Goal: Information Seeking & Learning: Learn about a topic

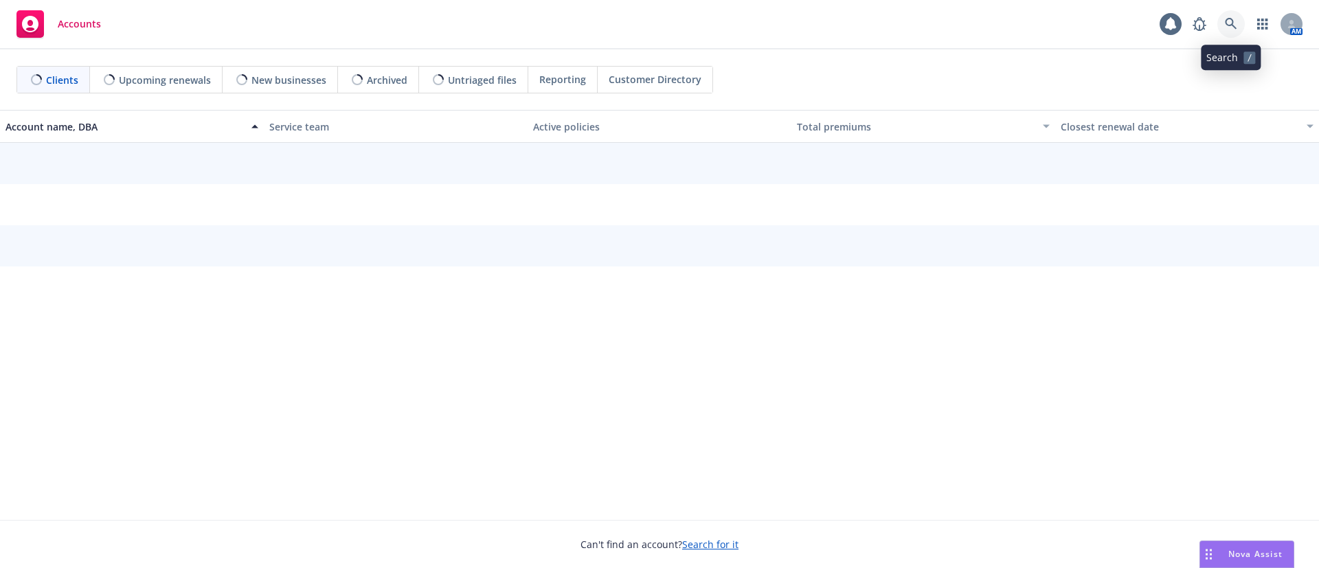
click at [1221, 24] on link at bounding box center [1230, 23] width 27 height 27
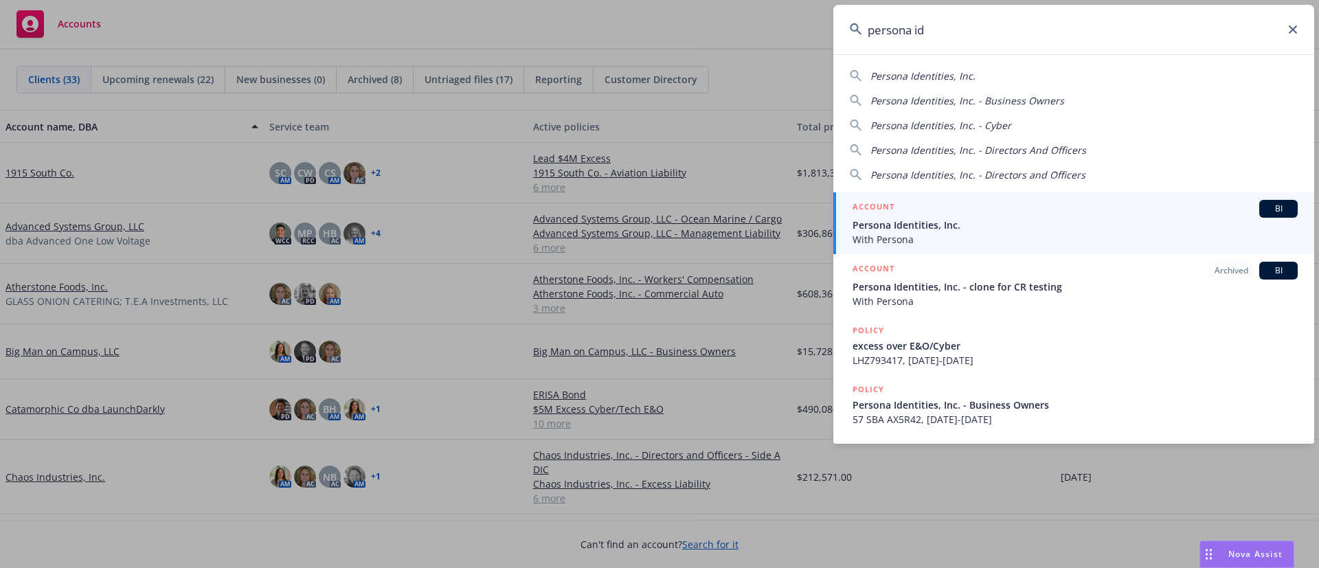
type input "persona id"
click at [945, 209] on div "ACCOUNT BI" at bounding box center [1074, 209] width 445 height 18
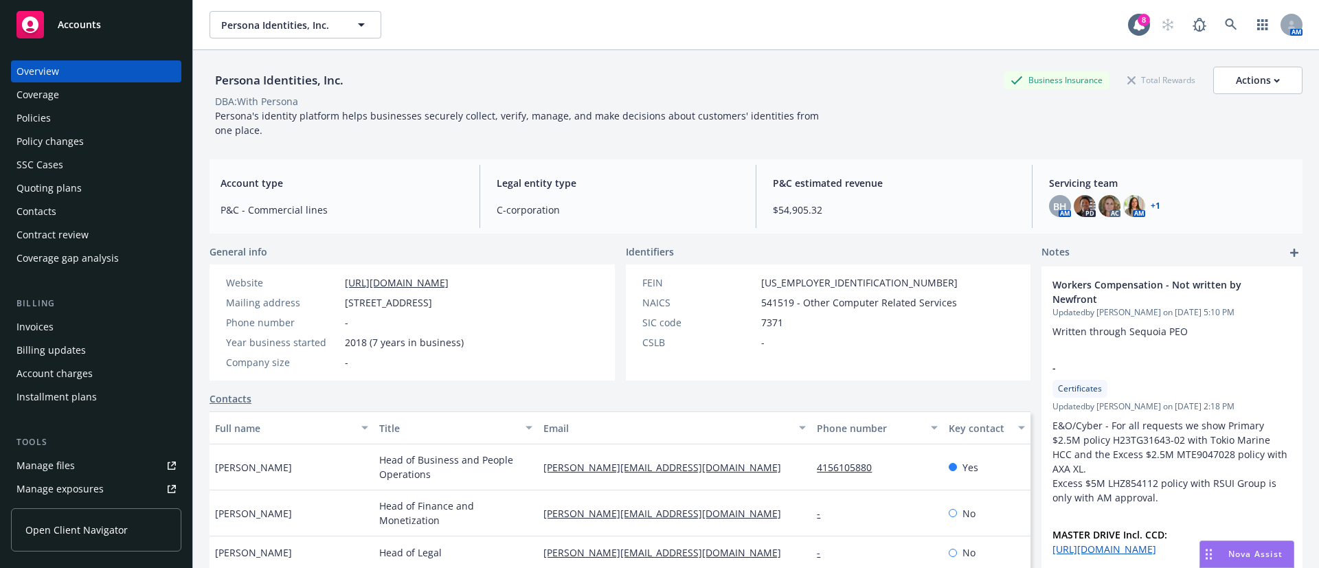
click at [36, 143] on div "Policy changes" at bounding box center [49, 142] width 67 height 22
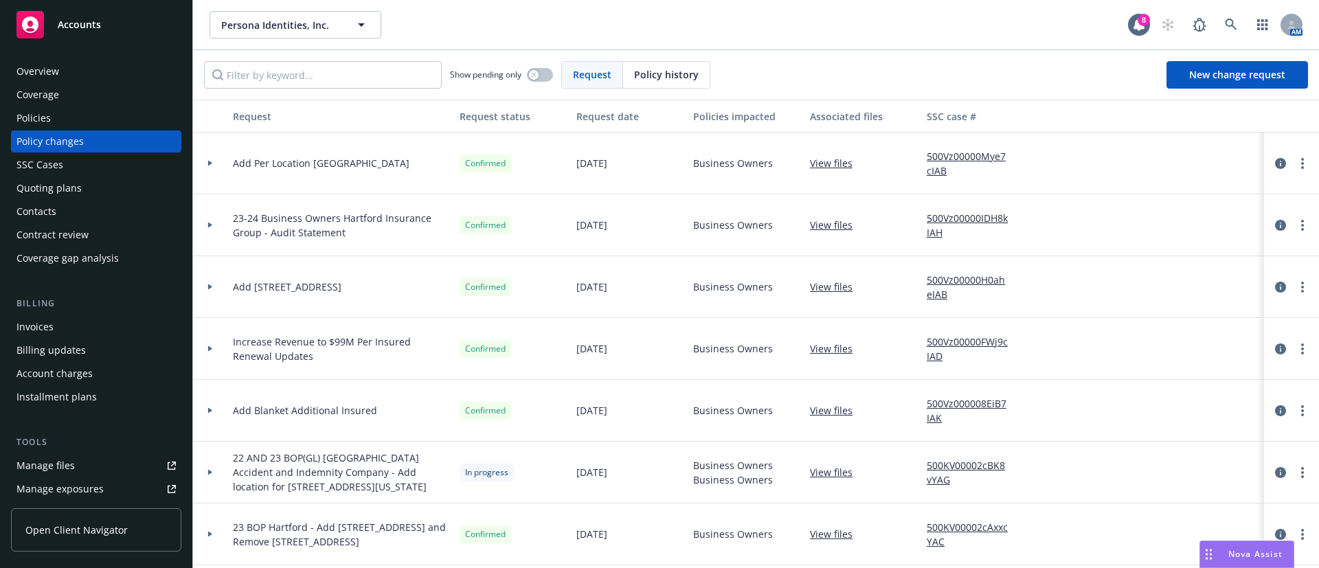
click at [207, 153] on div at bounding box center [210, 164] width 34 height 62
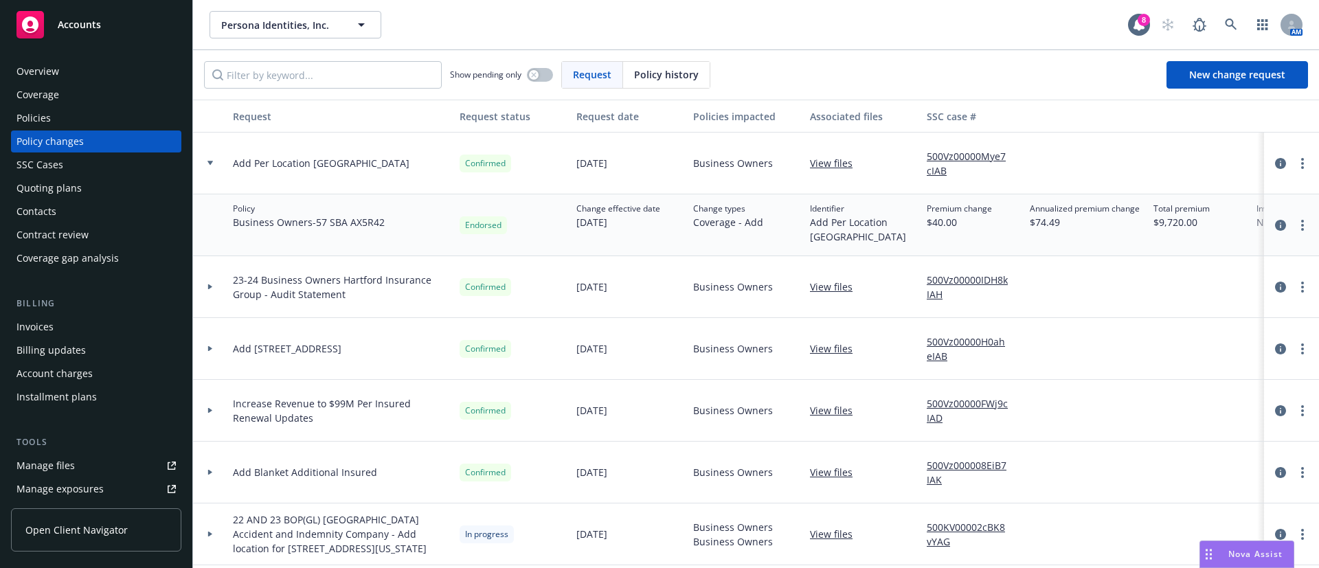
click at [207, 150] on div at bounding box center [210, 164] width 34 height 62
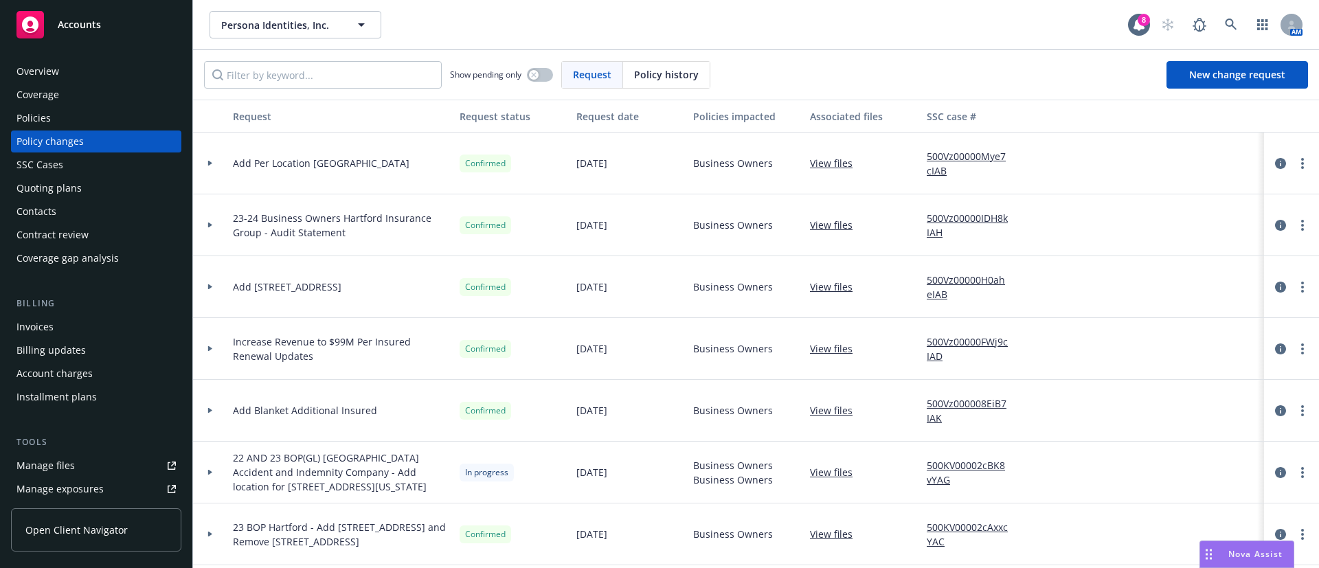
click at [214, 340] on div at bounding box center [210, 349] width 34 height 62
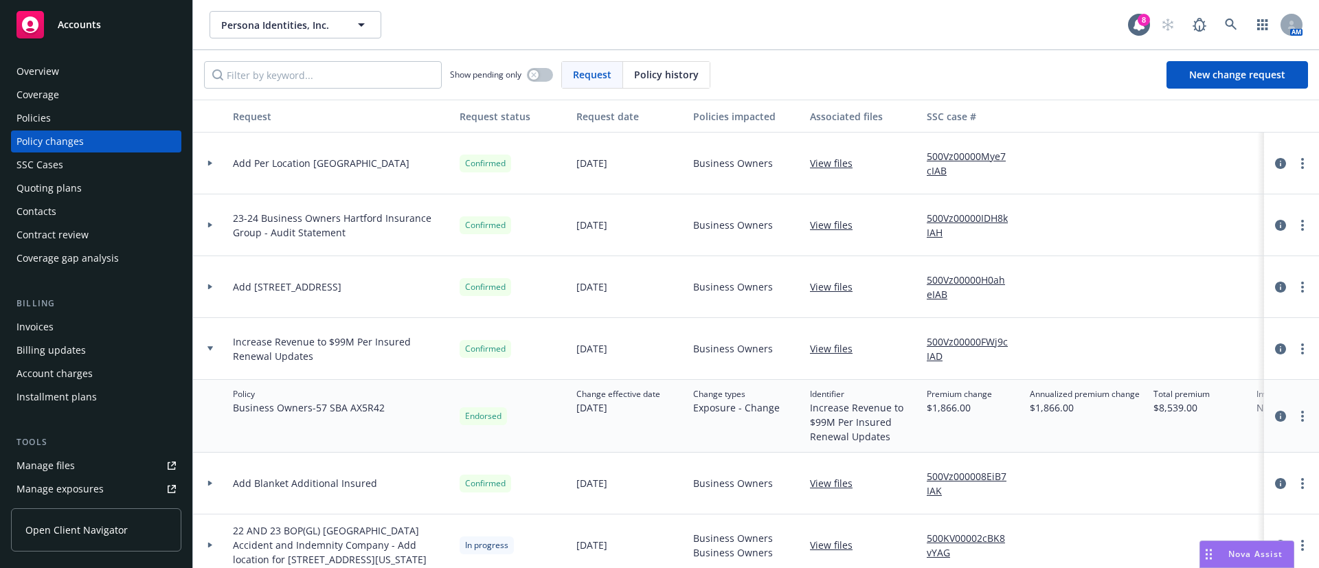
click at [216, 278] on div at bounding box center [210, 287] width 34 height 62
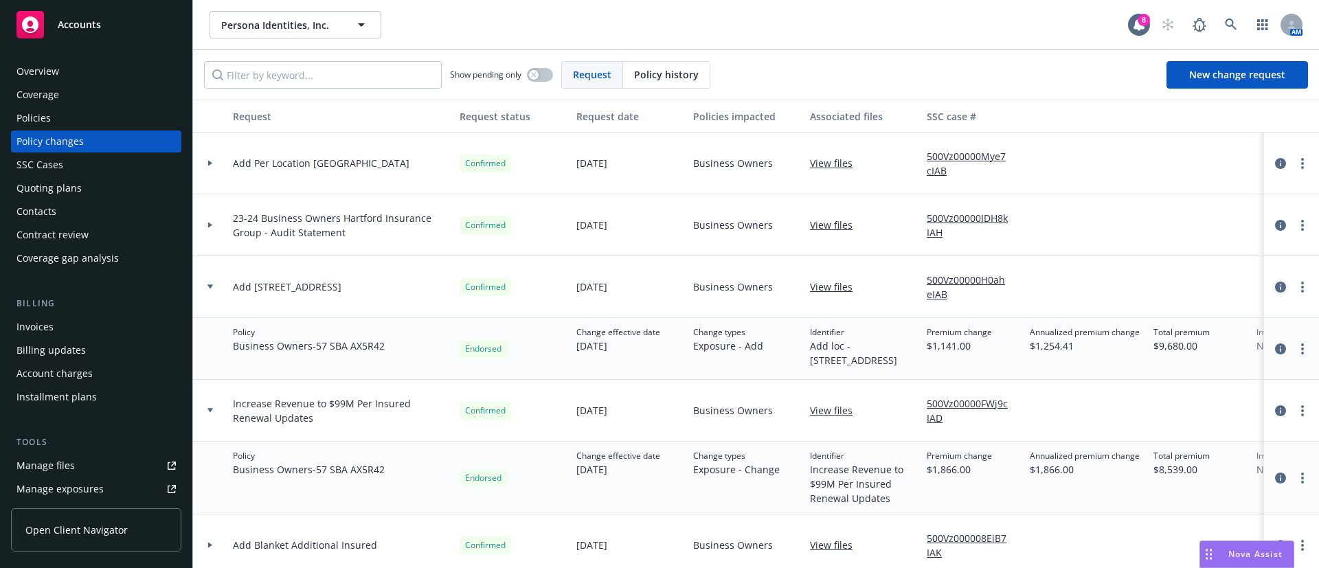
click at [1275, 283] on icon "circleInformation" at bounding box center [1280, 287] width 11 height 11
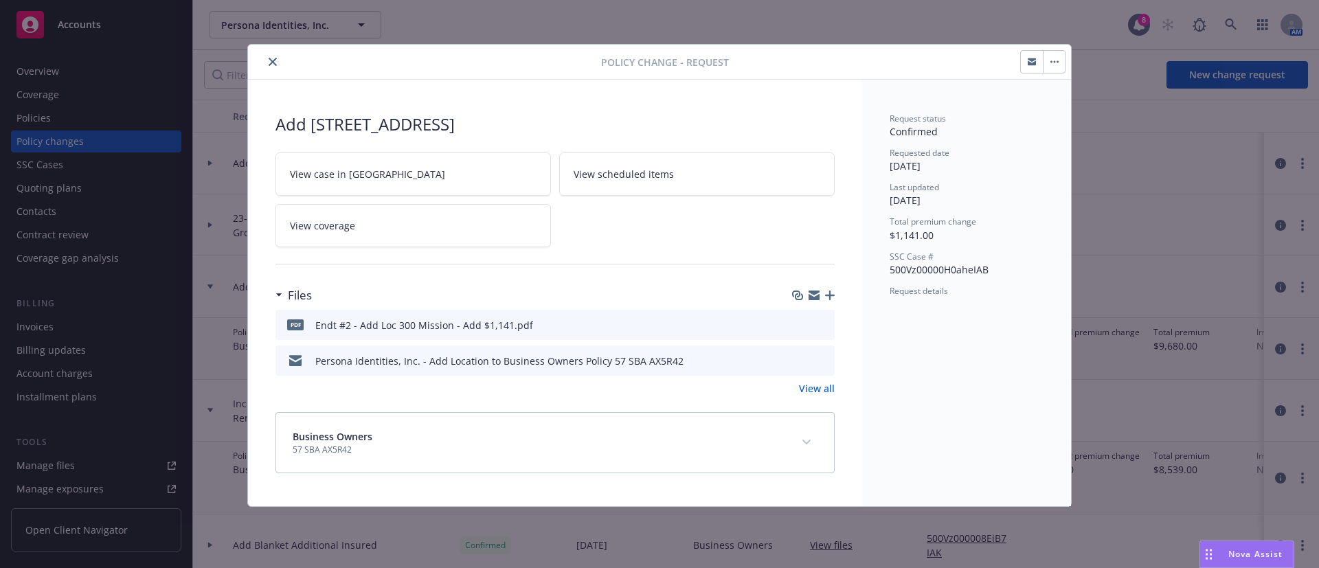
click at [820, 359] on icon "preview file" at bounding box center [821, 360] width 12 height 10
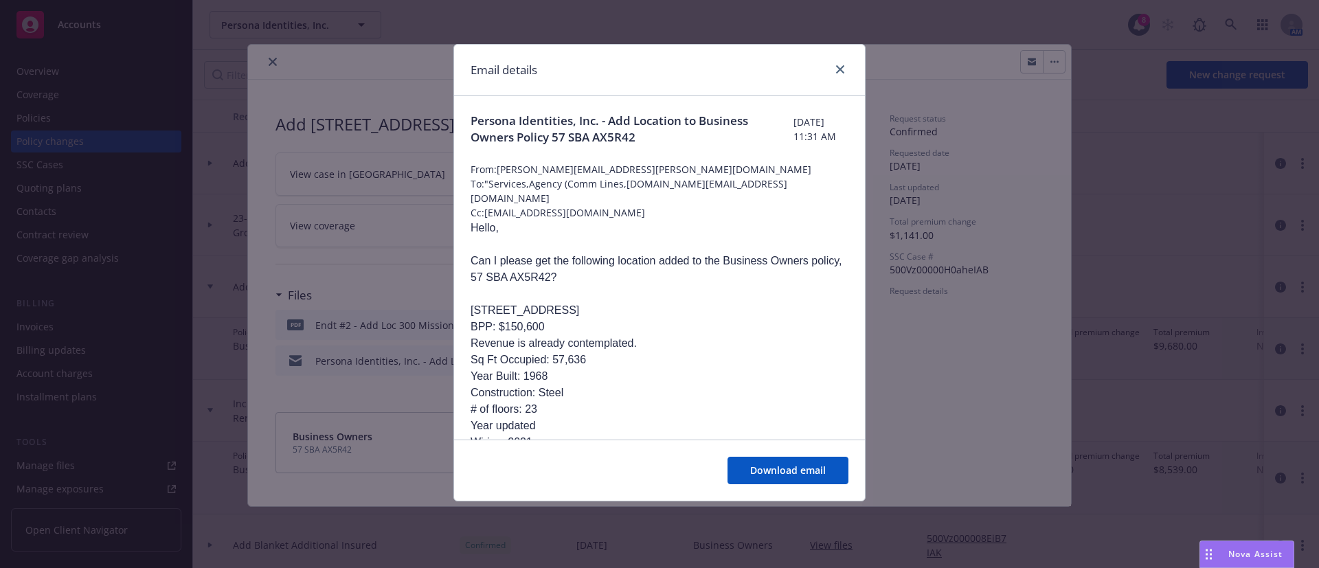
click at [849, 58] on div "Email details" at bounding box center [659, 71] width 411 height 52
click at [843, 63] on link "close" at bounding box center [840, 69] width 16 height 16
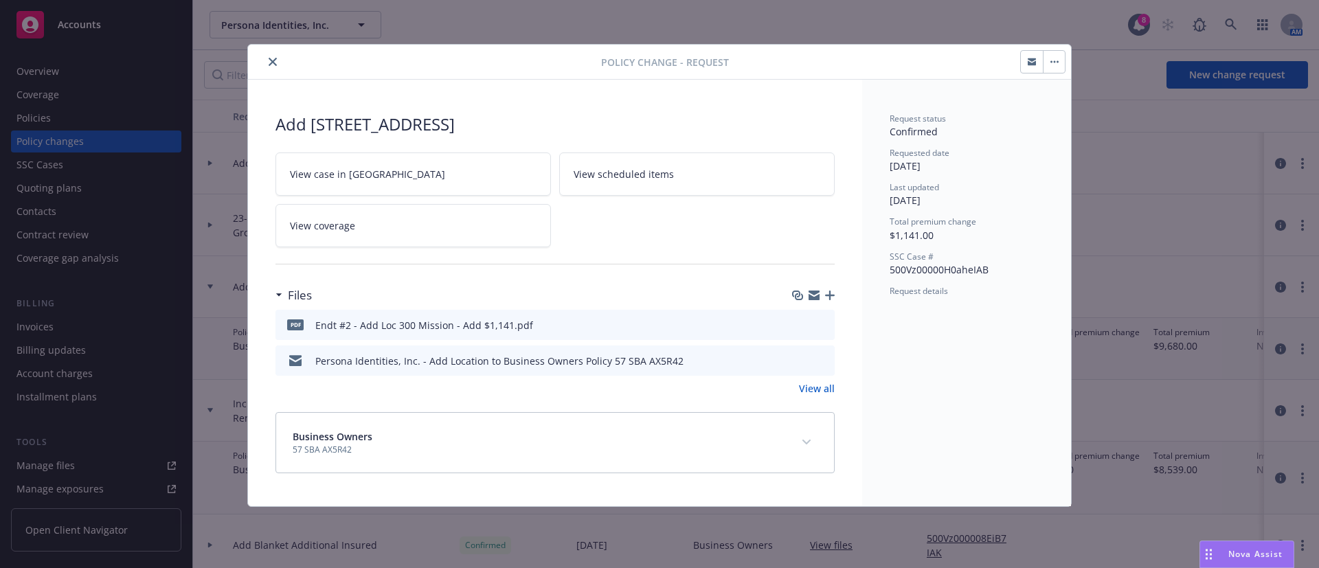
click at [821, 322] on icon "preview file" at bounding box center [821, 324] width 12 height 10
drag, startPoint x: 269, startPoint y: 67, endPoint x: 256, endPoint y: 66, distance: 13.8
click at [269, 66] on button "close" at bounding box center [272, 62] width 16 height 16
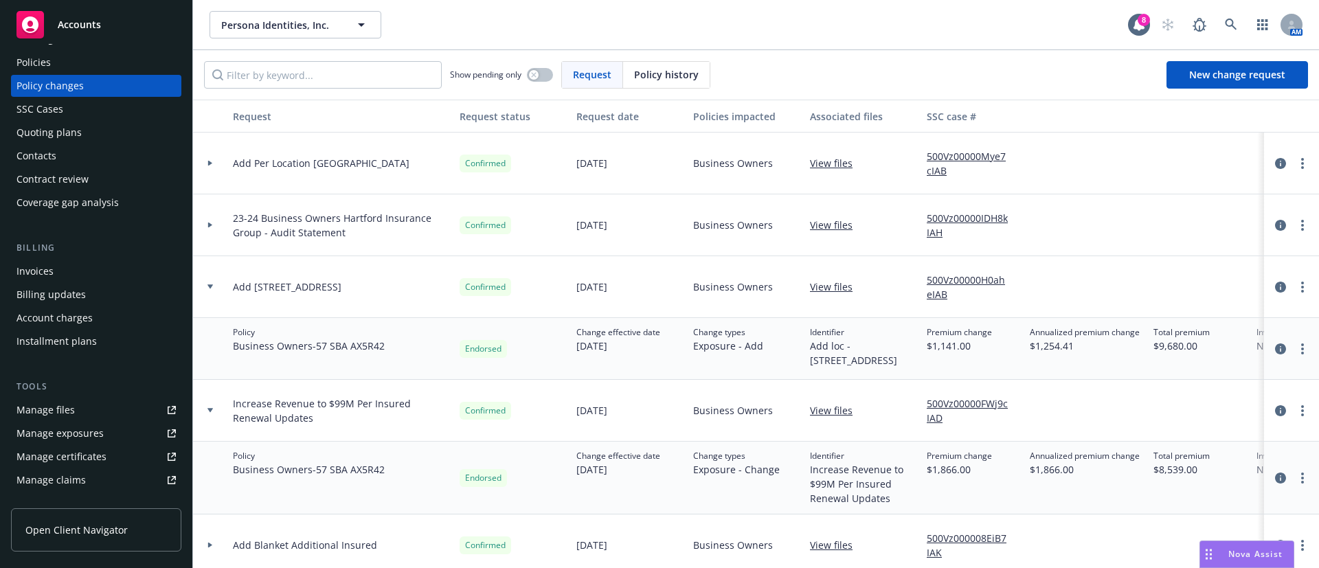
scroll to position [103, 0]
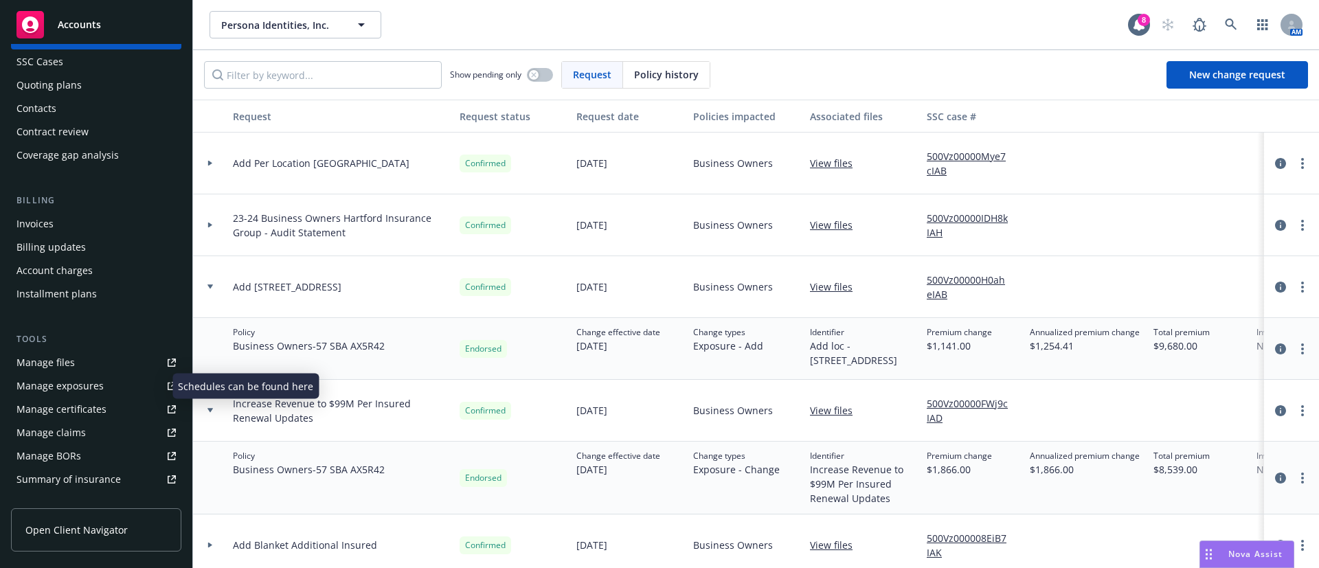
click at [84, 382] on div "Manage exposures" at bounding box center [59, 386] width 87 height 22
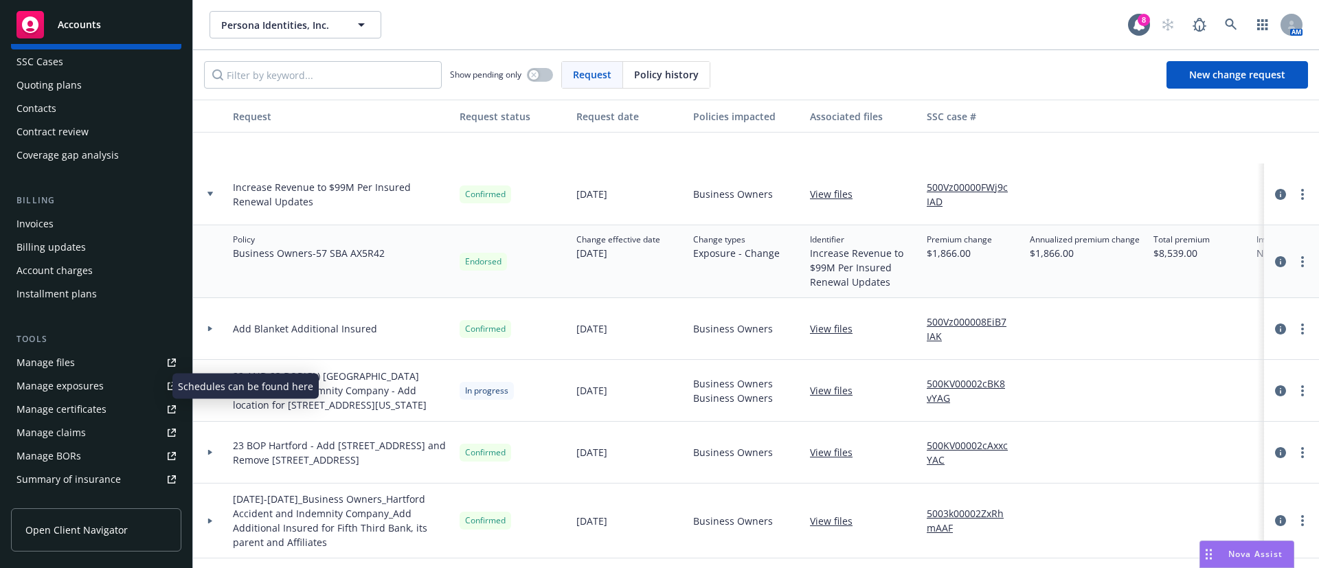
scroll to position [309, 0]
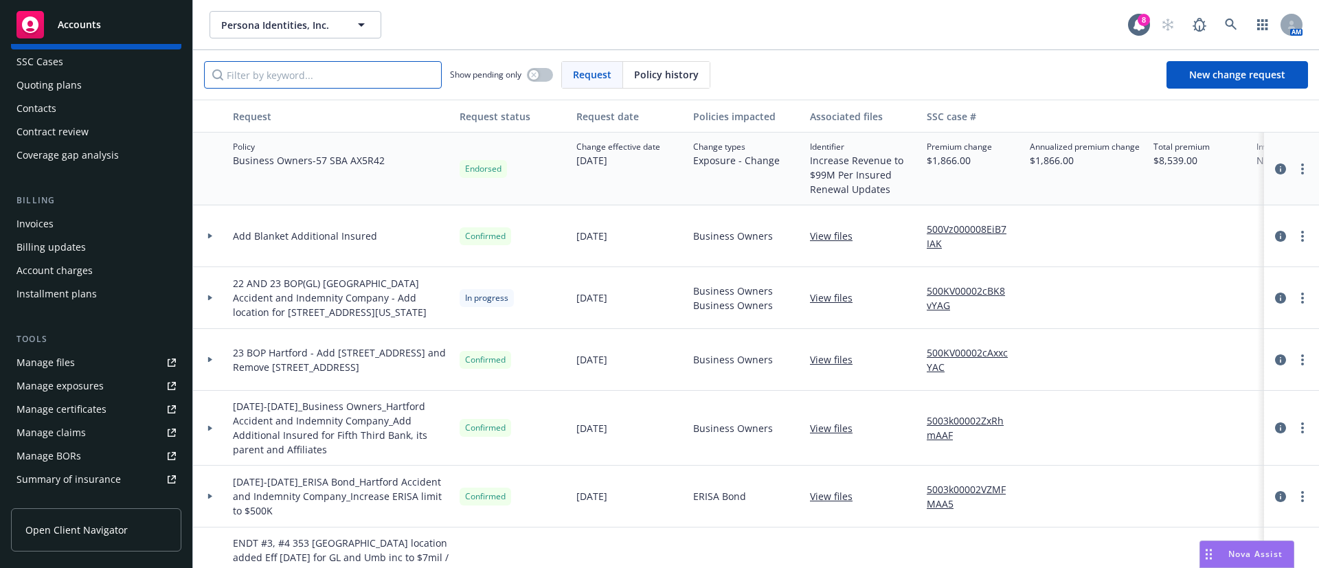
click at [297, 80] on input "Filter by keyword..." at bounding box center [323, 74] width 238 height 27
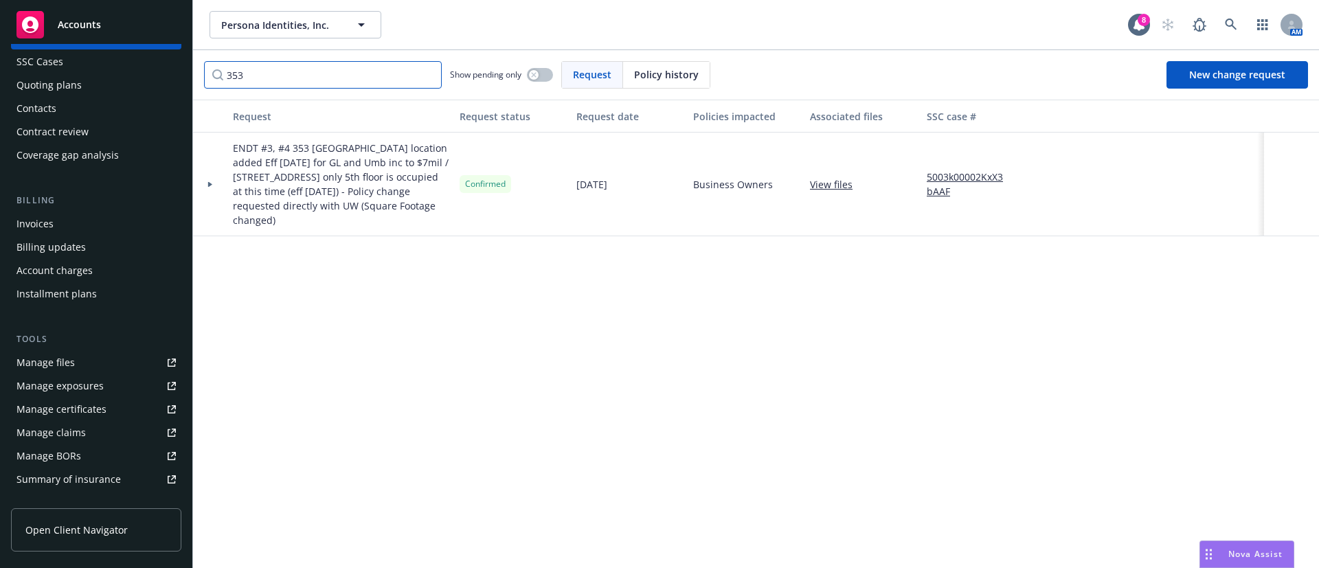
type input "353"
click at [88, 353] on link "Manage files" at bounding box center [96, 363] width 170 height 22
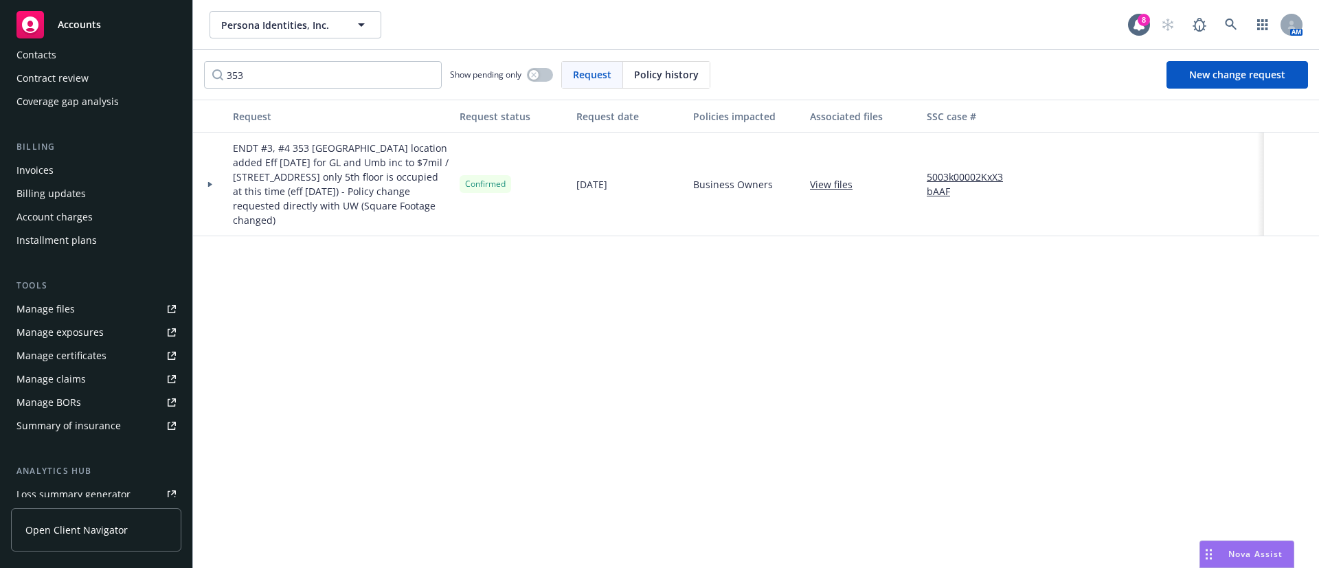
scroll to position [309, 0]
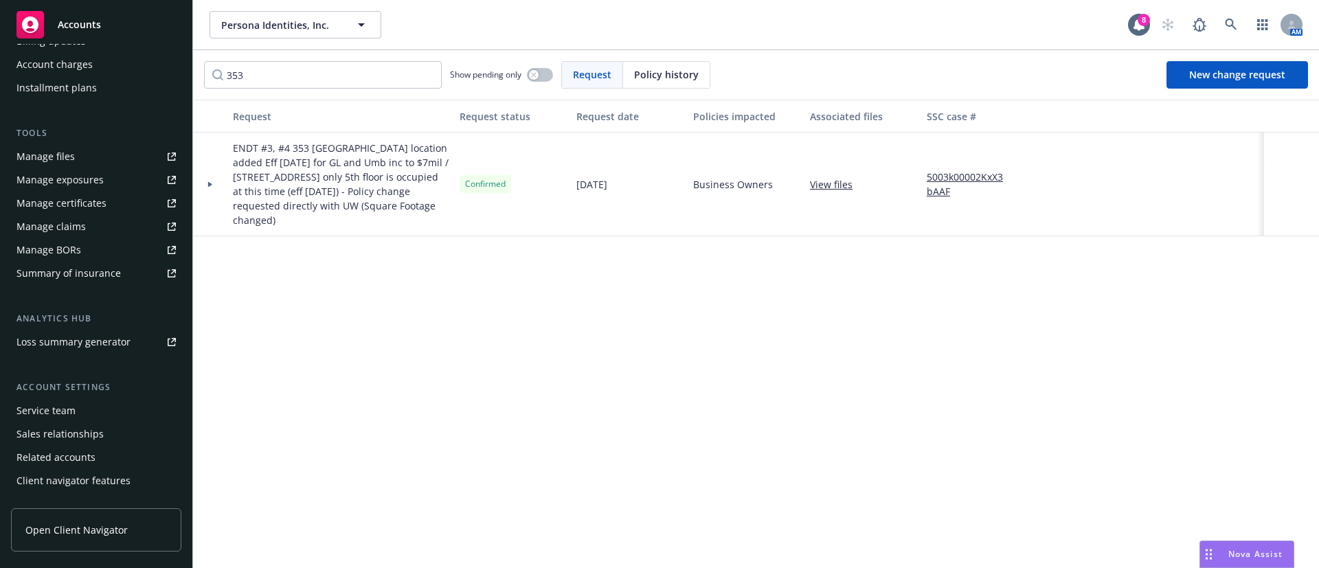
click at [75, 182] on div "Manage exposures" at bounding box center [59, 180] width 87 height 22
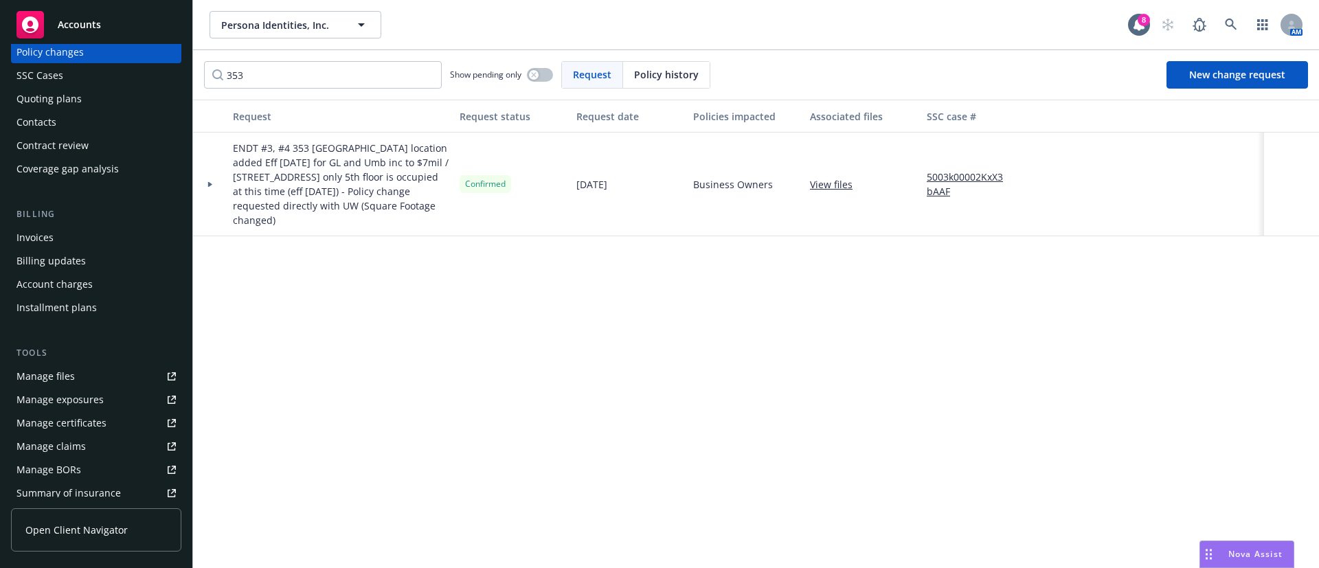
scroll to position [0, 0]
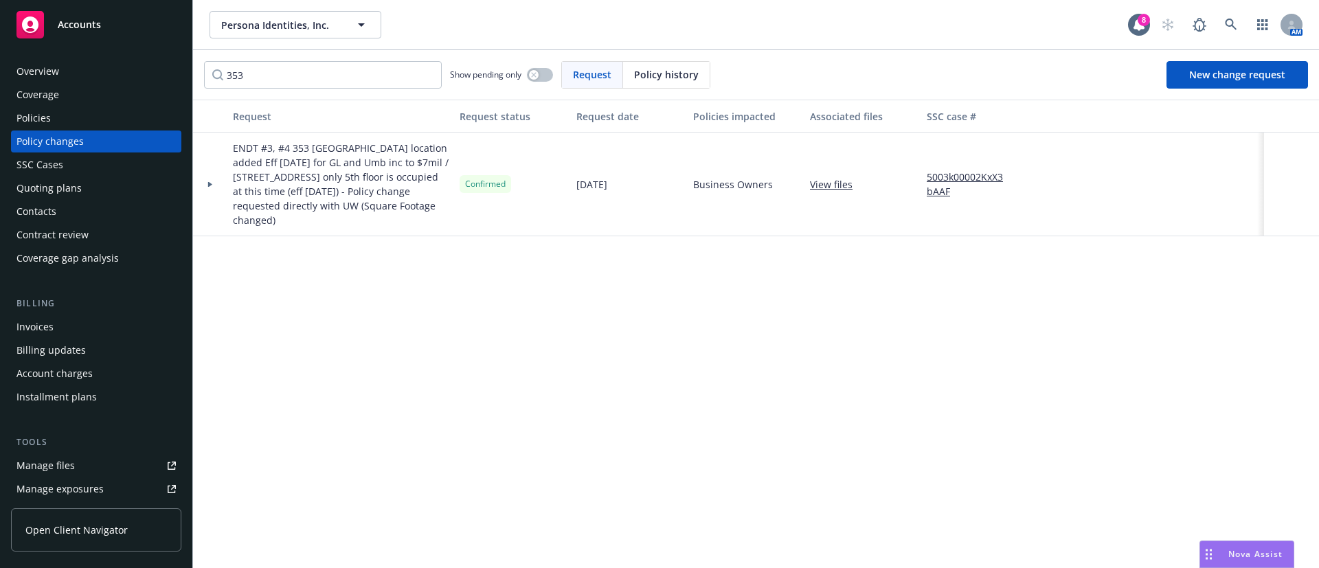
click at [67, 117] on div "Policies" at bounding box center [95, 118] width 159 height 22
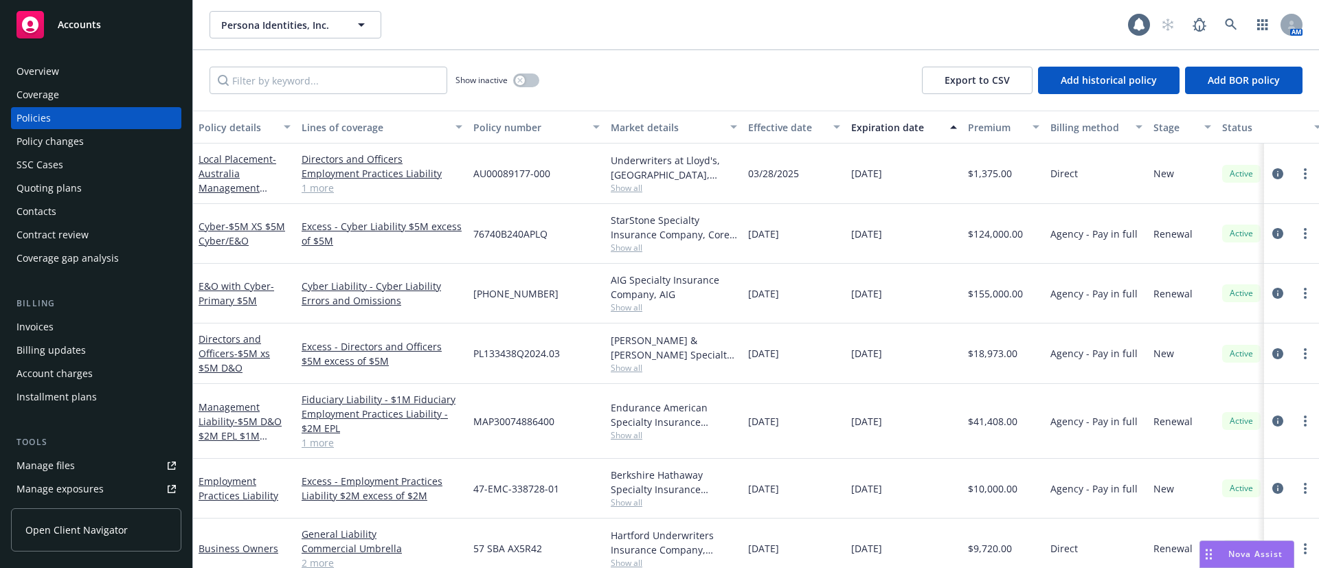
scroll to position [87, 0]
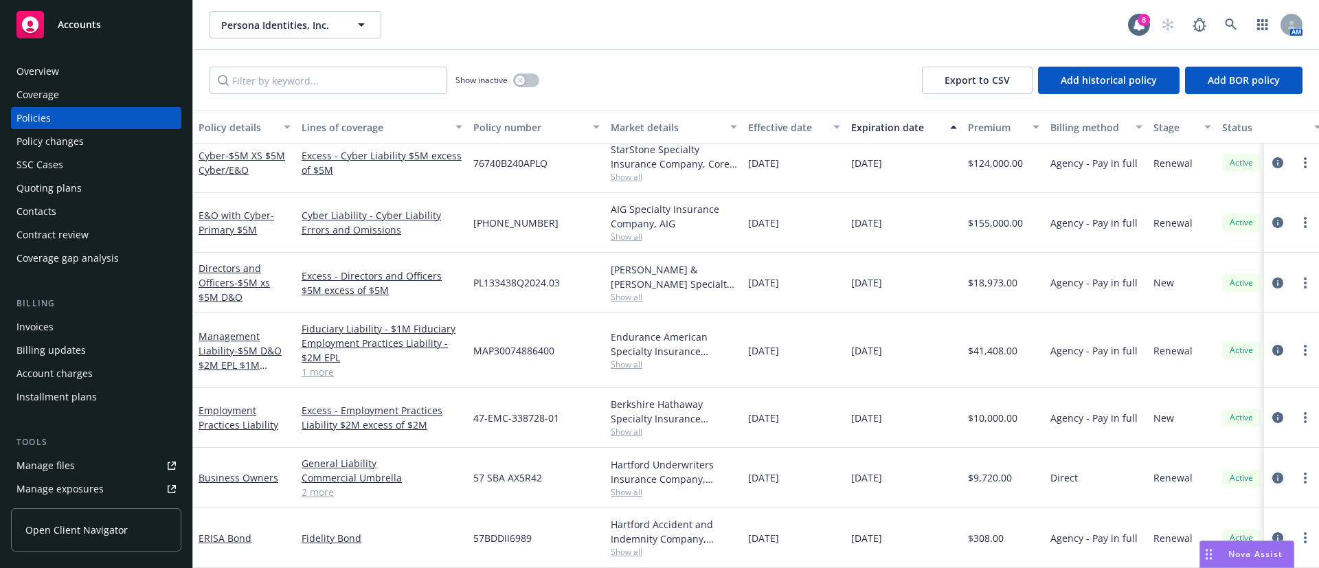
click at [1272, 473] on icon "circleInformation" at bounding box center [1277, 478] width 11 height 11
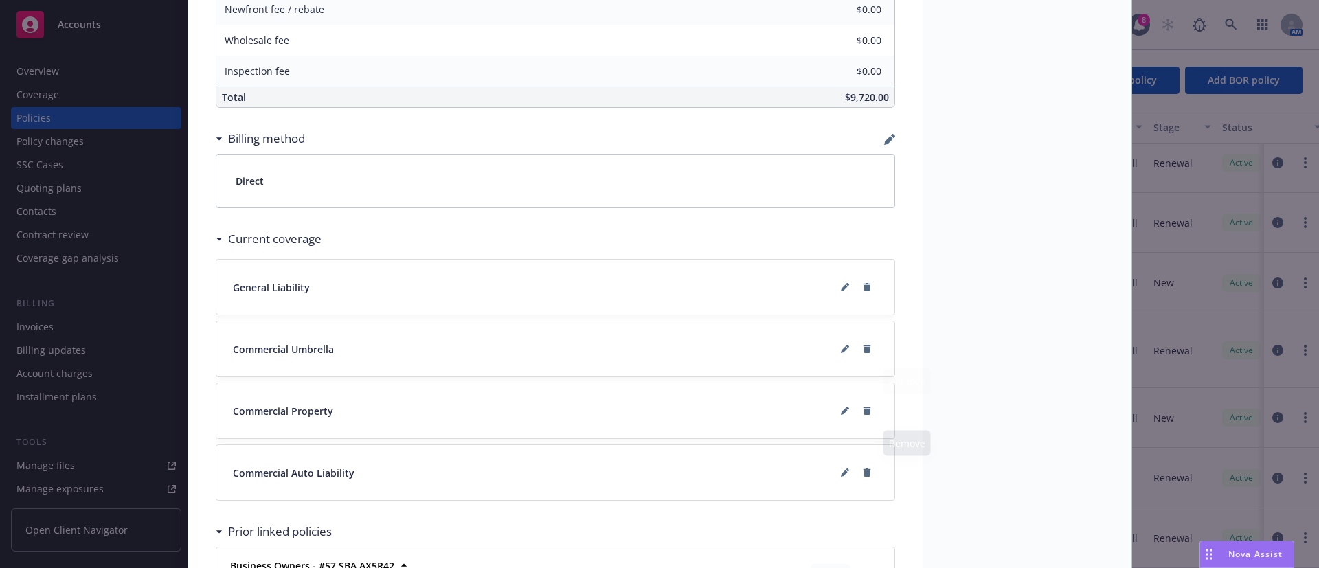
scroll to position [890, 0]
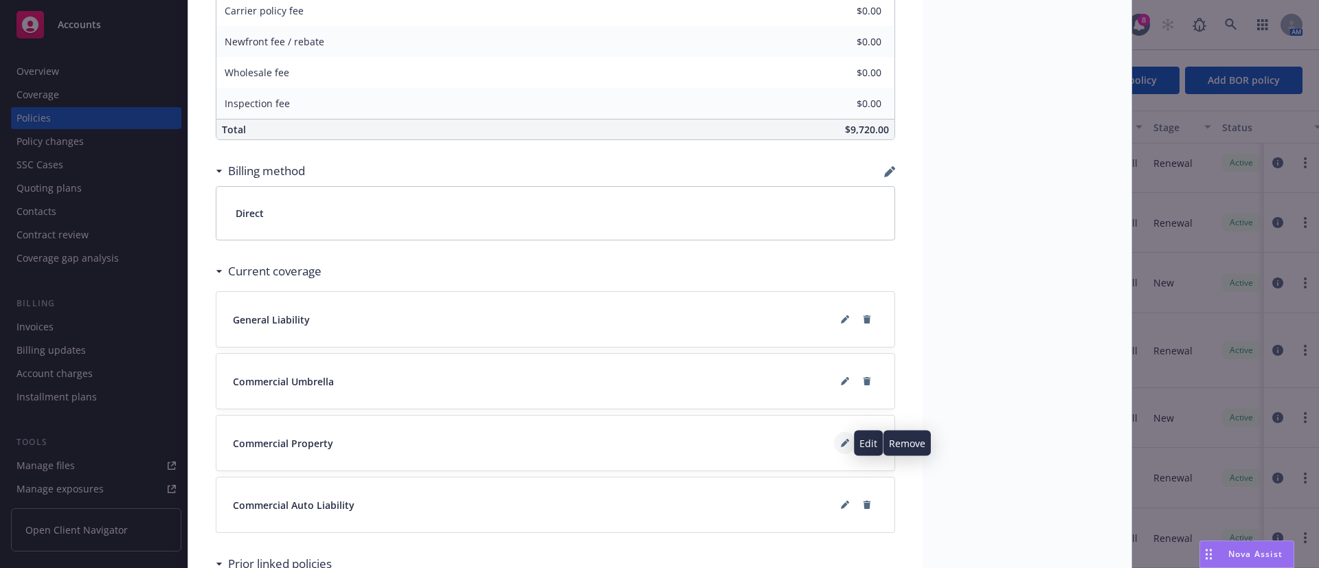
click at [841, 445] on button at bounding box center [845, 443] width 22 height 22
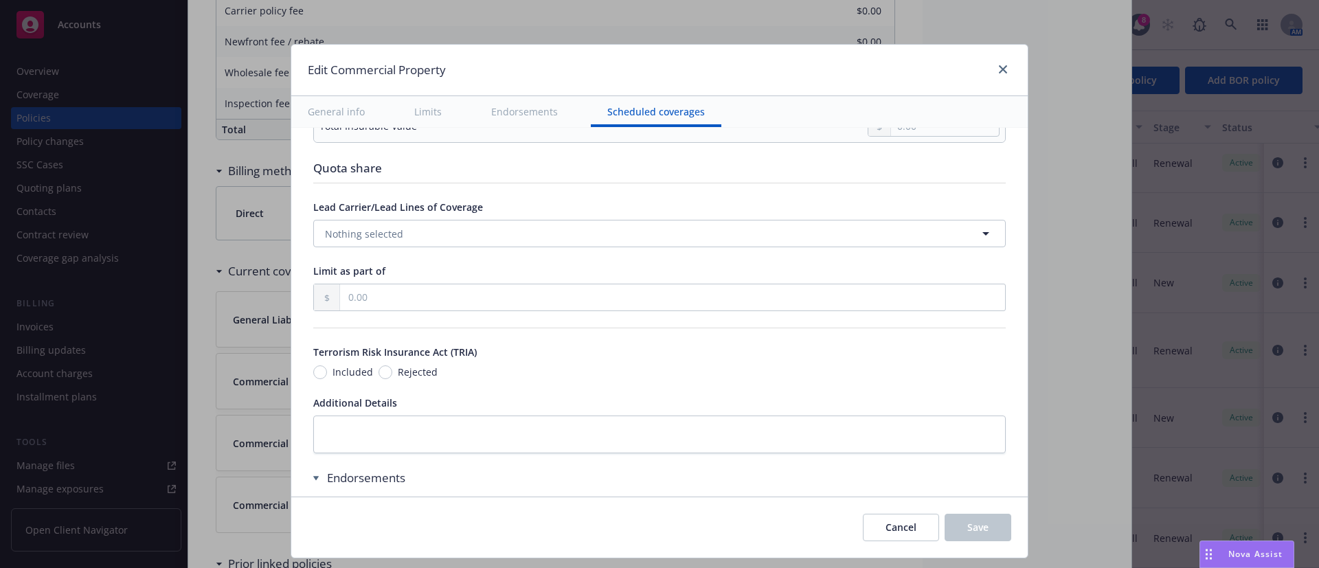
scroll to position [4371, 0]
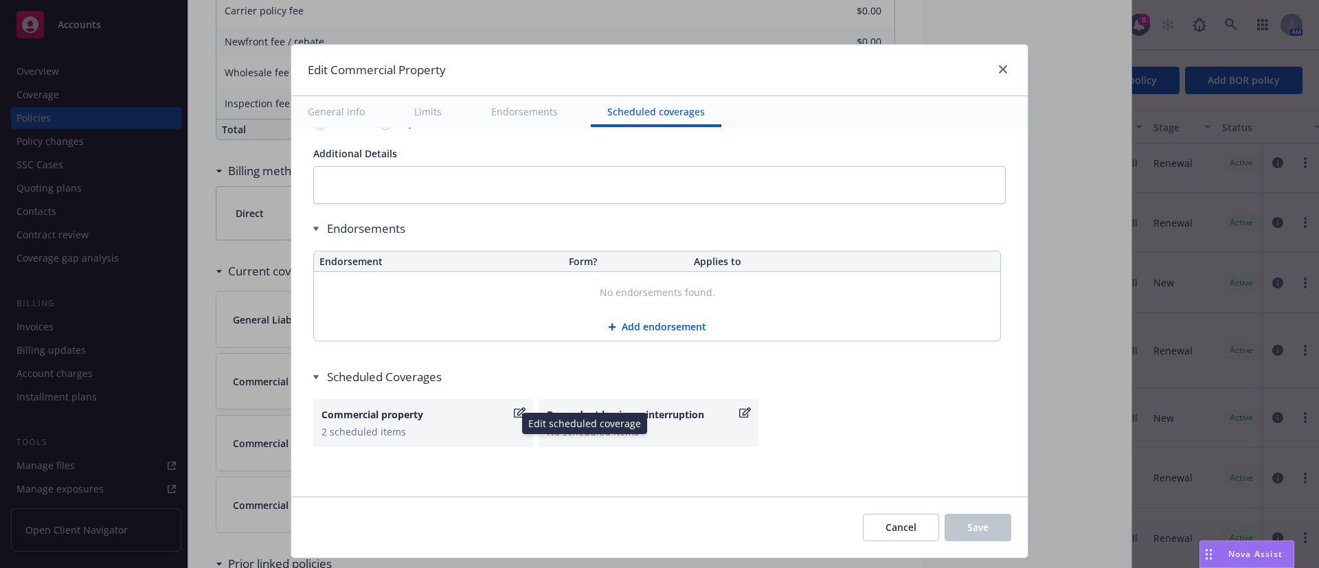
click at [514, 411] on icon "button" at bounding box center [520, 412] width 12 height 11
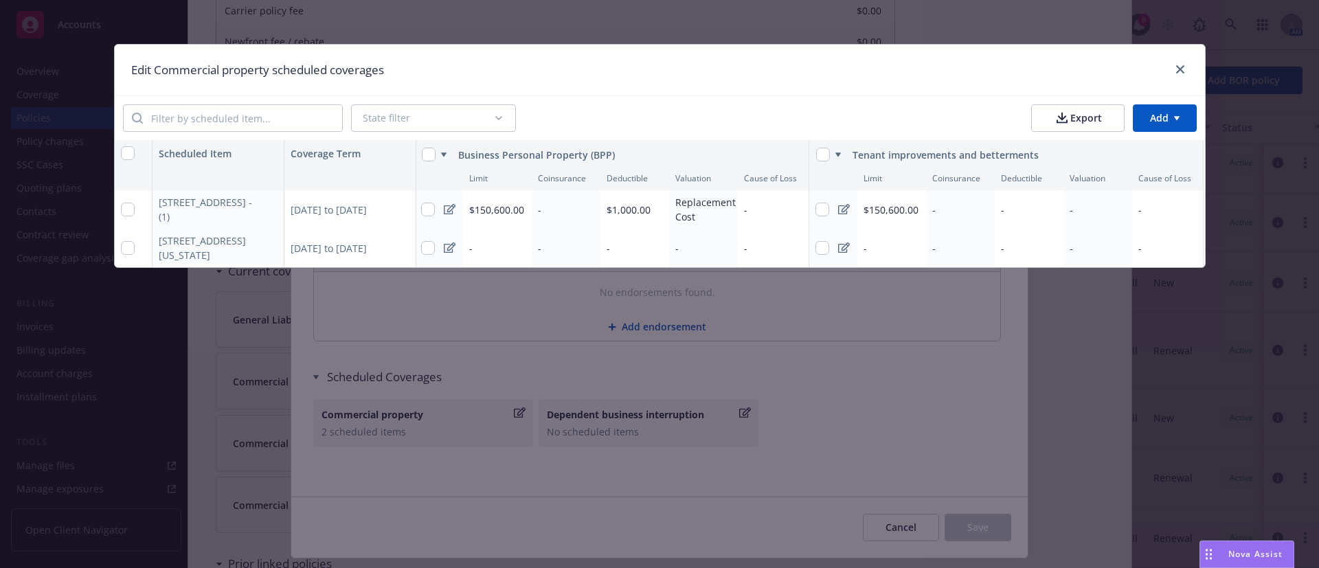
scroll to position [0, 0]
click at [133, 248] on input "checkbox" at bounding box center [128, 248] width 14 height 14
checkbox input "true"
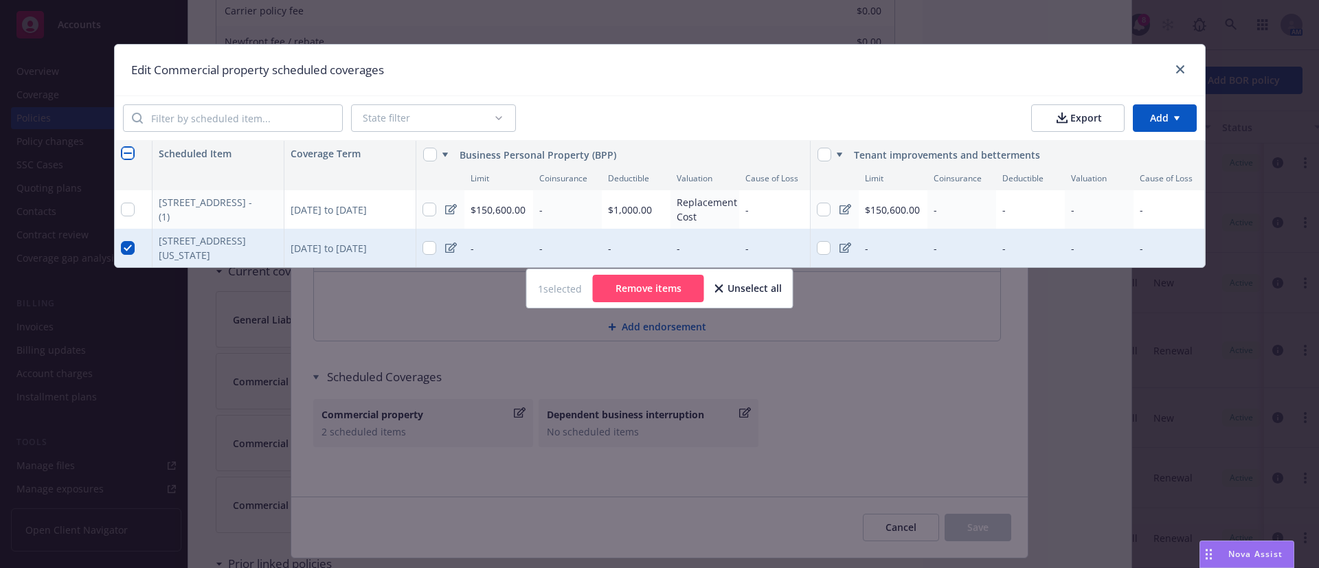
click at [670, 302] on button "Remove items" at bounding box center [648, 288] width 111 height 27
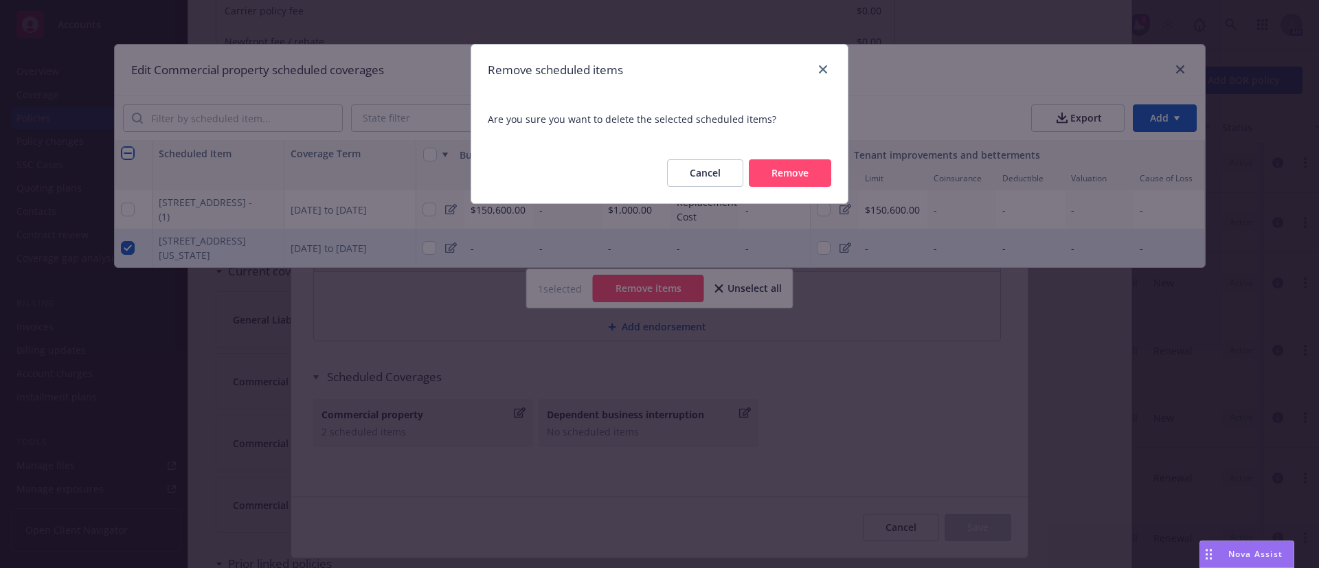
click at [806, 179] on button "Remove" at bounding box center [790, 172] width 82 height 27
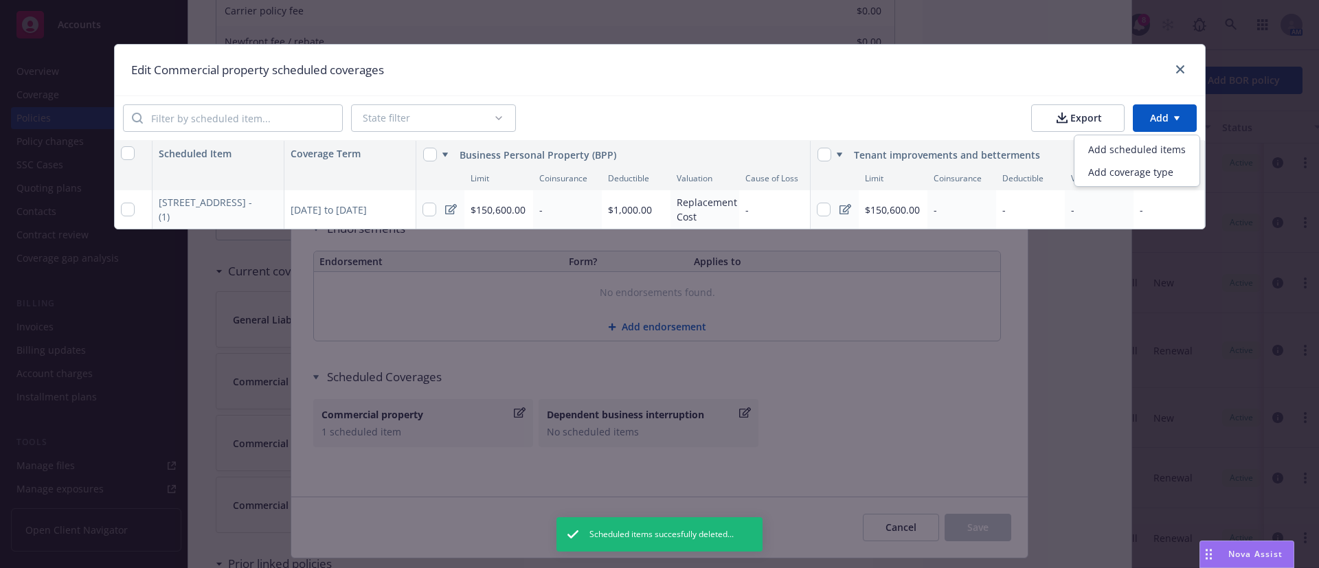
click at [1184, 122] on html "Accounts Overview Coverage Policies Policy changes SSC Cases Quoting plans Cont…" at bounding box center [659, 284] width 1319 height 568
click at [1120, 152] on div "Add scheduled items" at bounding box center [1137, 149] width 120 height 23
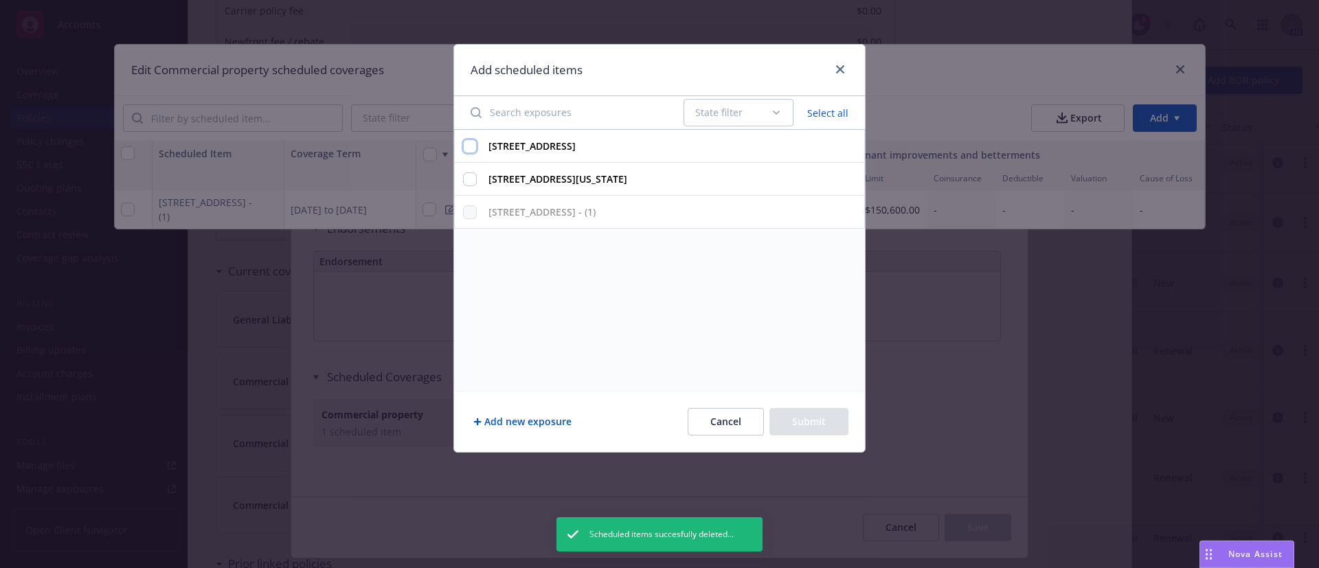
click at [469, 146] on input "300 Mission St, 16th & 17th Floors, San Francisco, CA, 94105, USA" at bounding box center [470, 146] width 14 height 14
checkbox input "true"
click at [817, 424] on button "Submit" at bounding box center [808, 421] width 79 height 27
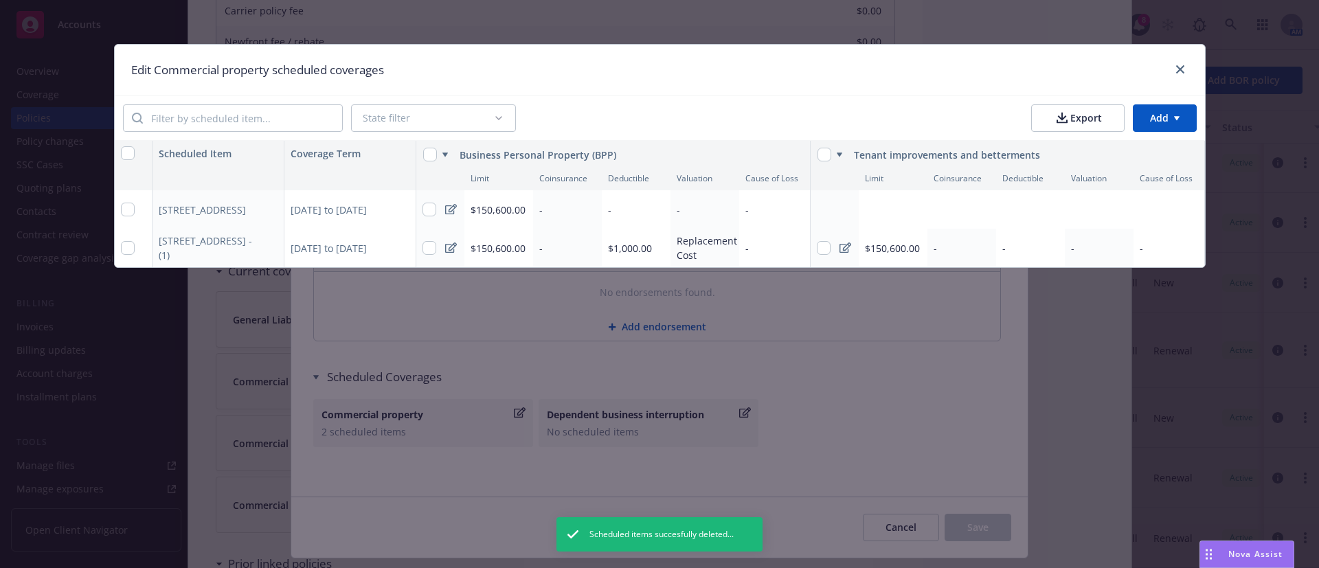
click at [688, 215] on div "-" at bounding box center [704, 209] width 69 height 38
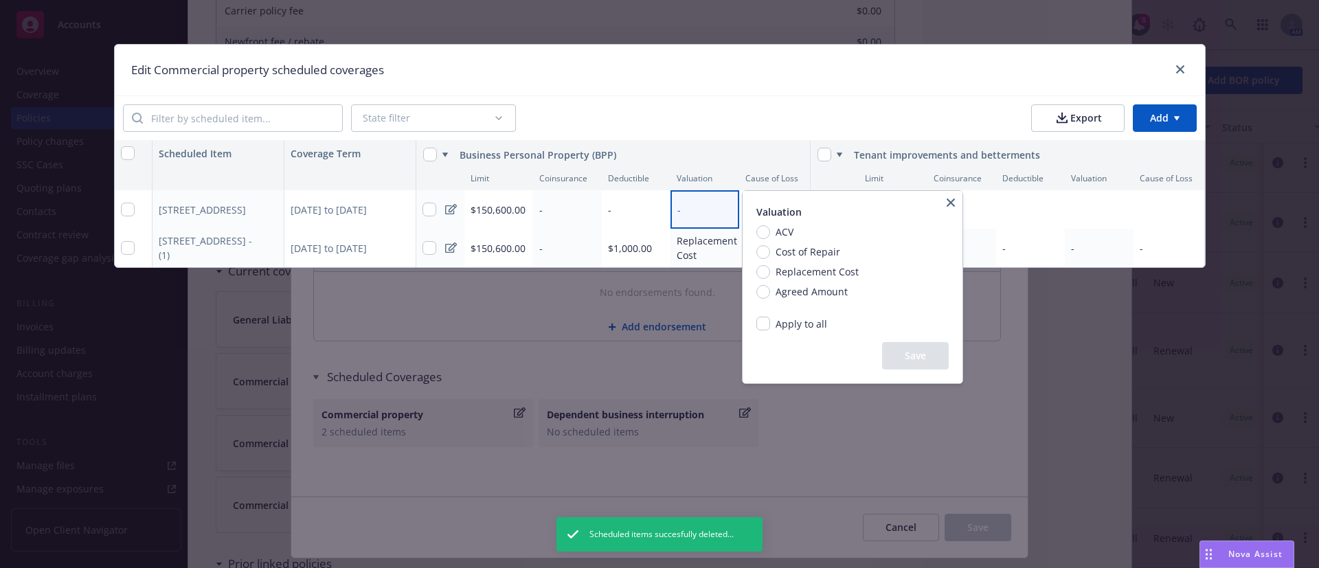
click at [826, 271] on span "Replacement Cost" at bounding box center [816, 271] width 83 height 14
click at [770, 271] on input "Replacement Cost" at bounding box center [763, 272] width 14 height 14
radio input "true"
click at [944, 362] on button "Save" at bounding box center [915, 355] width 67 height 27
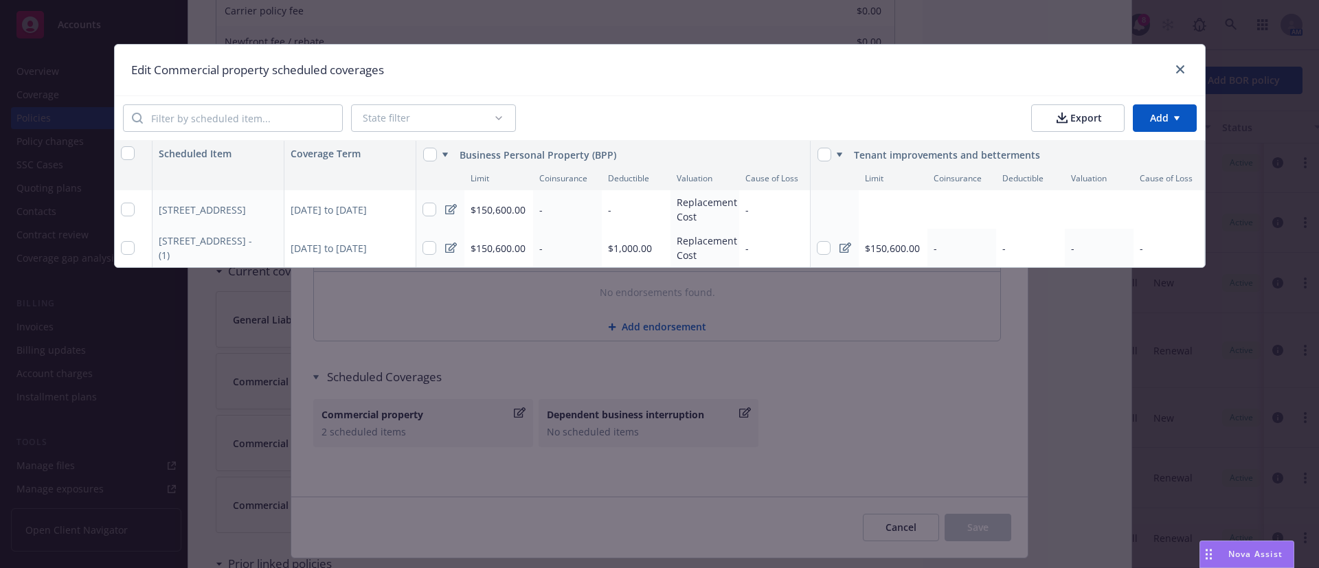
click at [626, 202] on div "-" at bounding box center [636, 209] width 69 height 38
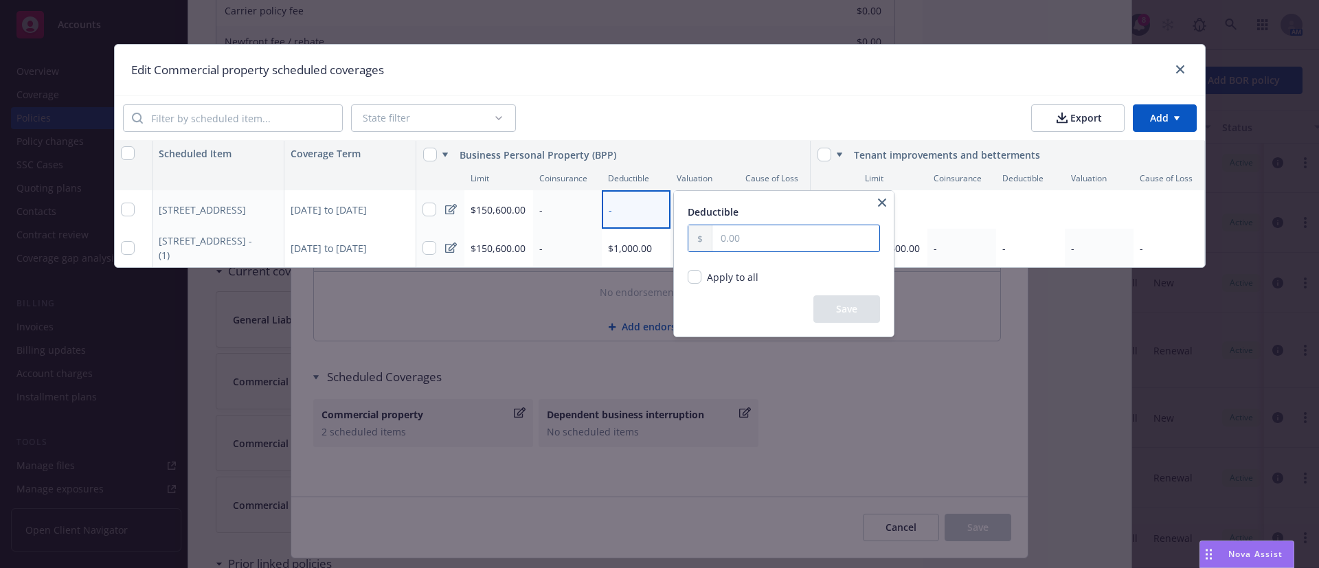
click at [746, 238] on input "text" at bounding box center [795, 238] width 167 height 26
type input "1,000.00"
drag, startPoint x: 840, startPoint y: 312, endPoint x: 536, endPoint y: 339, distance: 305.5
click at [839, 313] on button "Save" at bounding box center [846, 308] width 67 height 27
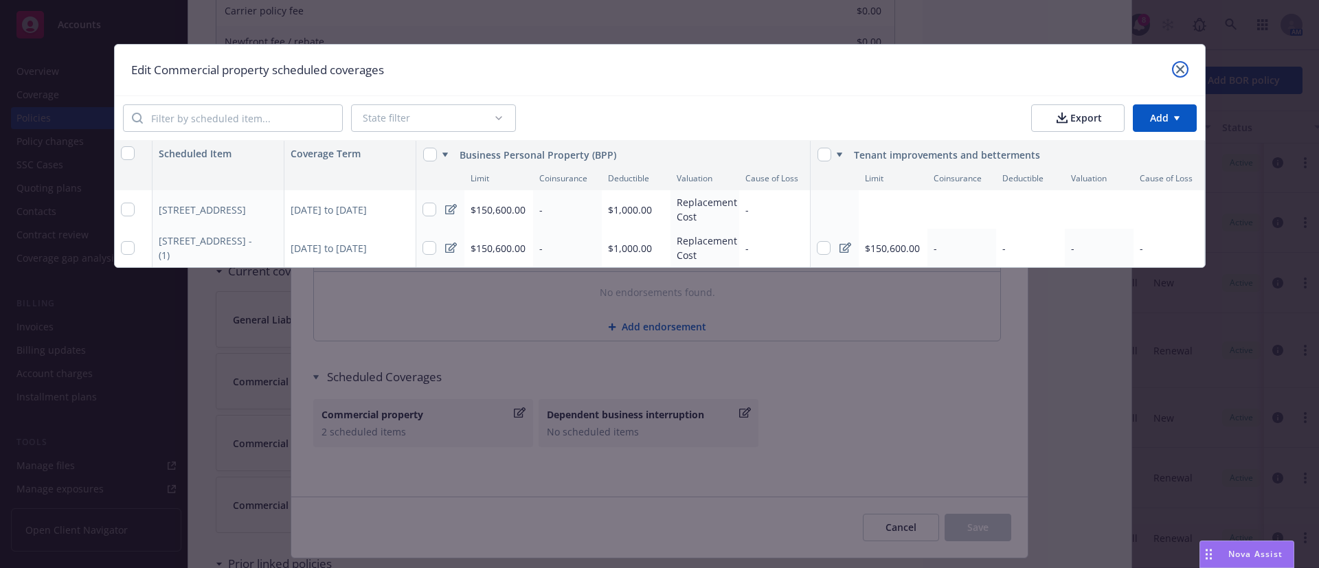
click at [1181, 73] on link "close" at bounding box center [1180, 69] width 16 height 16
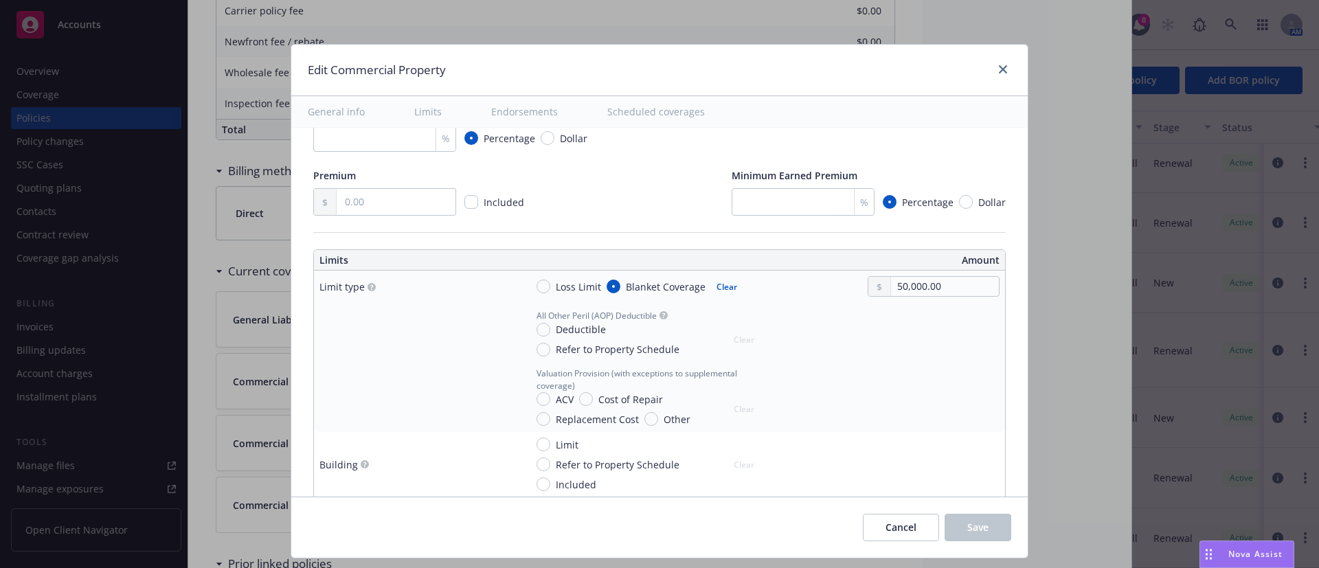
scroll to position [352, 0]
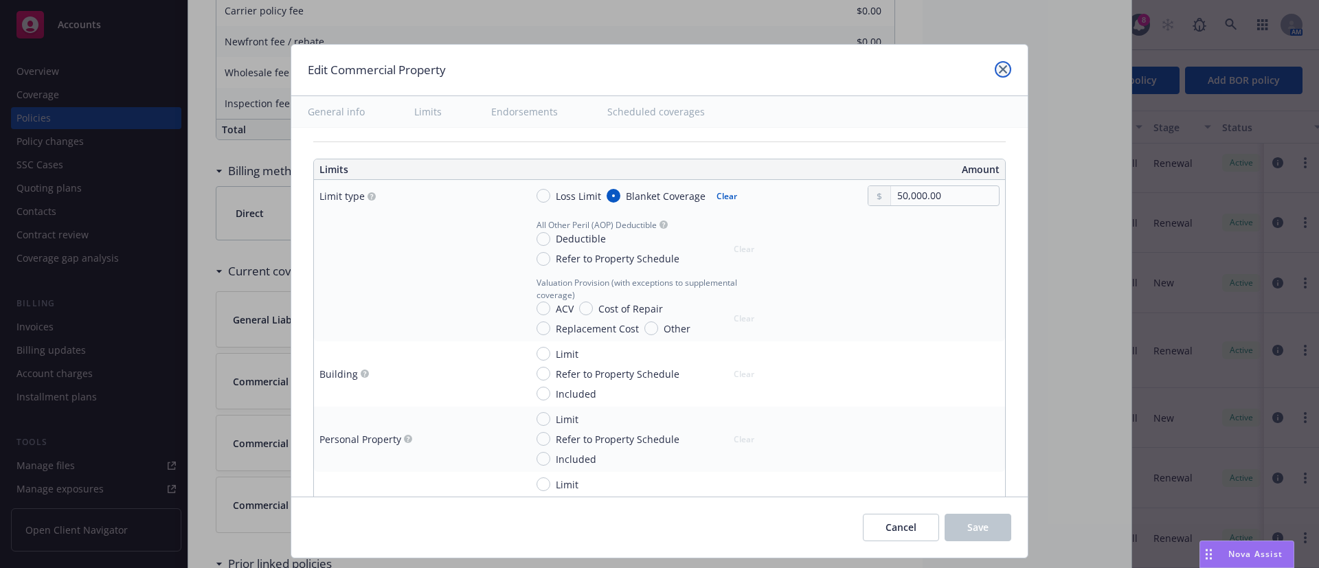
click at [995, 66] on link "close" at bounding box center [1003, 69] width 16 height 16
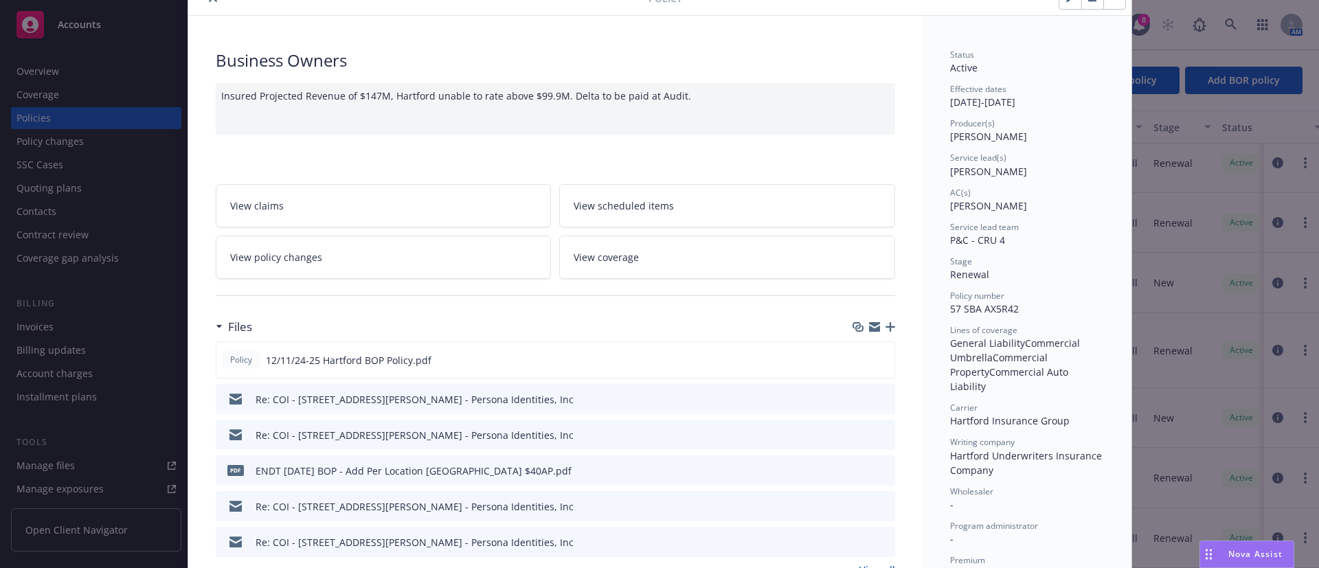
scroll to position [0, 0]
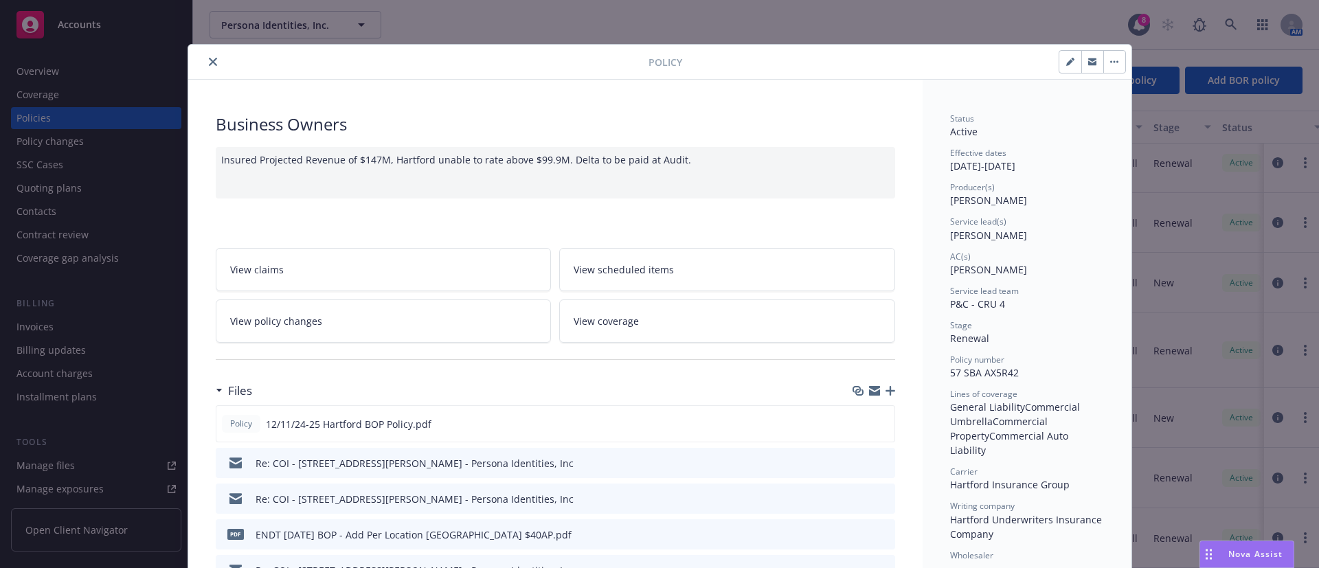
click at [209, 61] on icon "close" at bounding box center [213, 62] width 8 height 8
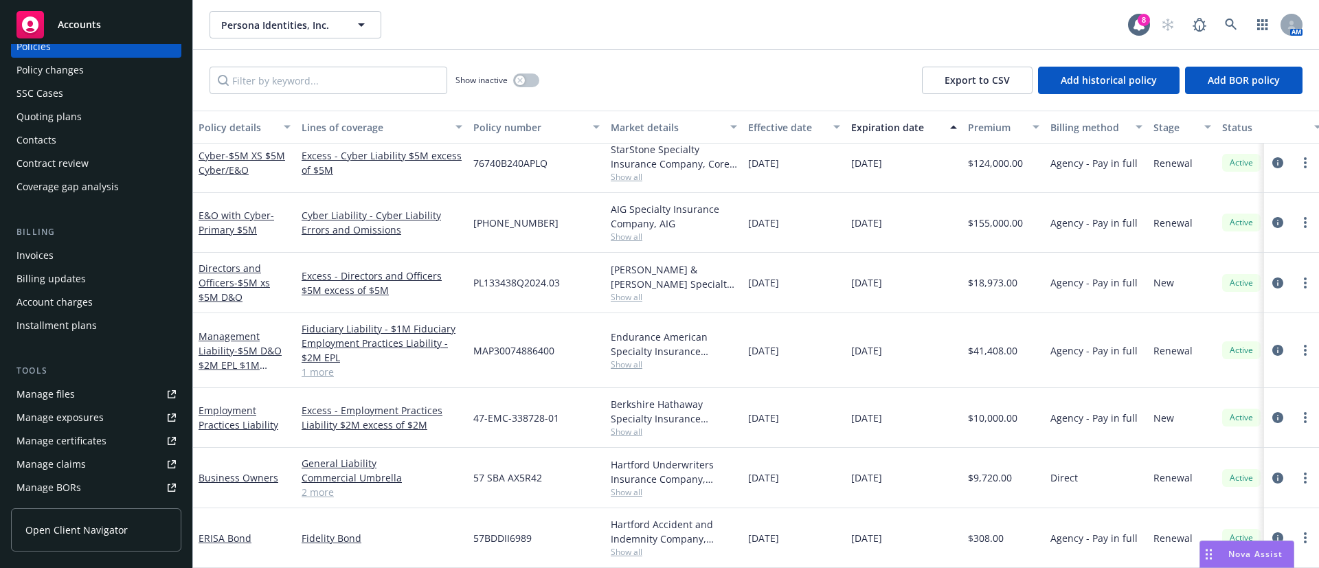
scroll to position [103, 0]
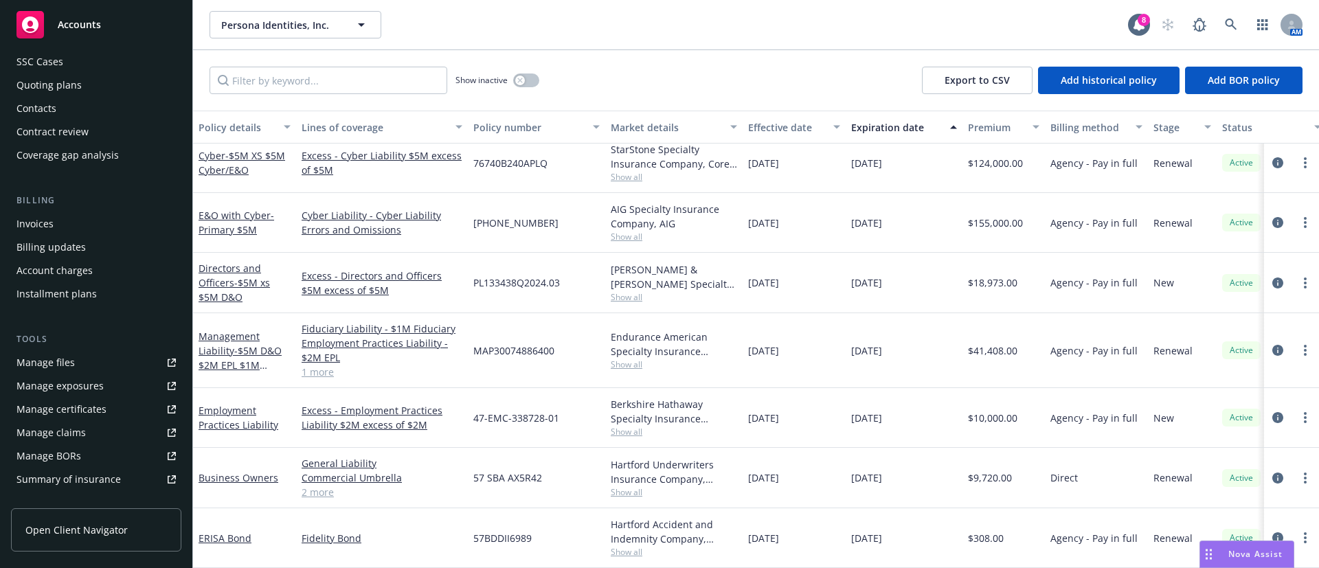
click at [113, 475] on div "Summary of insurance" at bounding box center [68, 479] width 104 height 22
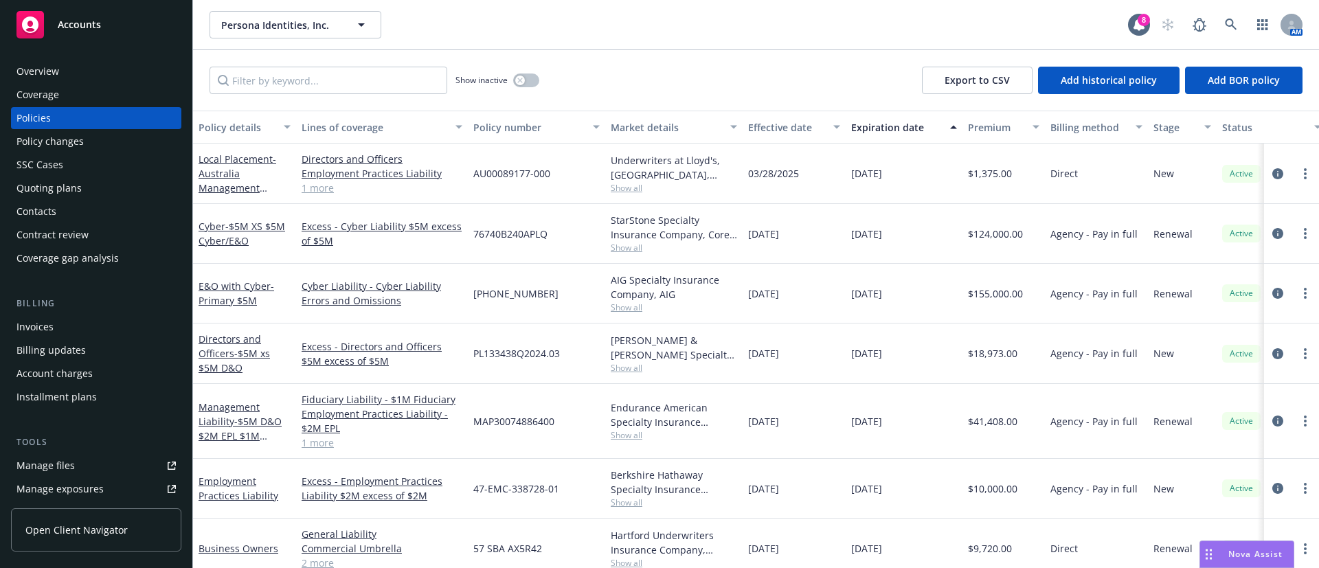
click at [43, 186] on div "Quoting plans" at bounding box center [48, 188] width 65 height 22
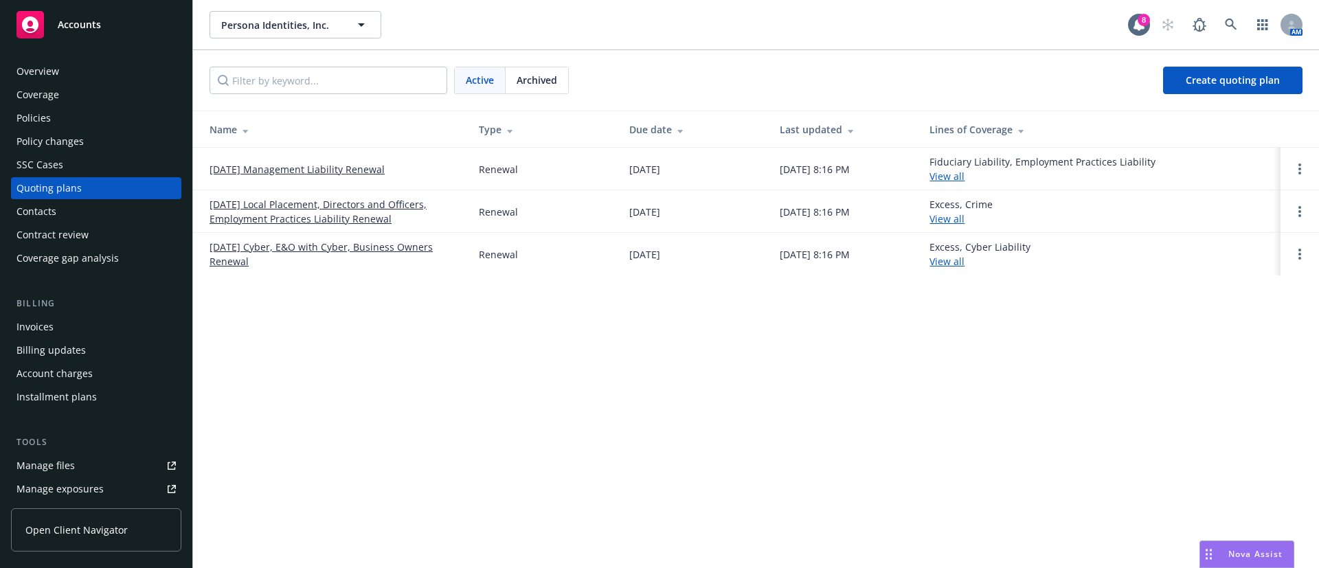
click at [310, 244] on link "12/11/25 Cyber, E&O with Cyber, Business Owners Renewal" at bounding box center [332, 254] width 247 height 29
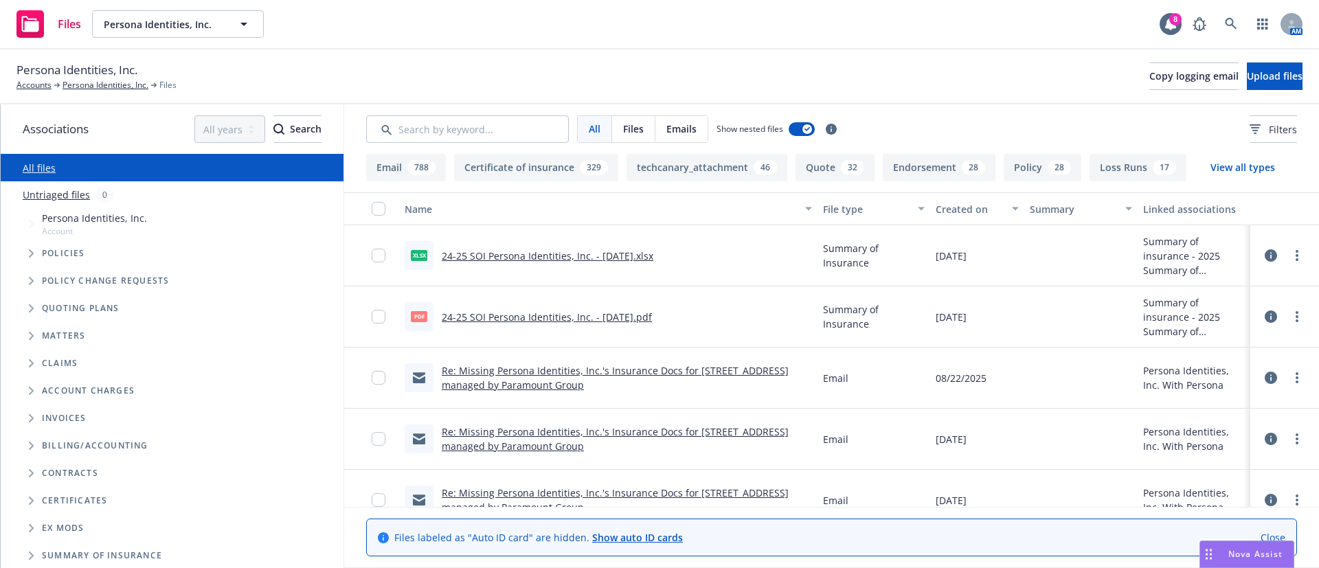
click at [578, 314] on link "24-25 SOI Persona Identities, Inc. - 08/25/2025.pdf" at bounding box center [547, 316] width 210 height 13
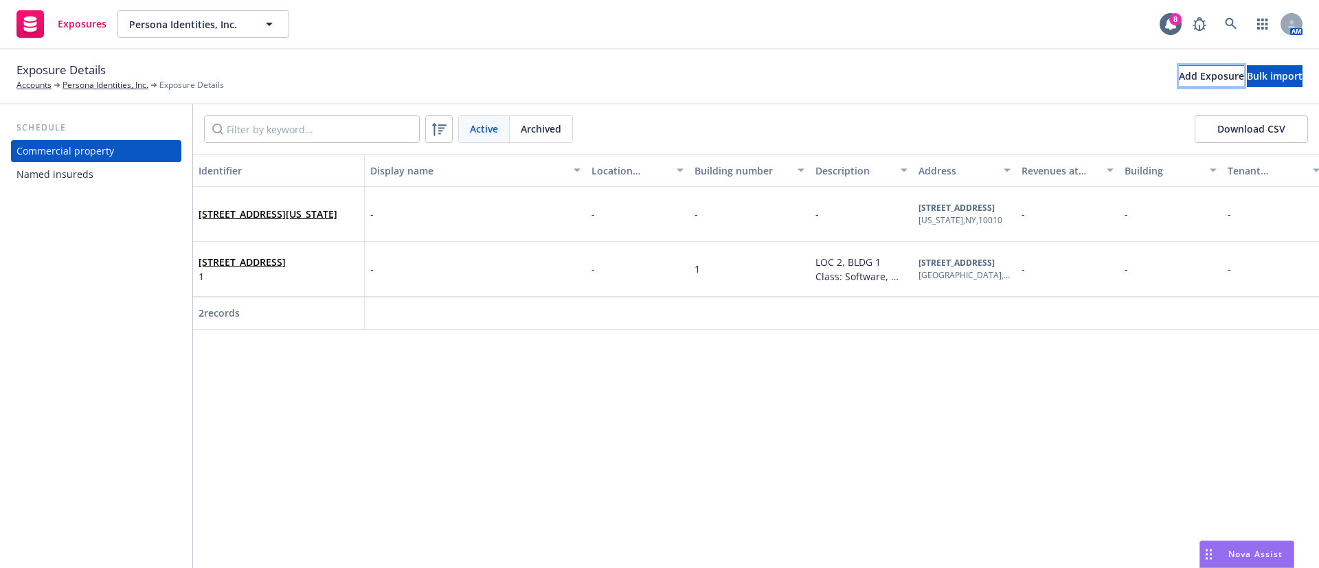
click at [1179, 75] on div "Add Exposure" at bounding box center [1211, 76] width 65 height 21
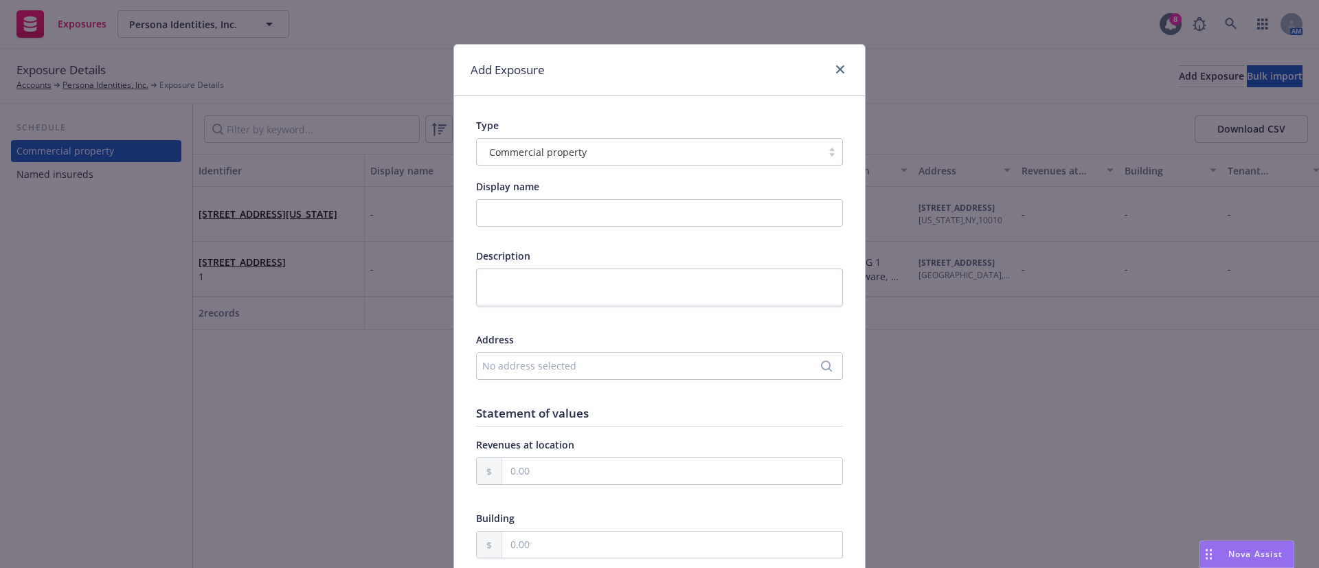
click at [602, 355] on div "No address selected" at bounding box center [659, 365] width 367 height 27
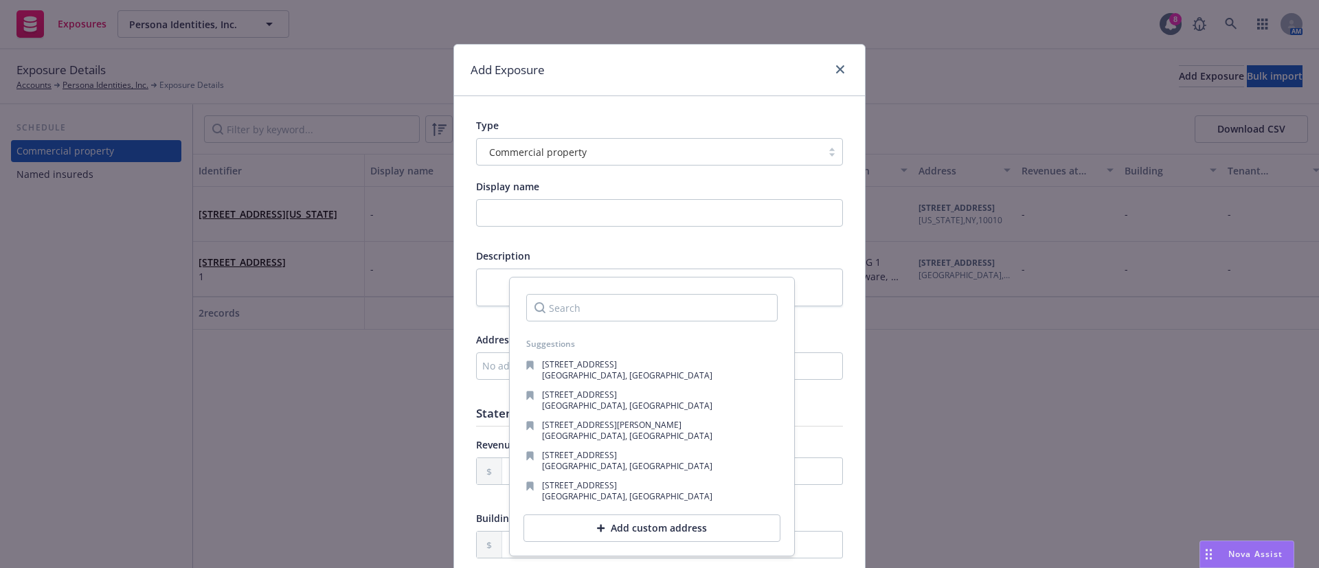
click at [605, 525] on div "Add custom address" at bounding box center [651, 527] width 257 height 27
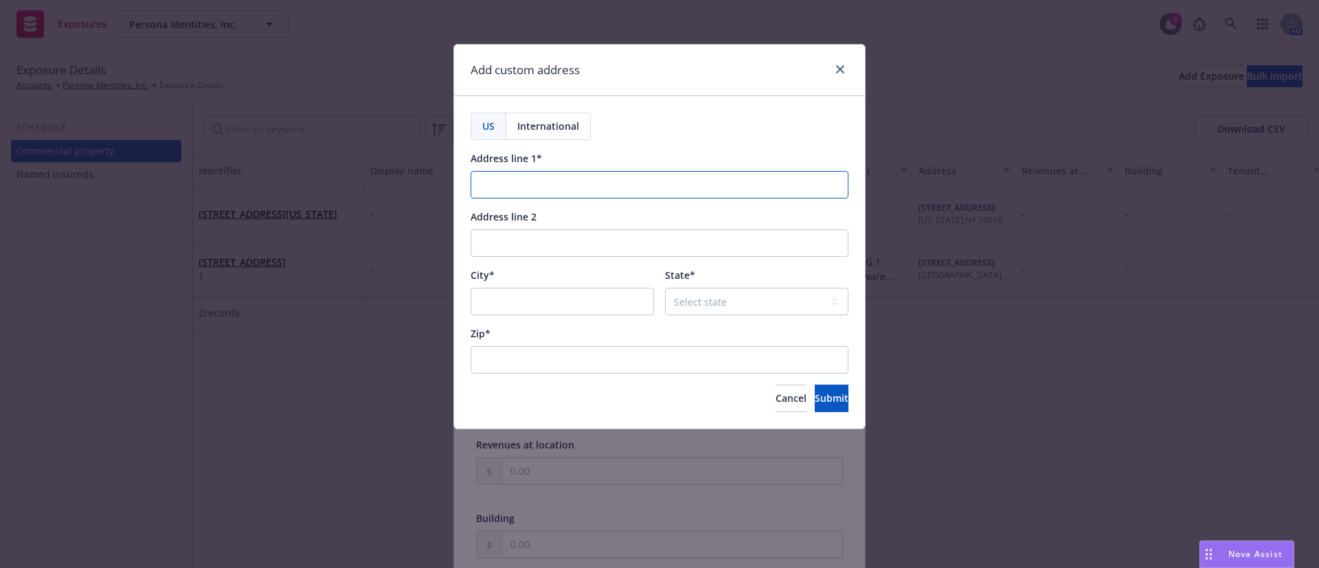
click at [554, 193] on input "Address line 1*" at bounding box center [660, 184] width 378 height 27
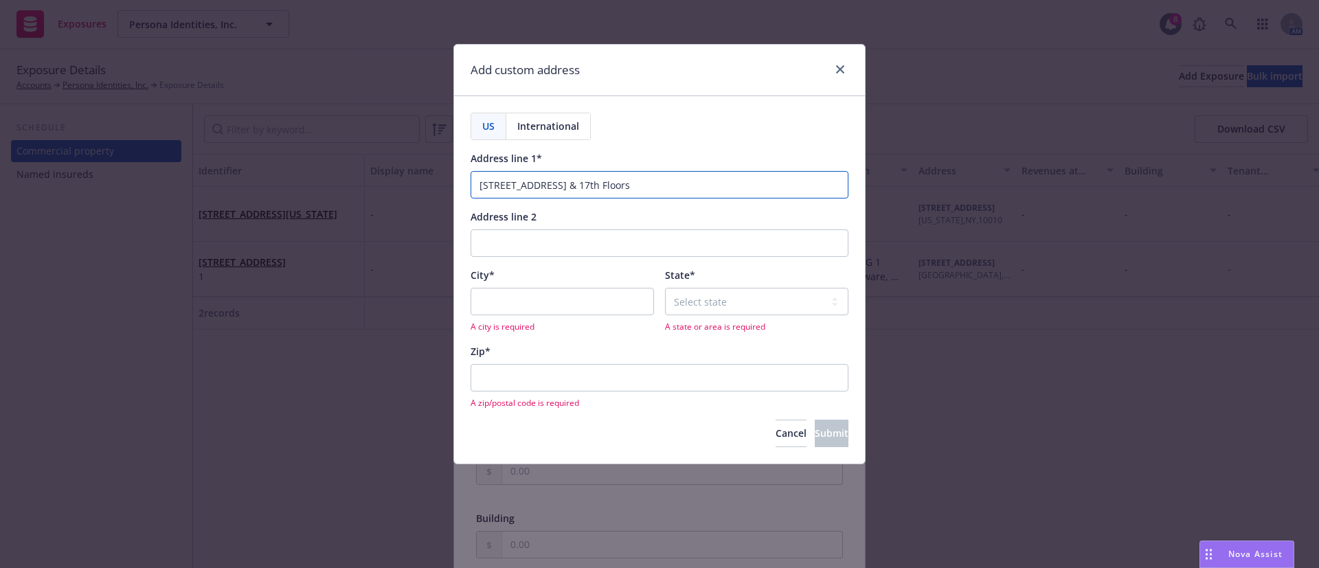
type input "300 Mission St, 16th & 17th Floors"
click at [495, 297] on input "City*" at bounding box center [562, 301] width 183 height 27
type input "San Francisco"
click at [757, 298] on select "Select state Alabama Alaska American Samoa Arizona Arkansas Baker Island Califo…" at bounding box center [756, 301] width 183 height 27
select select "CA"
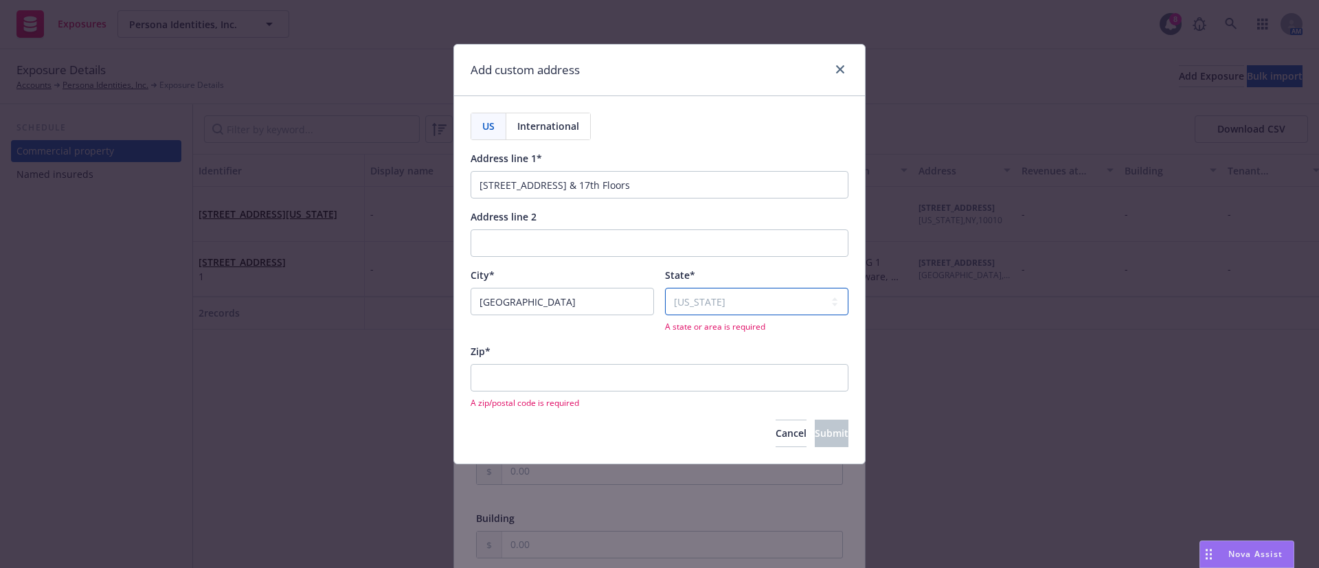
click at [665, 288] on select "Select state Alabama Alaska American Samoa Arizona Arkansas Baker Island Califo…" at bounding box center [756, 301] width 183 height 27
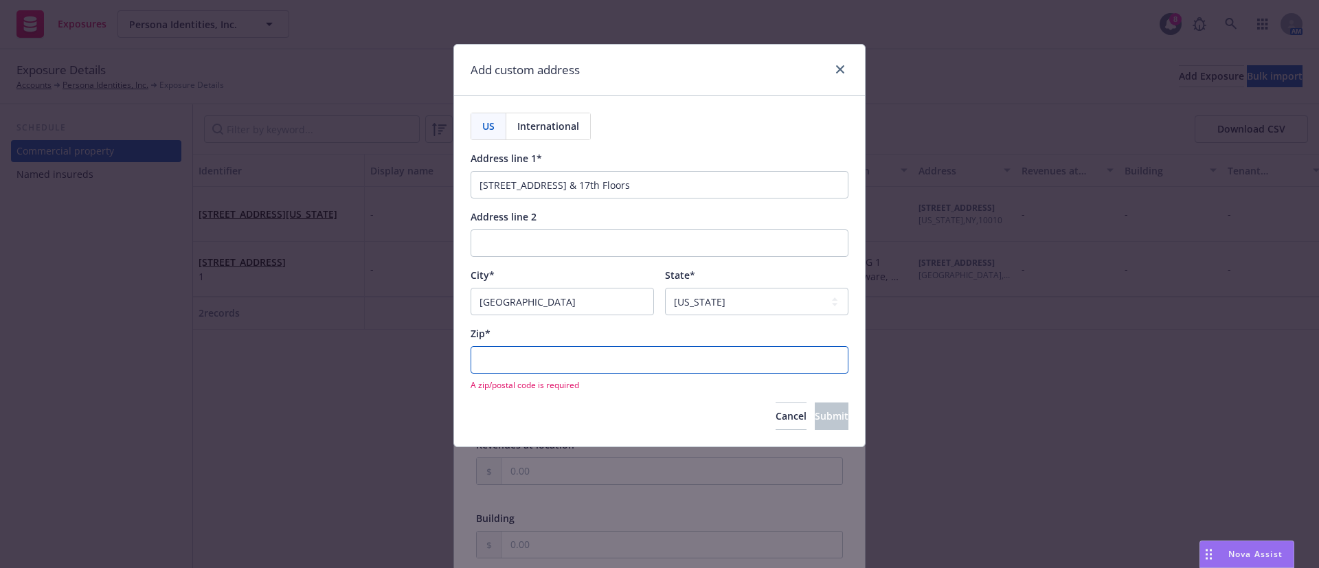
click at [546, 371] on input "Zip*" at bounding box center [660, 359] width 378 height 27
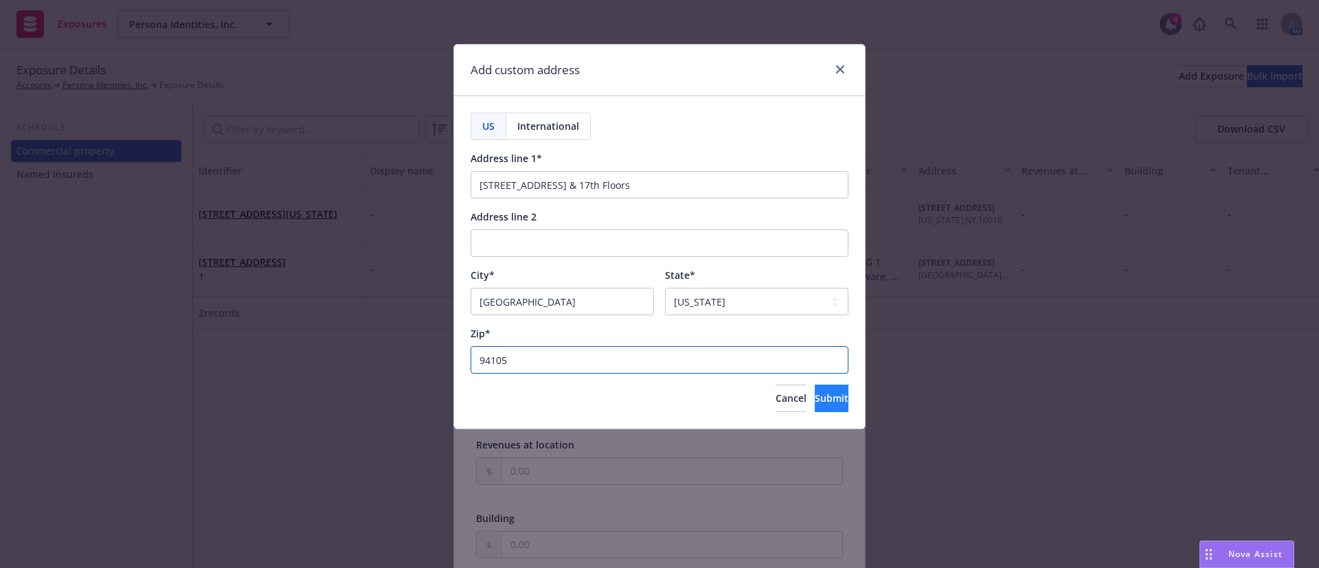
type input "94105"
click at [828, 394] on button "Submit" at bounding box center [832, 398] width 34 height 27
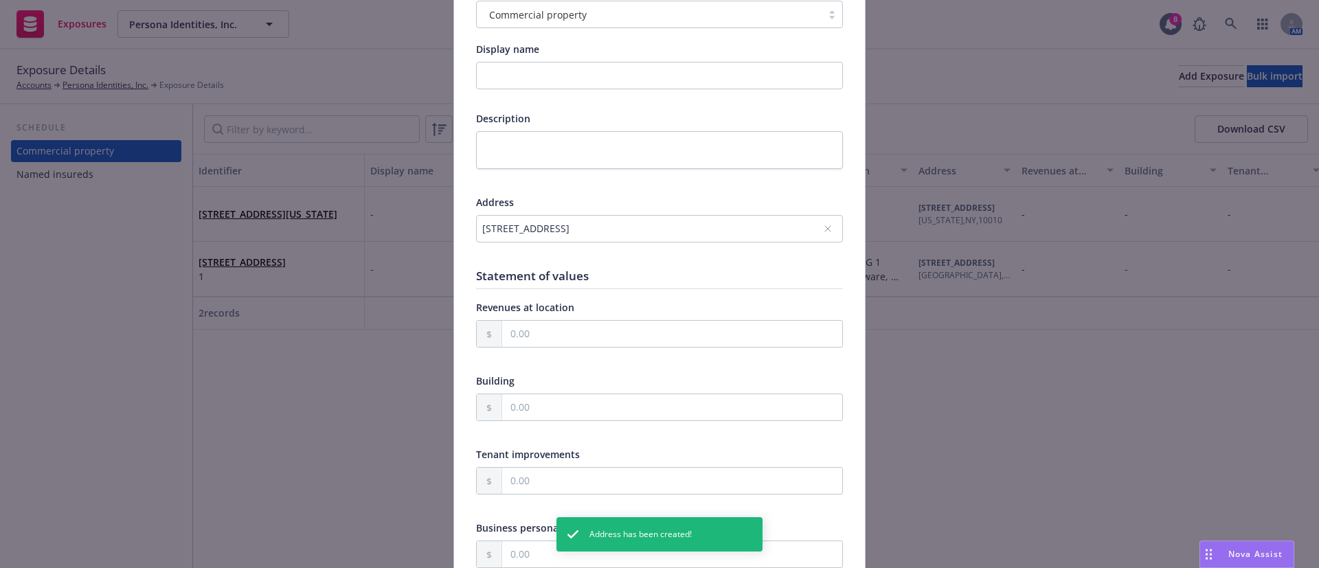
scroll to position [309, 0]
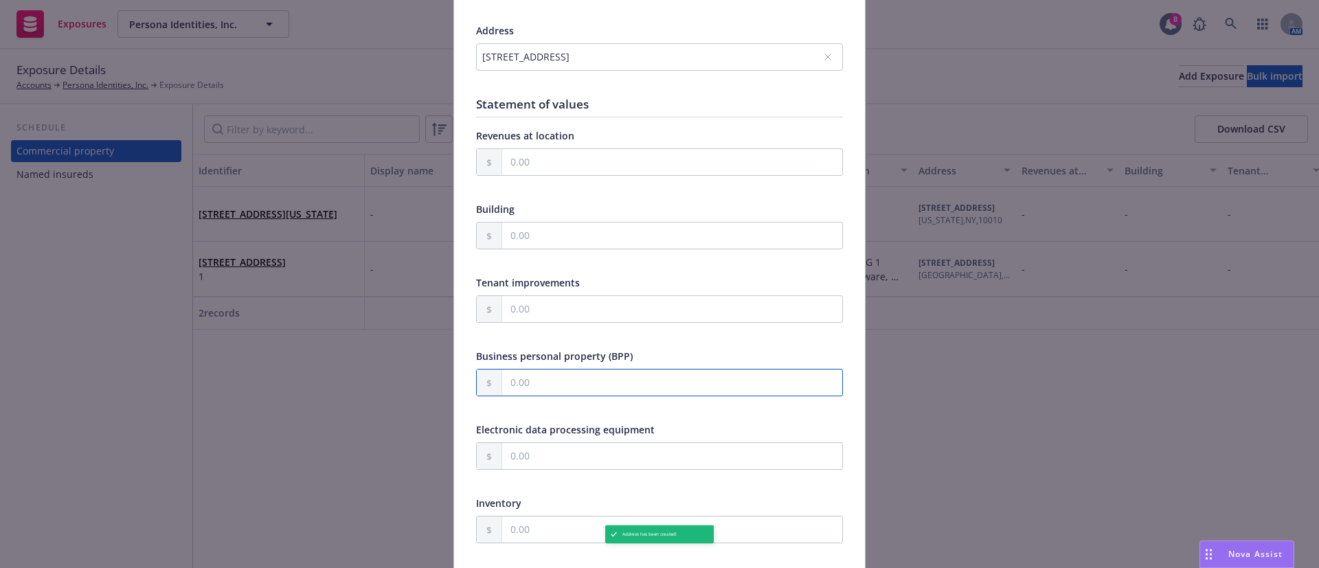
click at [548, 381] on input "text" at bounding box center [672, 383] width 340 height 26
paste input "150,600.00"
type input "150,600.00"
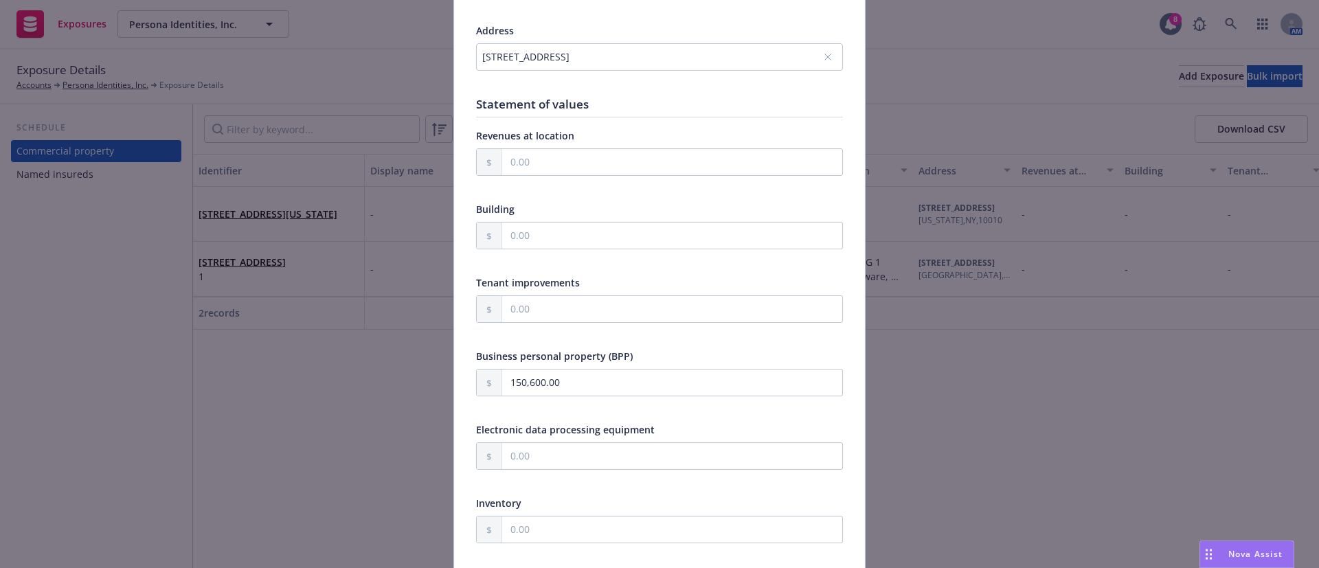
click at [653, 424] on div "Electronic data processing equipment" at bounding box center [659, 429] width 367 height 14
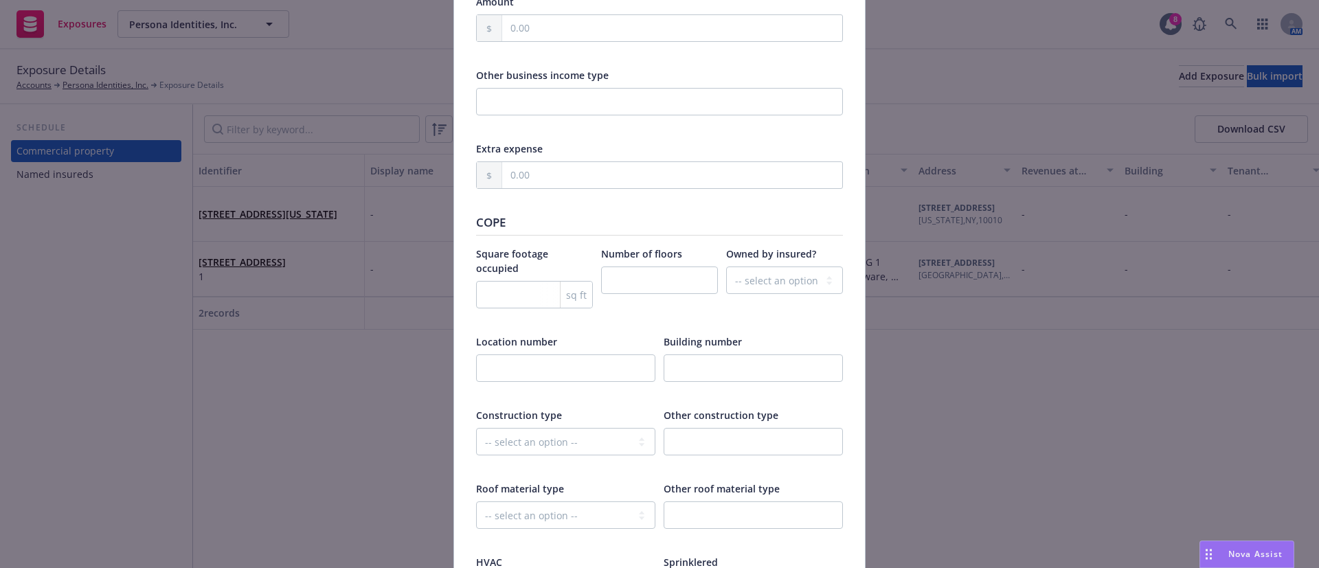
scroll to position [2164, 0]
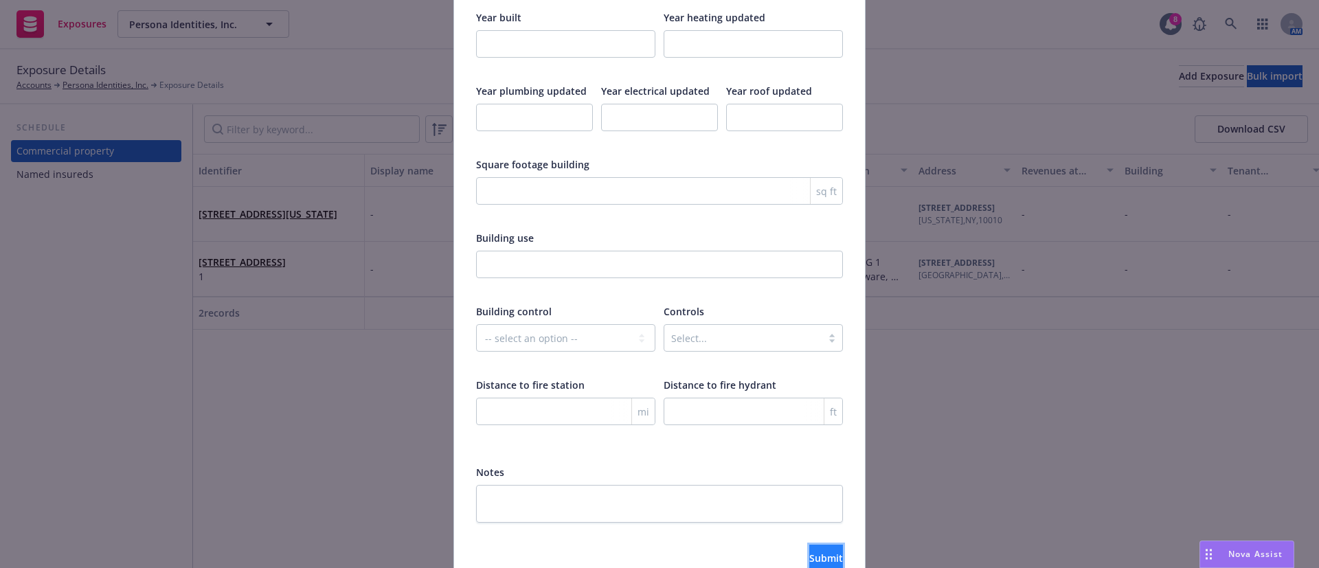
click at [809, 545] on button "Submit" at bounding box center [826, 558] width 34 height 27
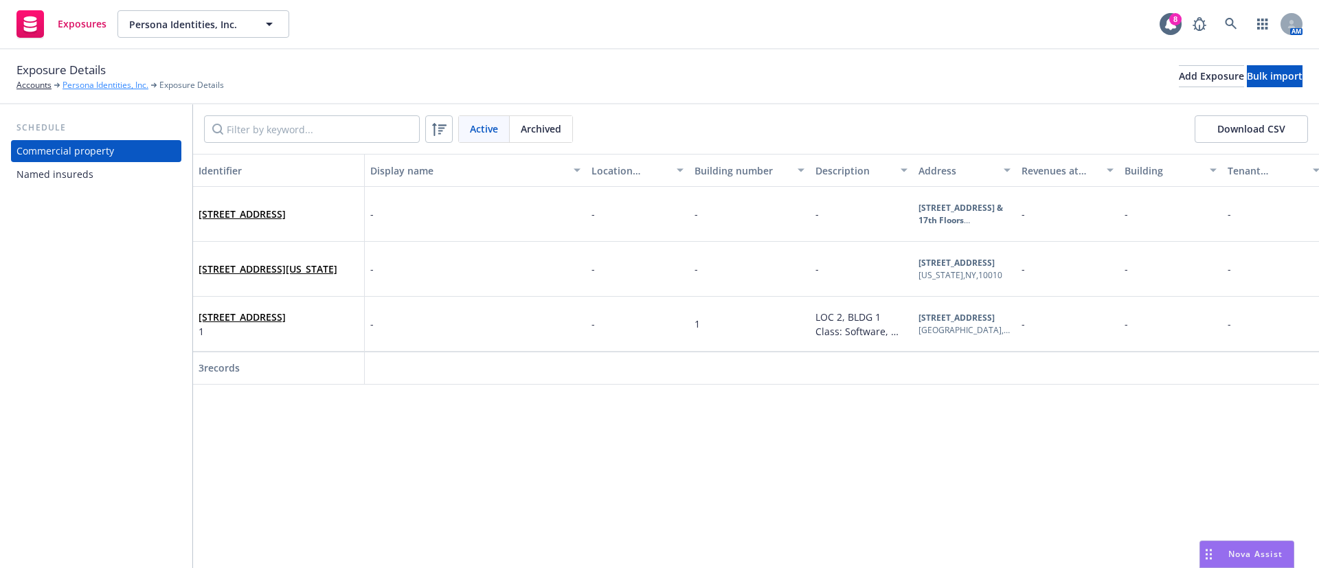
click at [129, 84] on link "Persona Identities, Inc." at bounding box center [106, 85] width 86 height 12
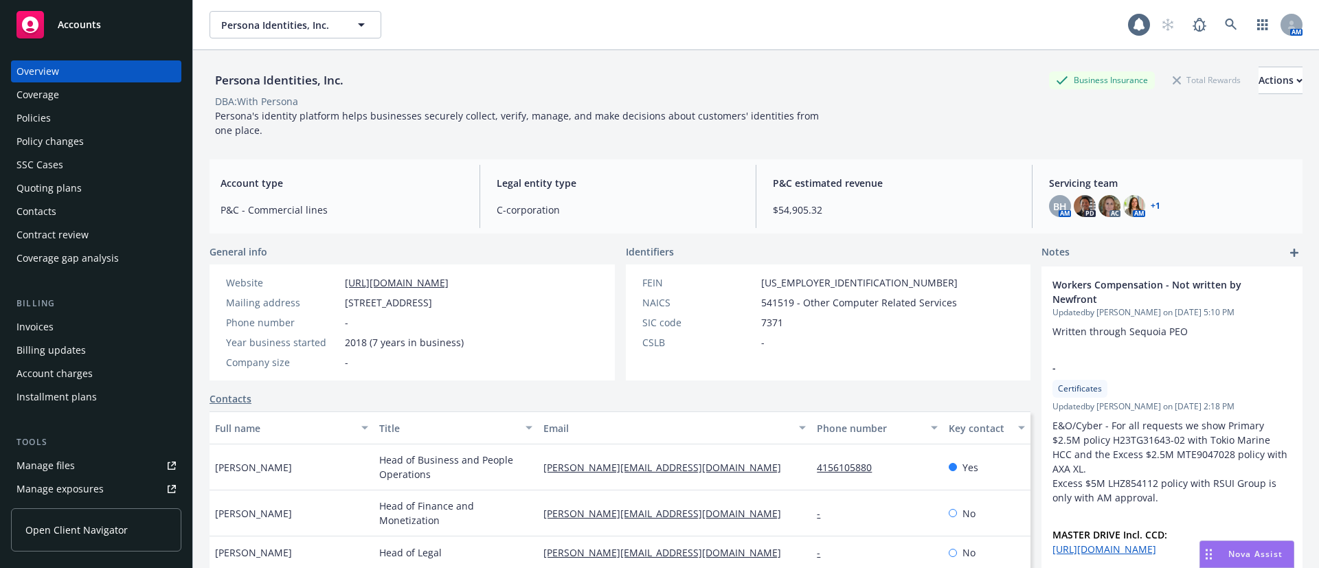
click at [60, 120] on div "Policies" at bounding box center [95, 118] width 159 height 22
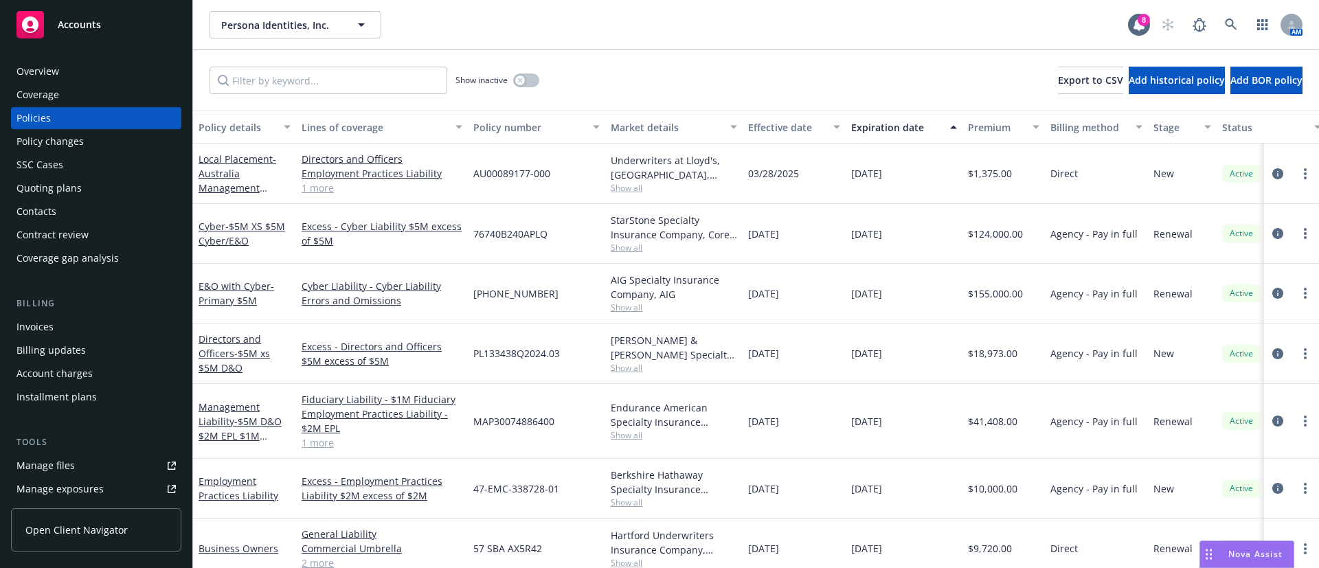
click at [71, 136] on div "Policy changes" at bounding box center [49, 142] width 67 height 22
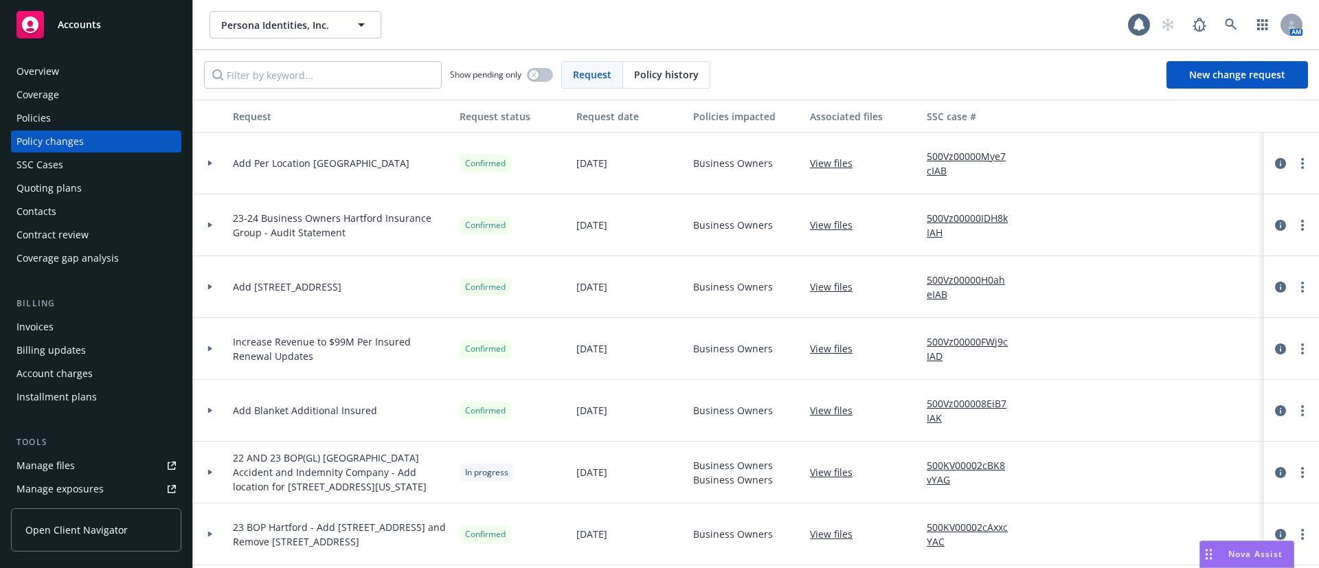
click at [71, 115] on div "Policies" at bounding box center [95, 118] width 159 height 22
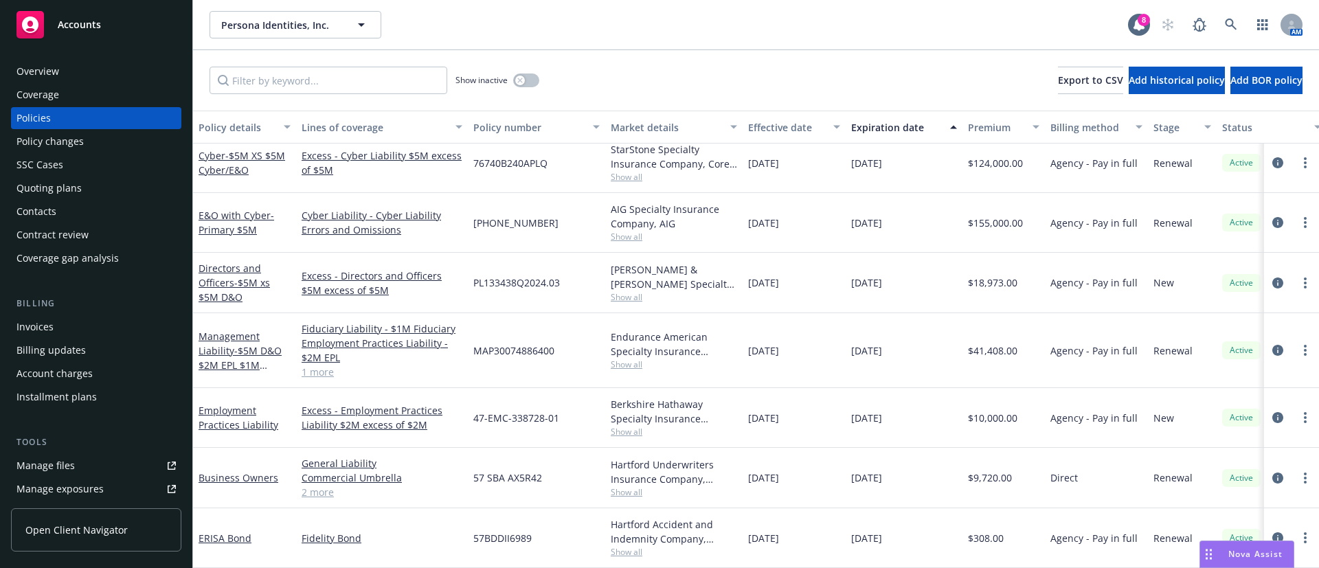
scroll to position [87, 0]
click at [1272, 473] on icon "circleInformation" at bounding box center [1277, 478] width 11 height 11
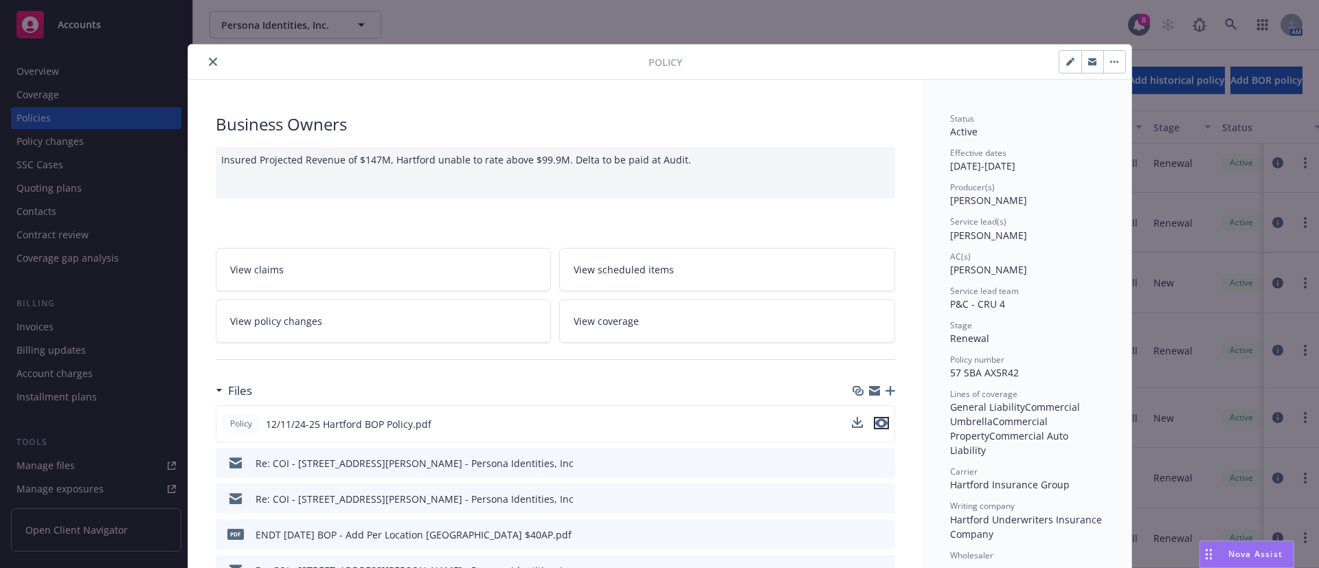
click at [875, 419] on icon "preview file" at bounding box center [881, 423] width 12 height 10
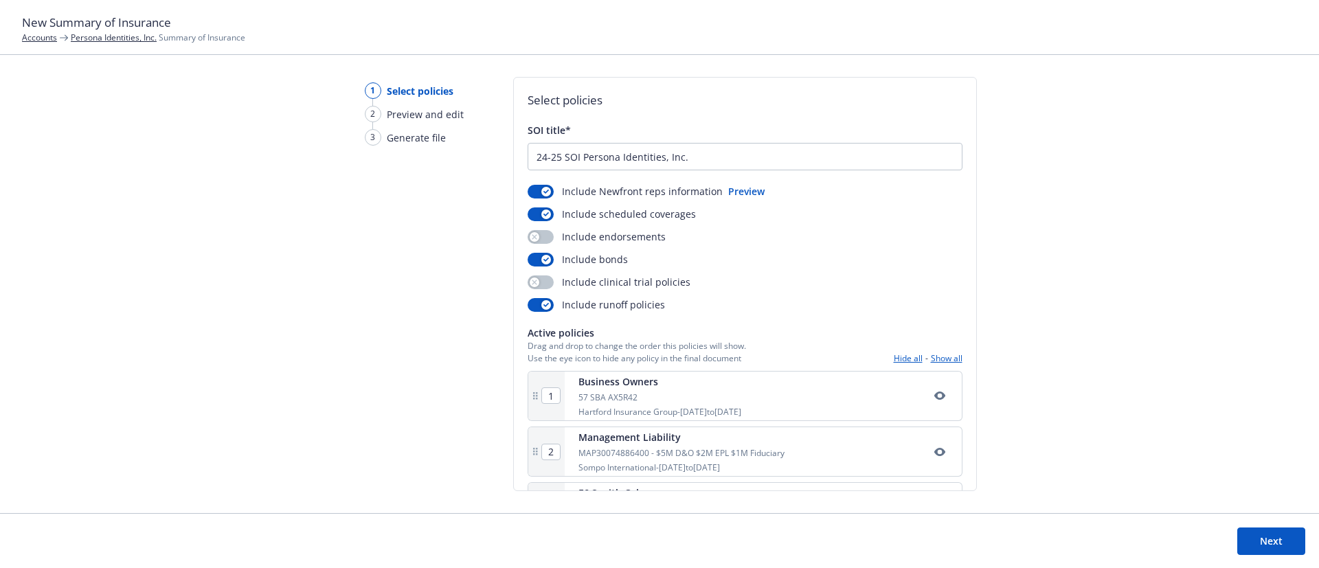
click at [1287, 541] on button "Next" at bounding box center [1271, 541] width 68 height 27
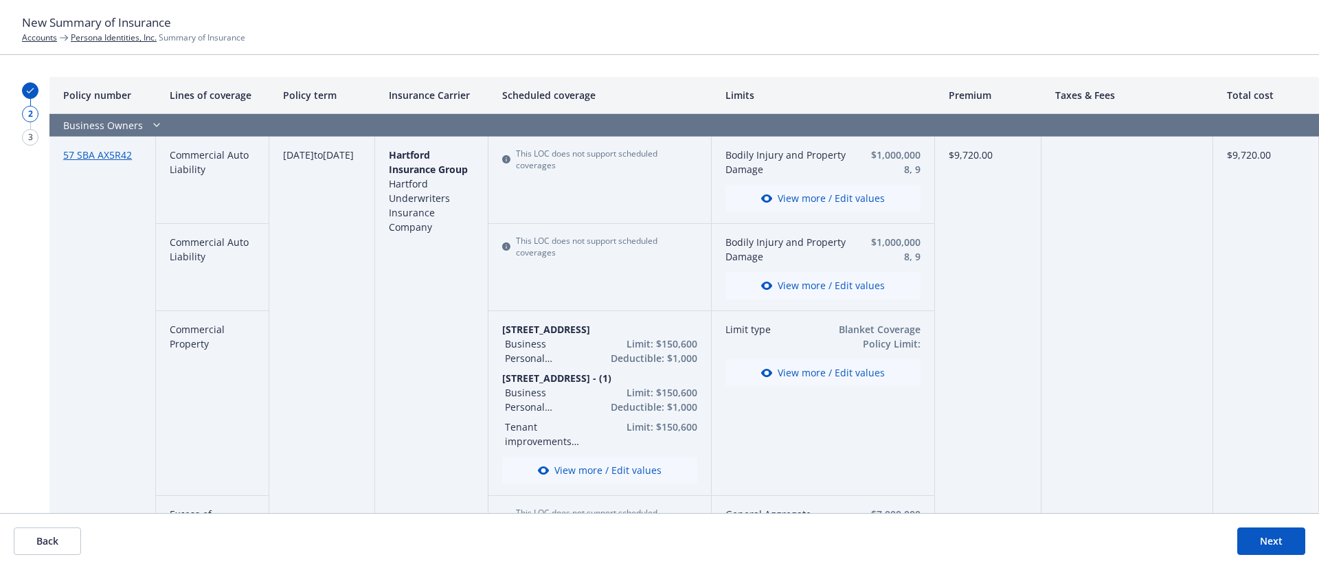
click at [1267, 536] on button "Next" at bounding box center [1271, 541] width 68 height 27
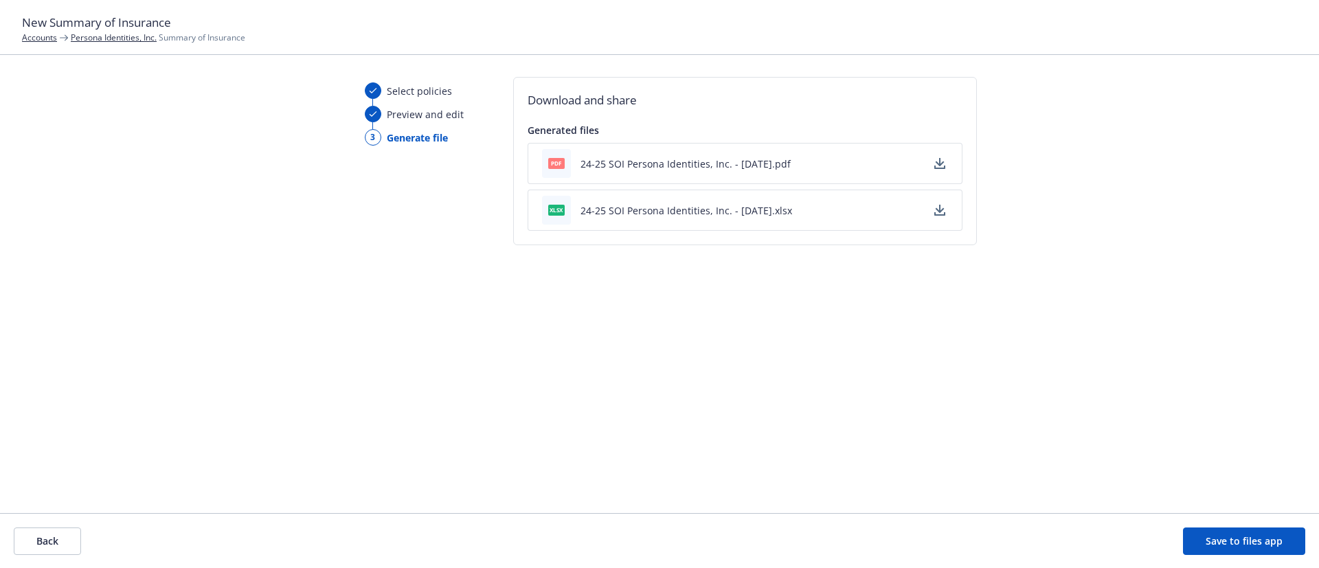
click at [940, 163] on icon "button" at bounding box center [939, 163] width 11 height 11
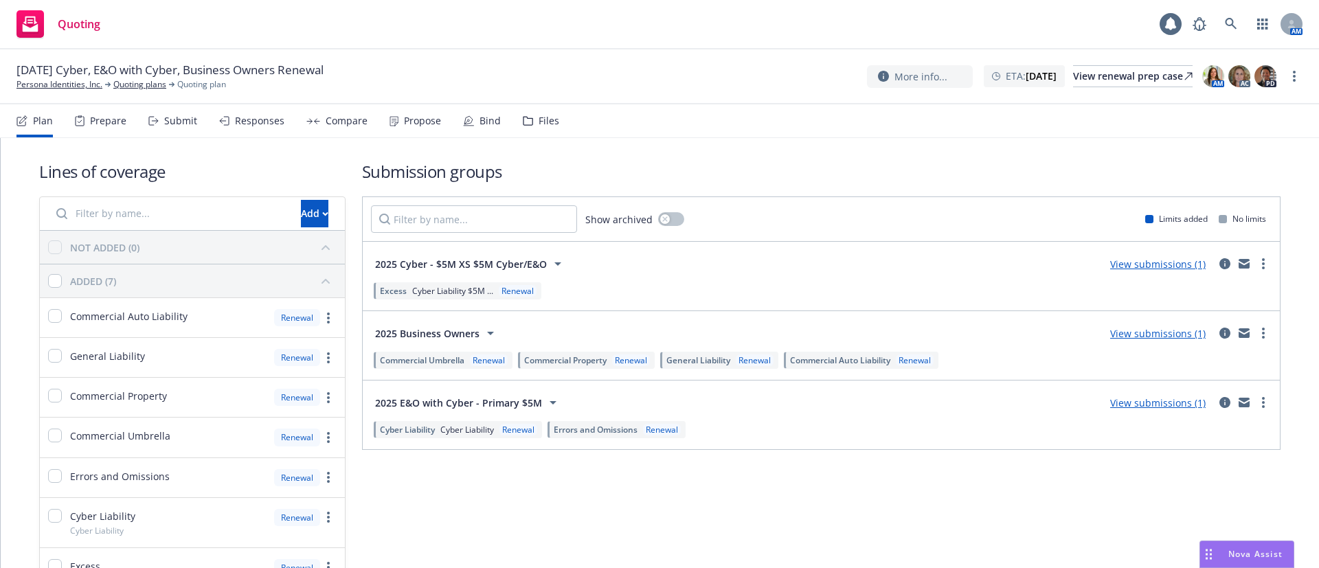
click at [91, 121] on div "Prepare" at bounding box center [108, 120] width 36 height 11
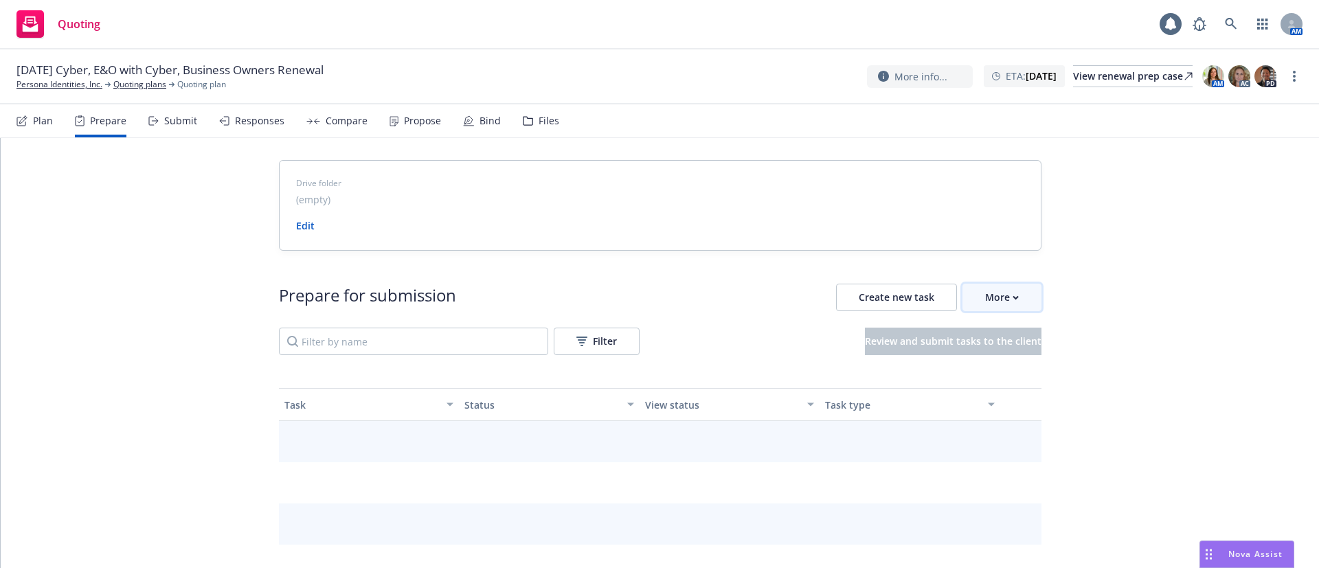
click at [1013, 298] on button "More" at bounding box center [1001, 297] width 79 height 27
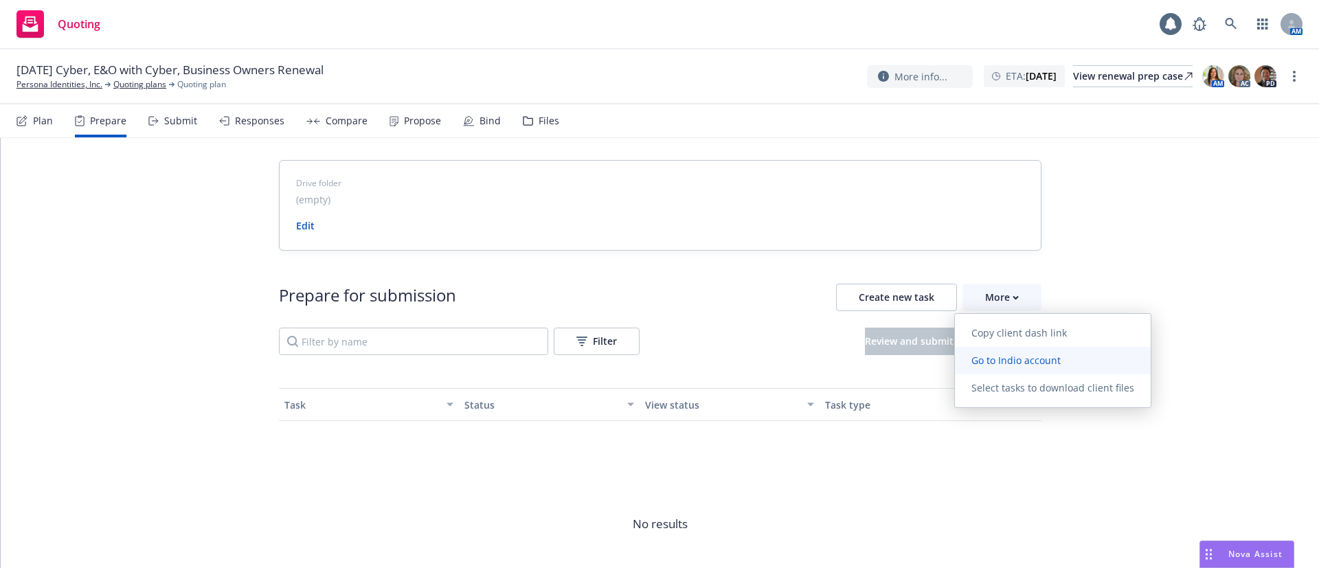
click at [1031, 356] on span "Go to Indio account" at bounding box center [1016, 360] width 122 height 13
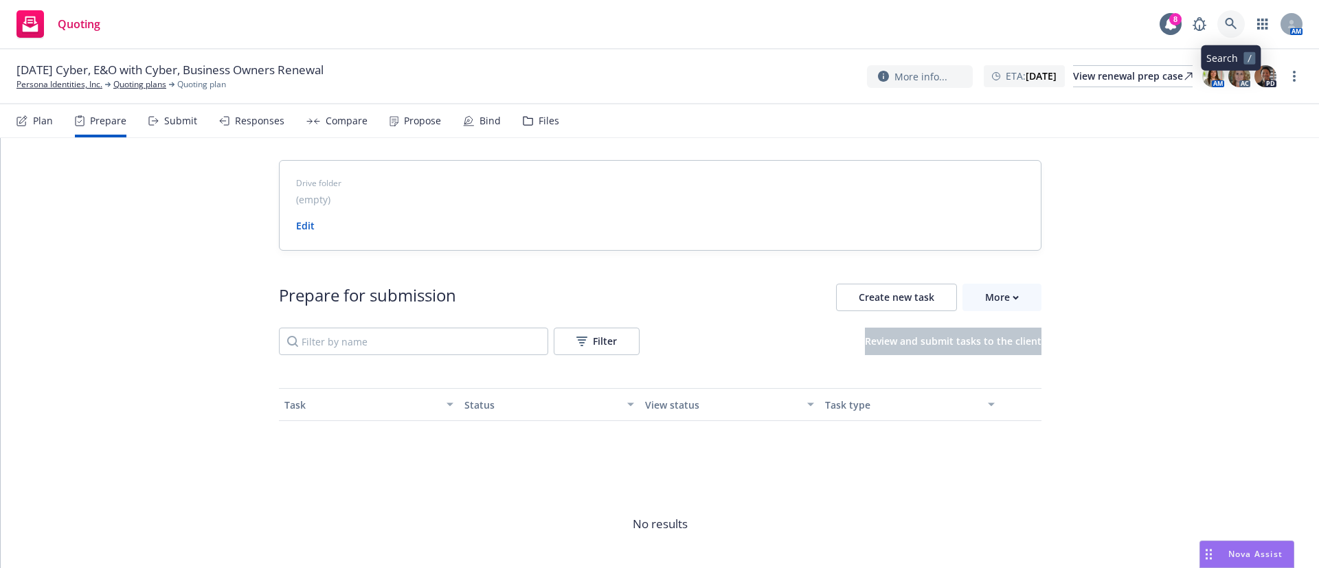
click at [1238, 18] on link at bounding box center [1230, 23] width 27 height 27
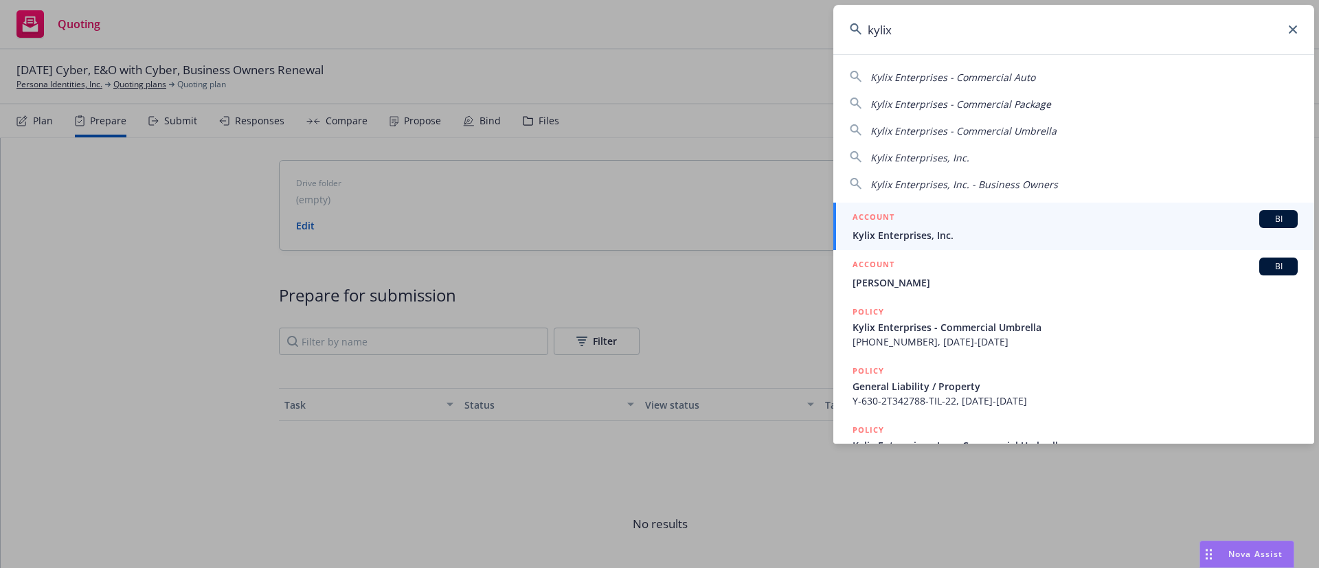
type input "kylix"
click at [1009, 224] on div "ACCOUNT BI" at bounding box center [1074, 219] width 445 height 18
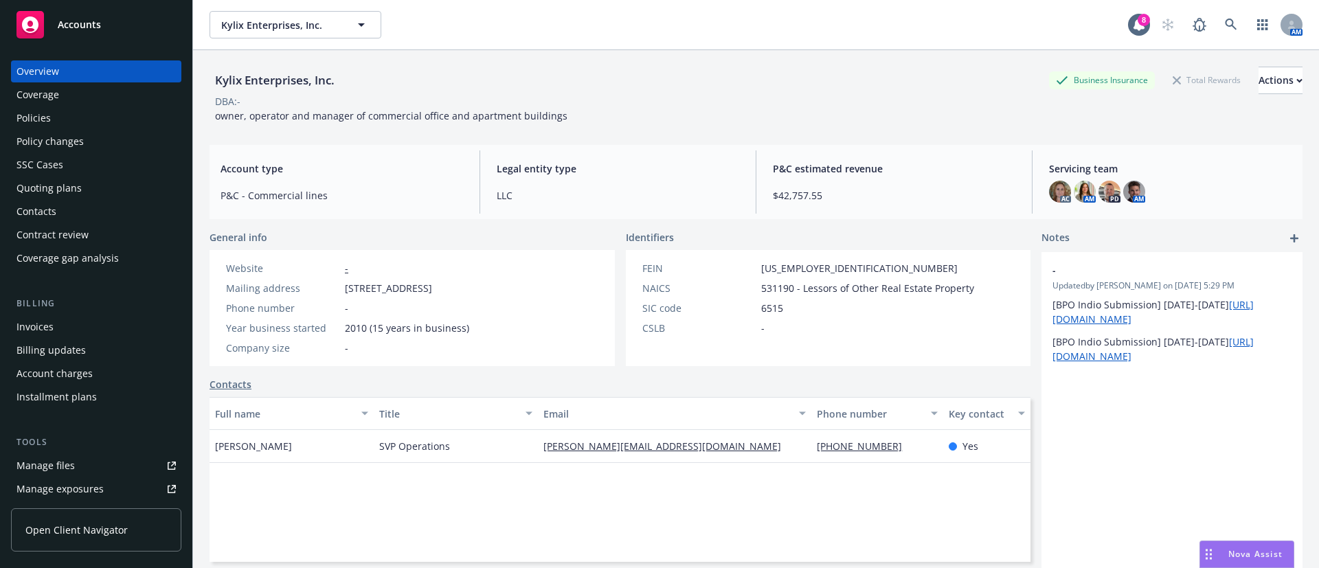
click at [72, 185] on div "Quoting plans" at bounding box center [48, 188] width 65 height 22
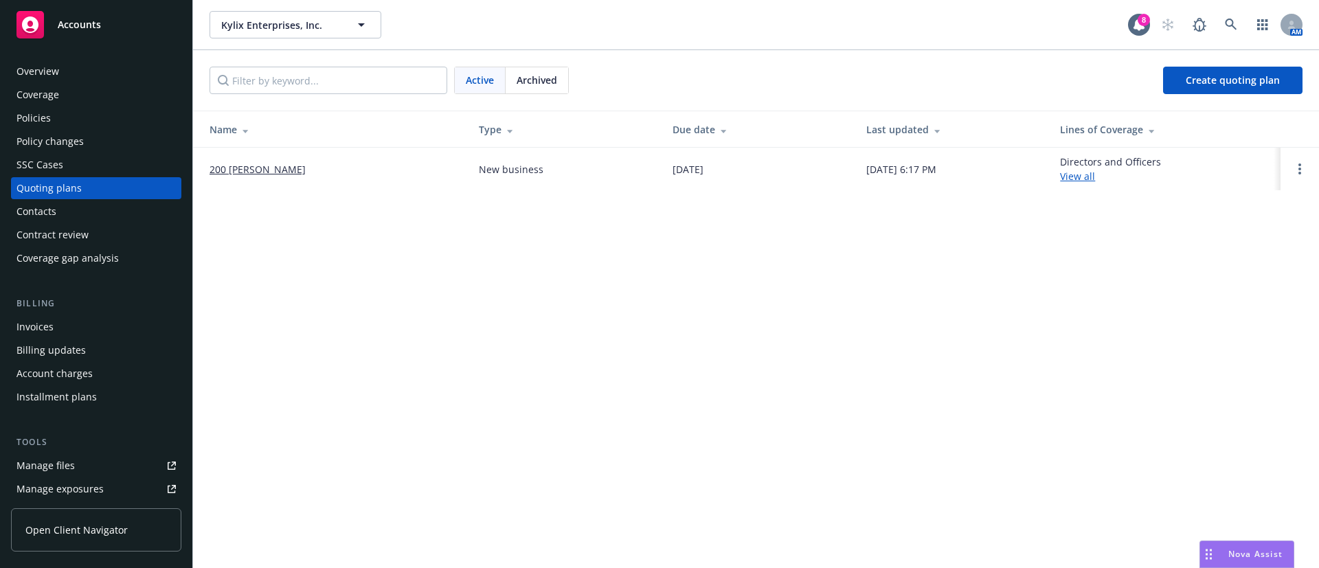
click at [261, 171] on link "200 [PERSON_NAME]" at bounding box center [257, 169] width 96 height 14
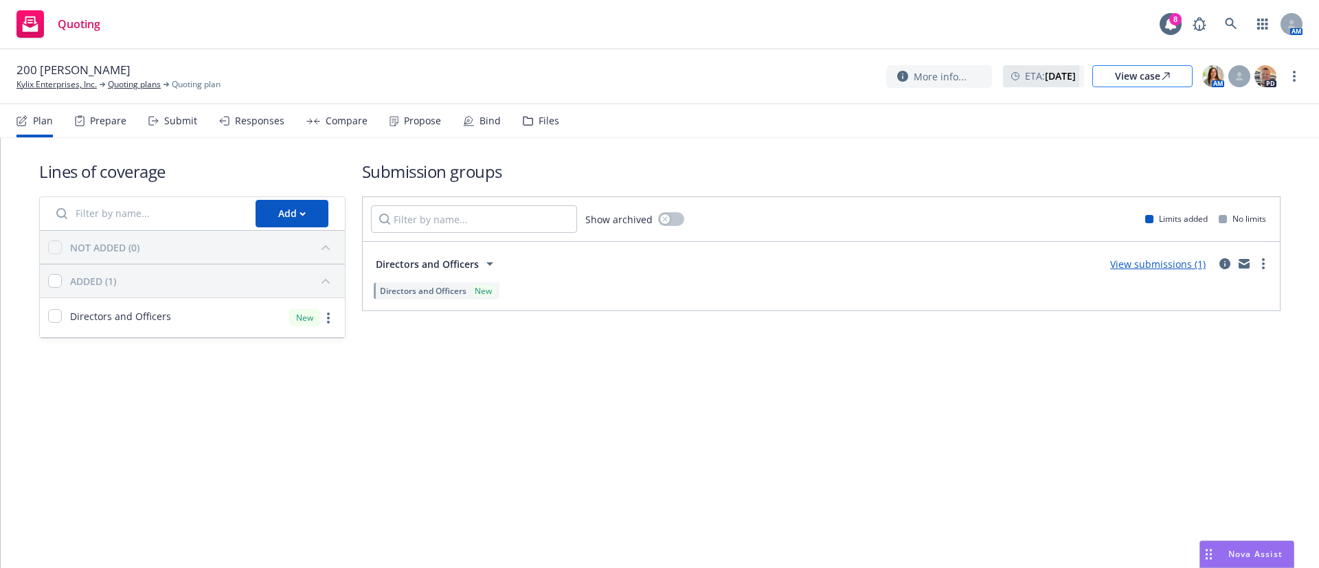
click at [1167, 88] on div "More info... ETA : [DATE] View case AM PD" at bounding box center [1082, 76] width 392 height 25
click at [1166, 78] on icon at bounding box center [1166, 76] width 8 height 8
click at [539, 115] on div "Files" at bounding box center [549, 120] width 21 height 11
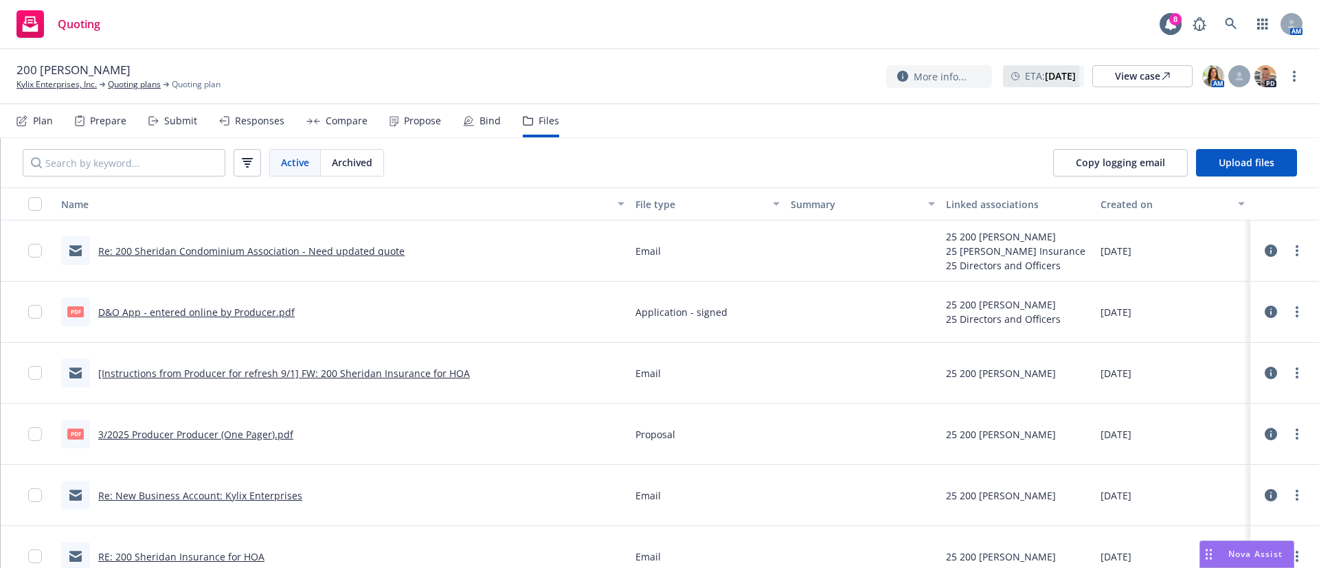
click at [249, 252] on link "Re: 200 Sheridan Condominium Association - Need updated quote" at bounding box center [251, 251] width 306 height 13
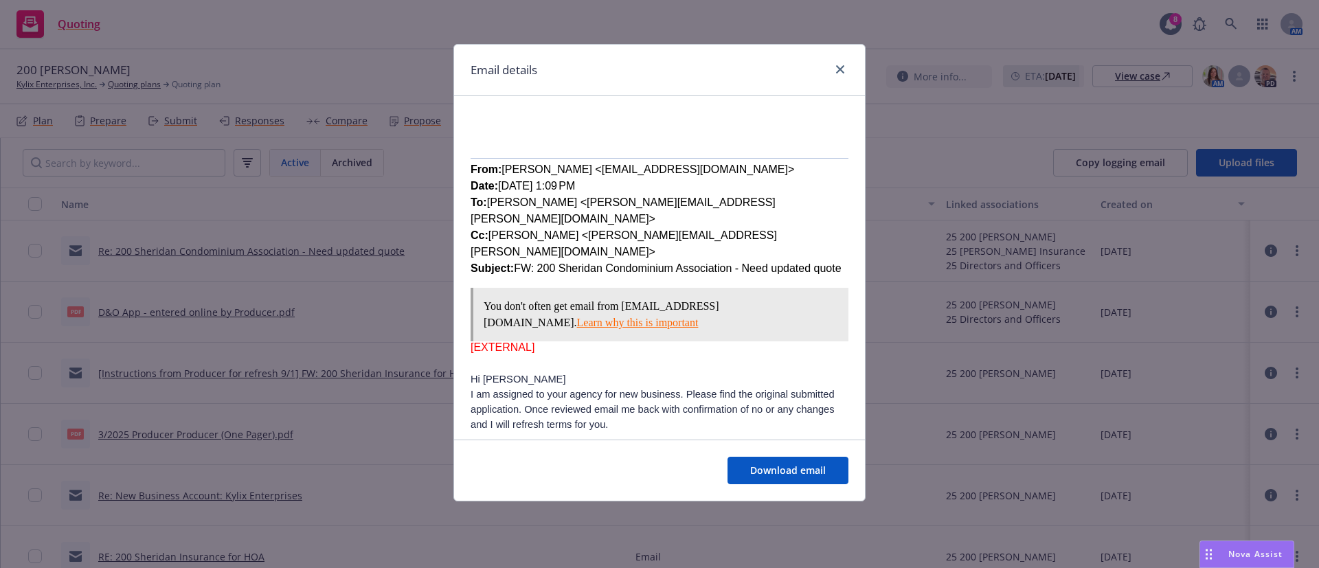
scroll to position [515, 0]
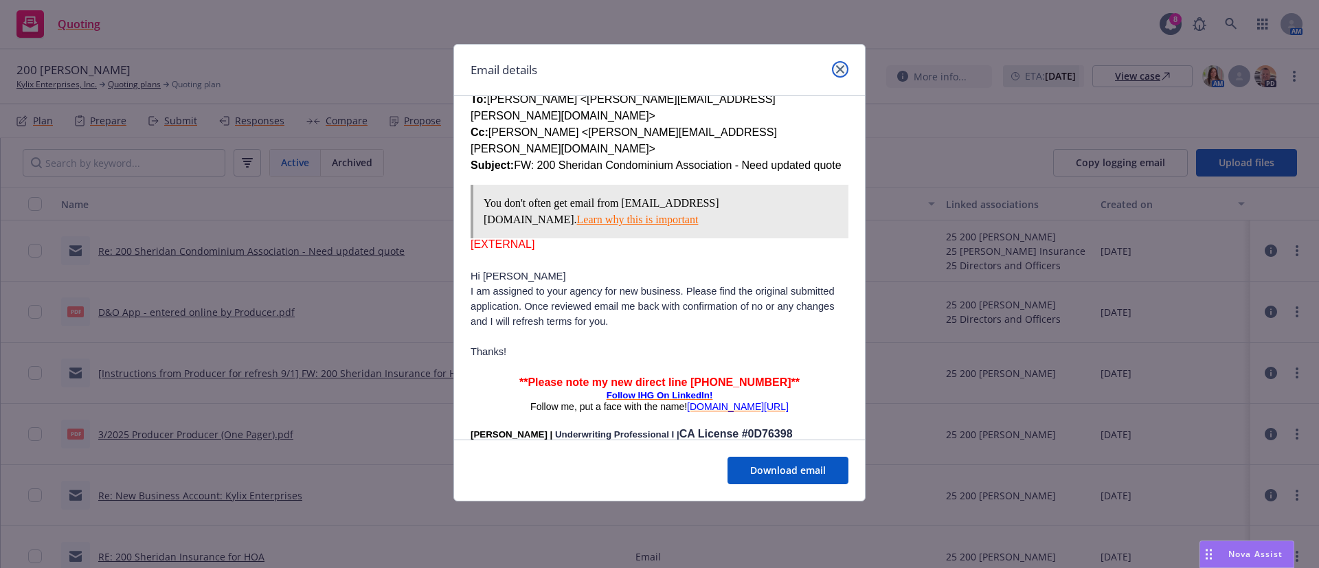
click at [836, 69] on icon "close" at bounding box center [840, 69] width 8 height 8
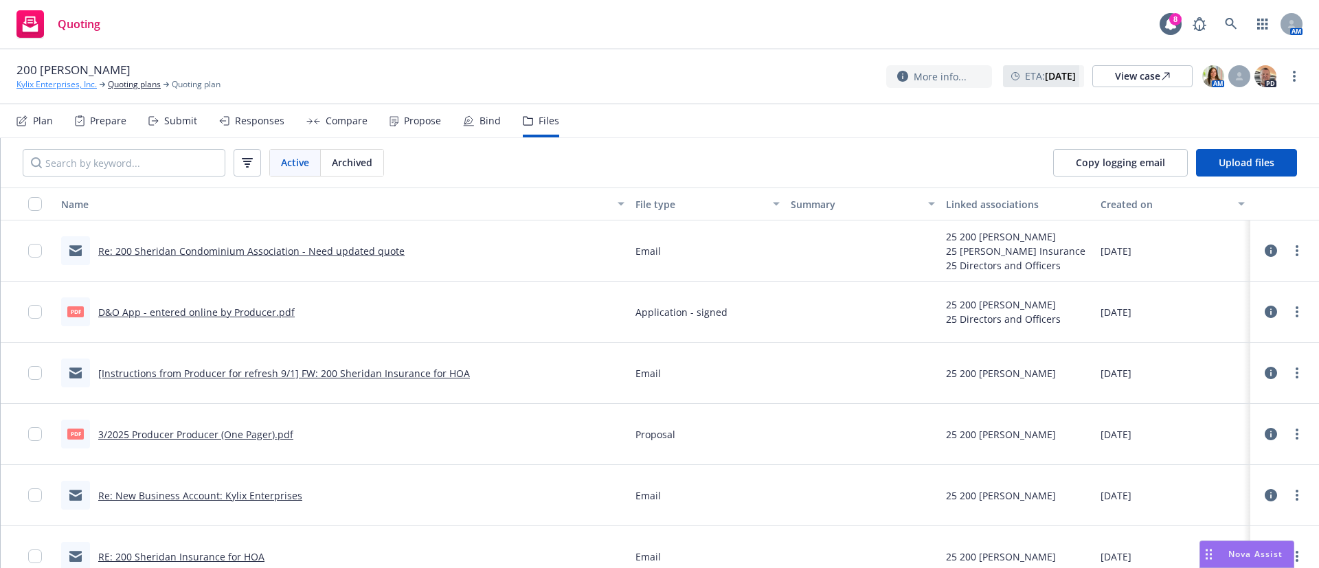
click at [34, 83] on link "Kylix Enterprises, Inc." at bounding box center [56, 84] width 80 height 12
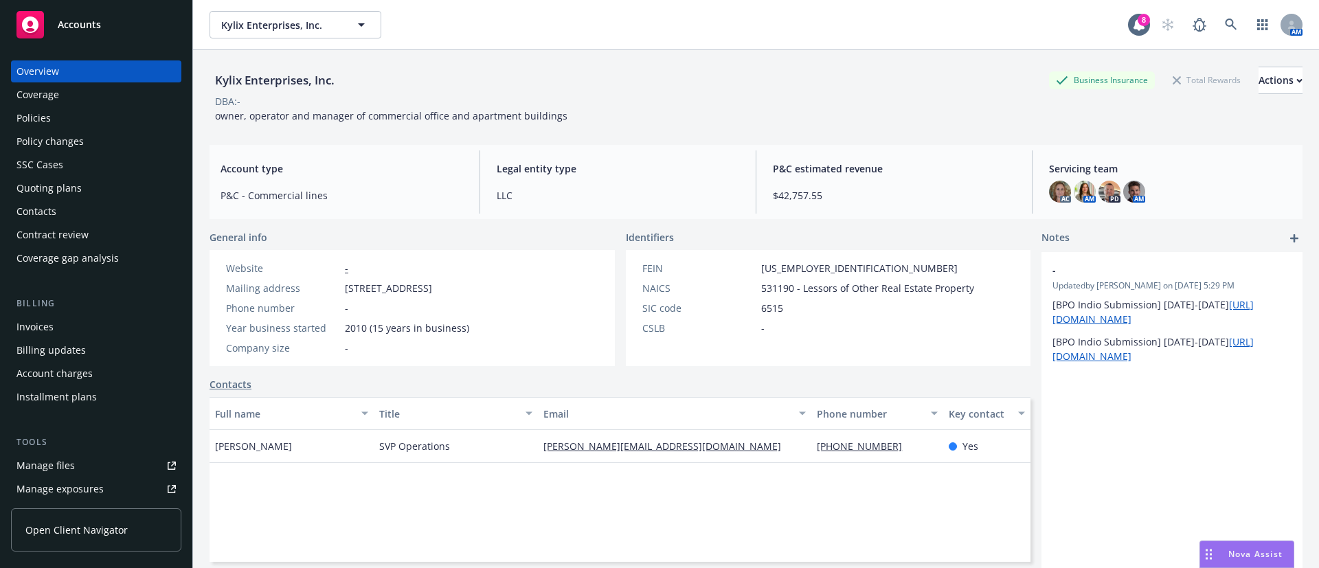
click at [60, 115] on div "Policies" at bounding box center [95, 118] width 159 height 22
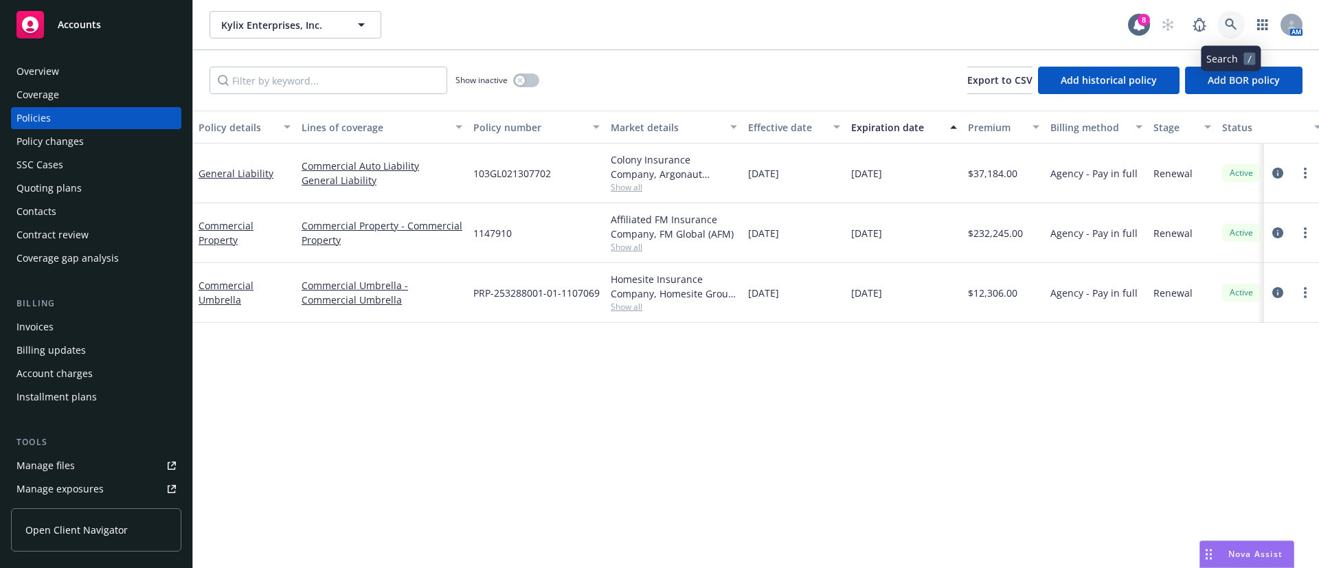
click at [1232, 19] on icon at bounding box center [1231, 25] width 12 height 12
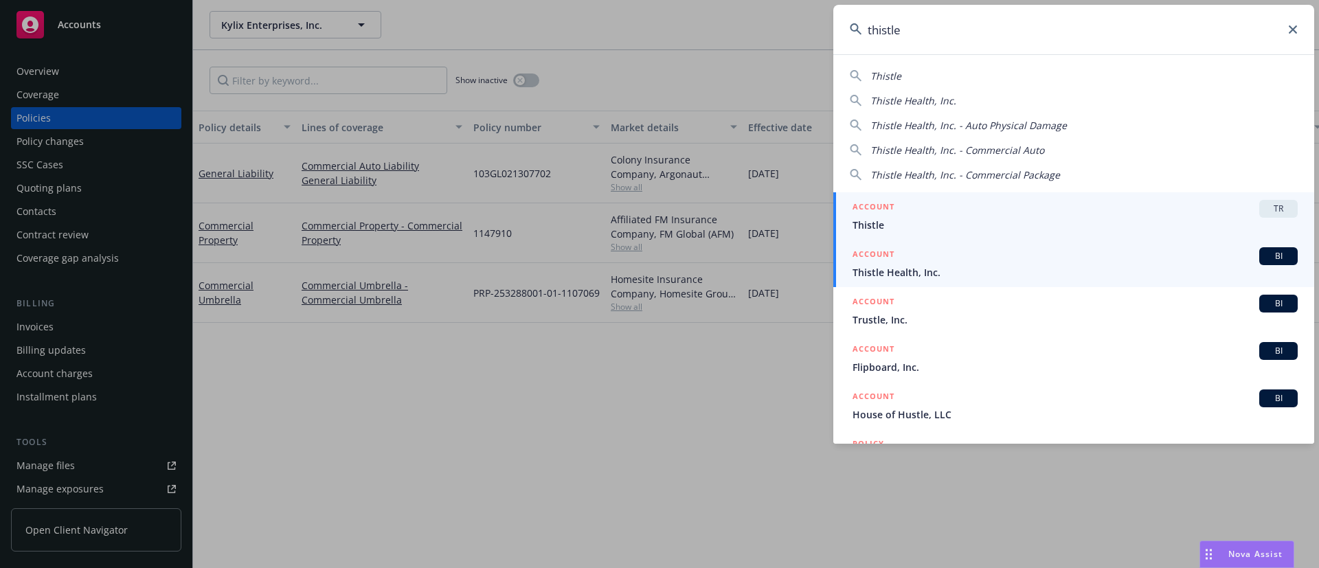
type input "thistle"
click at [939, 270] on span "Thistle Health, Inc." at bounding box center [1074, 272] width 445 height 14
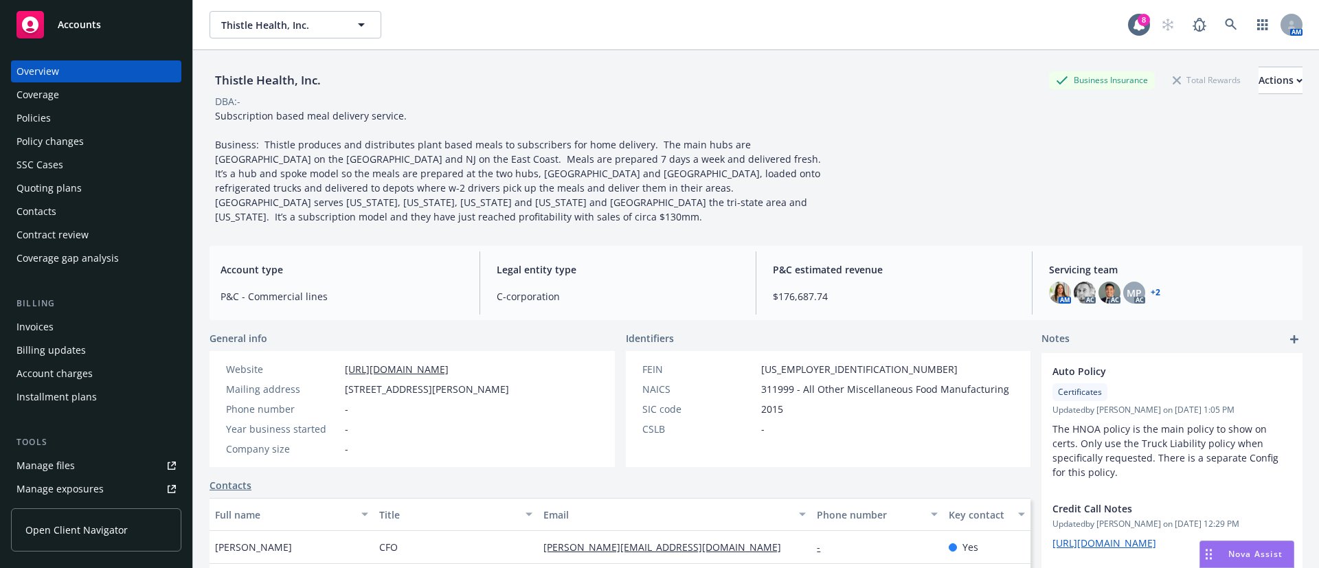
click at [92, 116] on div "Policies" at bounding box center [95, 118] width 159 height 22
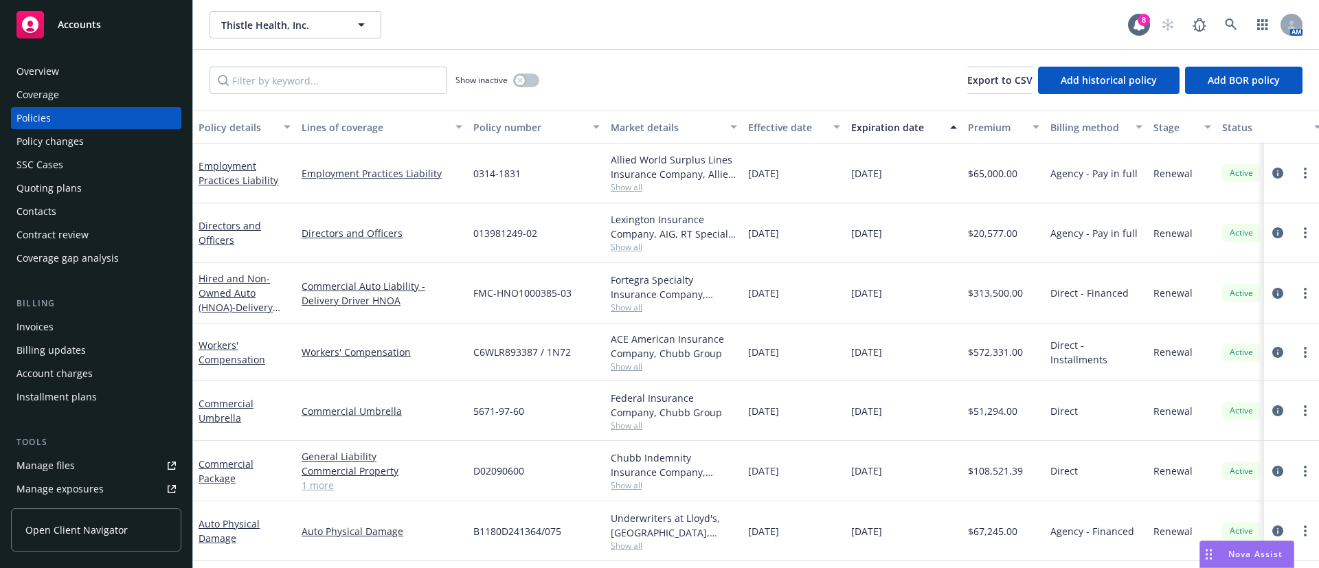
scroll to position [124, 0]
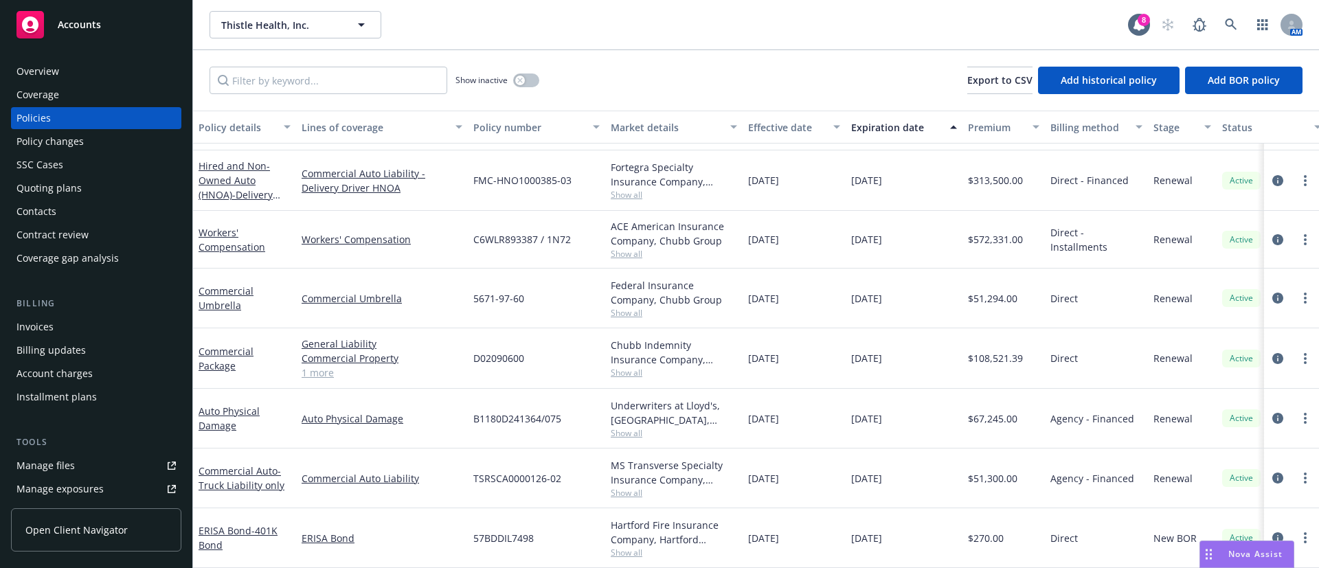
click at [107, 182] on div "Quoting plans" at bounding box center [95, 188] width 159 height 22
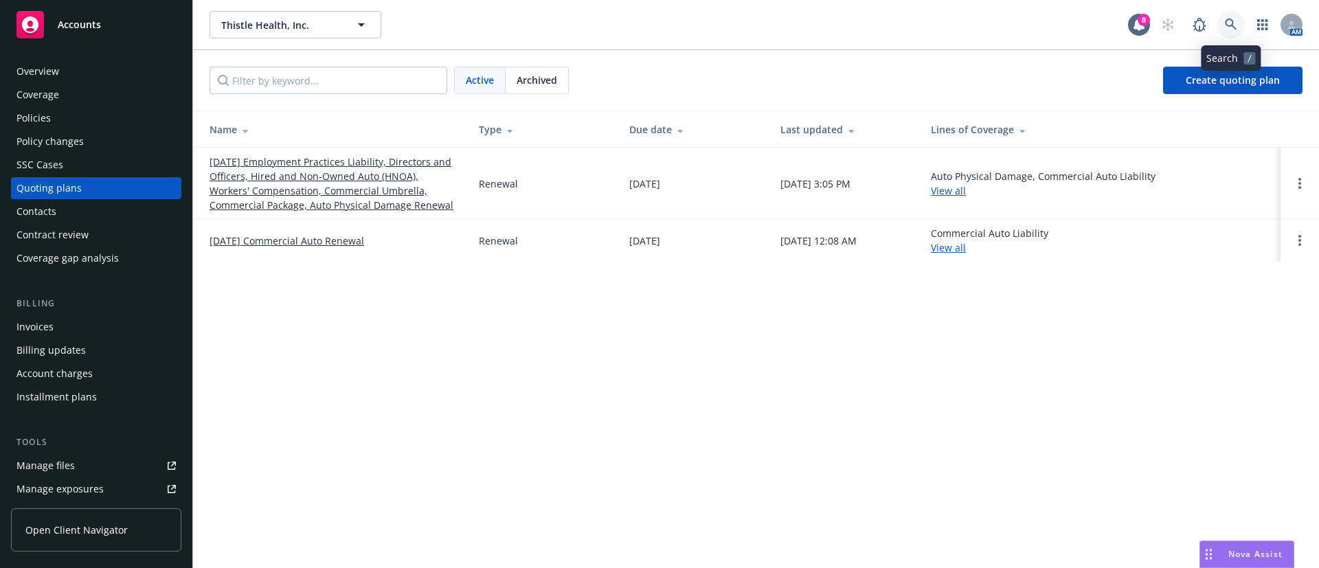
click at [1236, 27] on icon at bounding box center [1231, 25] width 12 height 12
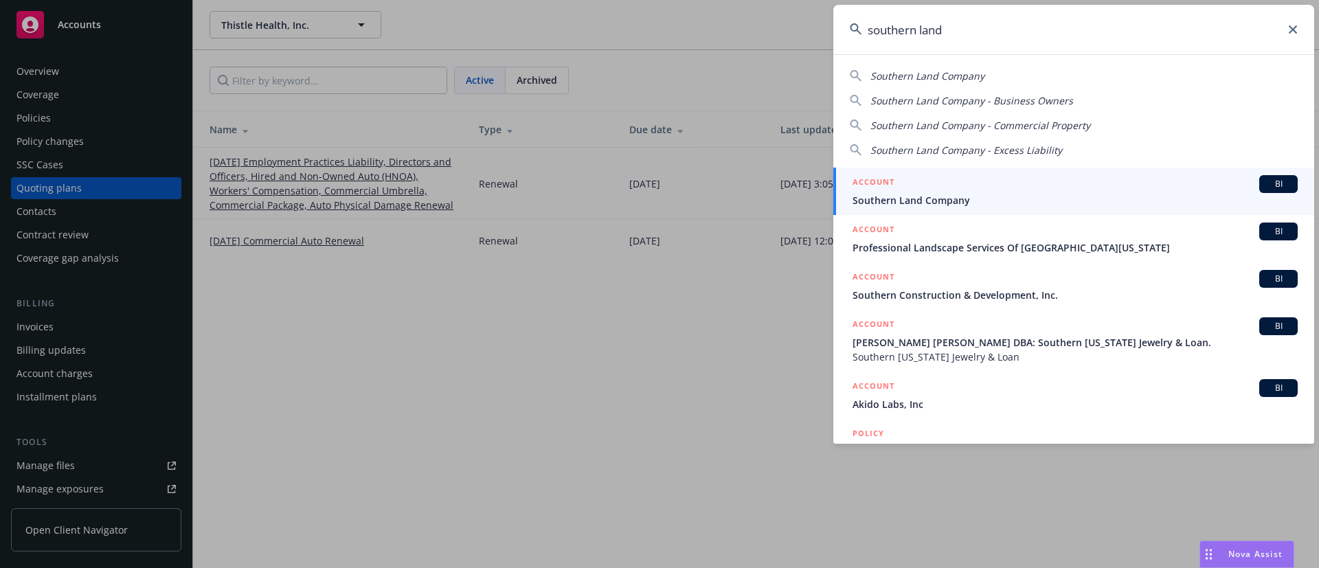
type input "southern land"
click at [1022, 192] on div "ACCOUNT BI" at bounding box center [1074, 184] width 445 height 18
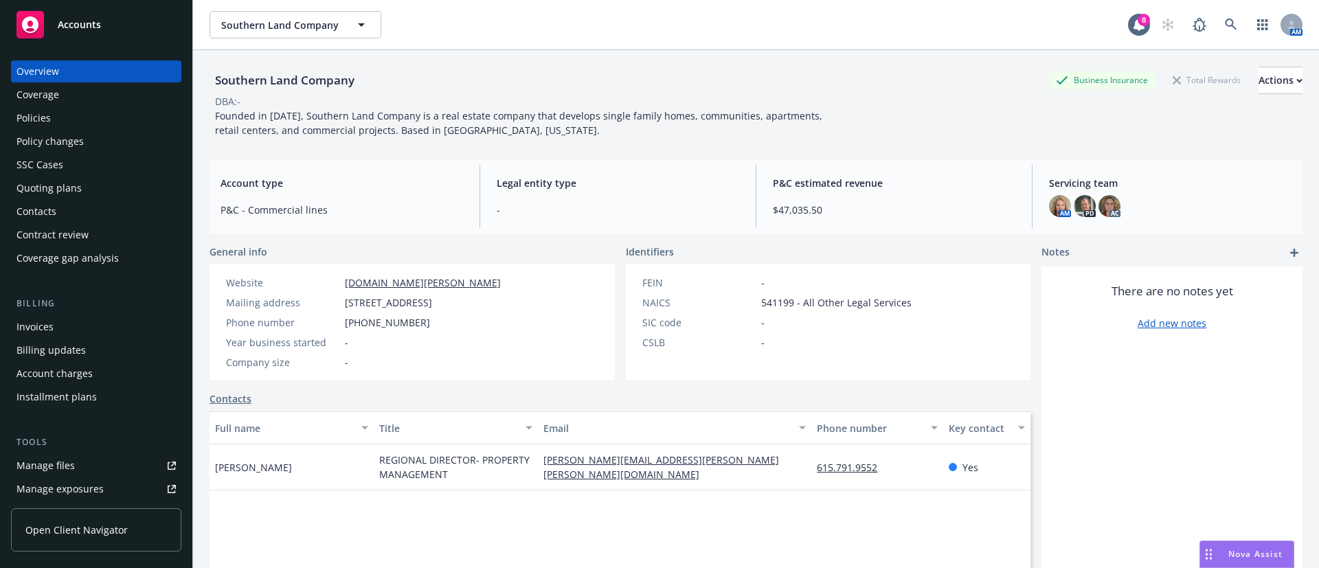
click at [69, 118] on div "Policies" at bounding box center [95, 118] width 159 height 22
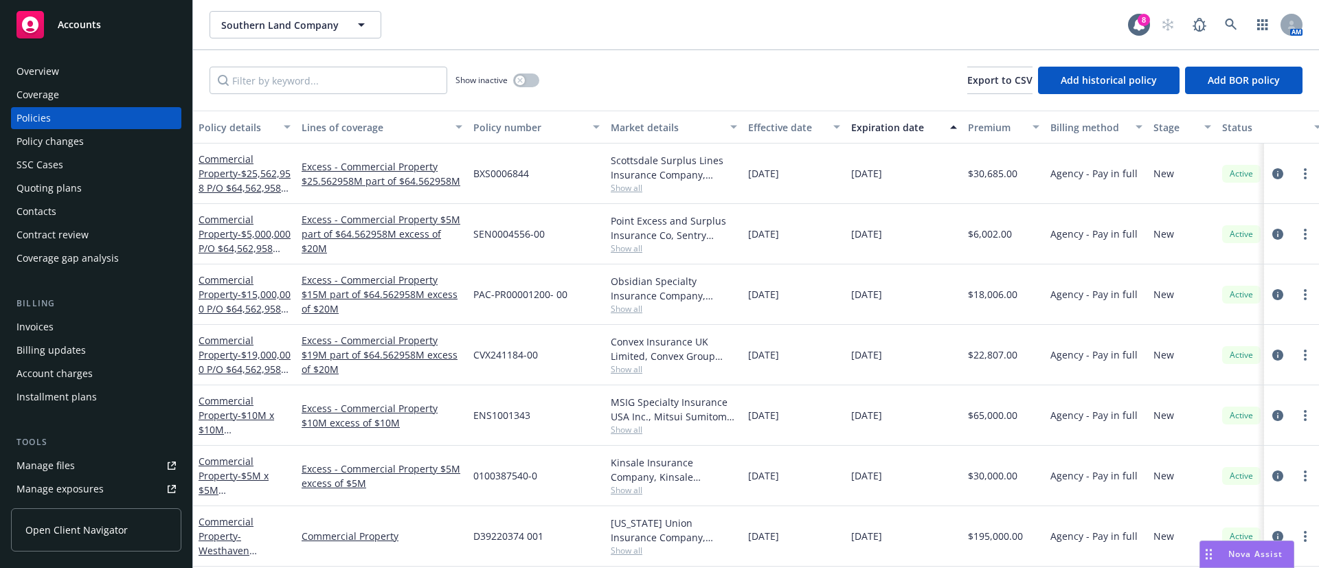
scroll to position [130, 0]
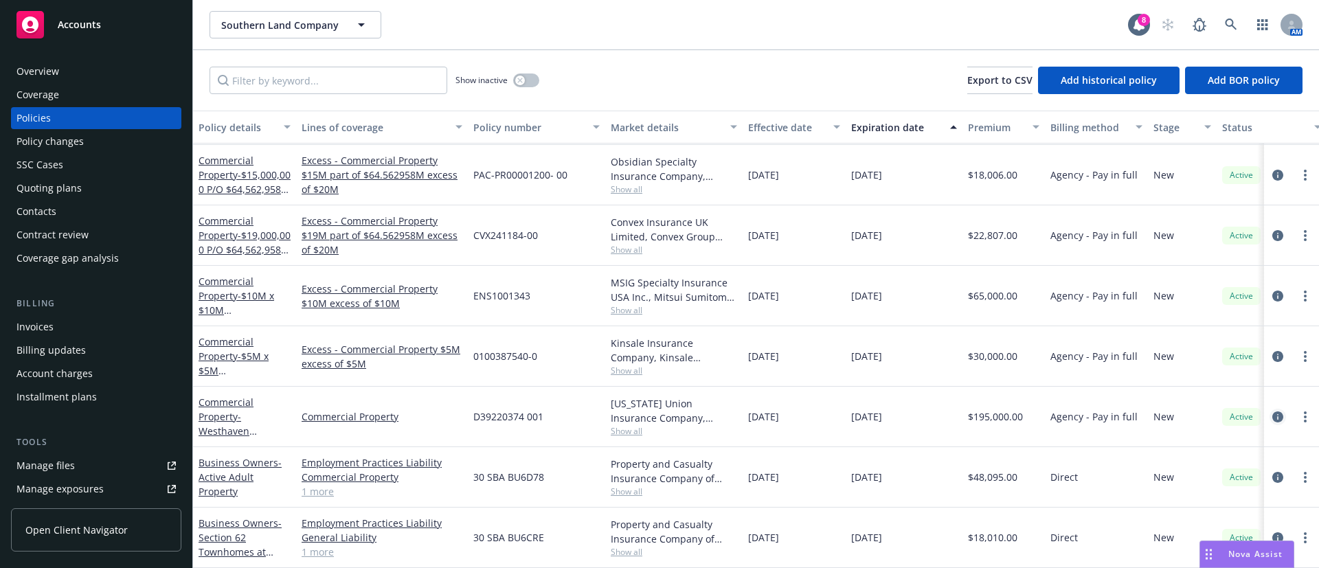
click at [1272, 411] on icon "circleInformation" at bounding box center [1277, 416] width 11 height 11
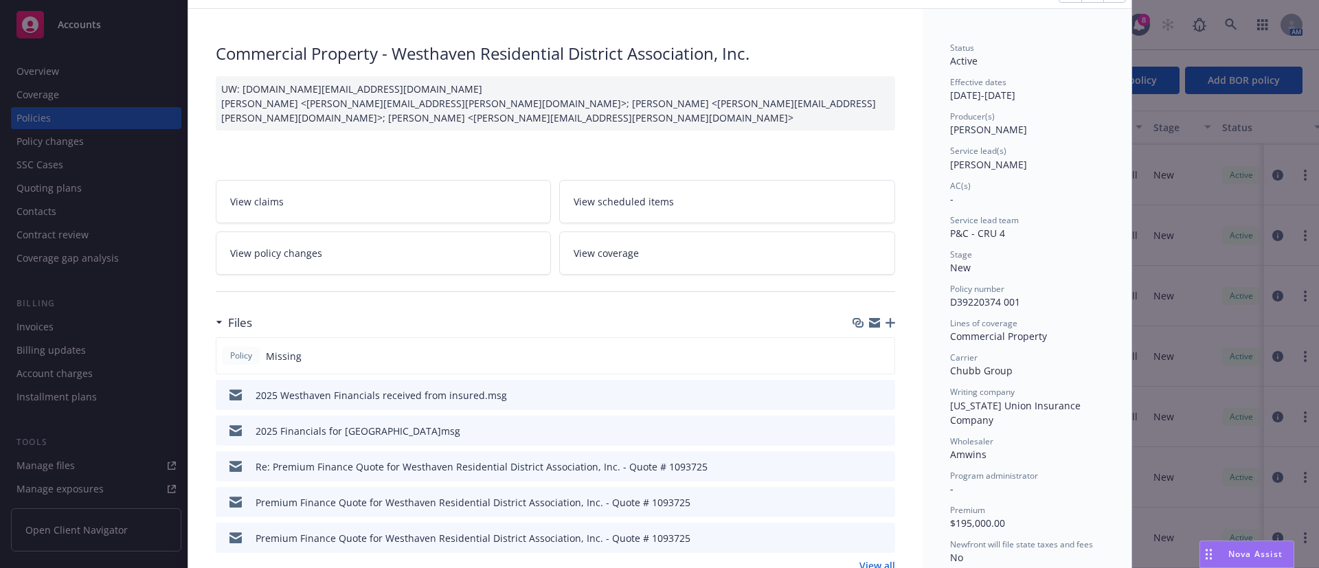
scroll to position [103, 0]
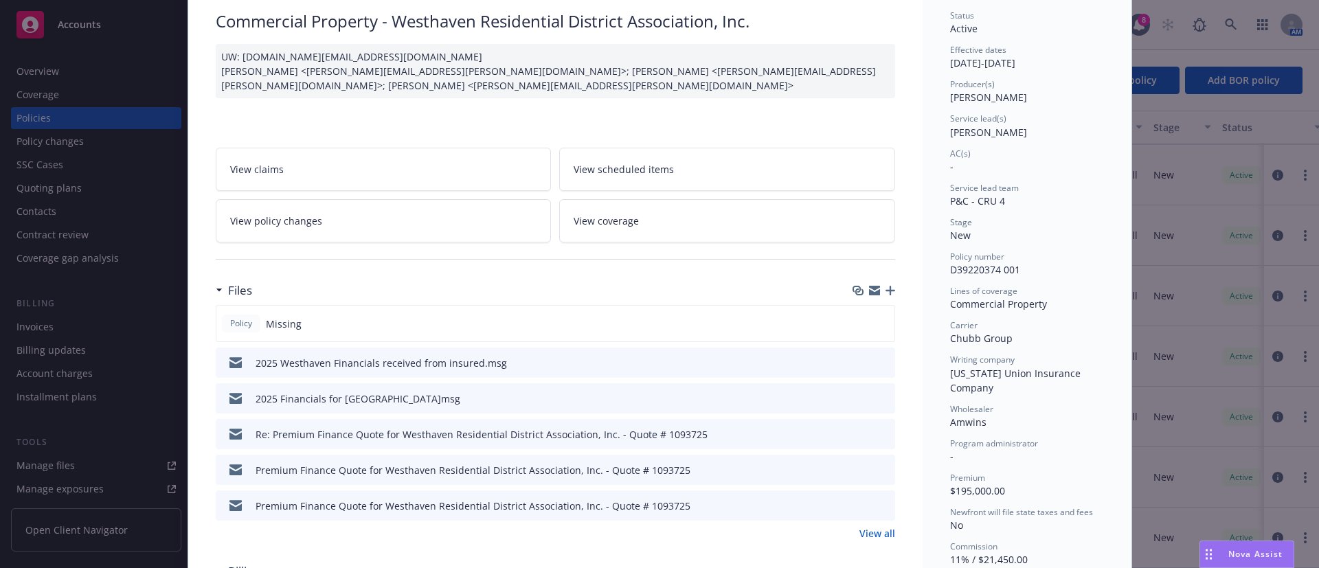
click at [882, 533] on link "View all" at bounding box center [877, 533] width 36 height 14
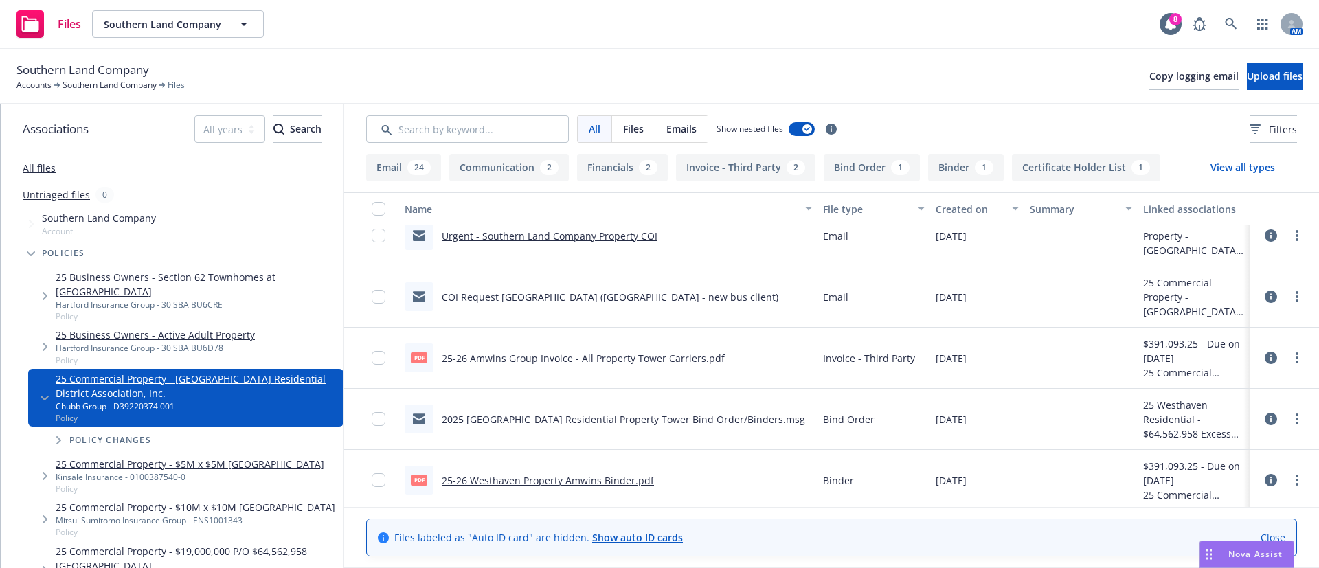
scroll to position [1838, 0]
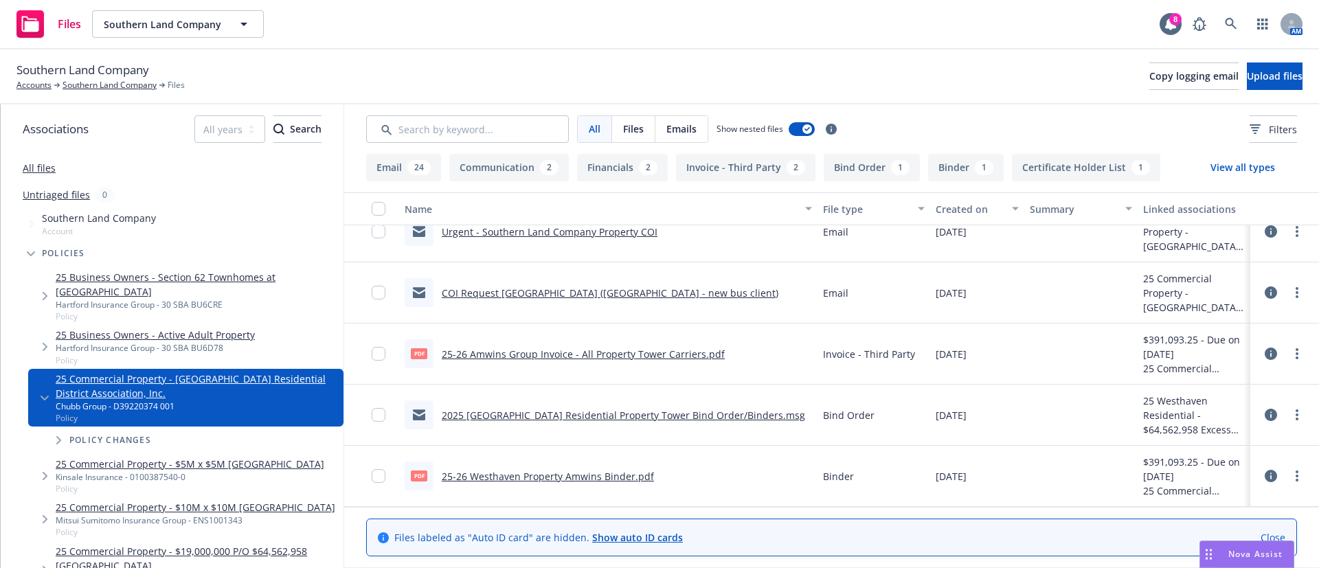
click at [1265, 476] on icon at bounding box center [1271, 476] width 12 height 12
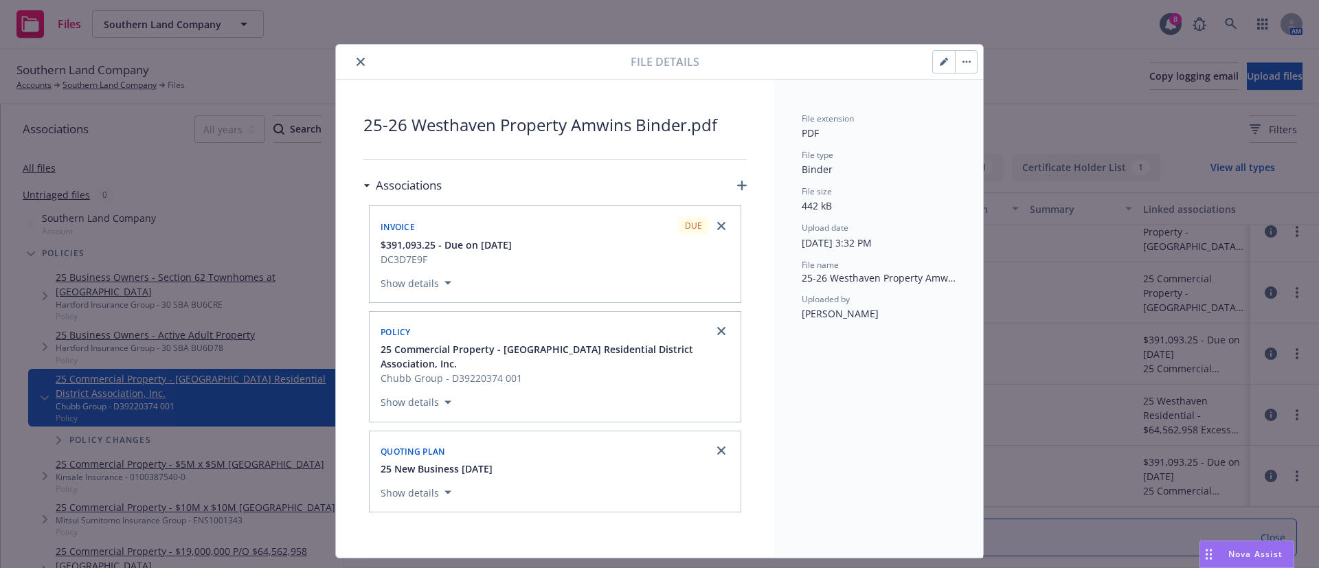
click at [356, 61] on icon "close" at bounding box center [360, 62] width 8 height 8
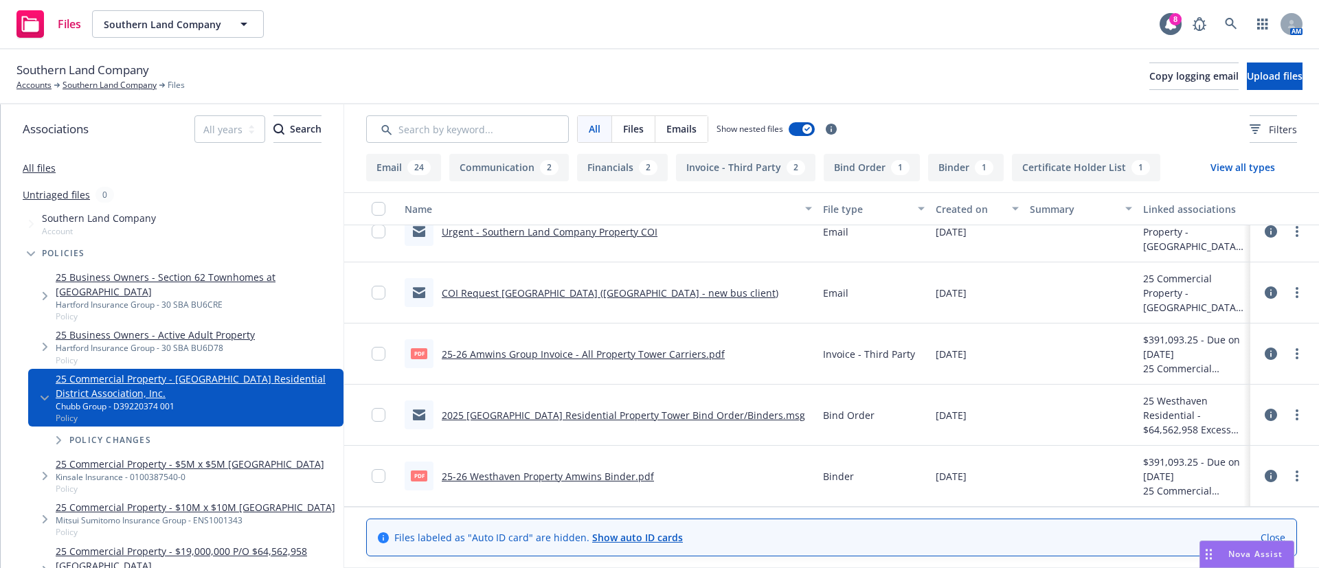
click at [505, 481] on link "25-26 Westhaven Property Amwins Binder.pdf" at bounding box center [548, 476] width 212 height 13
click at [1149, 84] on button "Copy logging email" at bounding box center [1193, 76] width 89 height 27
click at [1229, 33] on link at bounding box center [1230, 23] width 27 height 27
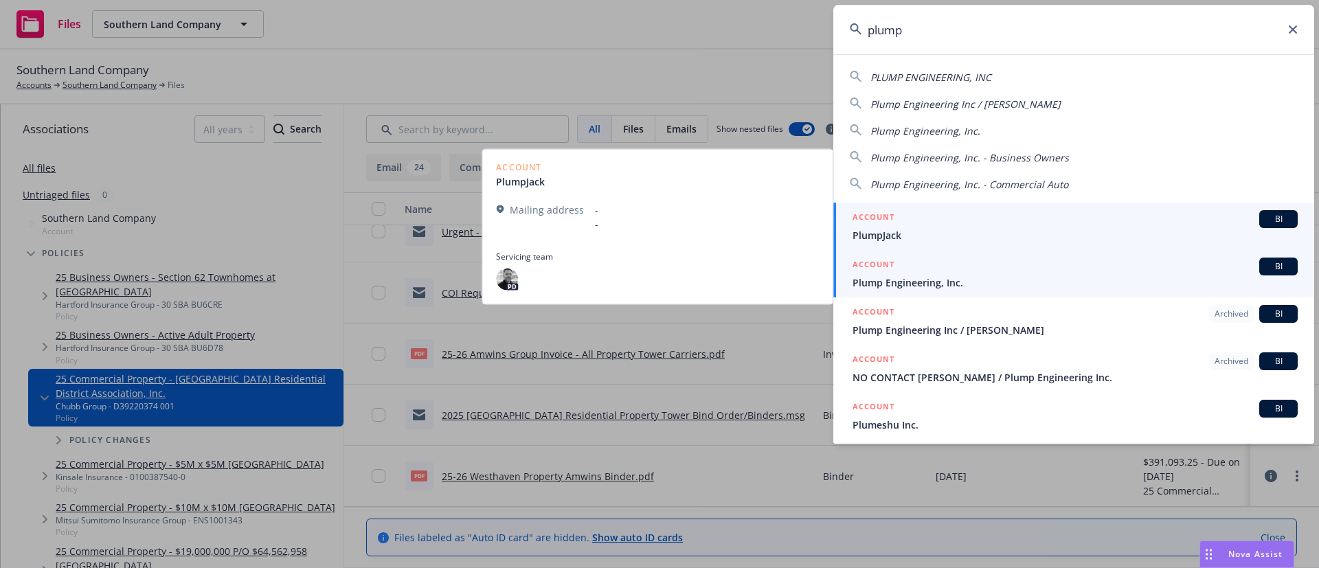
type input "plump"
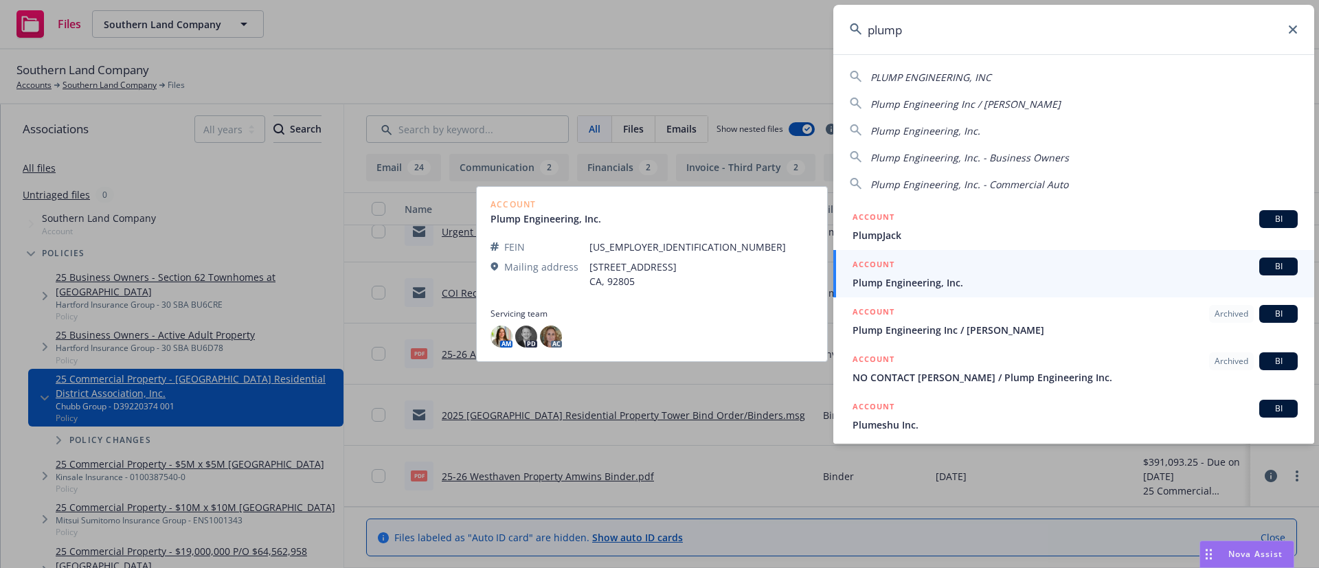
click at [1011, 291] on link "ACCOUNT BI Plump Engineering, Inc." at bounding box center [1073, 273] width 481 height 47
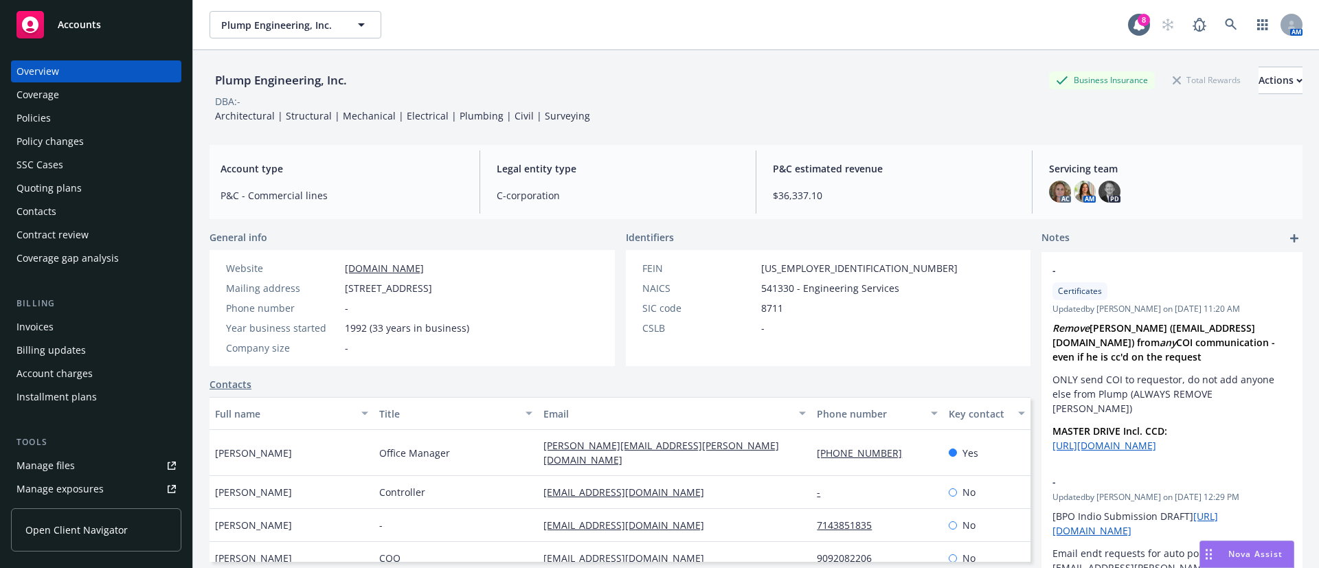
click at [104, 186] on div "Quoting plans" at bounding box center [95, 188] width 159 height 22
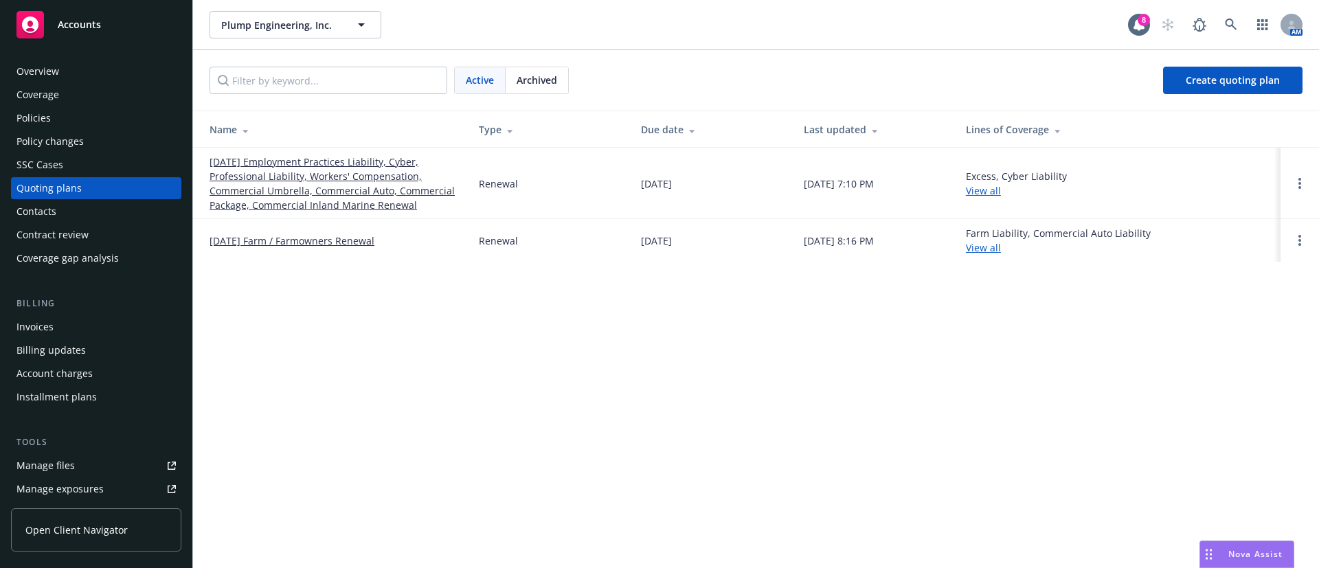
click at [563, 79] on div "Archived" at bounding box center [537, 80] width 63 height 26
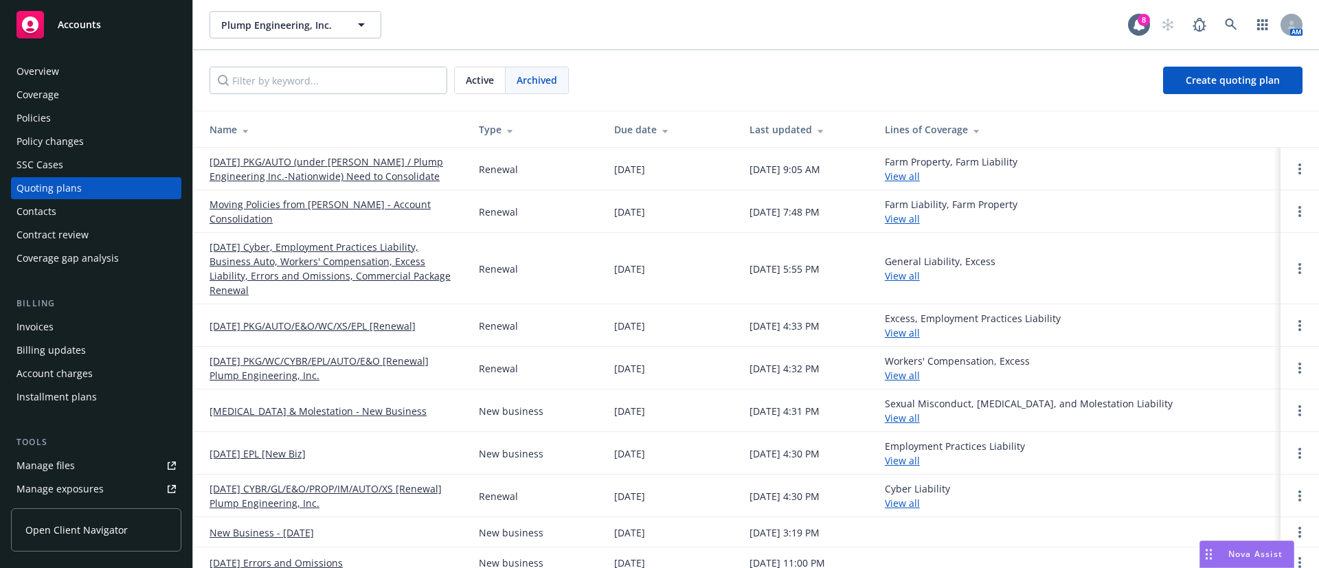
click at [486, 76] on span "Active" at bounding box center [480, 80] width 28 height 14
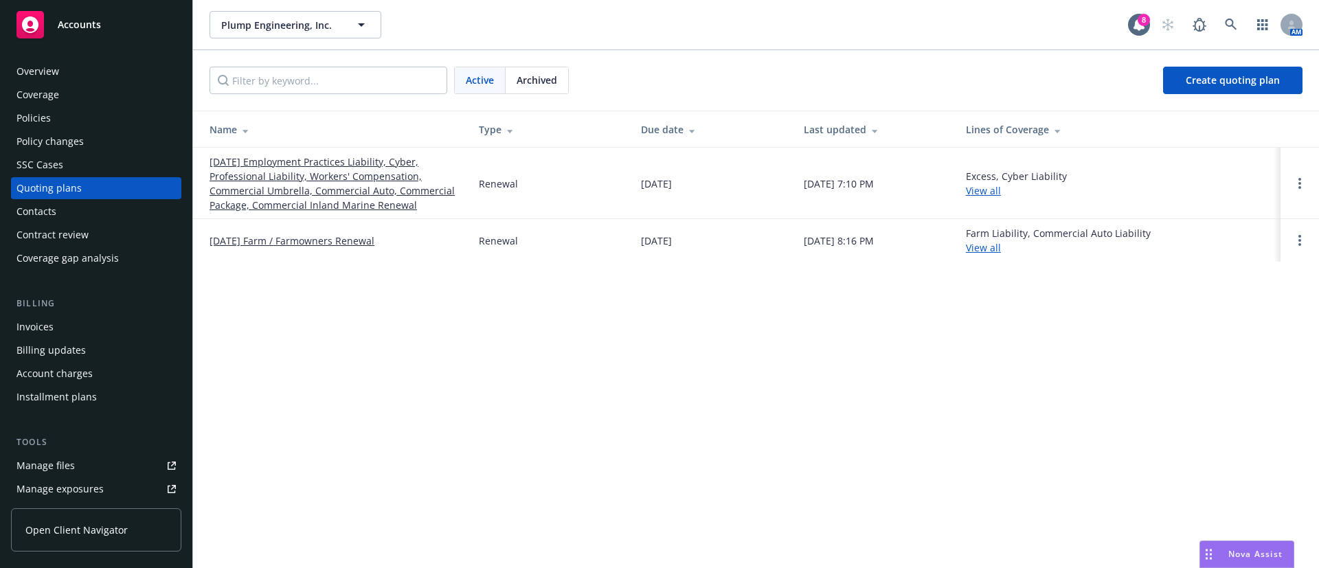
click at [349, 175] on link "[DATE] Employment Practices Liability, Cyber, Professional Liability, Workers' …" at bounding box center [332, 184] width 247 height 58
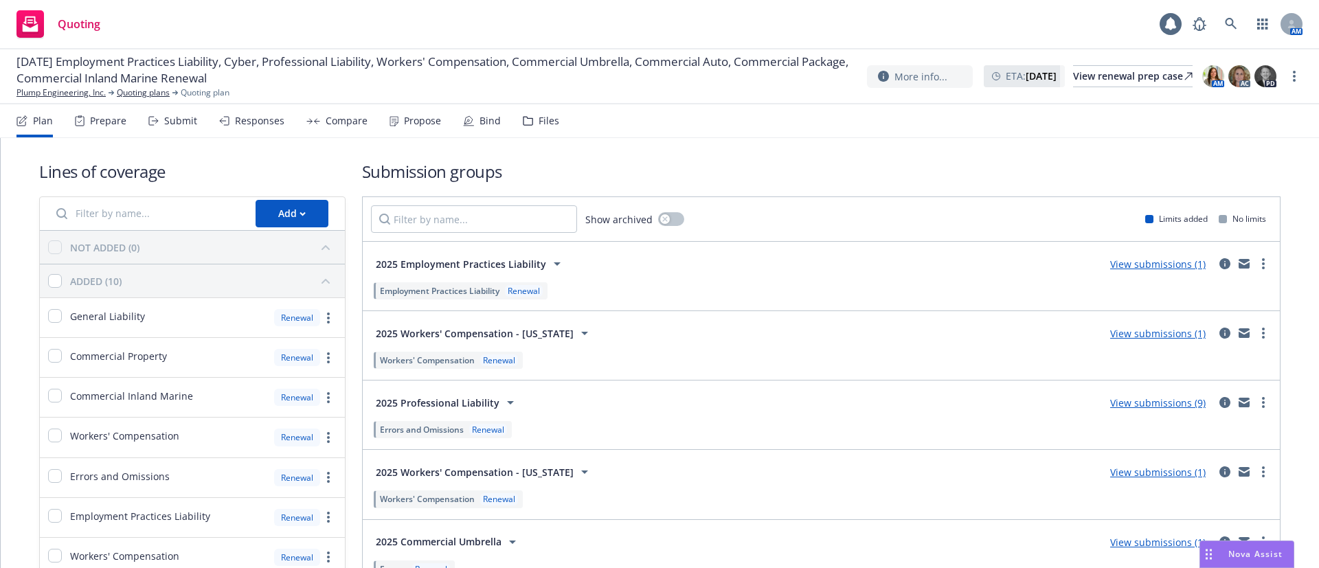
click at [551, 124] on div "Files" at bounding box center [549, 120] width 21 height 11
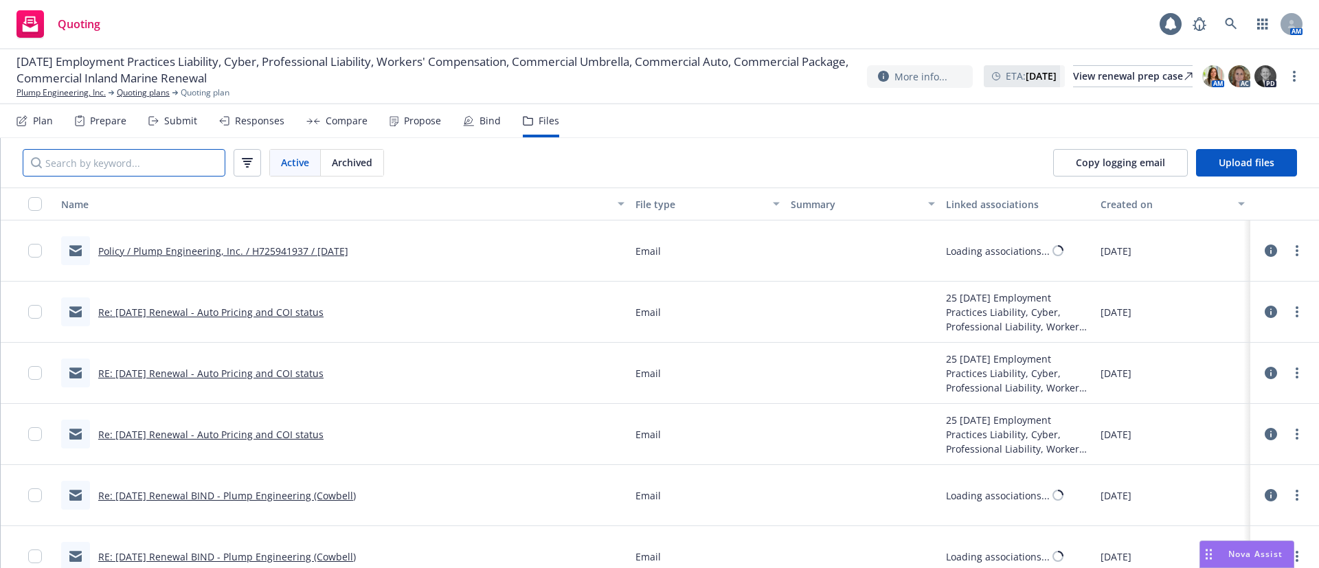
click at [166, 159] on input "Search by keyword..." at bounding box center [124, 162] width 203 height 27
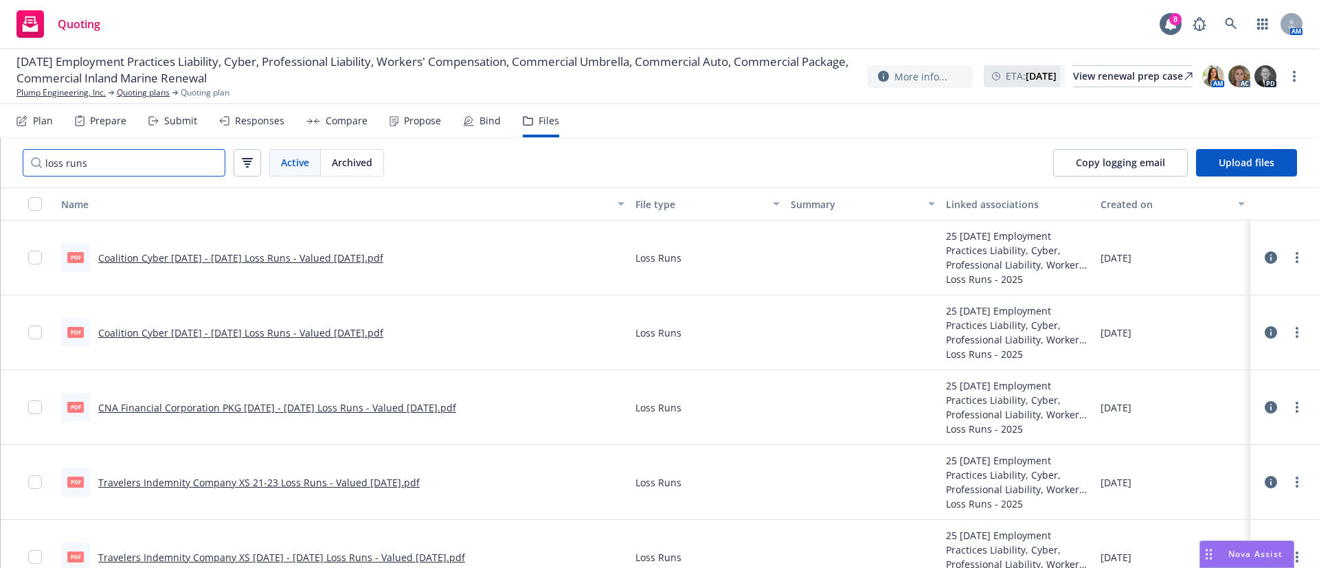
type input "loss runs"
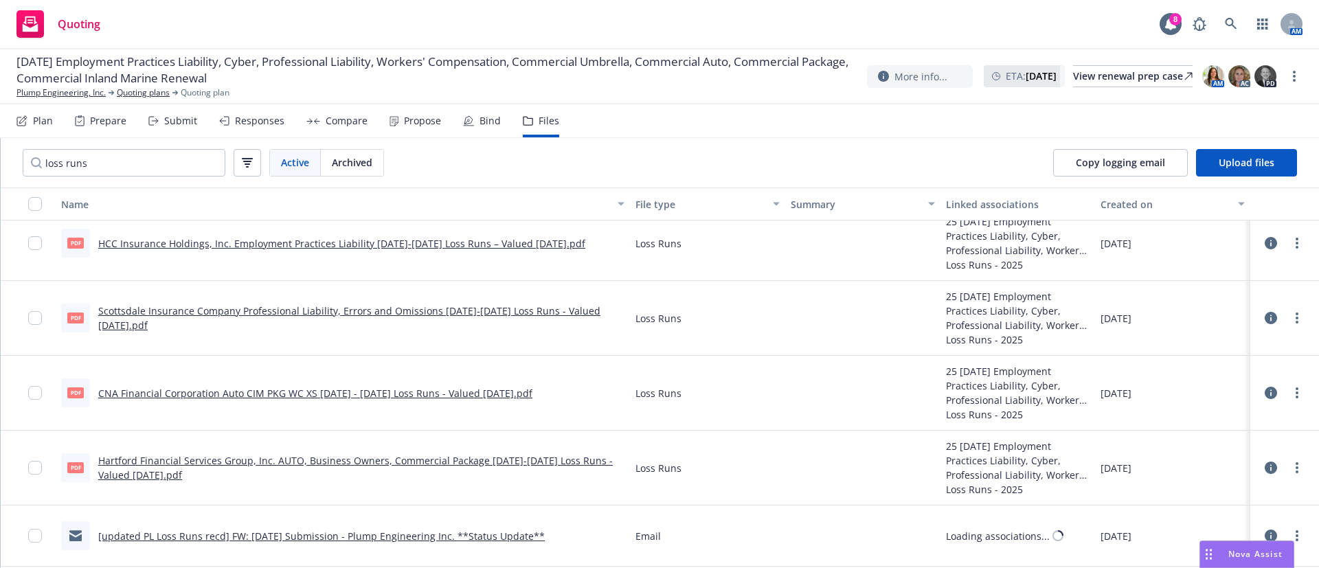
scroll to position [1888, 0]
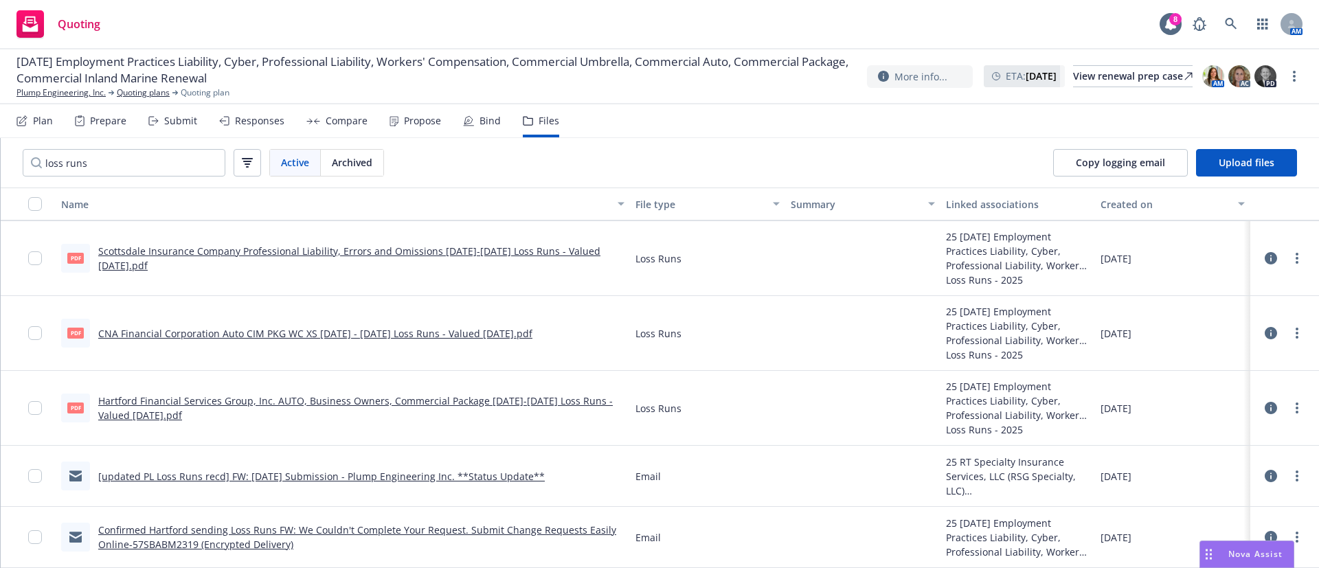
click at [549, 396] on link "Hartford Financial Services Group, Inc. AUTO, Business Owners, Commercial Packa…" at bounding box center [355, 407] width 514 height 27
click at [1289, 409] on link "more" at bounding box center [1297, 408] width 16 height 16
click at [1251, 460] on link "Download" at bounding box center [1220, 463] width 137 height 27
click at [1289, 336] on link "more" at bounding box center [1297, 333] width 16 height 16
click at [1227, 392] on link "Download" at bounding box center [1220, 388] width 137 height 27
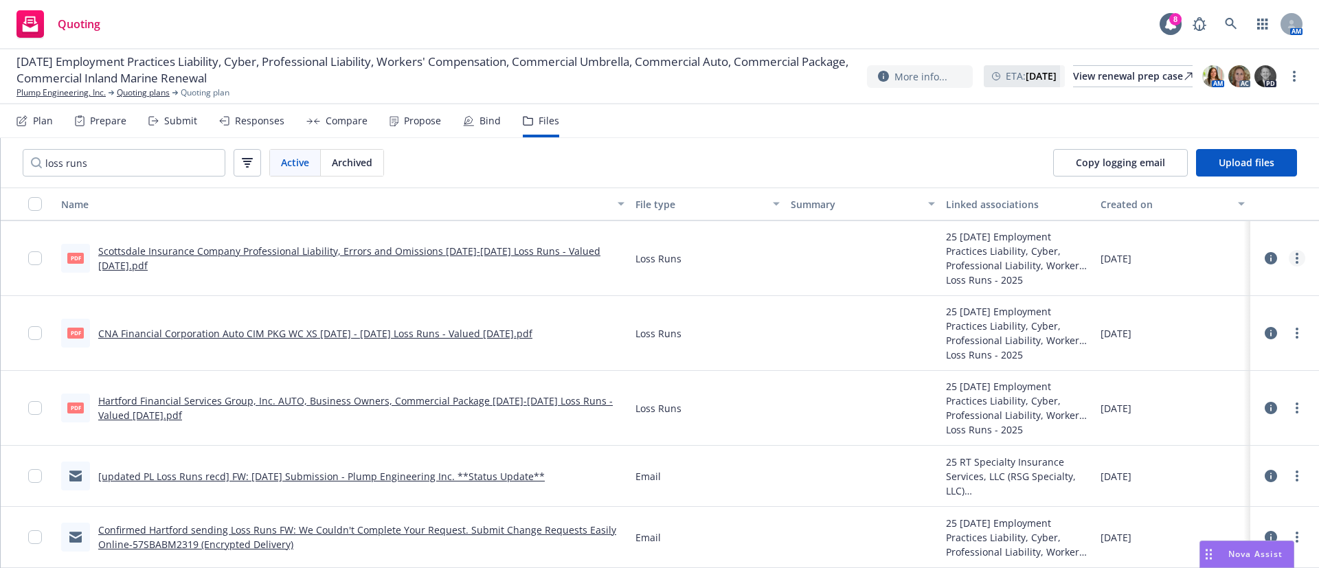
click at [1289, 256] on link "more" at bounding box center [1297, 258] width 16 height 16
click at [1180, 311] on link "Download" at bounding box center [1220, 313] width 137 height 27
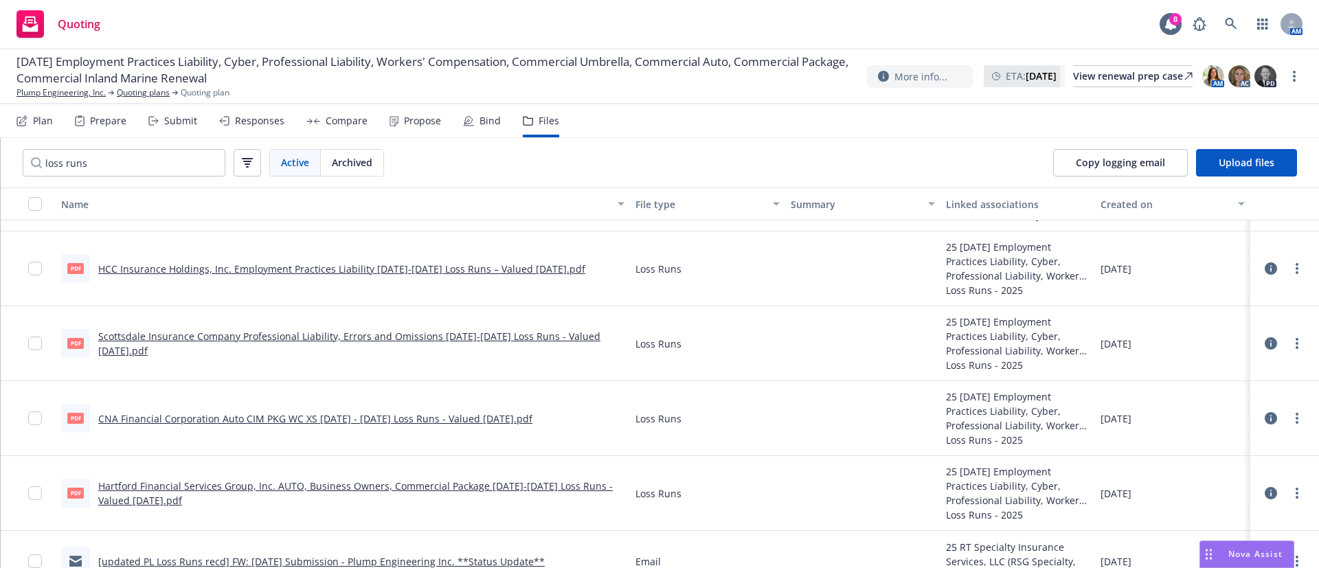
scroll to position [1764, 0]
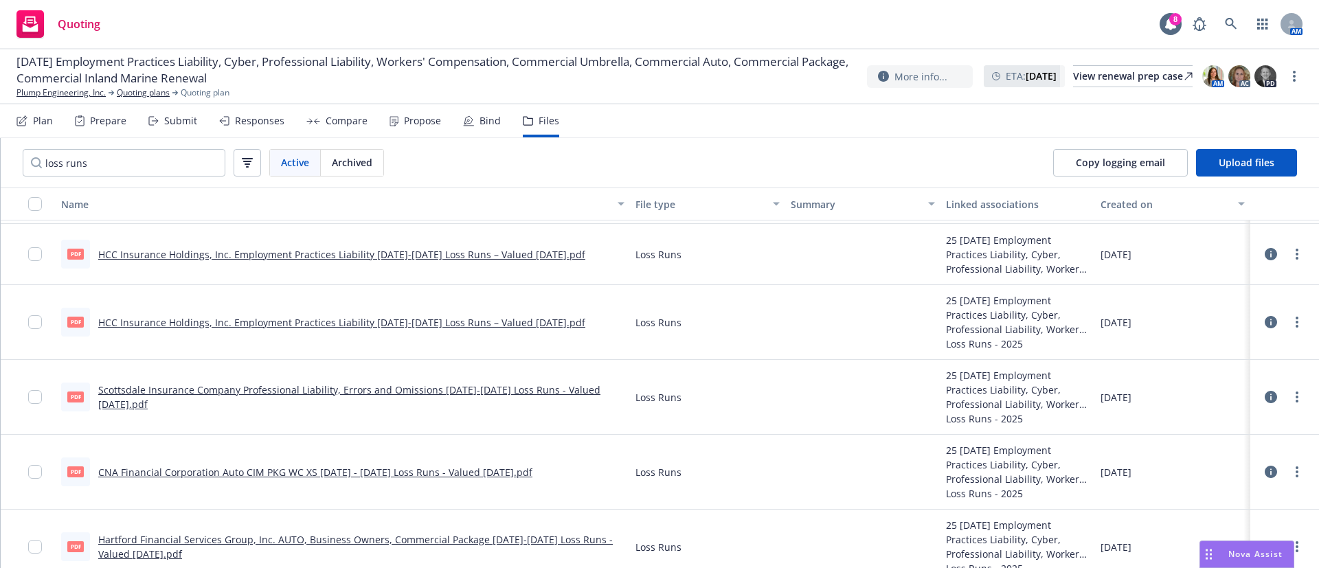
click at [1298, 196] on button "button" at bounding box center [1284, 204] width 69 height 33
click at [1298, 197] on button "button" at bounding box center [1284, 204] width 69 height 33
click at [1297, 198] on button "button" at bounding box center [1284, 204] width 69 height 33
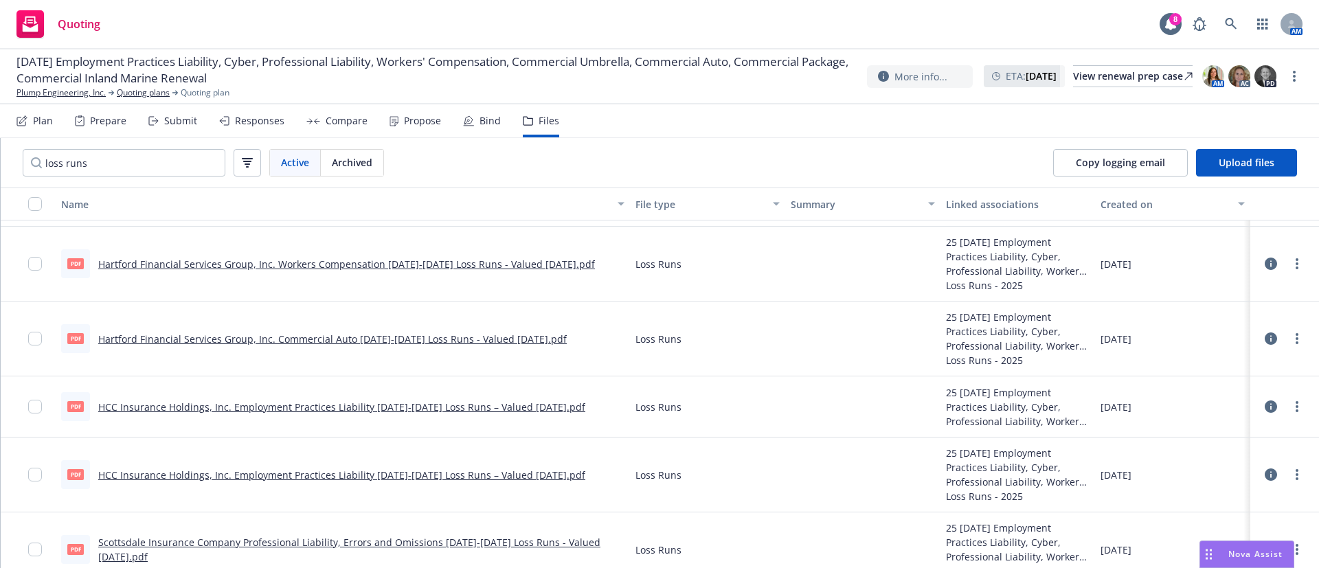
scroll to position [1599, 0]
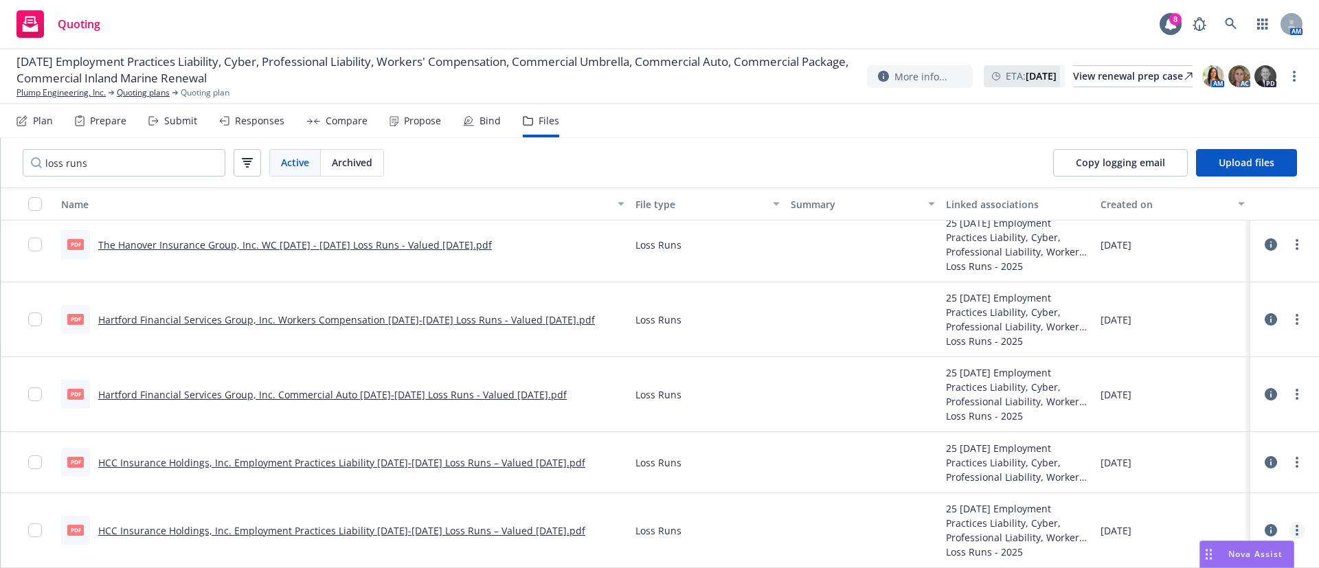
click at [1289, 528] on link "more" at bounding box center [1297, 530] width 16 height 16
click at [1227, 462] on link "Download" at bounding box center [1236, 462] width 137 height 27
click at [1289, 457] on link "more" at bounding box center [1297, 462] width 16 height 16
click at [1225, 403] on link "Download" at bounding box center [1236, 394] width 137 height 27
click at [1289, 393] on link "more" at bounding box center [1297, 394] width 16 height 16
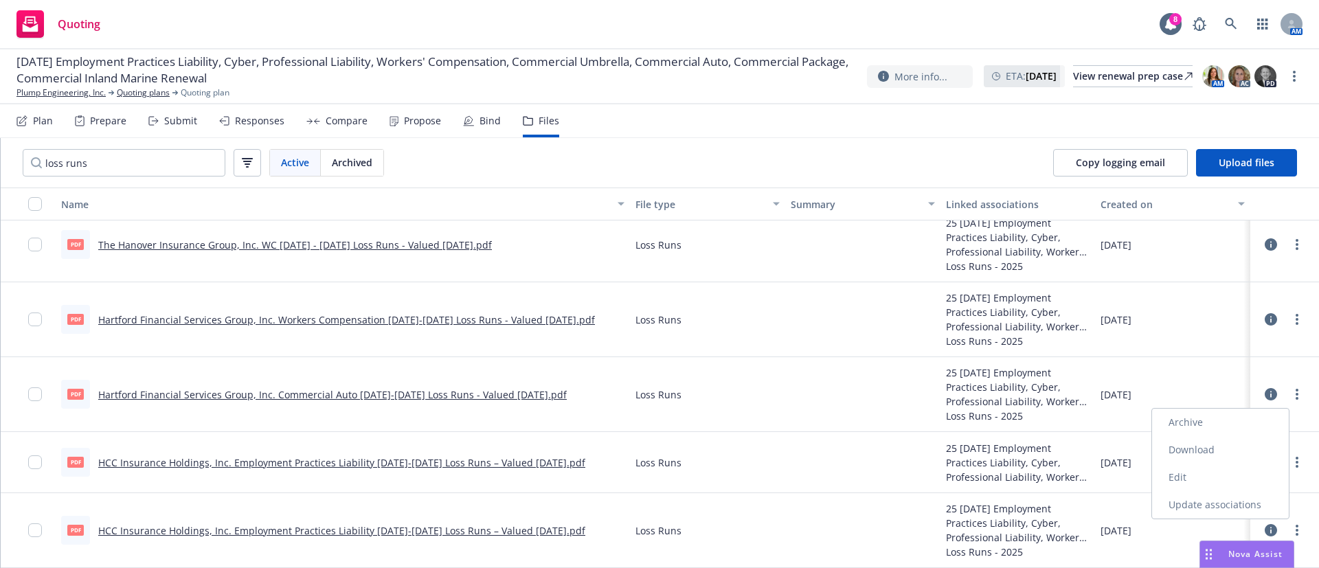
click at [1226, 444] on link "Download" at bounding box center [1220, 449] width 137 height 27
click at [1295, 320] on icon "more" at bounding box center [1296, 319] width 3 height 11
click at [1206, 372] on link "Download" at bounding box center [1220, 374] width 137 height 27
click at [1289, 240] on link "more" at bounding box center [1297, 244] width 16 height 16
click at [1233, 295] on link "Download" at bounding box center [1220, 299] width 137 height 27
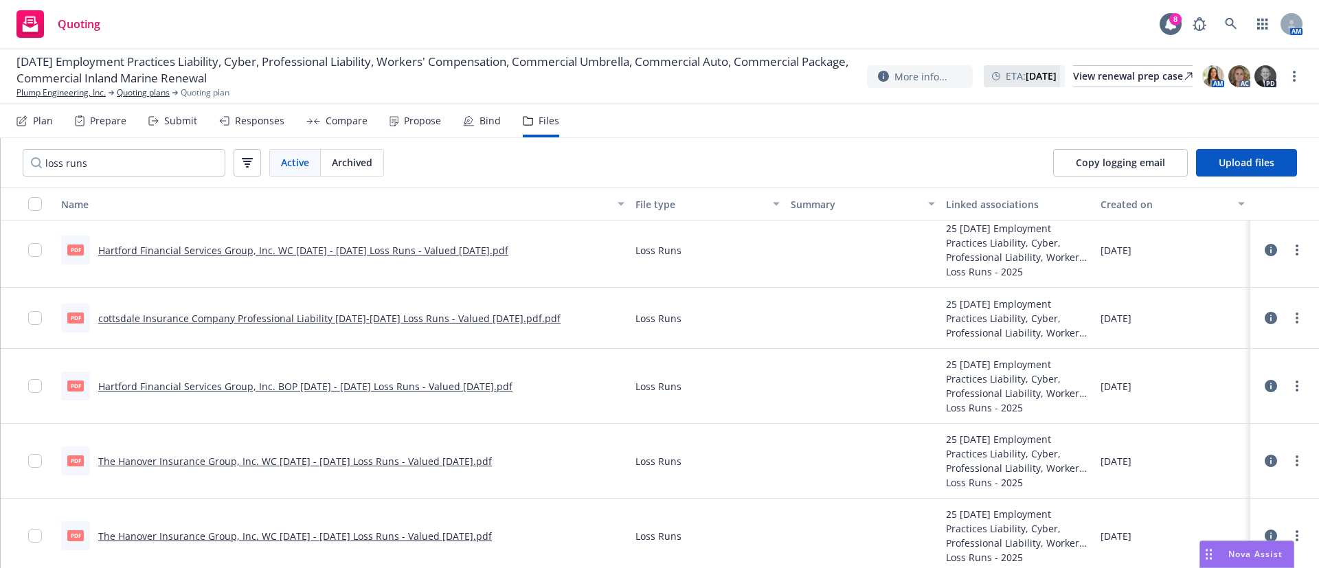
scroll to position [1311, 0]
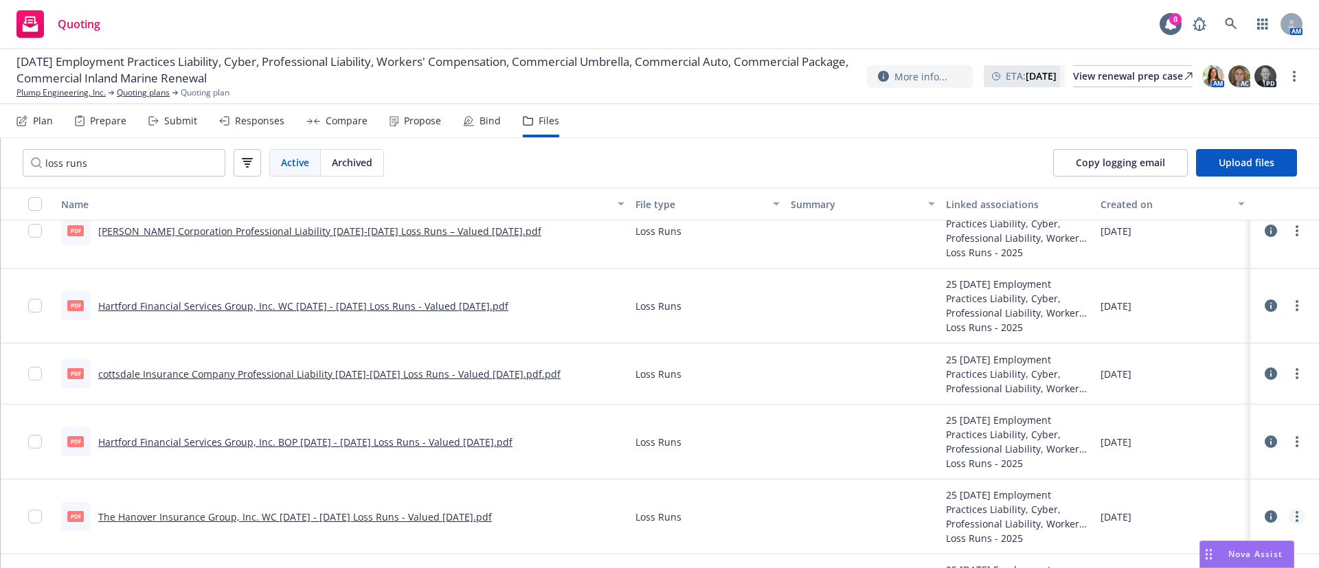
click at [1289, 518] on link "more" at bounding box center [1297, 516] width 16 height 16
click at [1192, 446] on link "Download" at bounding box center [1236, 448] width 137 height 27
click at [1289, 440] on link "more" at bounding box center [1297, 441] width 16 height 16
click at [1230, 490] on link "Download" at bounding box center [1220, 497] width 137 height 27
click at [1289, 372] on link "more" at bounding box center [1297, 373] width 16 height 16
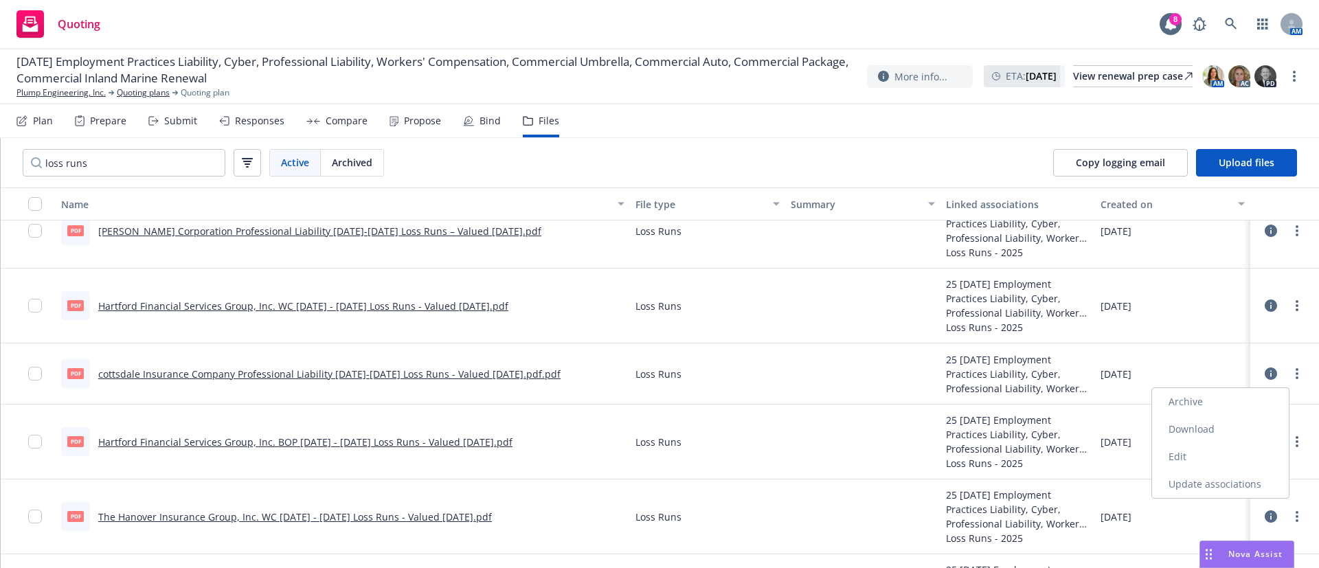
click at [1234, 437] on link "Download" at bounding box center [1220, 429] width 137 height 27
click at [1289, 306] on link "more" at bounding box center [1297, 305] width 16 height 16
click at [1210, 358] on link "Download" at bounding box center [1220, 361] width 137 height 27
click at [1295, 231] on icon "more" at bounding box center [1296, 230] width 3 height 11
click at [1222, 280] on link "Download" at bounding box center [1220, 286] width 137 height 27
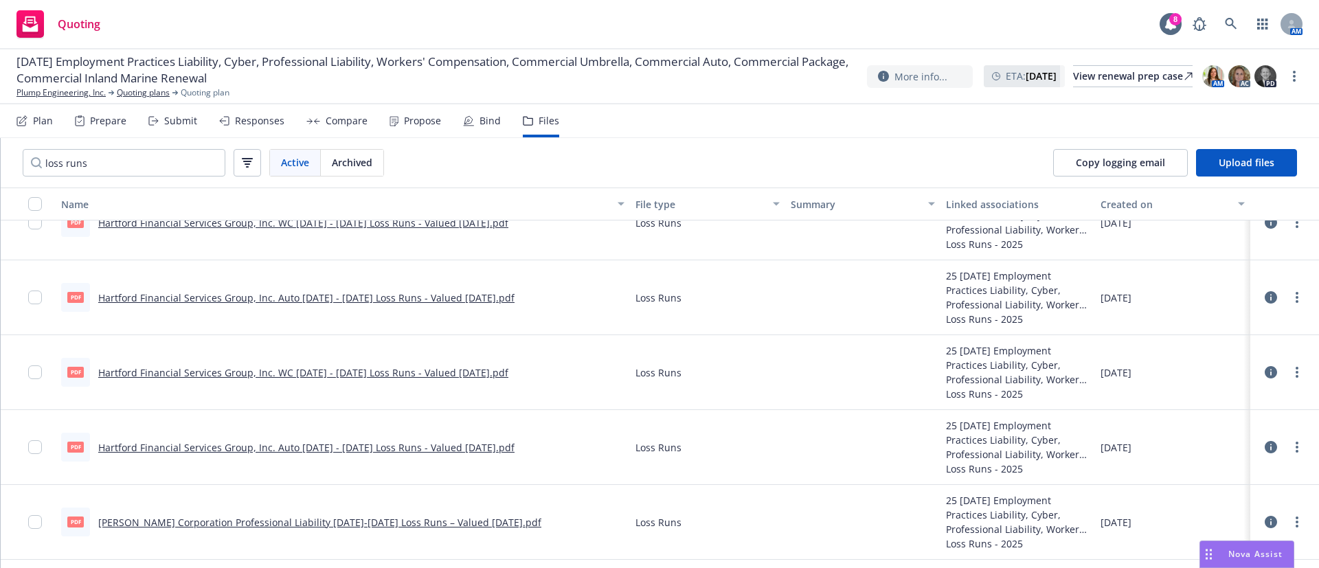
scroll to position [1022, 0]
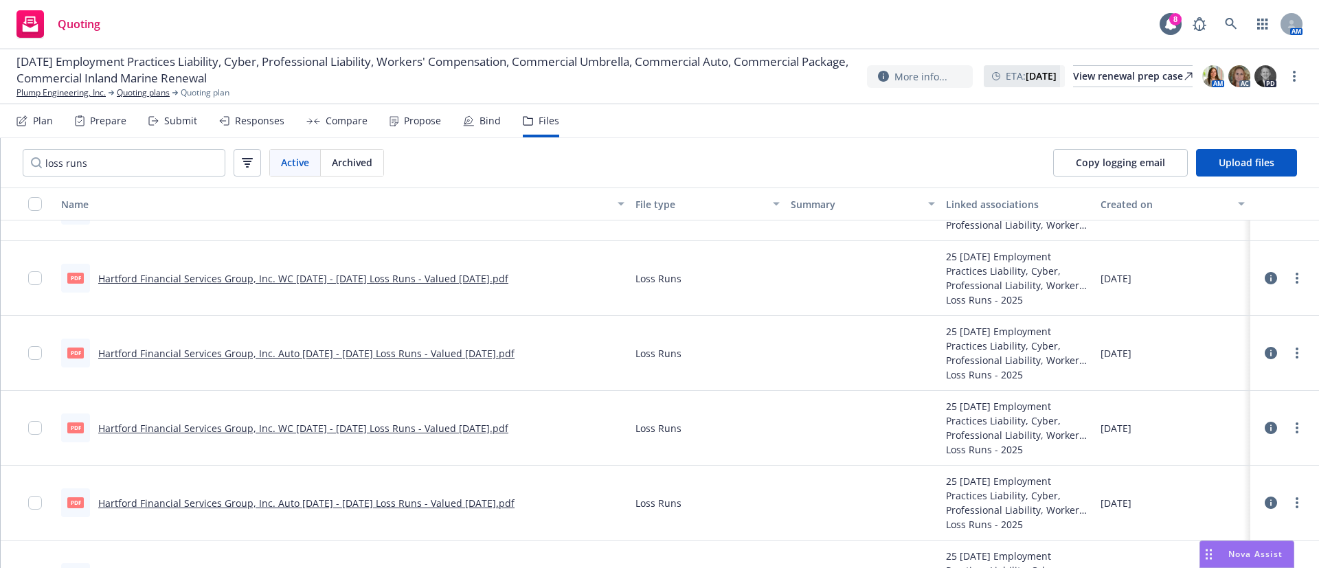
click at [1289, 501] on link "more" at bounding box center [1297, 503] width 16 height 16
click at [1265, 434] on link "Download" at bounding box center [1236, 435] width 137 height 27
click at [1295, 426] on icon "more" at bounding box center [1296, 427] width 3 height 11
drag, startPoint x: 1225, startPoint y: 492, endPoint x: 1241, endPoint y: 377, distance: 115.9
click at [1224, 491] on link "Download" at bounding box center [1220, 483] width 137 height 27
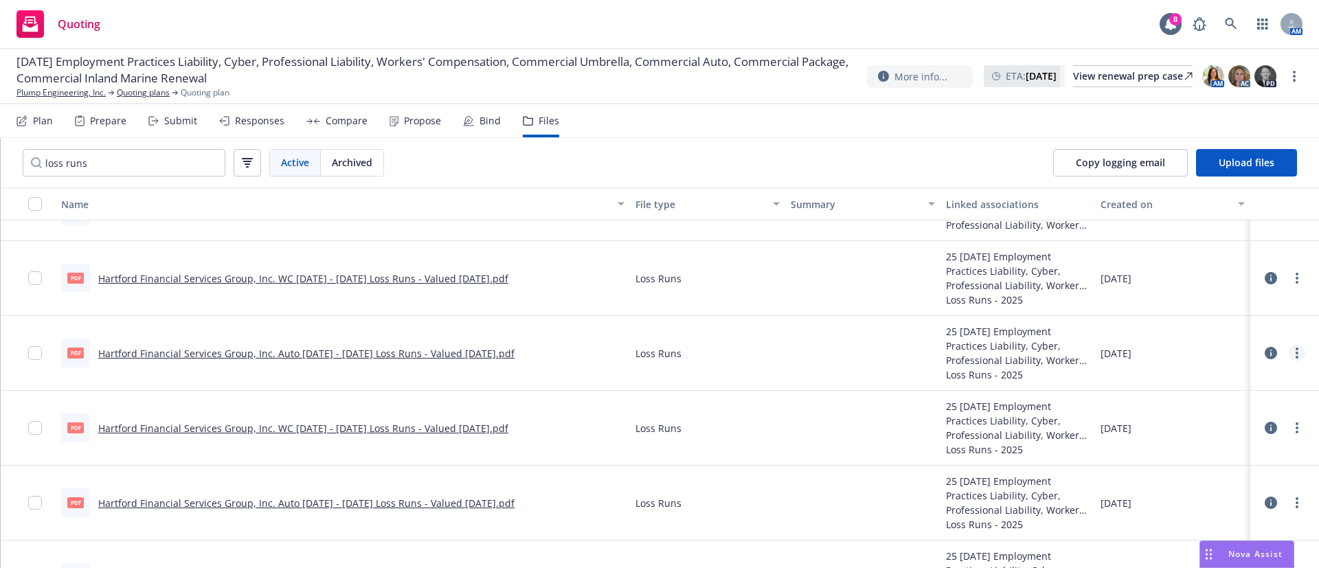
click at [1295, 358] on circle "more" at bounding box center [1296, 357] width 3 height 3
click at [1243, 404] on link "Download" at bounding box center [1220, 408] width 137 height 27
click at [1289, 277] on link "more" at bounding box center [1297, 278] width 16 height 16
click at [1224, 327] on link "Download" at bounding box center [1220, 333] width 137 height 27
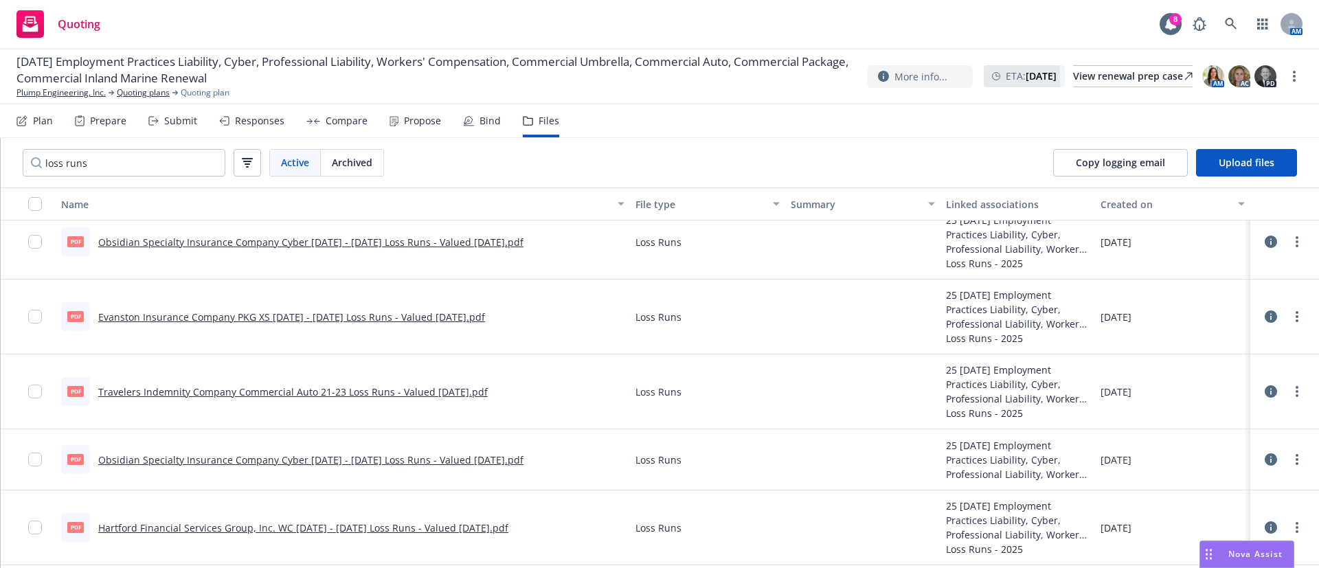
scroll to position [775, 0]
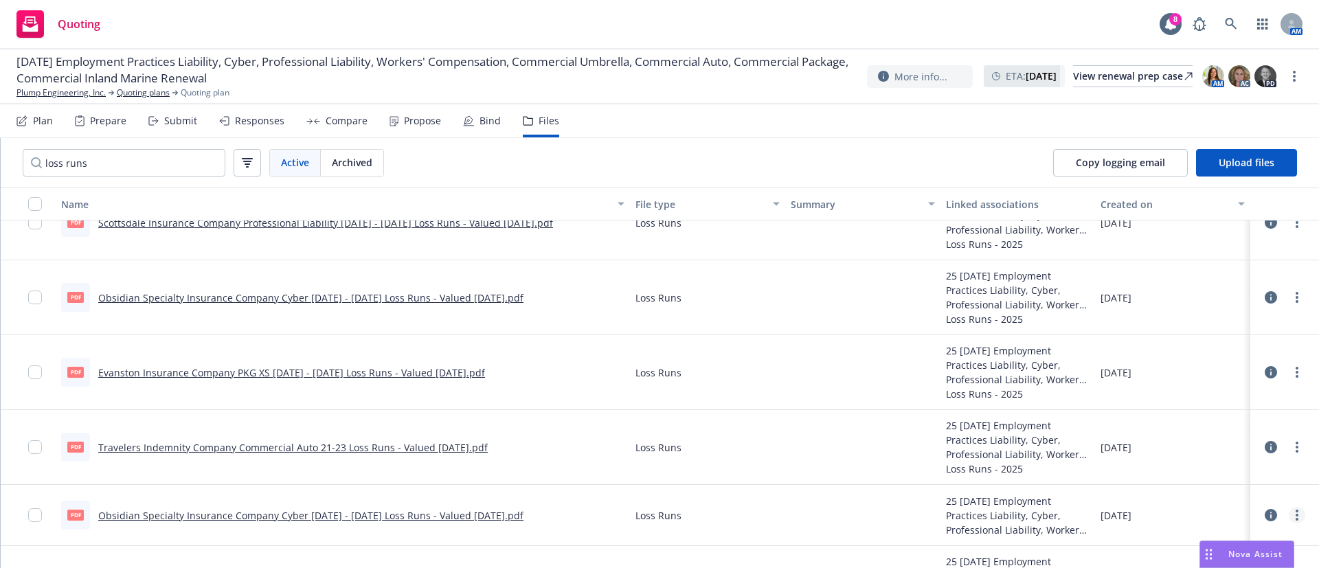
click at [1289, 513] on link "more" at bounding box center [1297, 515] width 16 height 16
click at [1220, 449] on link "Download" at bounding box center [1236, 447] width 137 height 27
click at [1289, 444] on link "more" at bounding box center [1297, 447] width 16 height 16
click at [1249, 378] on link "Download" at bounding box center [1236, 379] width 137 height 27
click at [1295, 373] on icon "more" at bounding box center [1296, 372] width 3 height 11
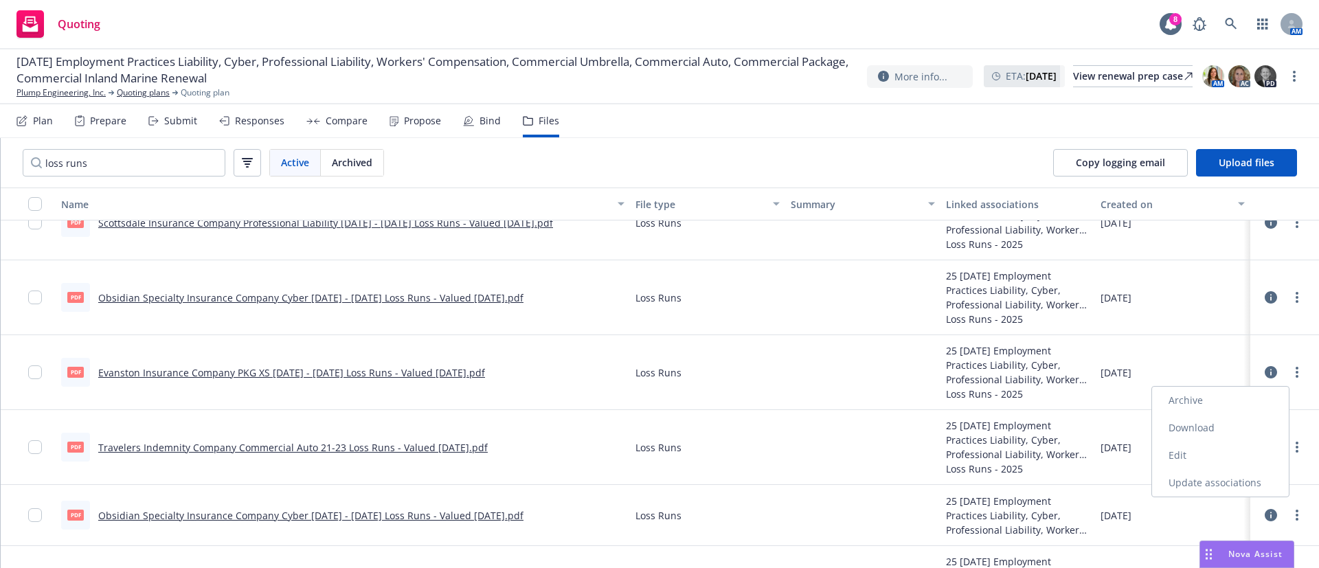
drag, startPoint x: 1225, startPoint y: 420, endPoint x: 1235, endPoint y: 400, distance: 22.7
click at [1224, 421] on link "Download" at bounding box center [1220, 427] width 137 height 27
click at [1289, 289] on link "more" at bounding box center [1297, 297] width 16 height 16
drag, startPoint x: 1234, startPoint y: 349, endPoint x: 1246, endPoint y: 327, distance: 25.2
click at [1233, 350] on link "Download" at bounding box center [1220, 352] width 137 height 27
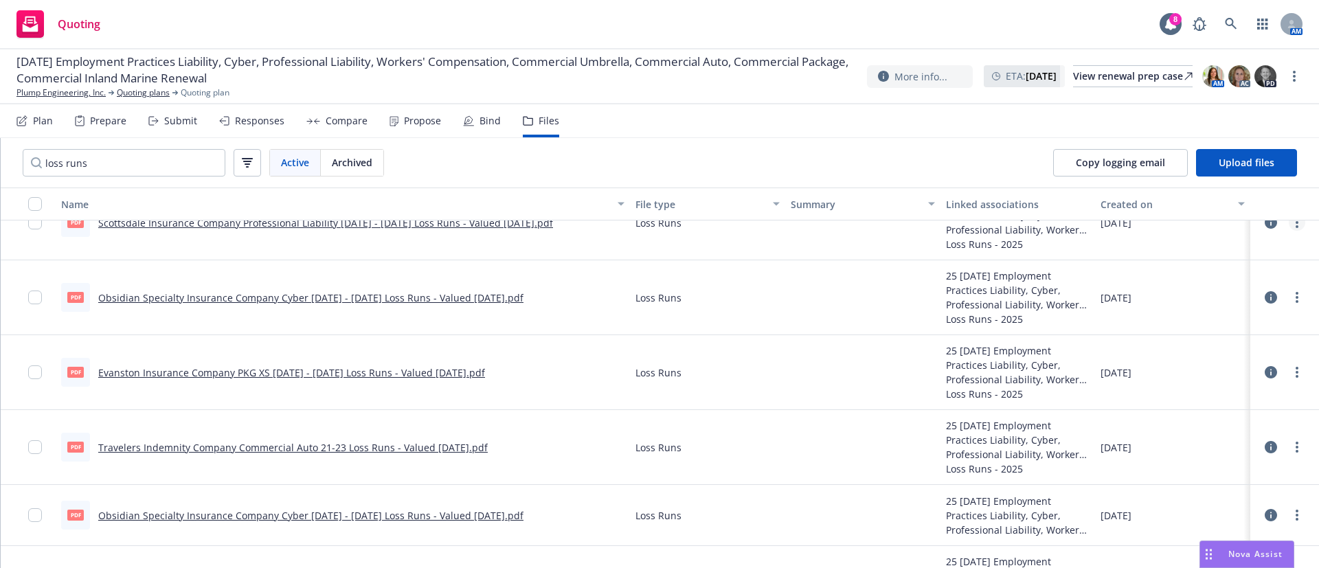
click at [1289, 229] on link "more" at bounding box center [1297, 222] width 16 height 16
click at [1220, 275] on link "Download" at bounding box center [1220, 277] width 137 height 27
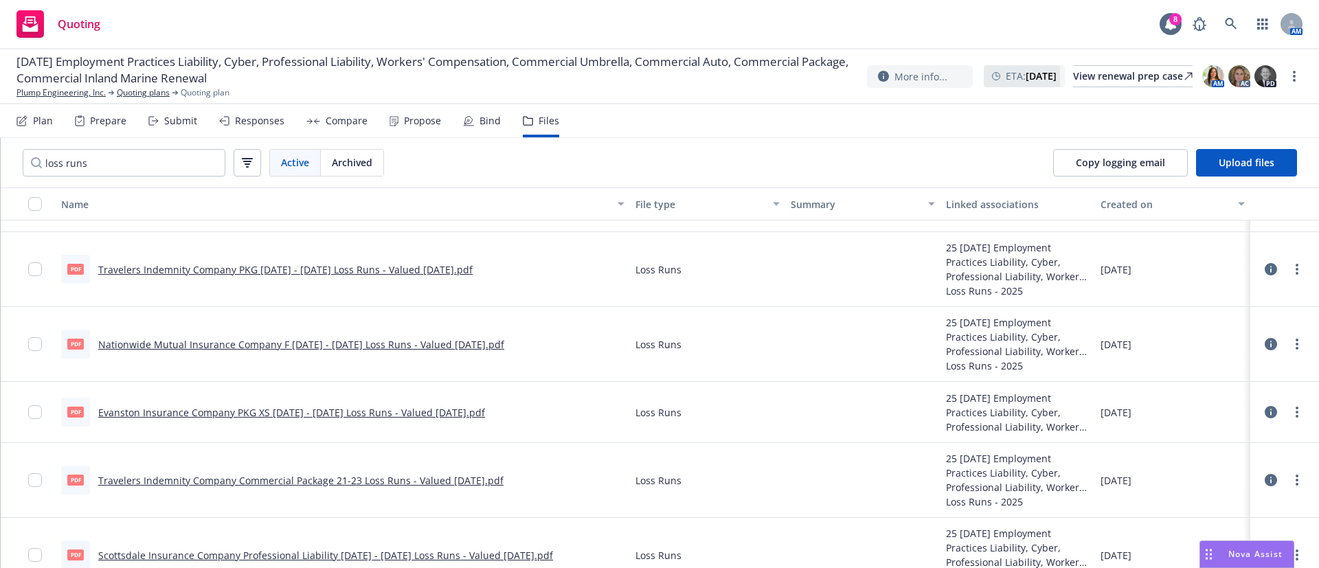
scroll to position [445, 0]
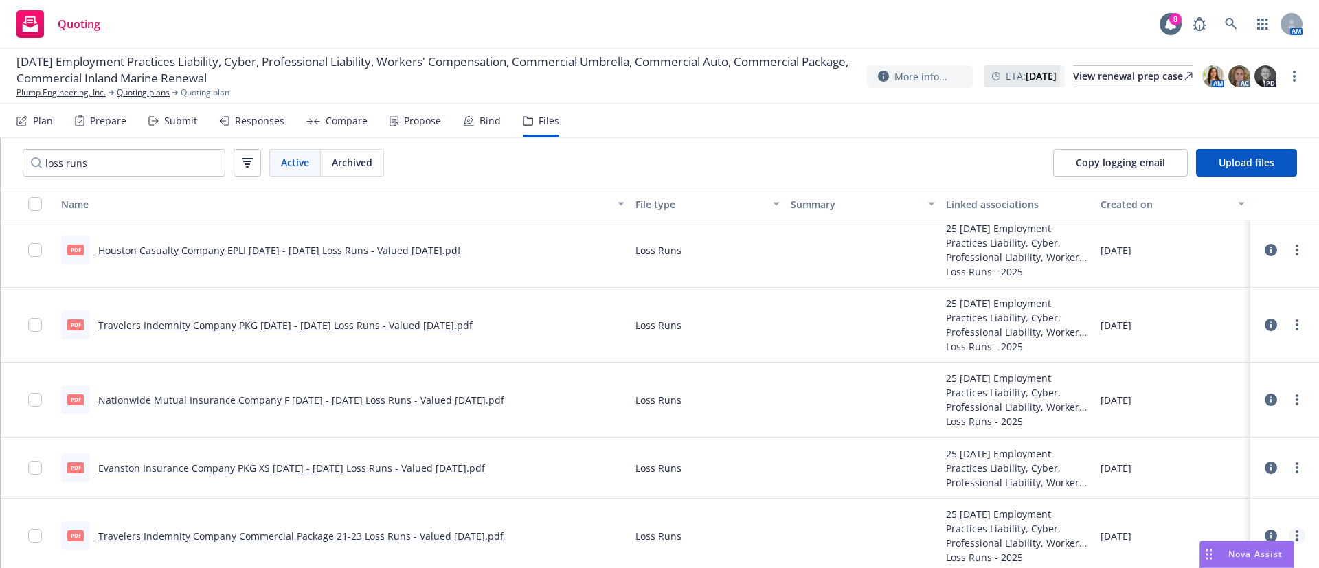
click at [1280, 528] on div at bounding box center [1284, 535] width 41 height 27
click at [1295, 532] on icon "more" at bounding box center [1296, 535] width 3 height 11
click at [1244, 455] on link "Download" at bounding box center [1236, 468] width 137 height 27
click at [1289, 466] on link "more" at bounding box center [1297, 468] width 16 height 16
click at [1285, 391] on link "Download" at bounding box center [1236, 400] width 137 height 27
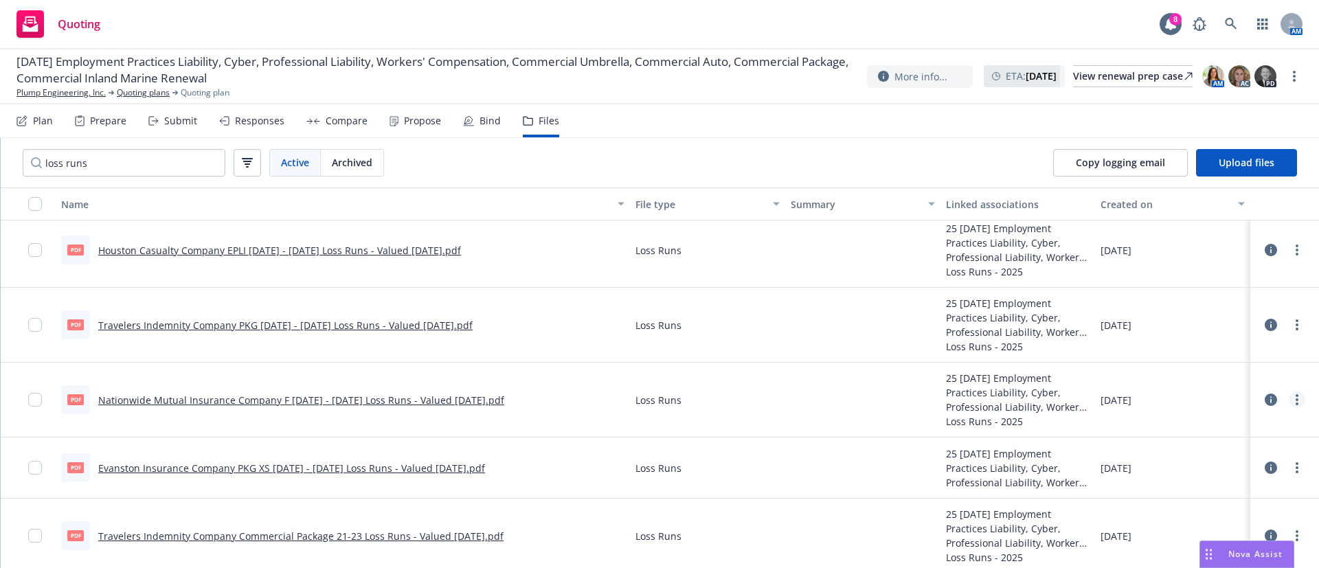
click at [1289, 396] on link "more" at bounding box center [1297, 400] width 16 height 16
drag, startPoint x: 1247, startPoint y: 448, endPoint x: 1302, endPoint y: 343, distance: 118.0
click at [1246, 449] on link "Download" at bounding box center [1220, 455] width 137 height 27
click at [1295, 326] on icon "more" at bounding box center [1296, 324] width 3 height 11
click at [1227, 374] on link "Download" at bounding box center [1220, 380] width 137 height 27
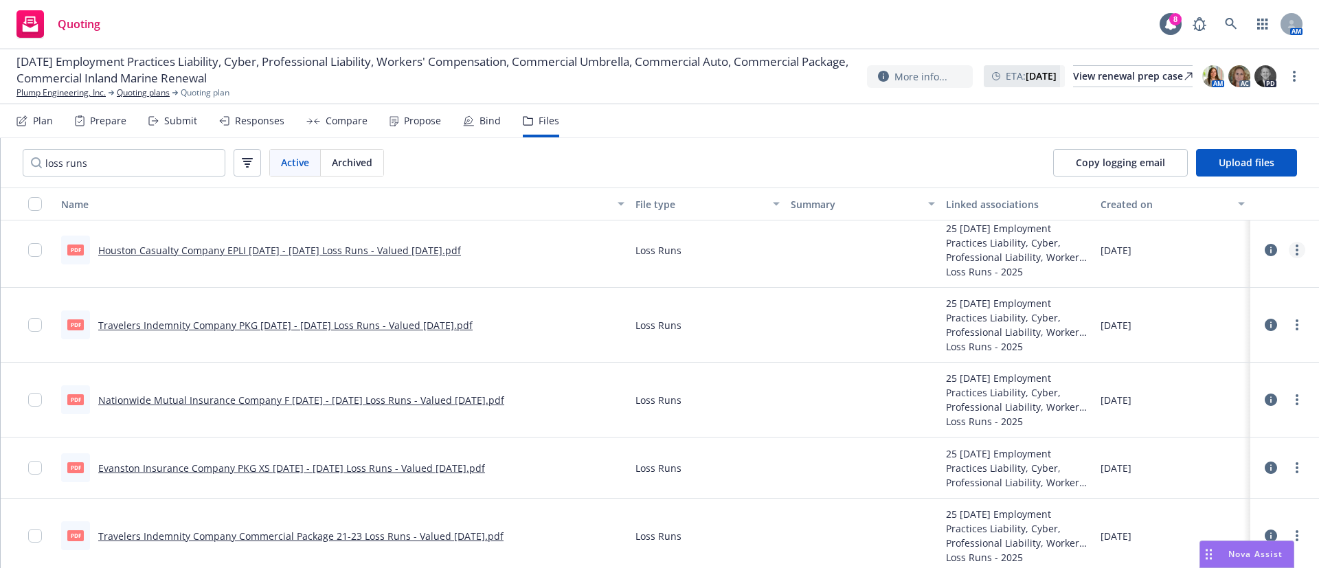
click at [1289, 250] on link "more" at bounding box center [1297, 250] width 16 height 16
click at [1216, 299] on link "Download" at bounding box center [1220, 305] width 137 height 27
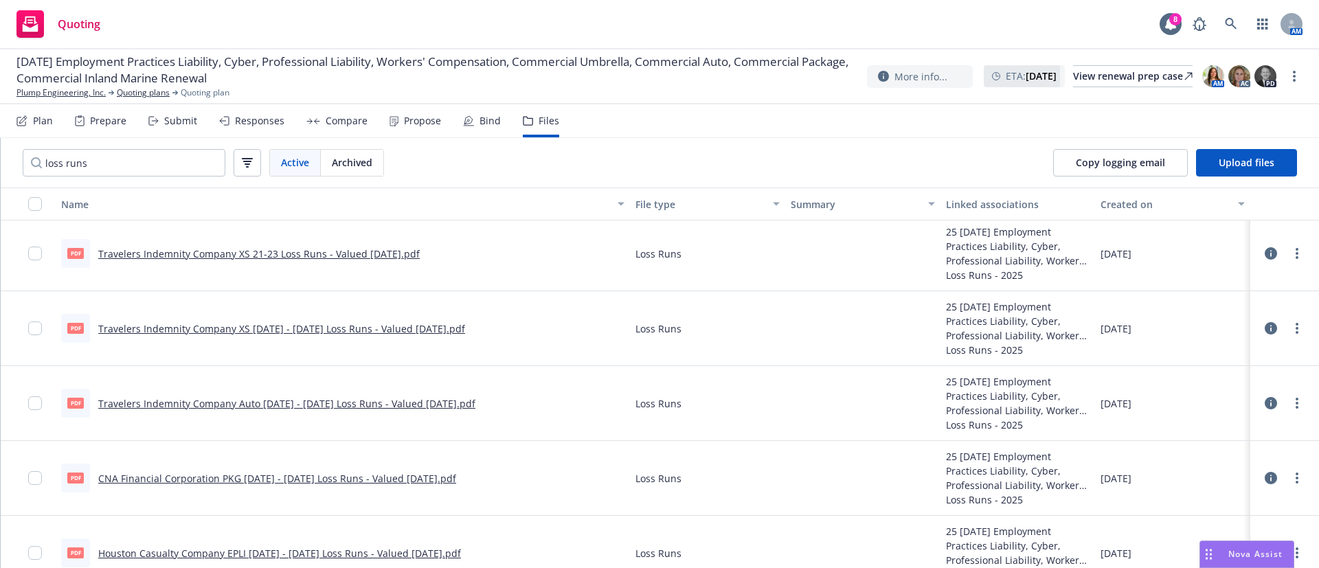
scroll to position [198, 0]
click at [1289, 477] on link "more" at bounding box center [1297, 480] width 16 height 16
click at [1247, 403] on link "Download" at bounding box center [1236, 412] width 137 height 27
click at [1295, 403] on icon "more" at bounding box center [1296, 405] width 3 height 11
click at [1223, 448] on link "Download" at bounding box center [1220, 460] width 137 height 27
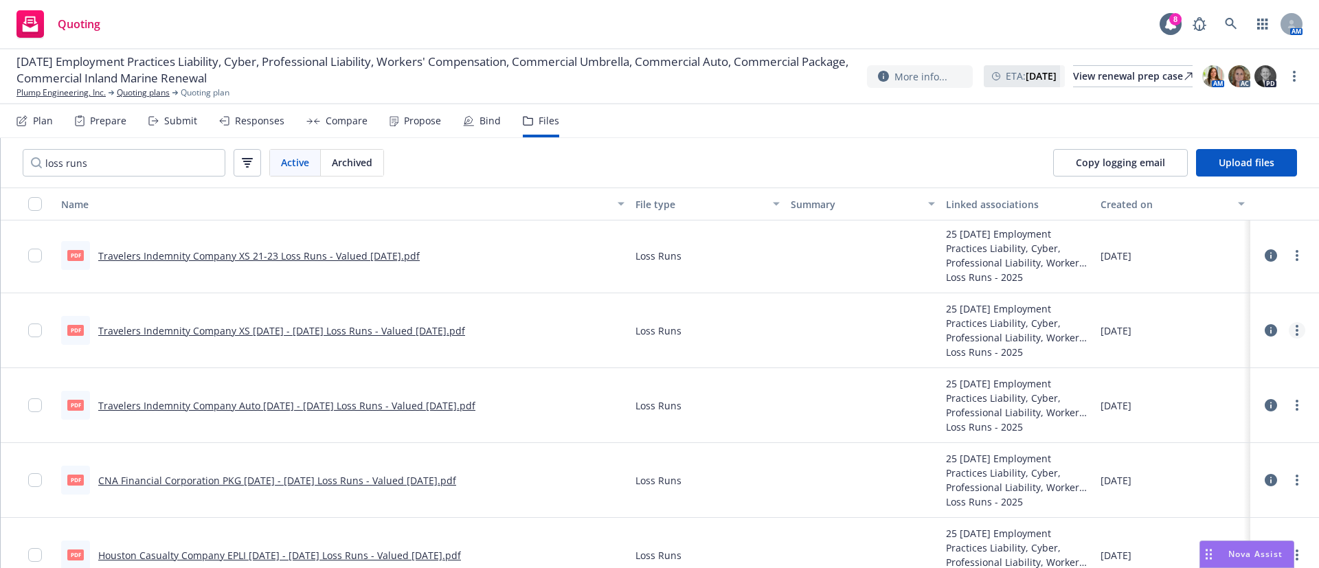
click at [1295, 326] on circle "more" at bounding box center [1296, 326] width 3 height 3
click at [1213, 378] on link "Download" at bounding box center [1220, 385] width 137 height 27
click at [1289, 260] on link "more" at bounding box center [1297, 255] width 16 height 16
click at [1216, 308] on link "Download" at bounding box center [1220, 310] width 137 height 27
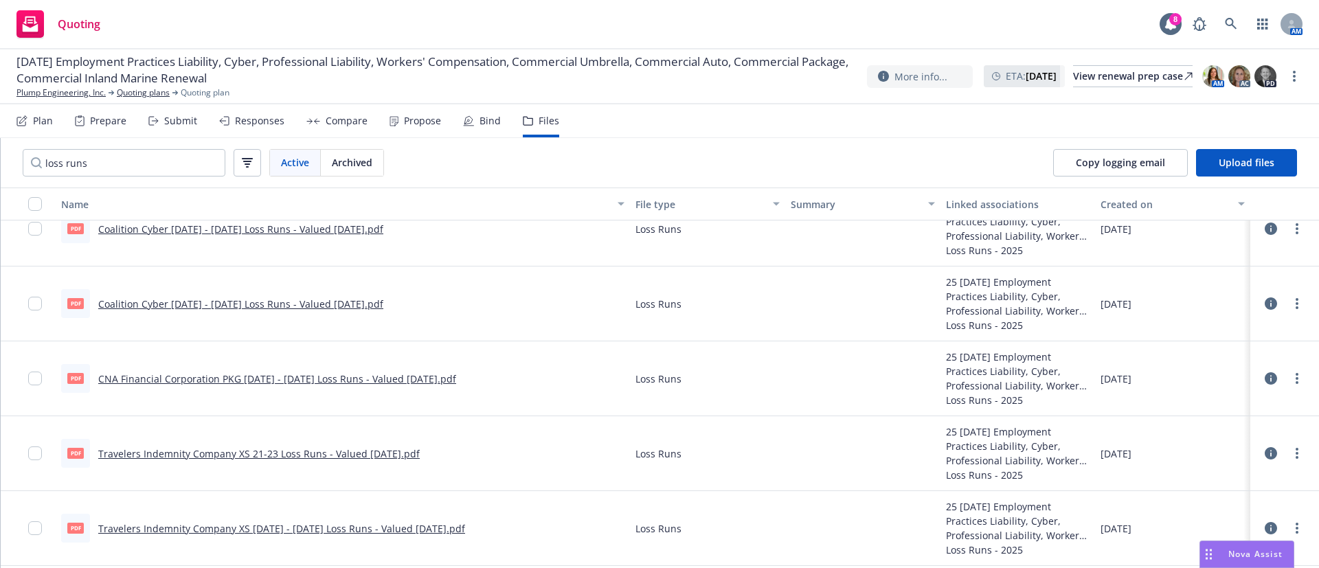
scroll to position [0, 0]
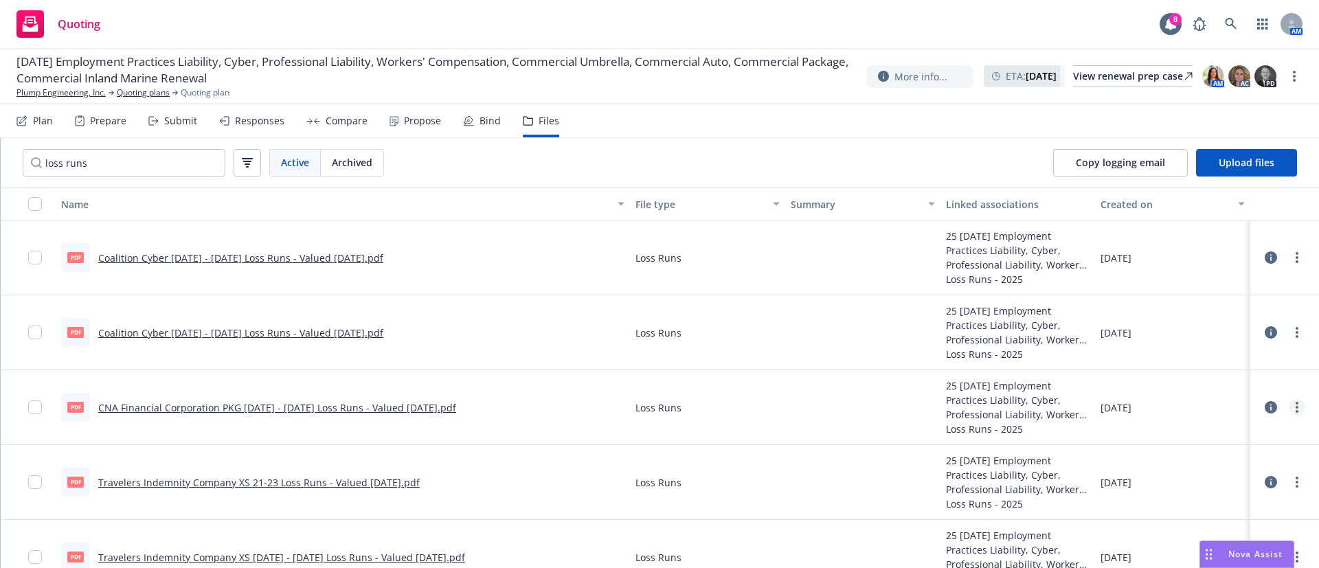
click at [1289, 405] on link "more" at bounding box center [1297, 407] width 16 height 16
click at [1250, 460] on link "Download" at bounding box center [1220, 462] width 137 height 27
click at [1280, 341] on div at bounding box center [1284, 332] width 41 height 27
click at [1289, 330] on link "more" at bounding box center [1297, 332] width 16 height 16
click at [1219, 378] on link "Download" at bounding box center [1220, 387] width 137 height 27
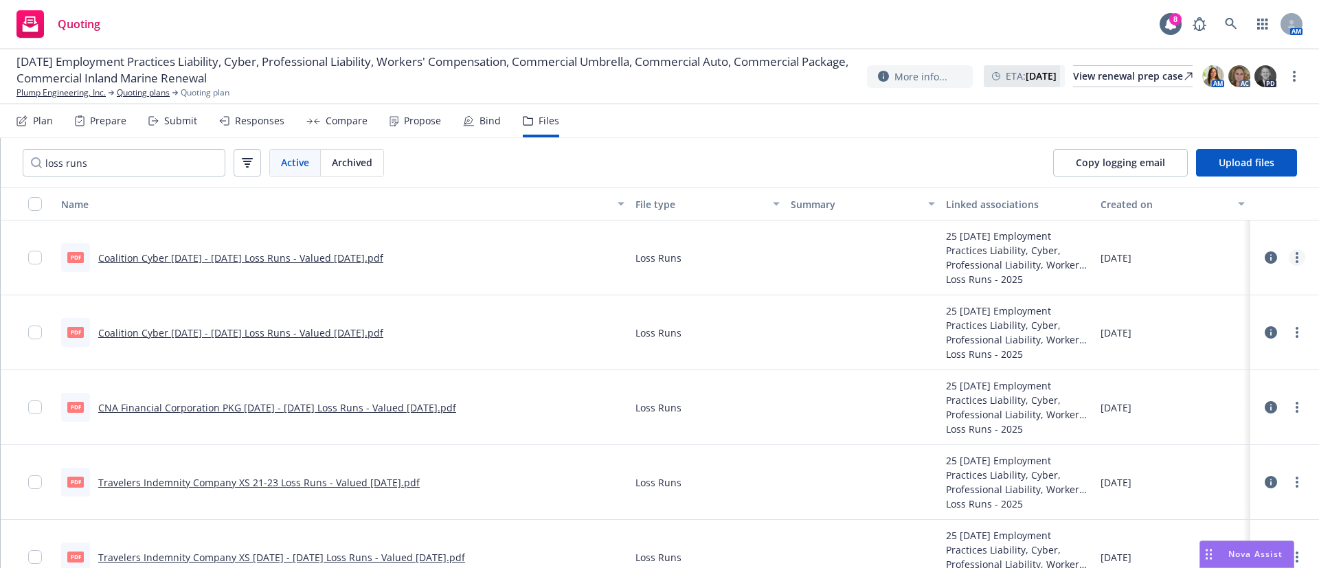
click at [1295, 253] on circle "more" at bounding box center [1296, 253] width 3 height 3
click at [1188, 316] on link "Download" at bounding box center [1220, 312] width 137 height 27
click at [80, 95] on link "Plump Engineering, Inc." at bounding box center [60, 93] width 89 height 12
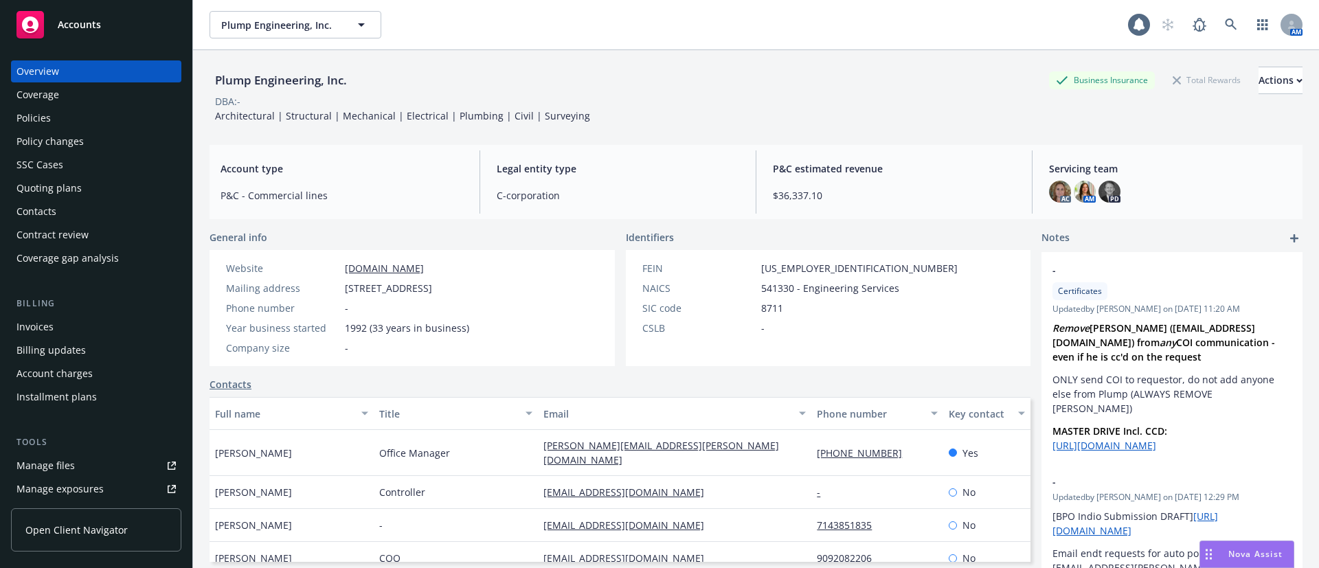
click at [52, 122] on div "Policies" at bounding box center [95, 118] width 159 height 22
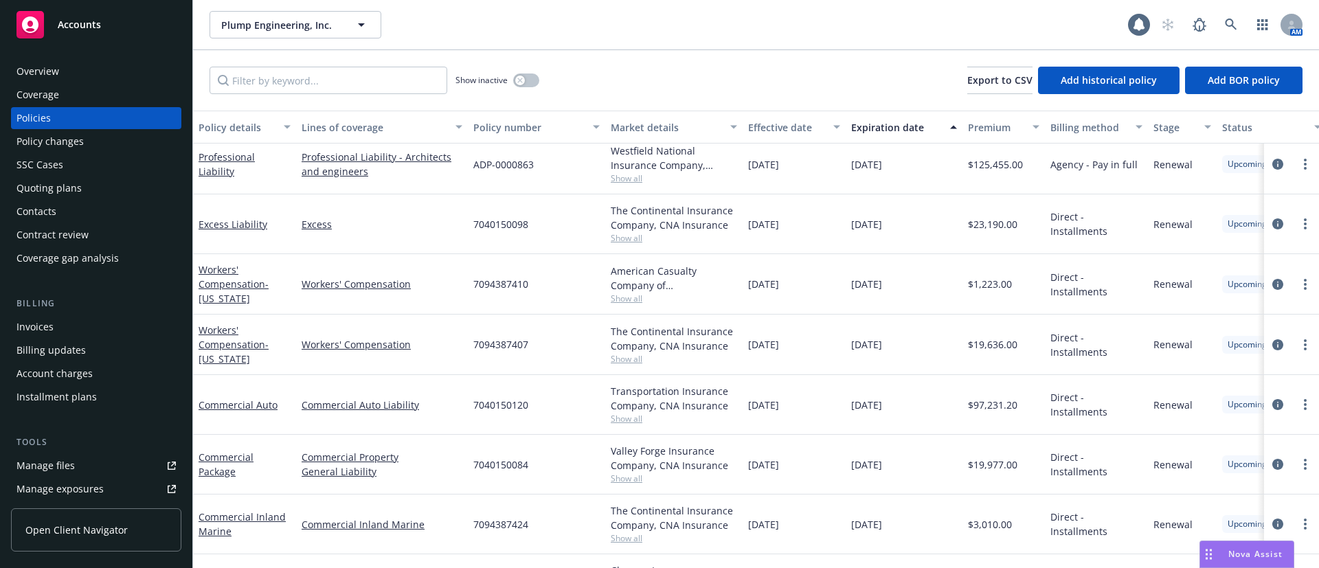
scroll to position [675, 0]
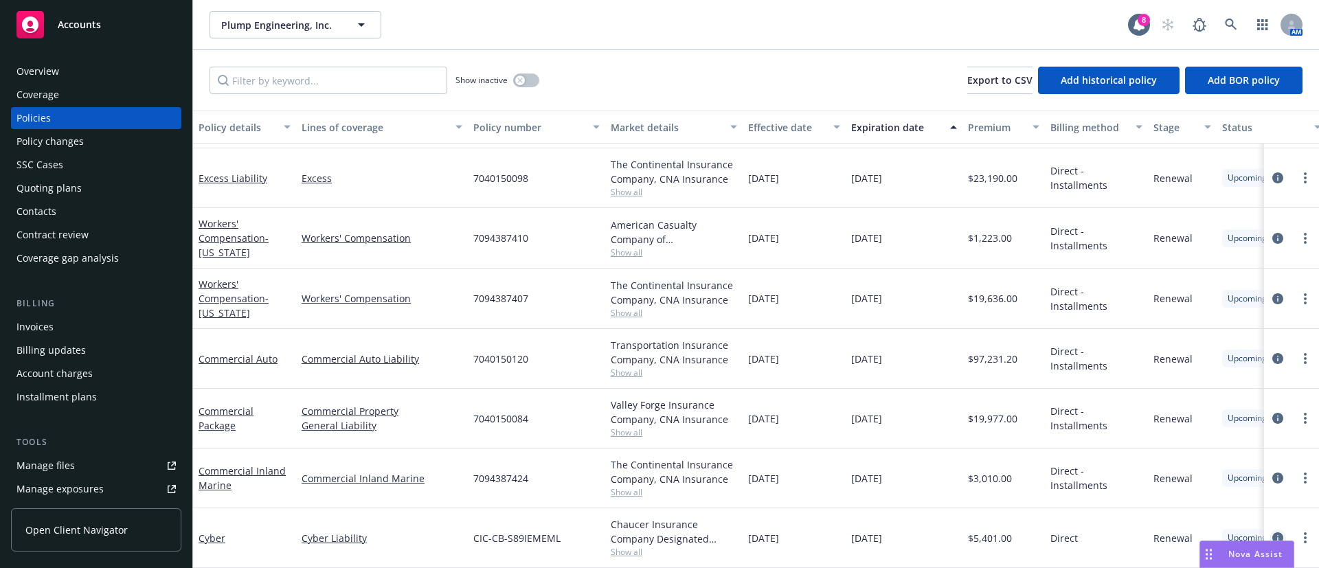
click at [1272, 532] on icon "circleInformation" at bounding box center [1277, 537] width 11 height 11
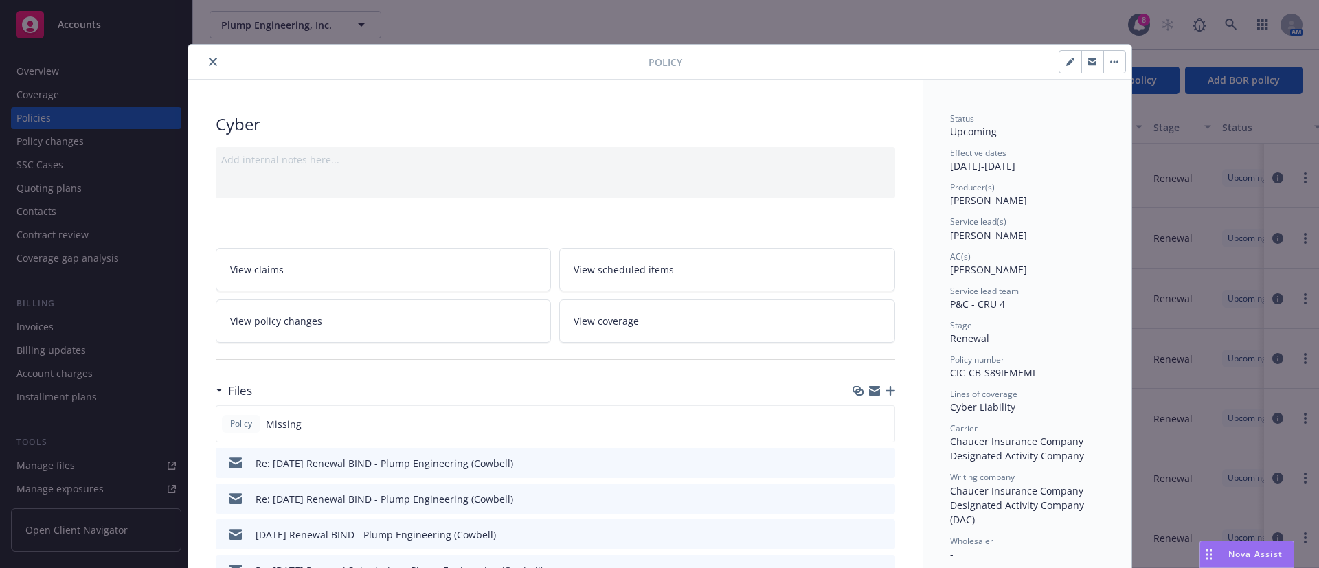
click at [205, 54] on button "close" at bounding box center [213, 62] width 16 height 16
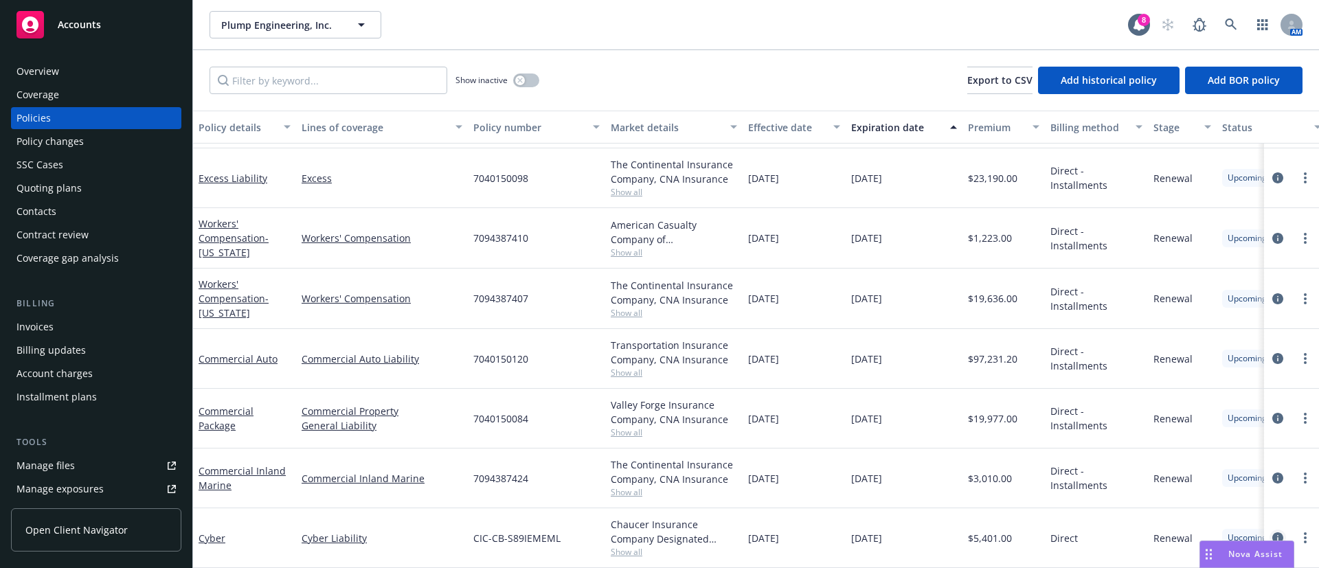
click at [1272, 532] on icon "circleInformation" at bounding box center [1277, 537] width 11 height 11
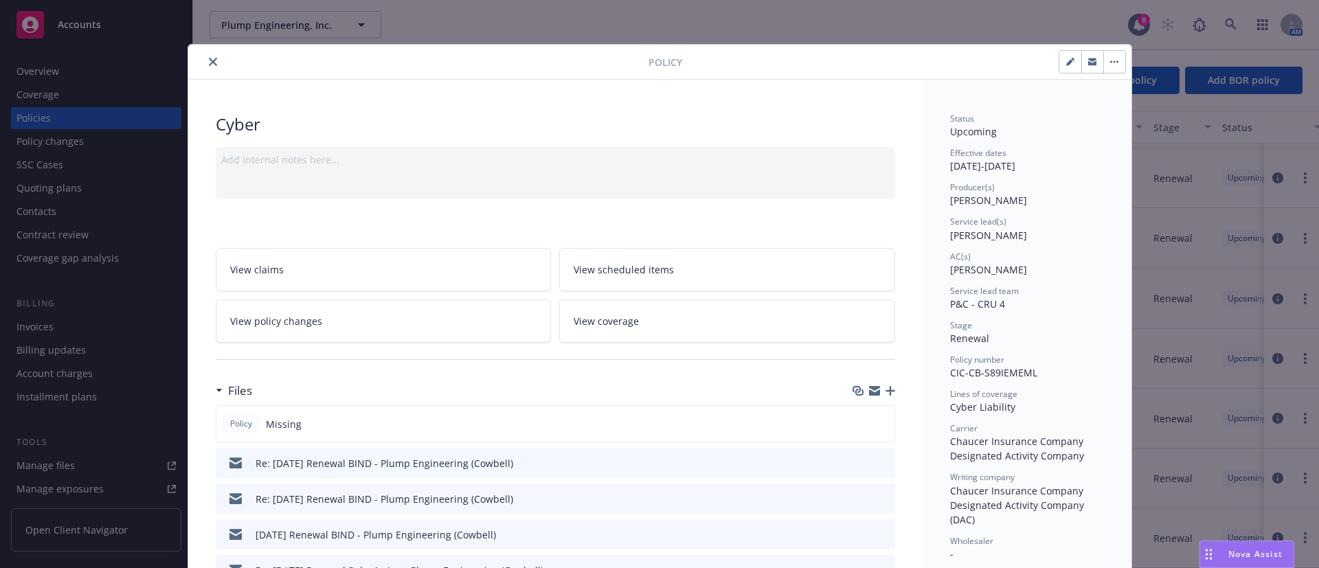
scroll to position [41, 0]
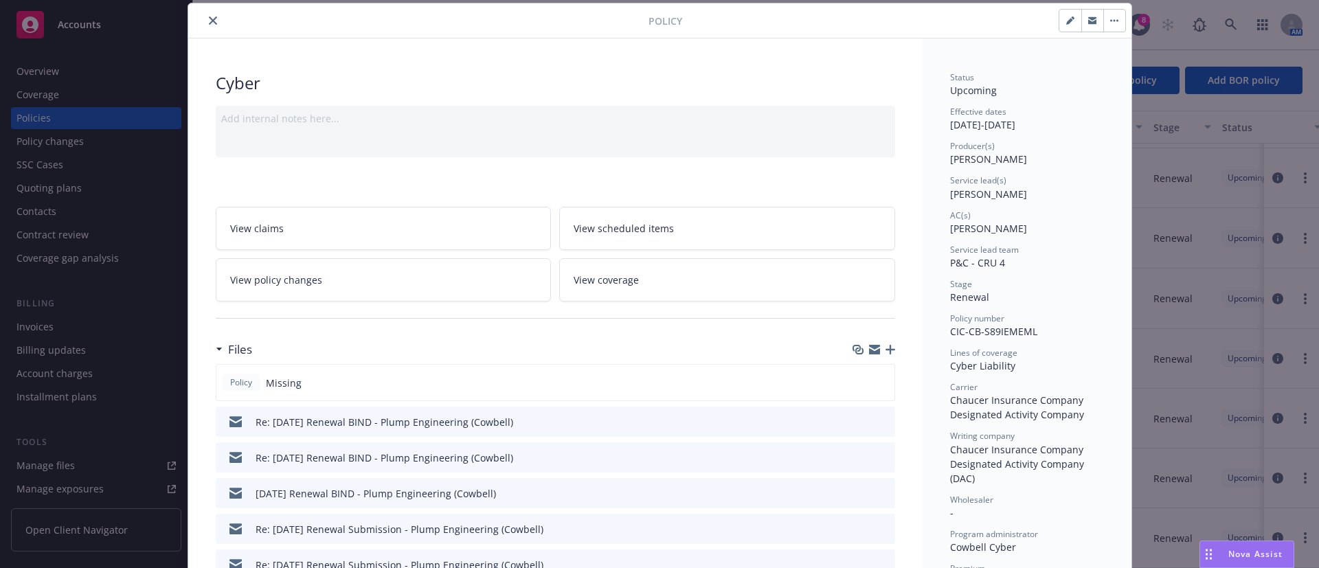
click at [885, 352] on icon "button" at bounding box center [890, 350] width 10 height 10
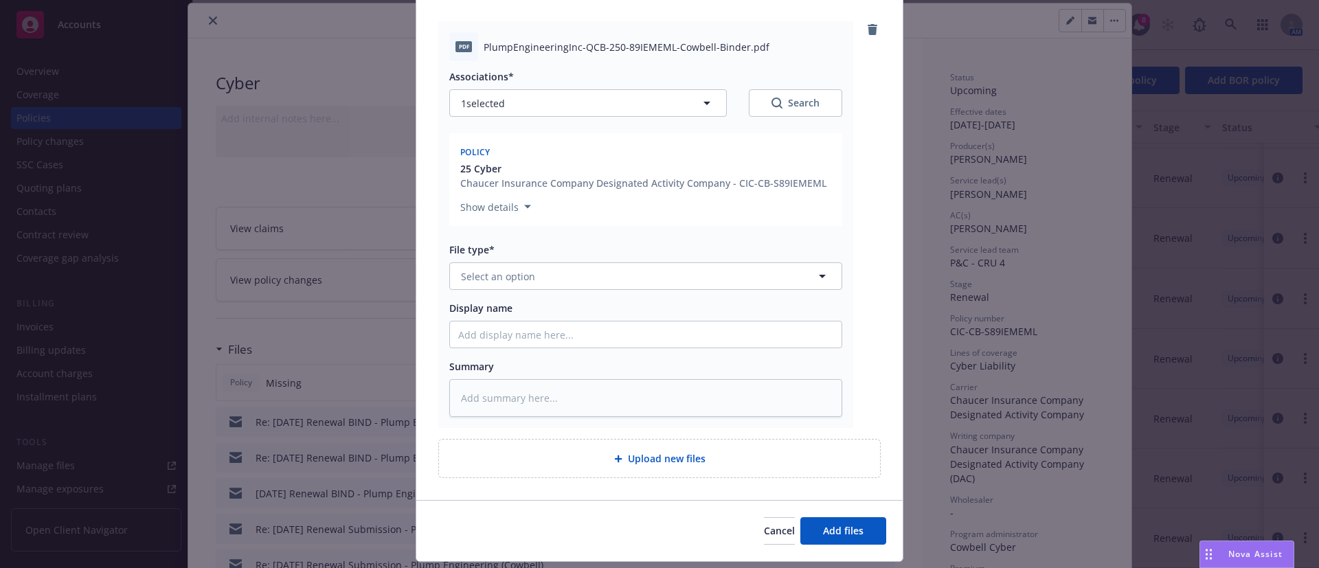
scroll to position [177, 0]
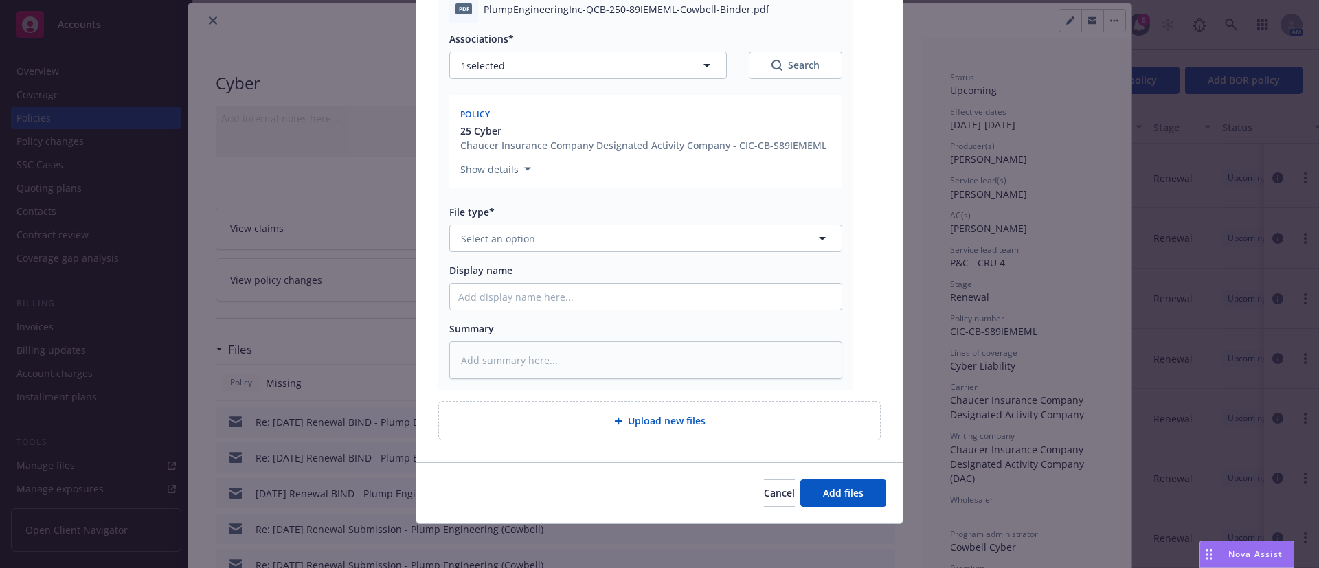
type textarea "x"
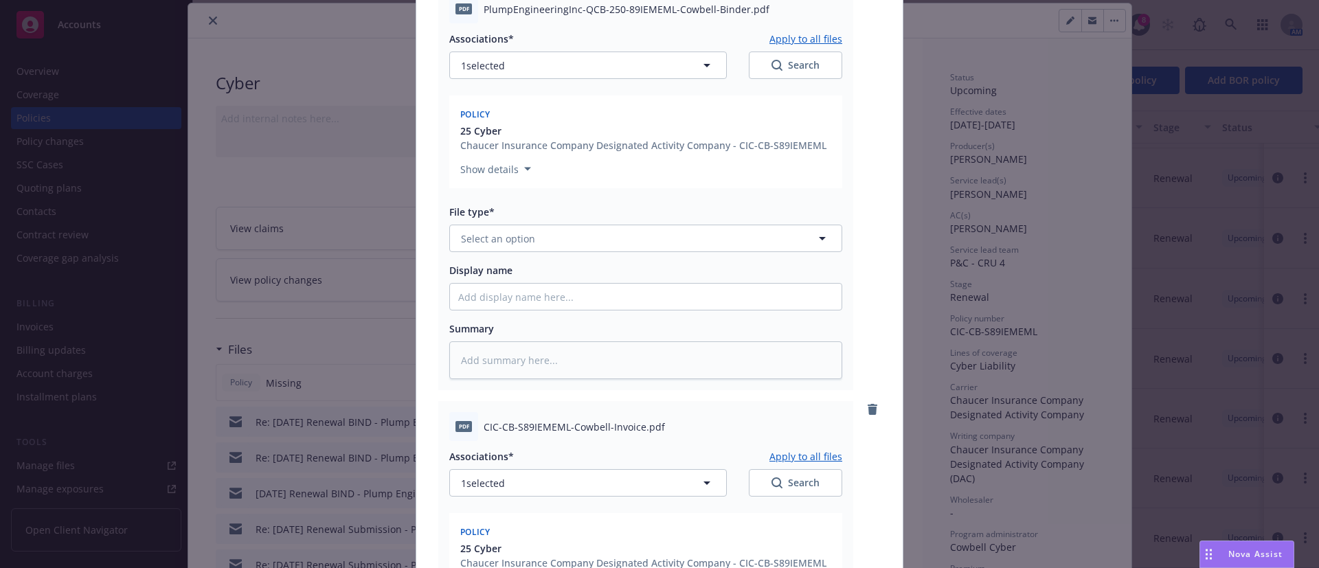
scroll to position [0, 0]
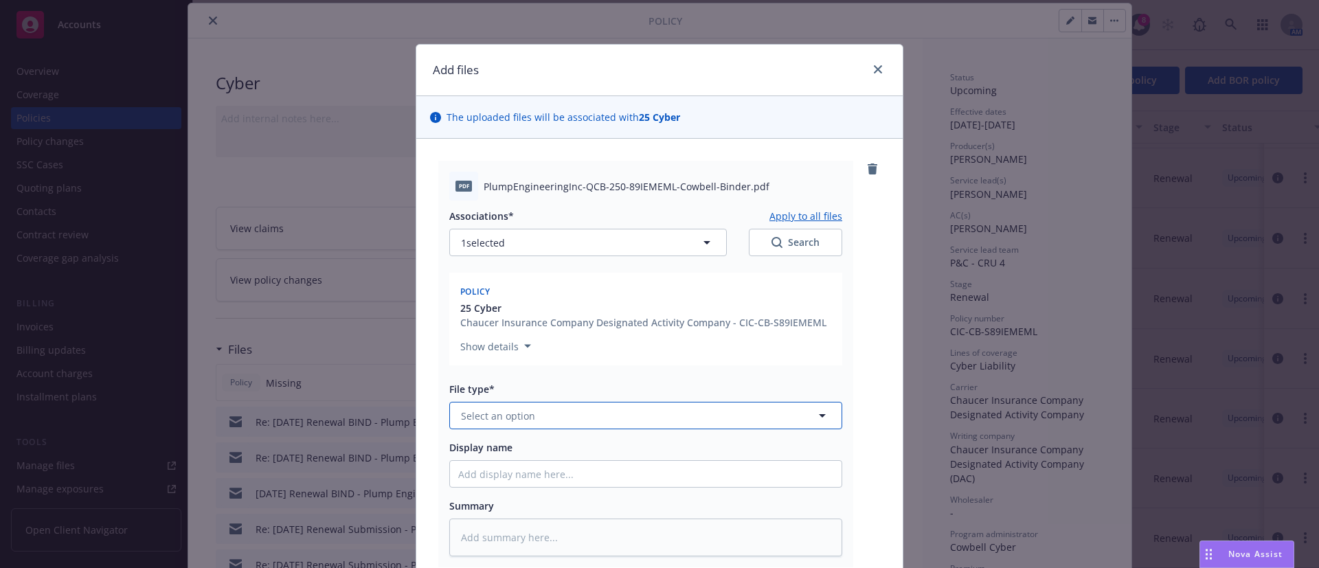
click at [735, 418] on button "Select an option" at bounding box center [645, 415] width 393 height 27
type input "binder"
click at [497, 457] on div "Binder" at bounding box center [645, 454] width 375 height 20
drag, startPoint x: 596, startPoint y: 478, endPoint x: 602, endPoint y: 471, distance: 9.8
click at [596, 478] on input "Display name" at bounding box center [646, 474] width 392 height 26
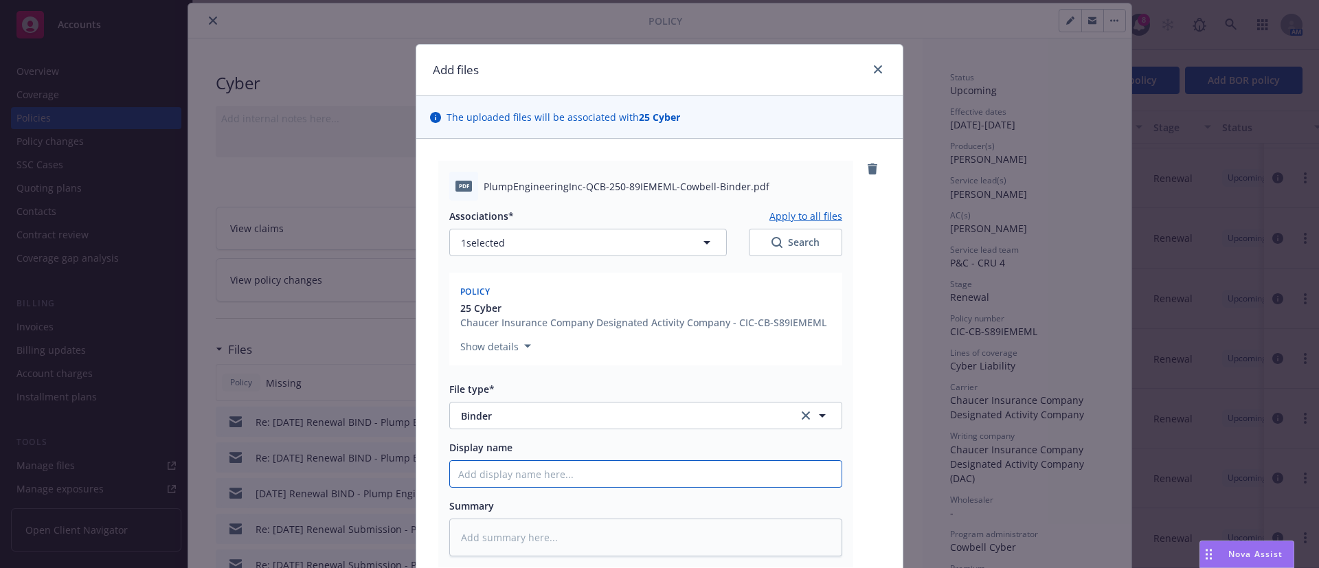
type textarea "x"
type input "2"
type textarea "x"
type input "25"
type textarea "x"
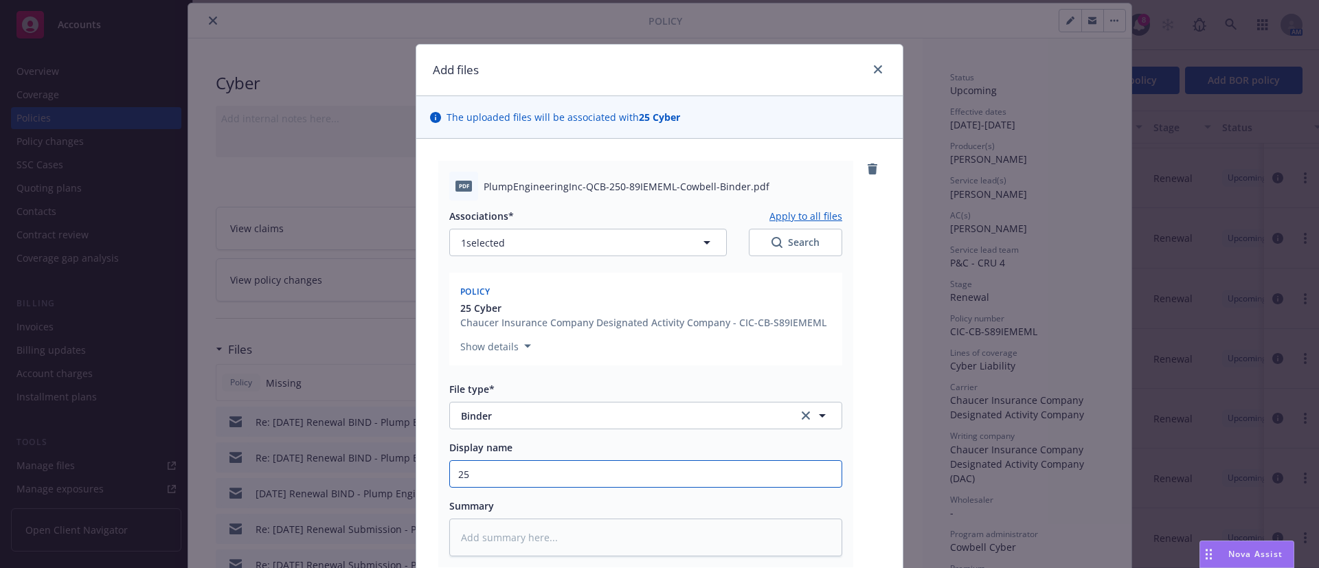
type input "25-"
type textarea "x"
type input "25-2"
type textarea "x"
type input "25-26"
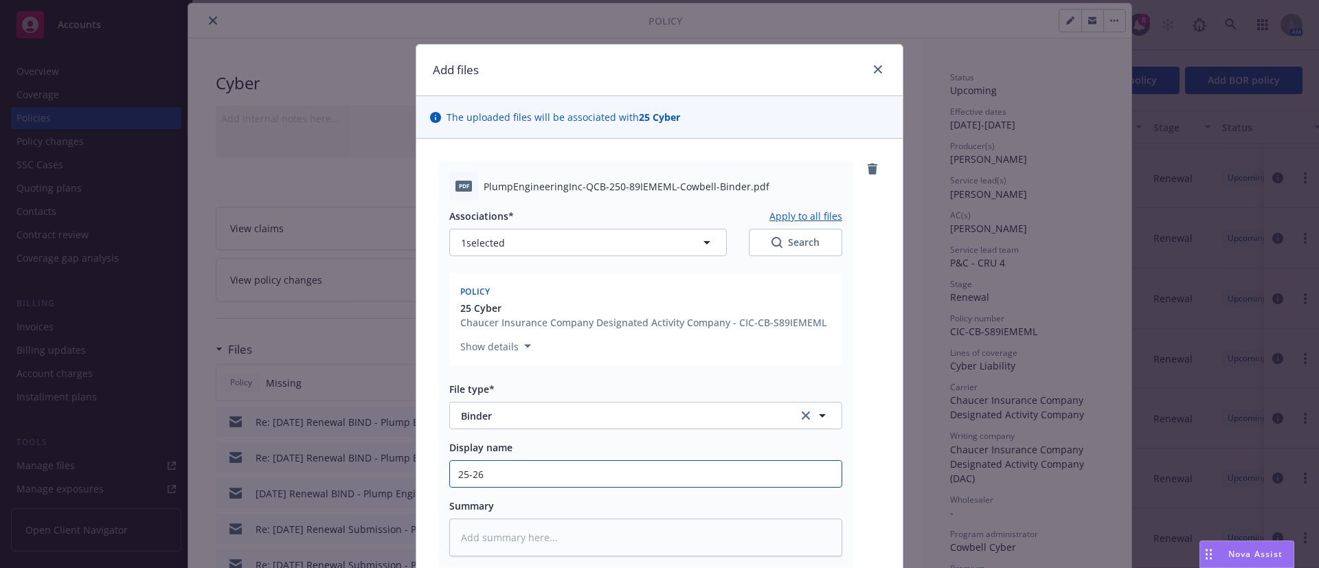
type textarea "x"
type input "25-26"
type textarea "x"
type input "25-26 C"
type textarea "x"
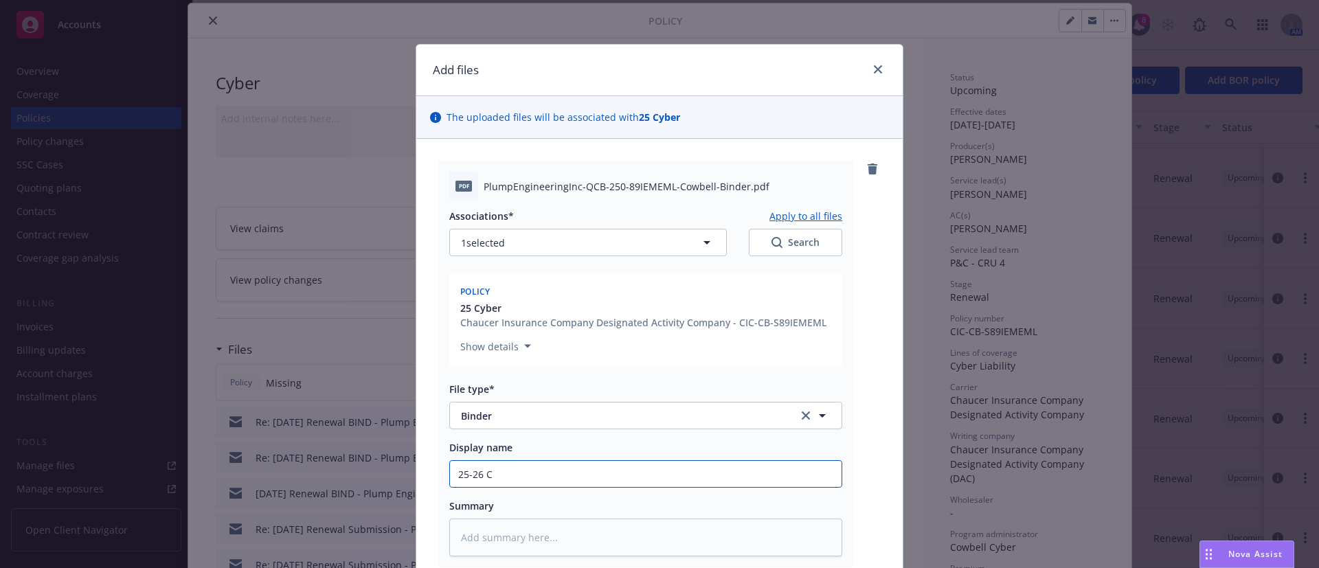
type input "25-26 Cy"
type textarea "x"
type input "25-26 Cyb"
type textarea "x"
type input "25-26 Cybe"
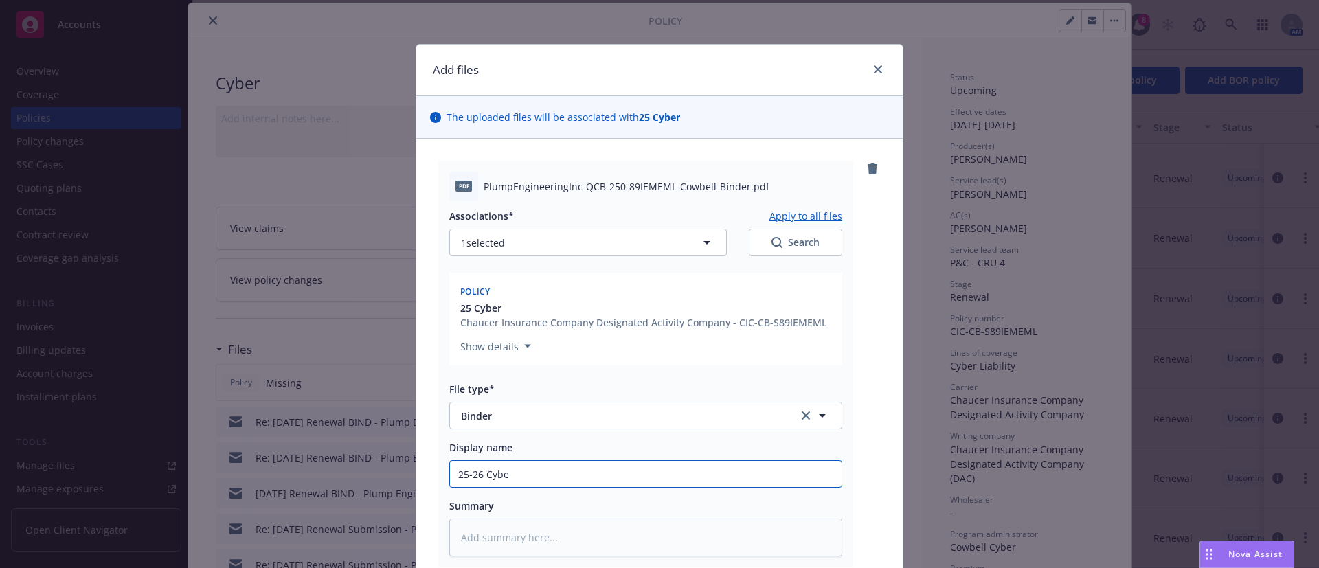
type textarea "x"
type input "25-26 Cyber"
type textarea "x"
type input "25-26 Cyber"
click at [578, 473] on input "25-26 Cyber" at bounding box center [646, 474] width 392 height 26
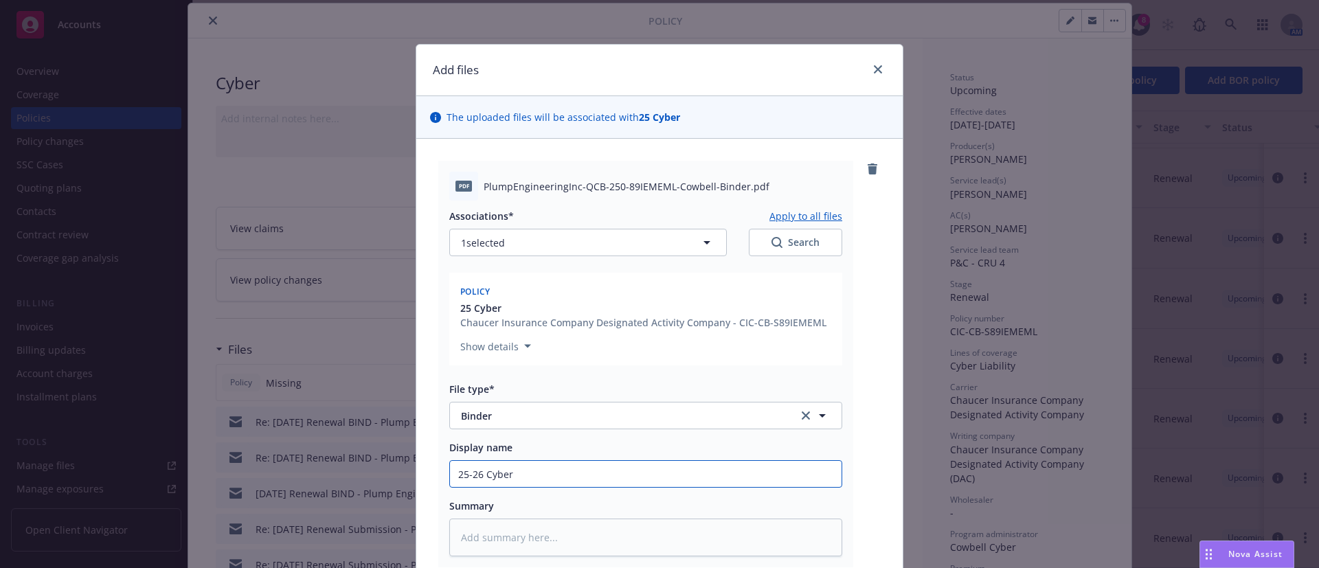
type textarea "x"
type input "25-26 Cyber C"
type textarea "x"
type input "25-26 Cyber Co"
type textarea "x"
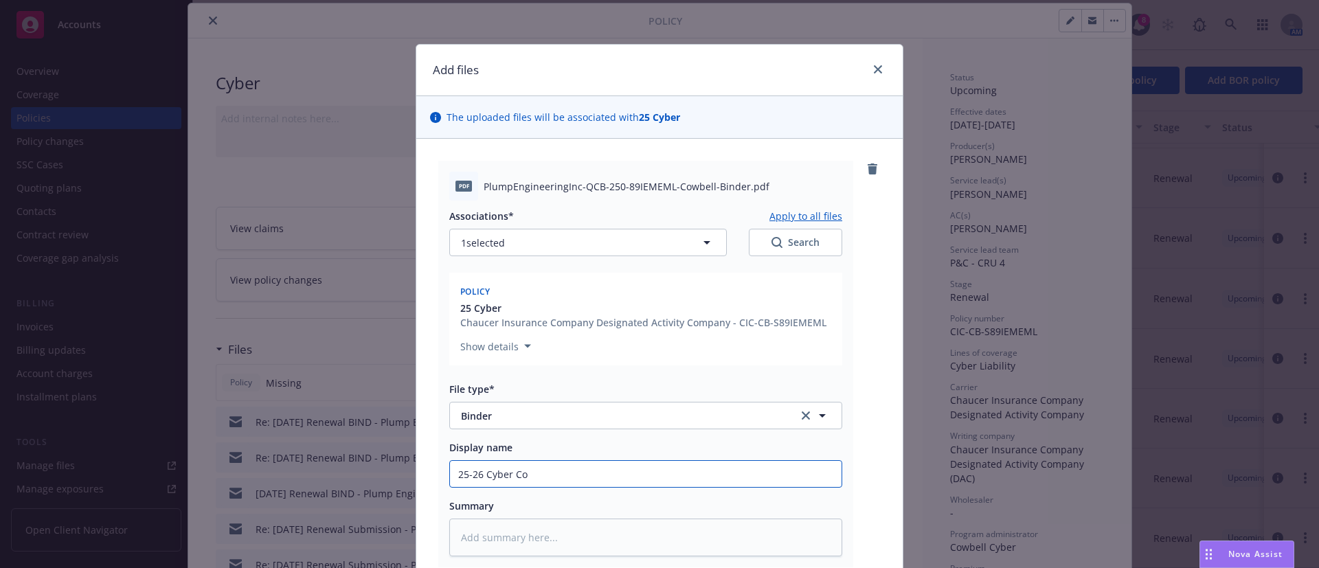
type input "25-26 Cyber Cow"
type textarea "x"
type input "25-26 Cyber Cowb"
type textarea "x"
type input "25-26 Cyber Cowbe"
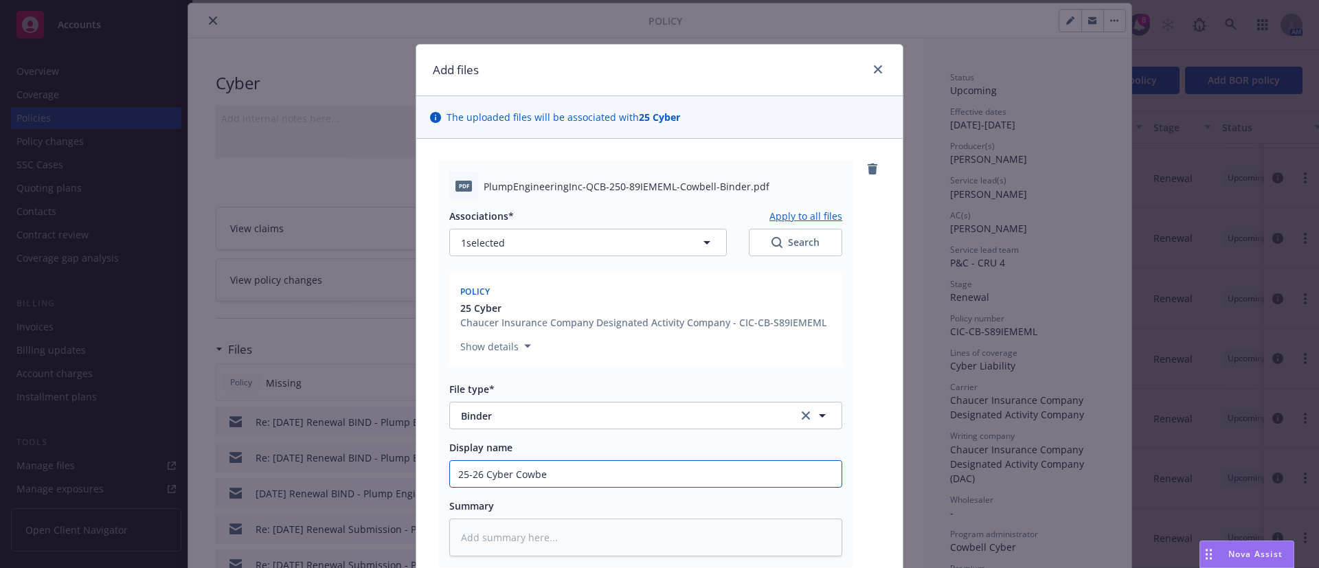
type textarea "x"
type input "25-26 Cyber Cowbel"
type textarea "x"
type input "25-26 Cyber Cowbell"
type textarea "x"
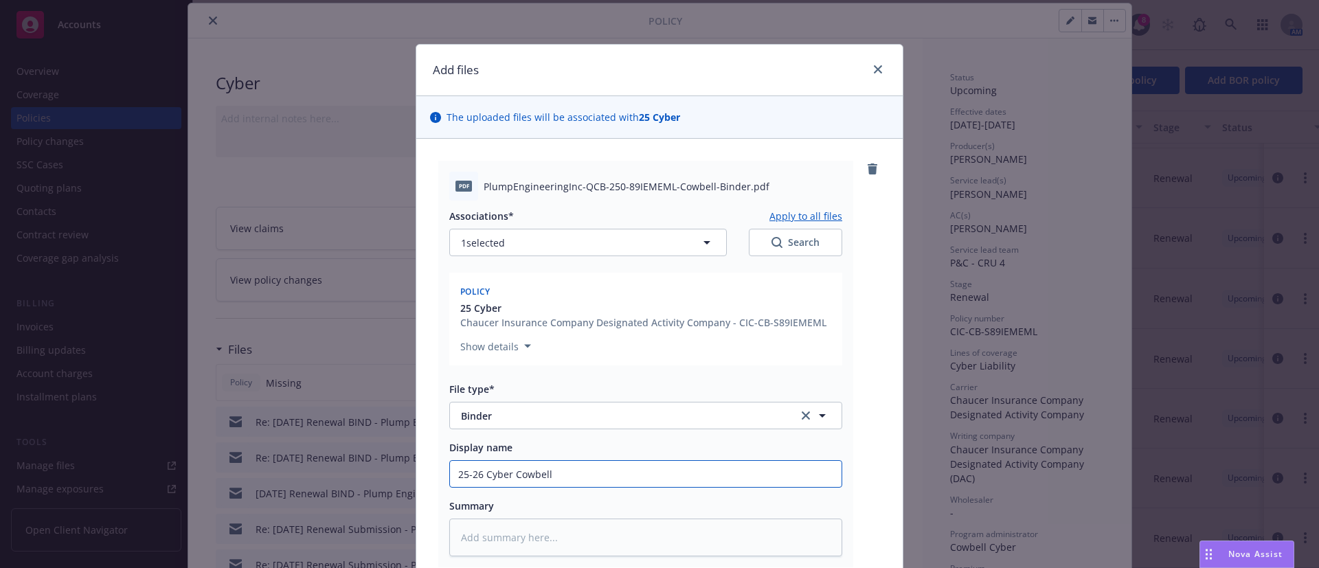
type input "25-26 Cyber Cowbell"
type textarea "x"
type input "25-26 Cyber Cowbell B"
type textarea "x"
type input "25-26 Cyber Cowbell Bi"
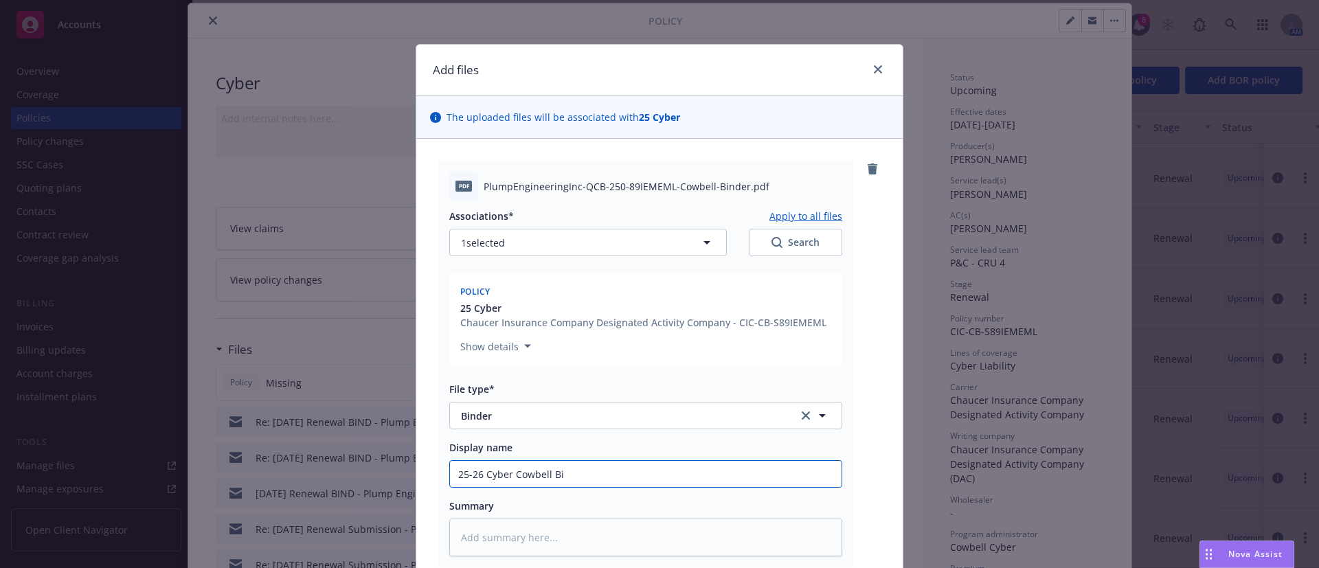
type textarea "x"
type input "25-26 Cyber Cowbell Bin"
type textarea "x"
type input "25-26 Cyber Cowbell Bind"
type textarea "x"
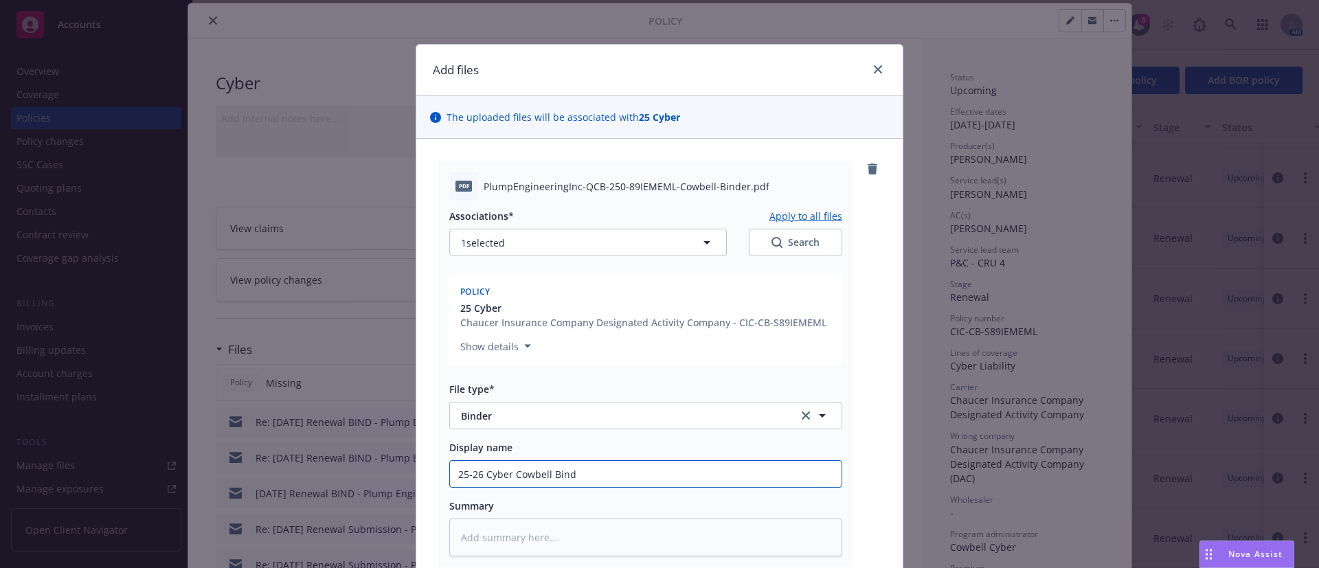
type input "25-26 Cyber Cowbell Binde"
type textarea "x"
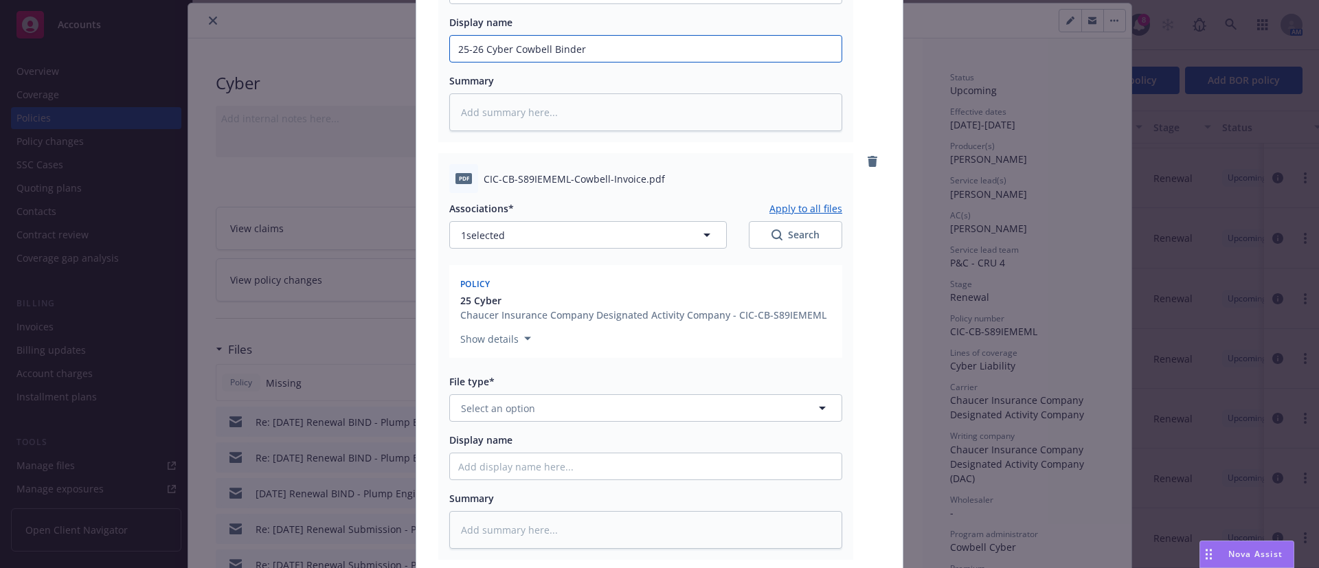
scroll to position [595, 0]
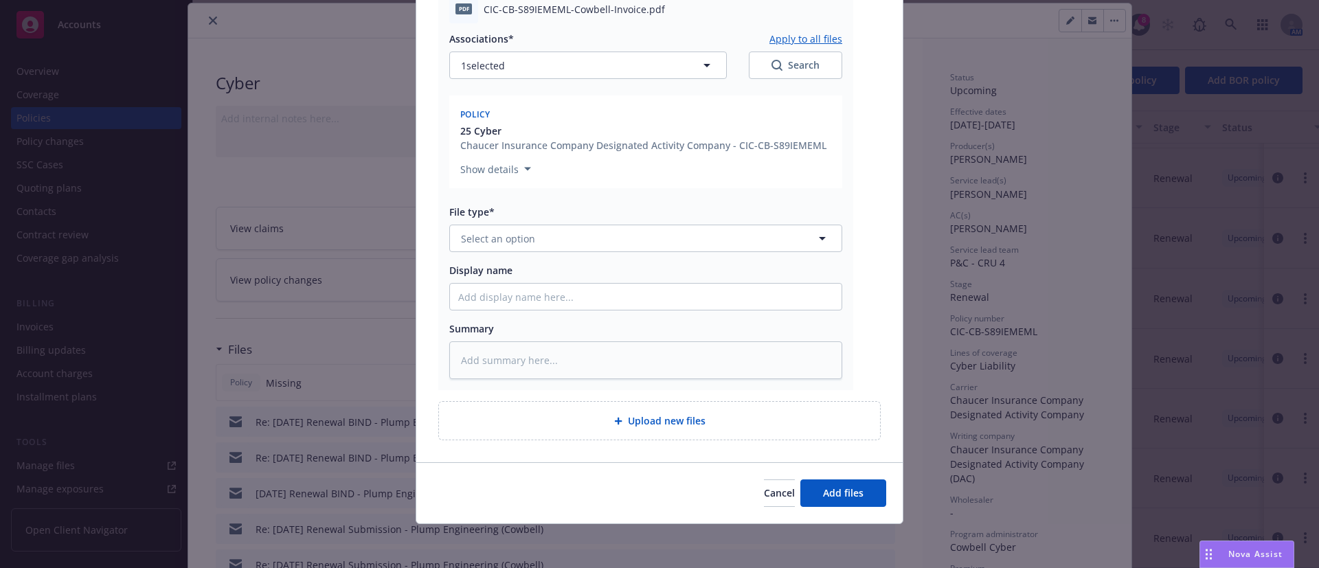
type input "25-26 Cyber Cowbell Binder"
click at [613, 253] on div "Associations* Apply to all files 1 selected Search Policy 25 Cyber Chaucer Insu…" at bounding box center [645, 201] width 393 height 356
click at [607, 245] on button "Select an option" at bounding box center [645, 238] width 393 height 27
type input "invoi"
click at [579, 322] on div "Invoice - Third Party" at bounding box center [645, 313] width 375 height 20
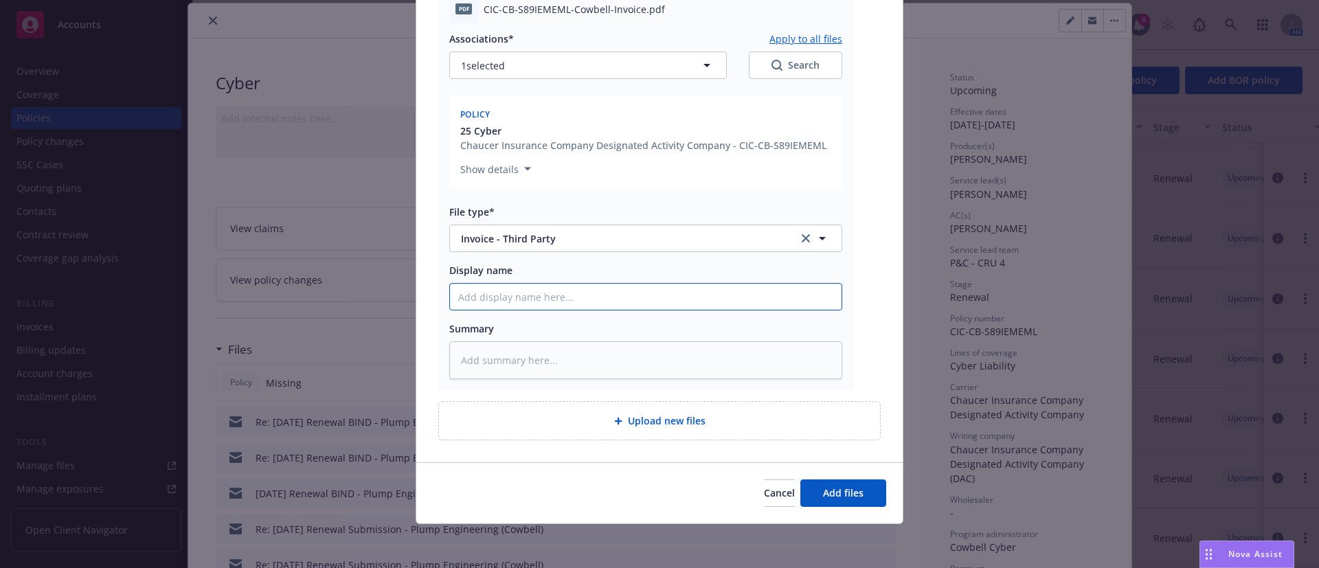
paste input "25-26 Cyber Cowbell Binder"
type textarea "x"
type input "25-26 Cyber Cowbell Binder"
drag, startPoint x: 583, startPoint y: 296, endPoint x: 545, endPoint y: 297, distance: 38.5
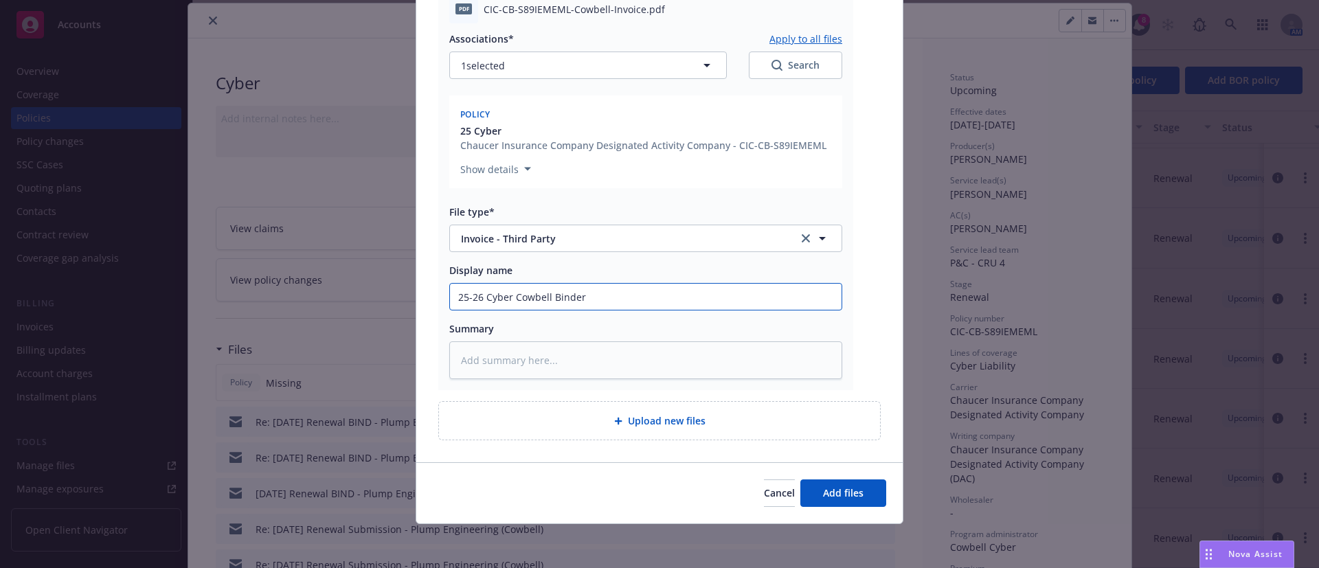
type textarea "x"
type input "25-26 Cyber Cowbell I"
type textarea "x"
type input "25-26 Cyber Cowbell In"
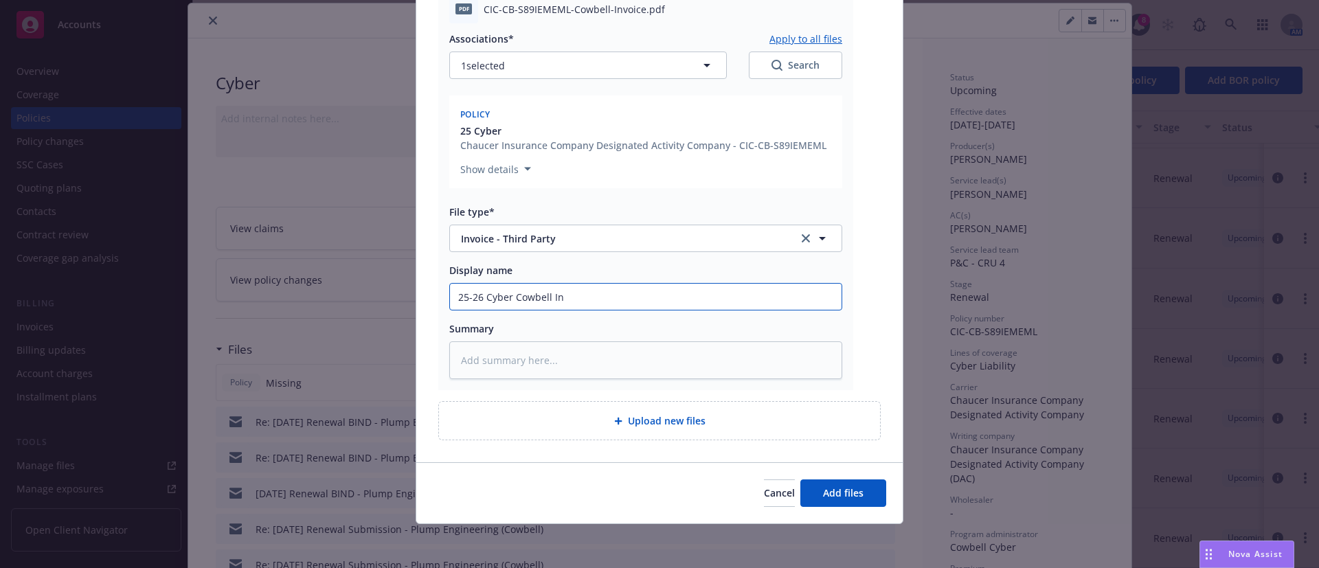
type textarea "x"
type input "25-26 Cyber Cowbell Inv"
type textarea "x"
type input "25-26 Cyber Cowbell Invo"
type textarea "x"
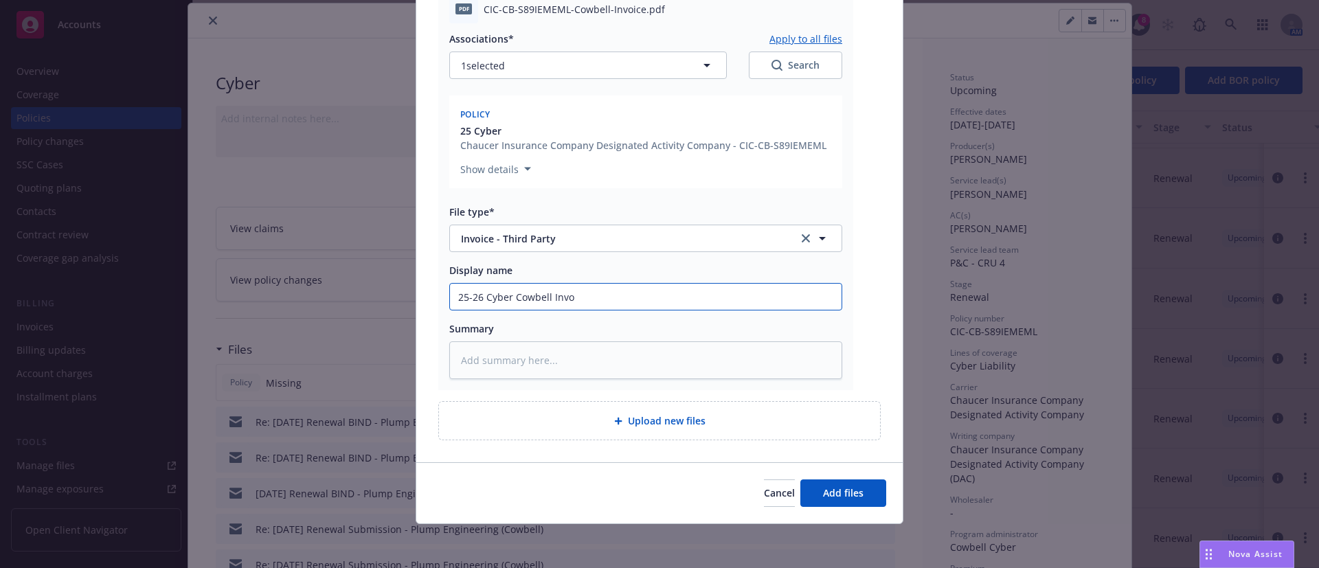
type input "25-26 Cyber Cowbell Invoi"
type textarea "x"
type input "25-26 Cyber Cowbell Invoic"
type textarea "x"
type input "25-26 Cyber Cowbell Invoice"
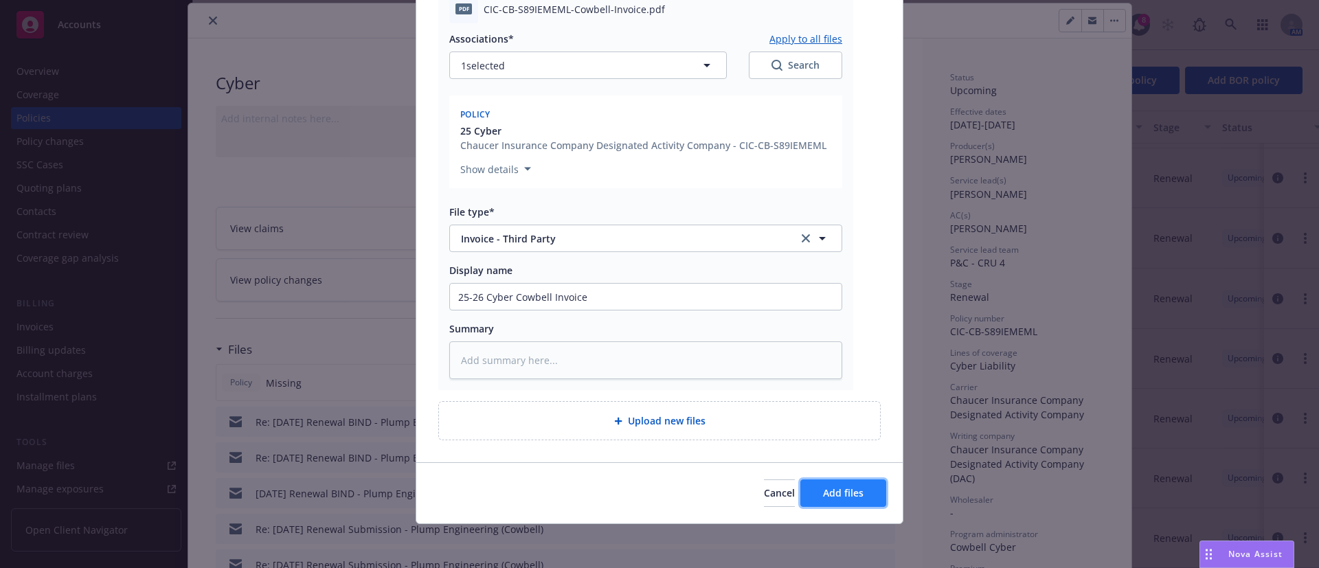
click at [854, 497] on span "Add files" at bounding box center [843, 492] width 41 height 13
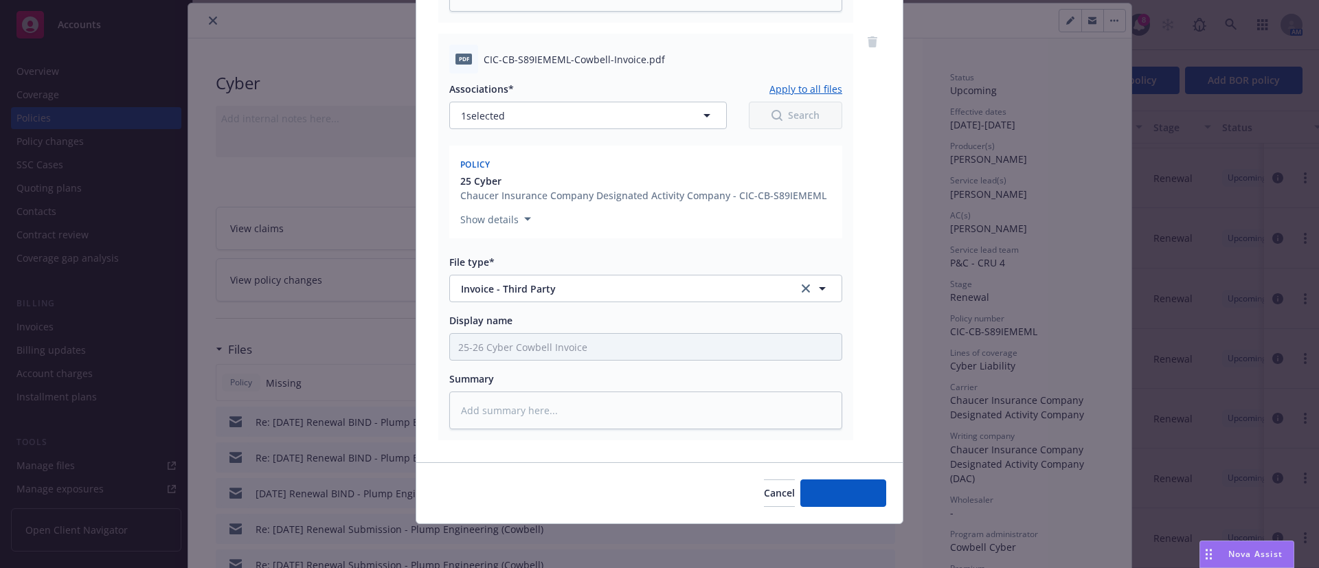
scroll to position [545, 0]
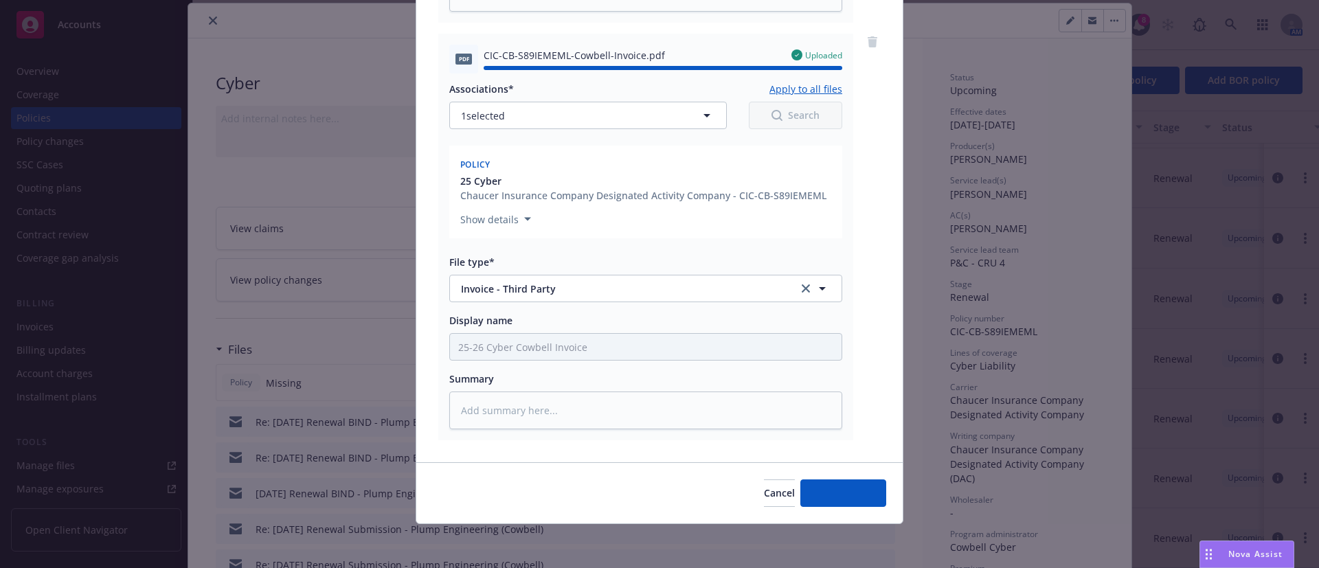
type textarea "x"
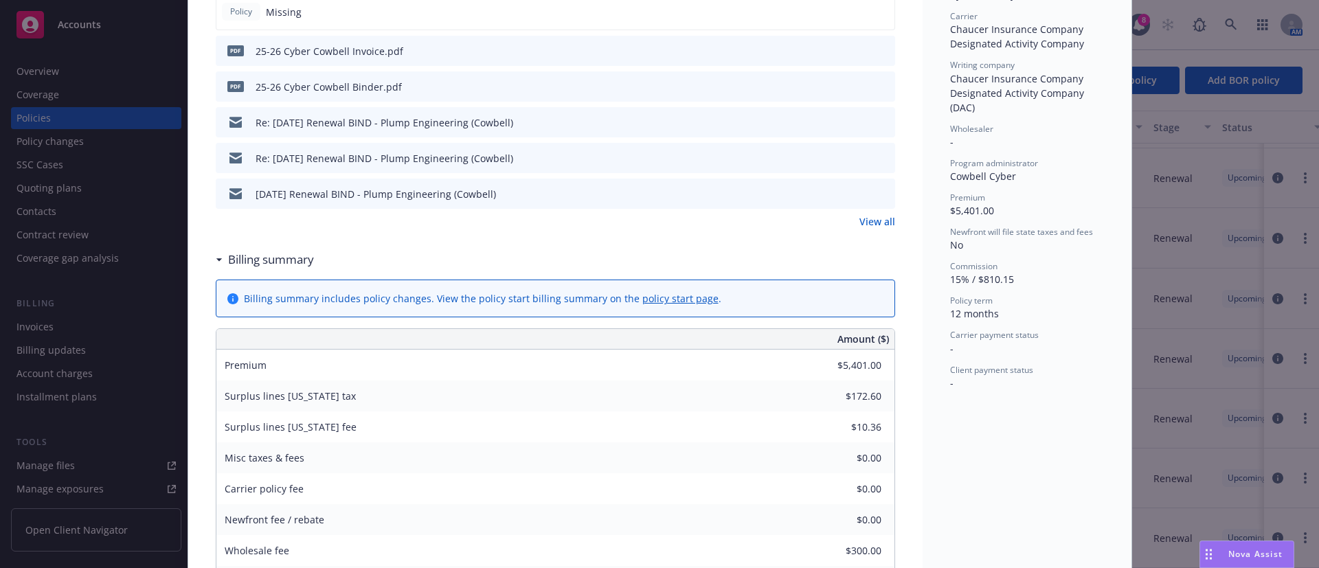
scroll to position [0, 0]
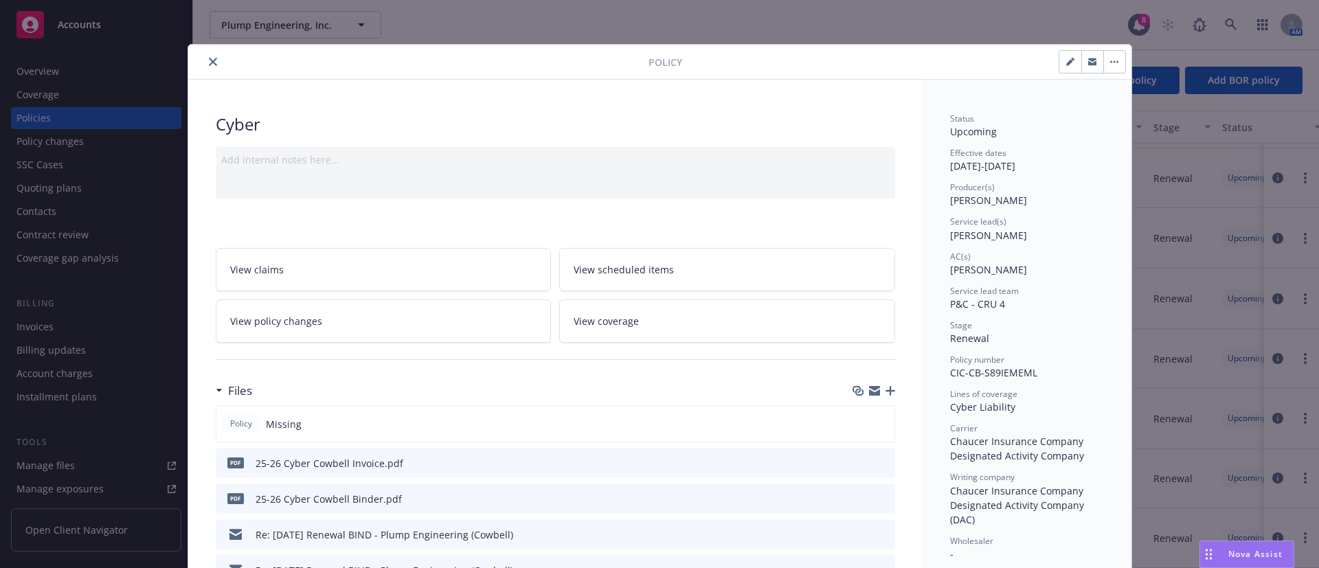
click at [209, 65] on icon "close" at bounding box center [213, 62] width 8 height 8
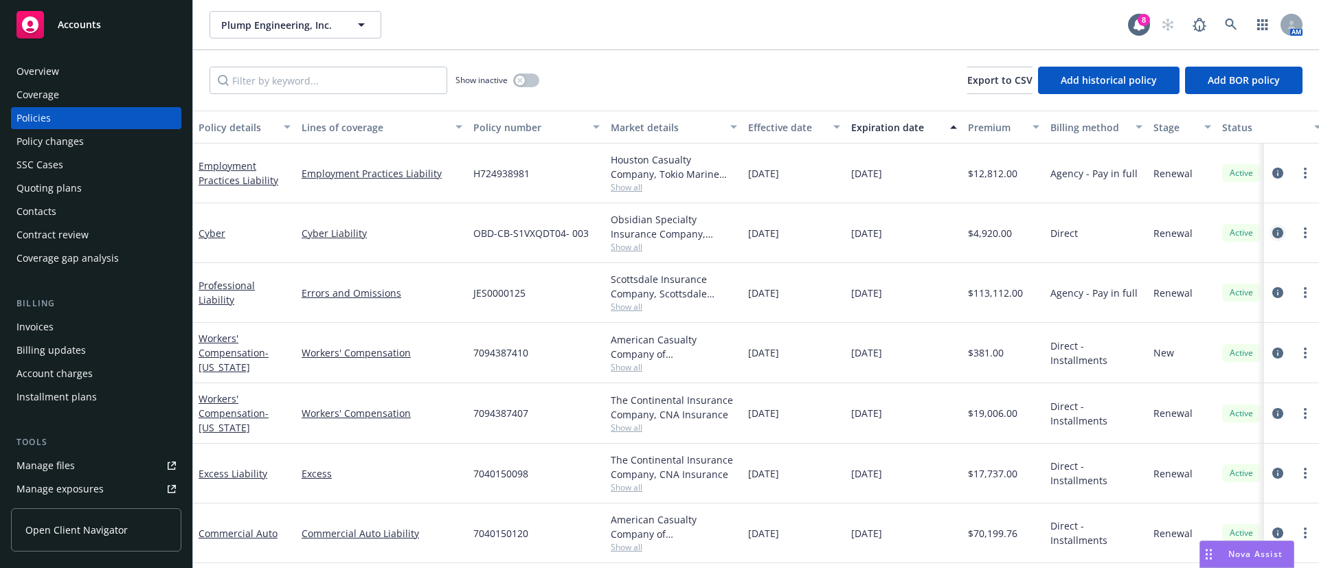
click at [1272, 232] on icon "circleInformation" at bounding box center [1277, 232] width 11 height 11
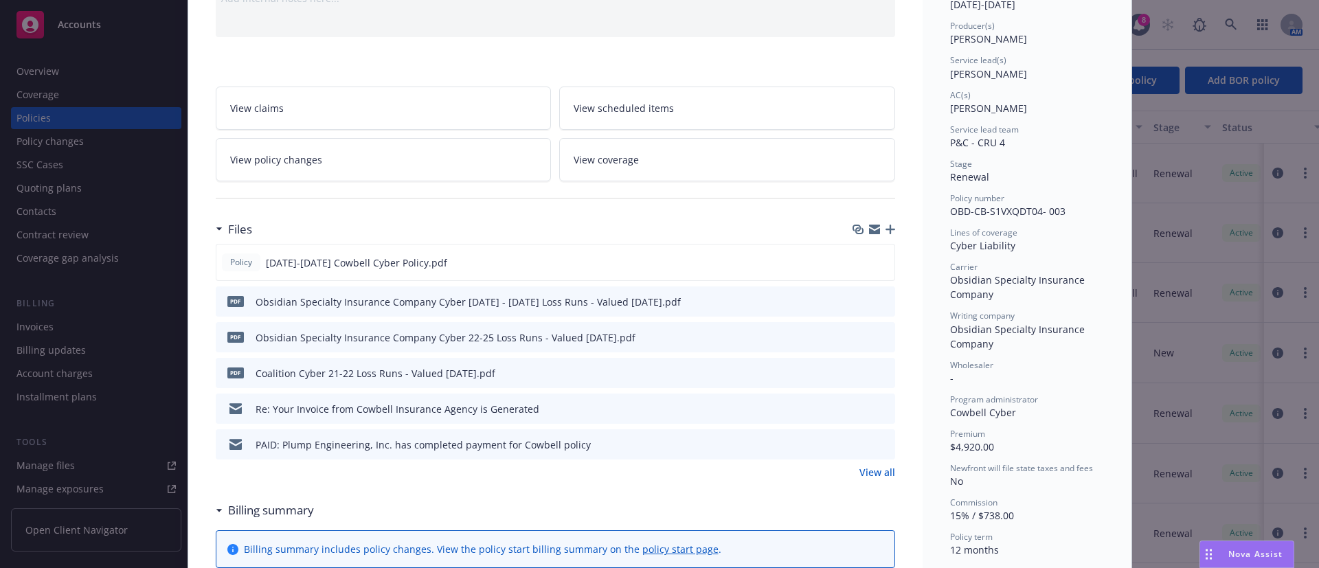
scroll to position [309, 0]
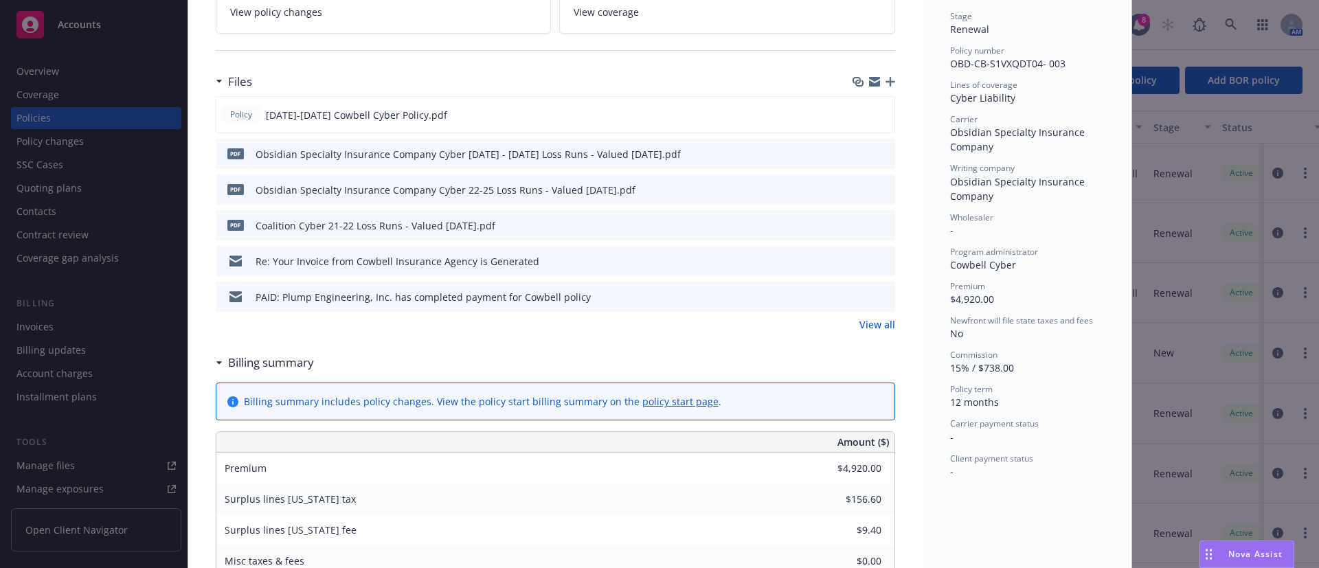
click at [874, 321] on link "View all" at bounding box center [877, 324] width 36 height 14
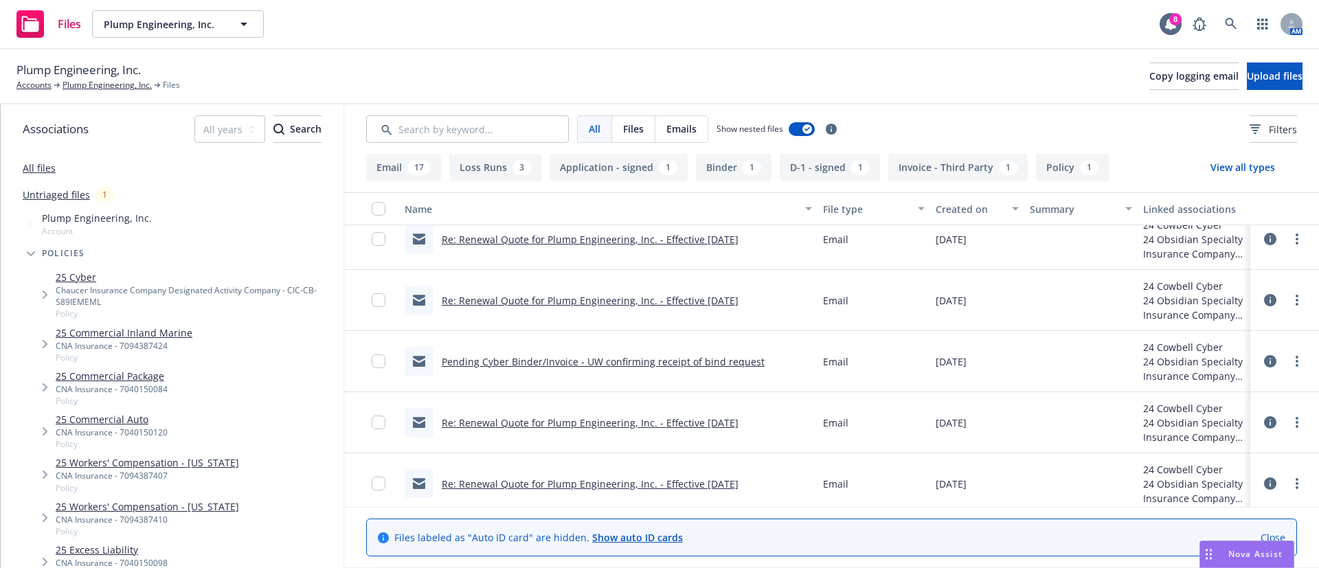
scroll to position [839, 0]
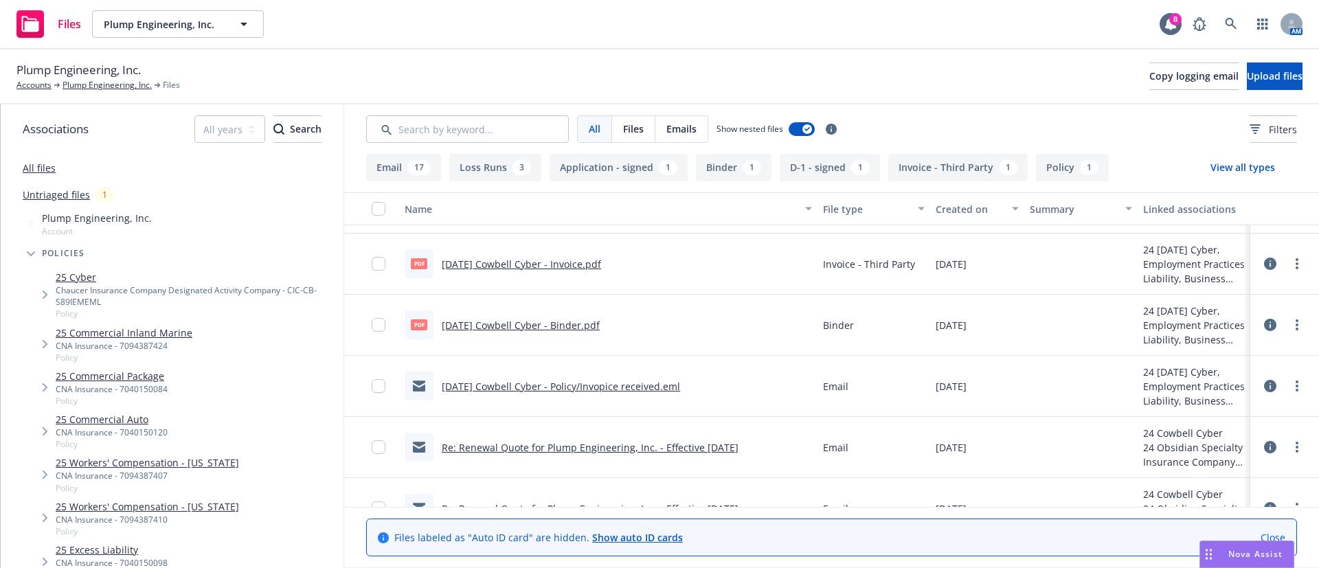
click at [577, 325] on link "[DATE] Cowbell Cyber - Binder.pdf" at bounding box center [521, 325] width 158 height 13
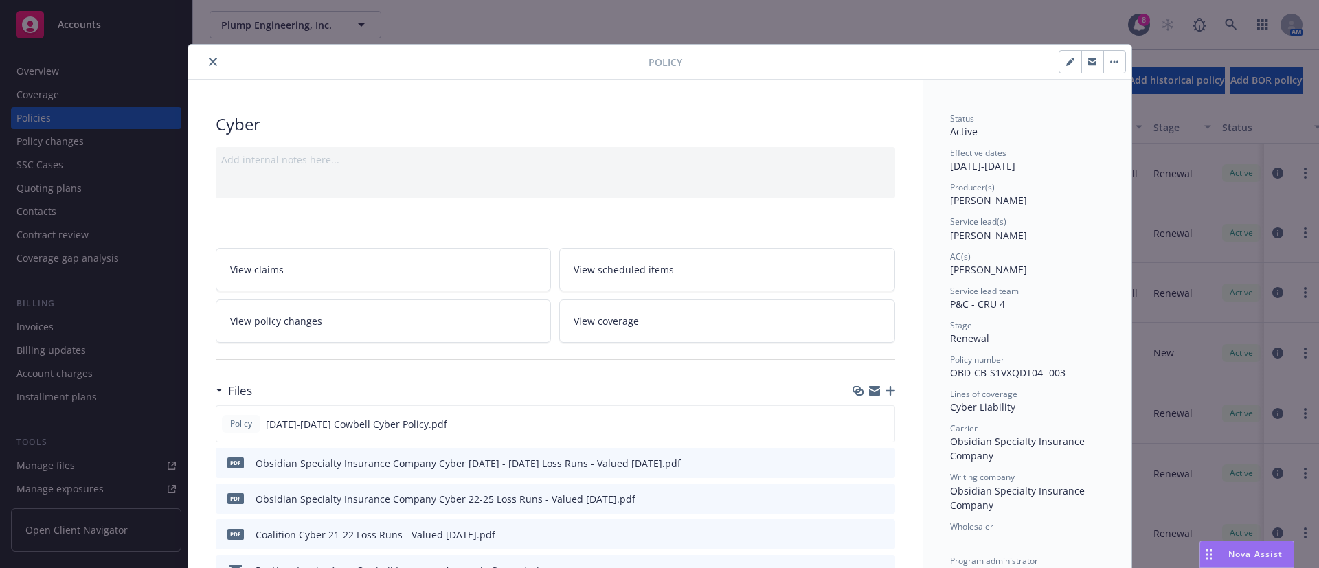
drag, startPoint x: 203, startPoint y: 52, endPoint x: 204, endPoint y: 64, distance: 12.4
click at [204, 64] on div "Policy" at bounding box center [659, 62] width 943 height 35
click at [209, 65] on icon "close" at bounding box center [213, 62] width 8 height 8
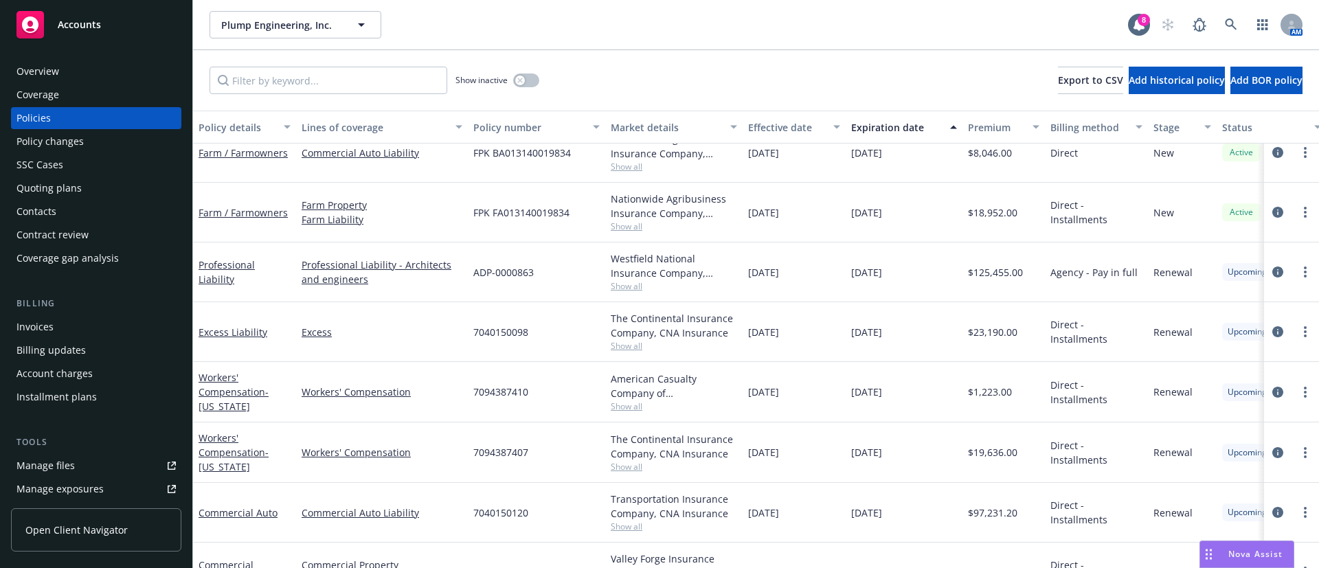
scroll to position [675, 0]
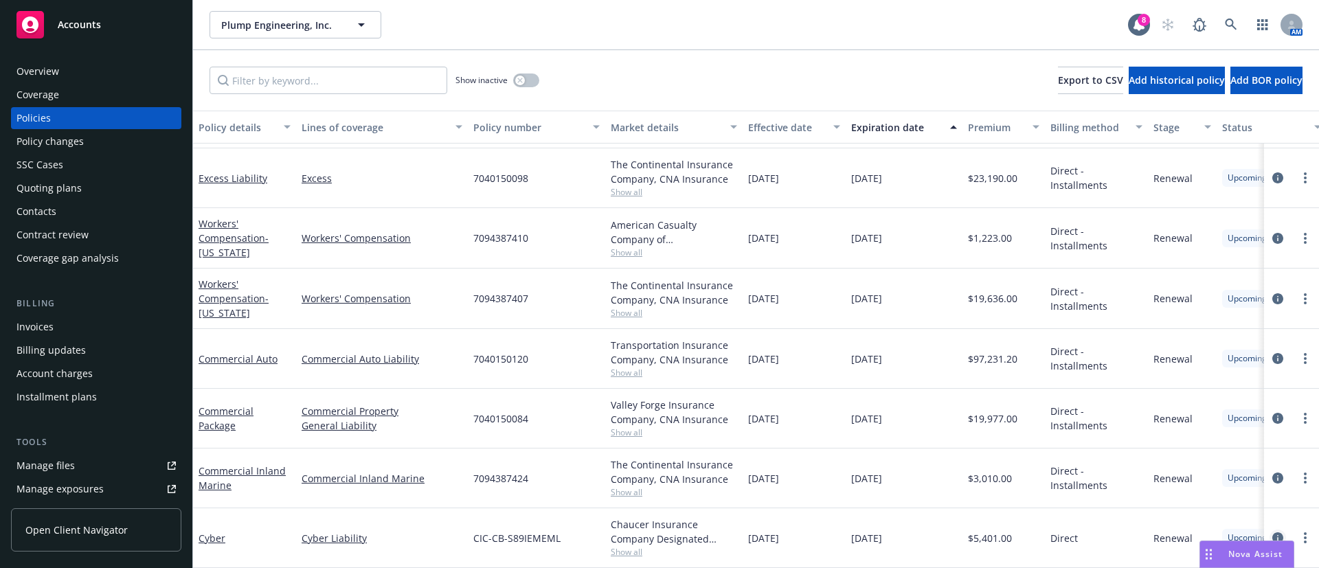
click at [1272, 532] on icon "circleInformation" at bounding box center [1277, 537] width 11 height 11
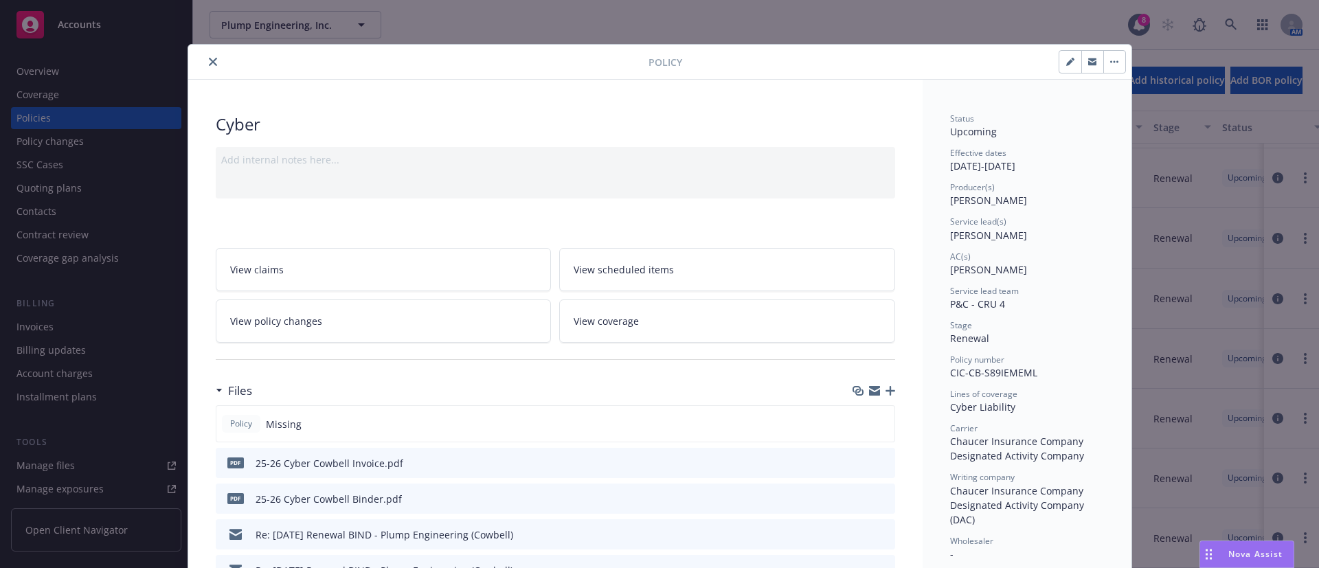
click at [409, 303] on link "View policy changes" at bounding box center [384, 320] width 336 height 43
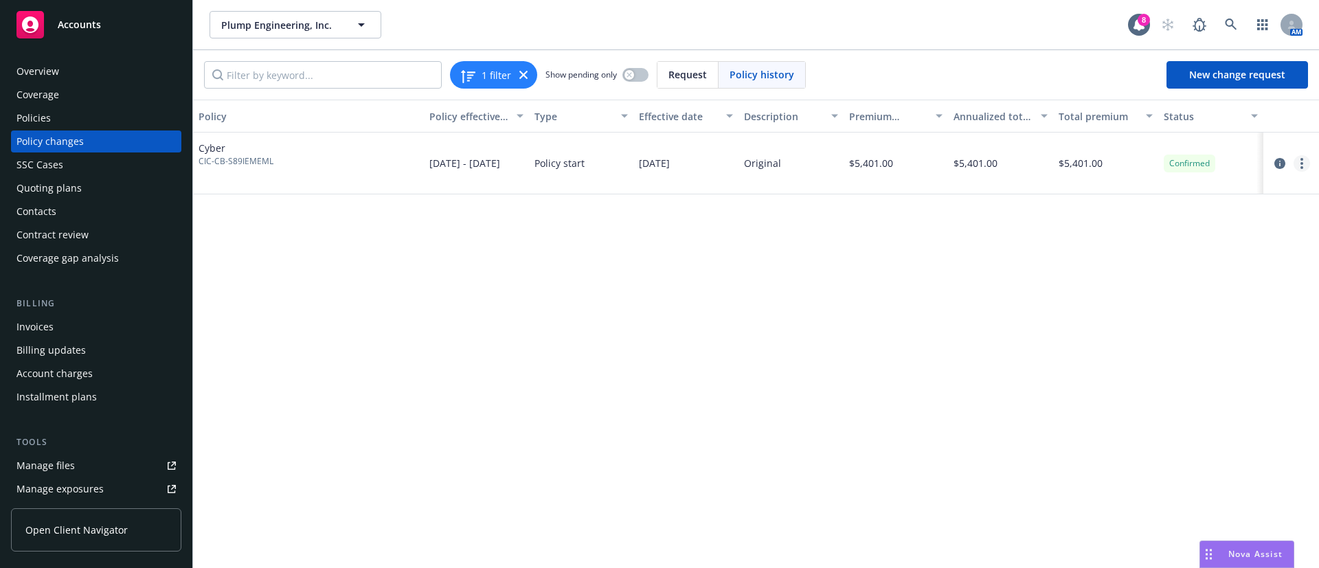
click at [1302, 158] on circle "more" at bounding box center [1301, 159] width 3 height 3
click at [1197, 265] on link "Edit billing info" at bounding box center [1192, 273] width 236 height 27
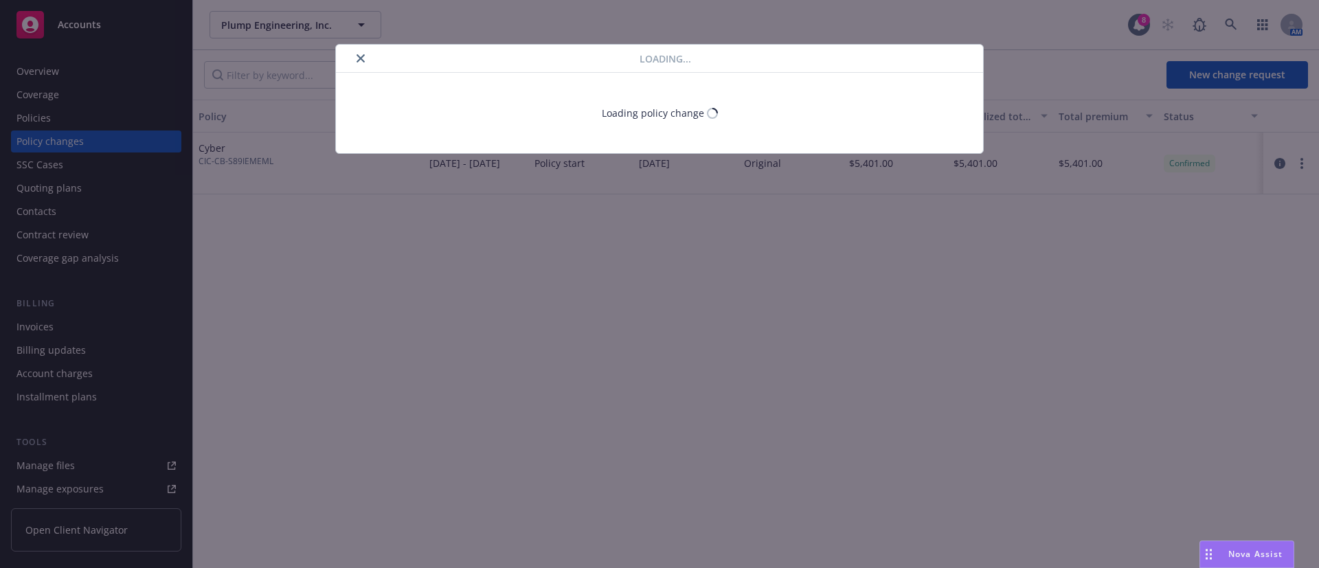
select select "CA"
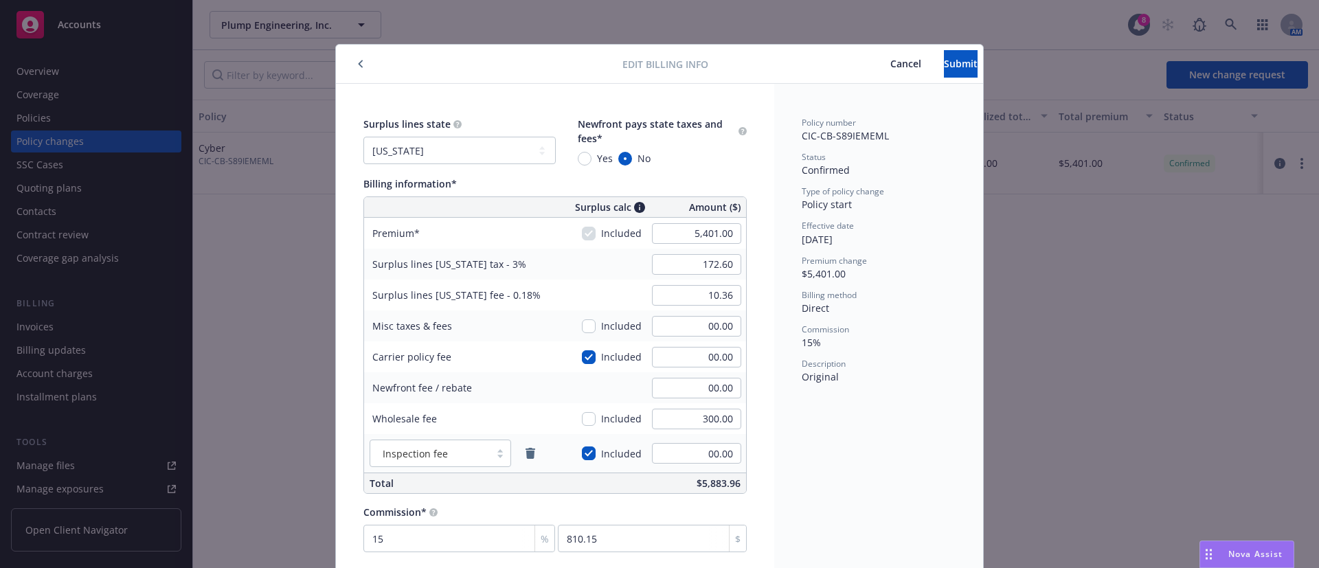
scroll to position [14, 0]
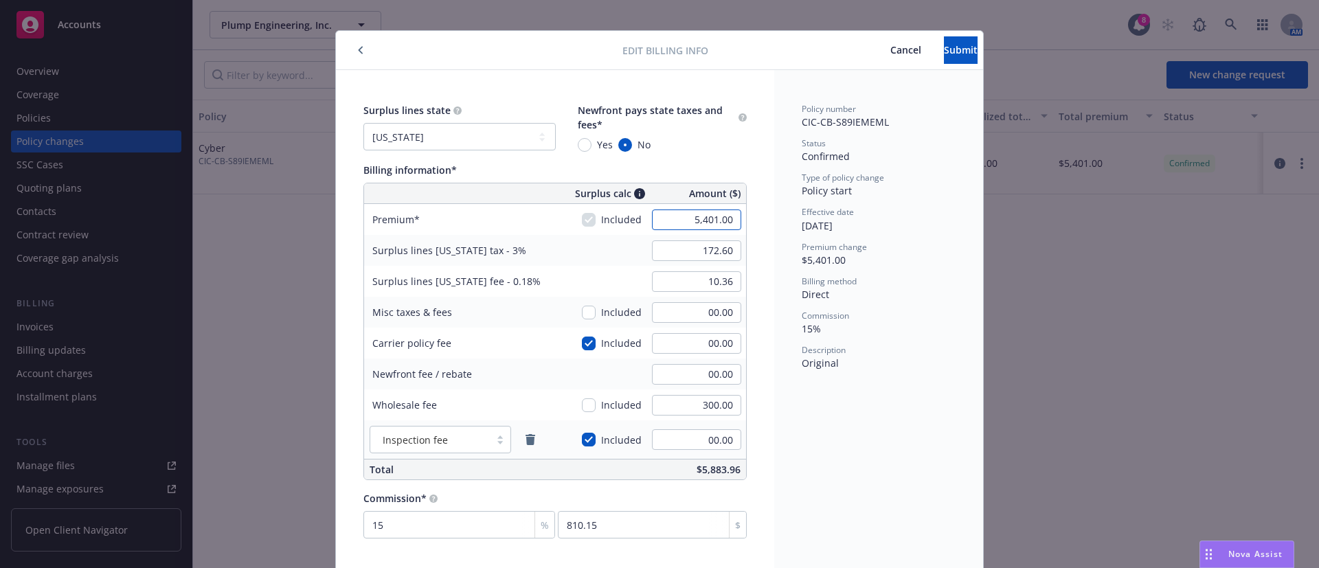
paste input "56"
type input "5,456.00"
type input "163.68"
type input "9.82"
type input "818.4"
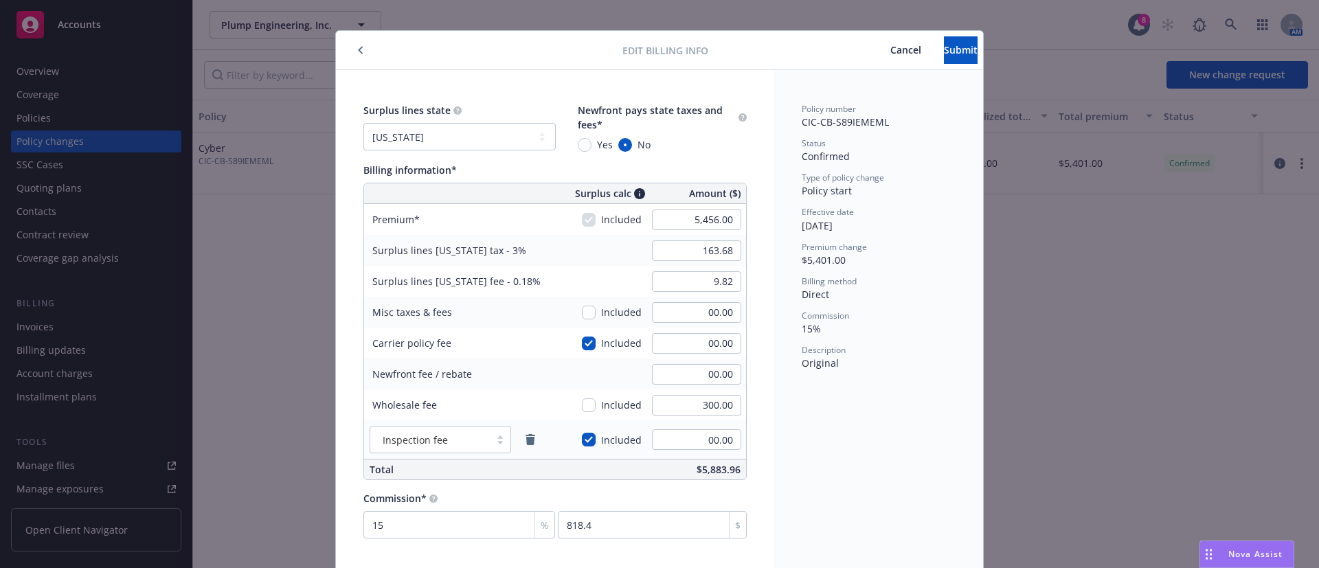
click at [759, 82] on div "Surplus lines state No surplus lines state [US_STATE] [US_STATE] [US_STATE] [US…" at bounding box center [555, 320] width 438 height 501
paste input "72.69"
type input "172.69"
paste input "172.69"
click at [871, 398] on div "Policy number CIC-CB-S89IEMEML Status Confirmed Type of policy change Policy st…" at bounding box center [878, 320] width 209 height 501
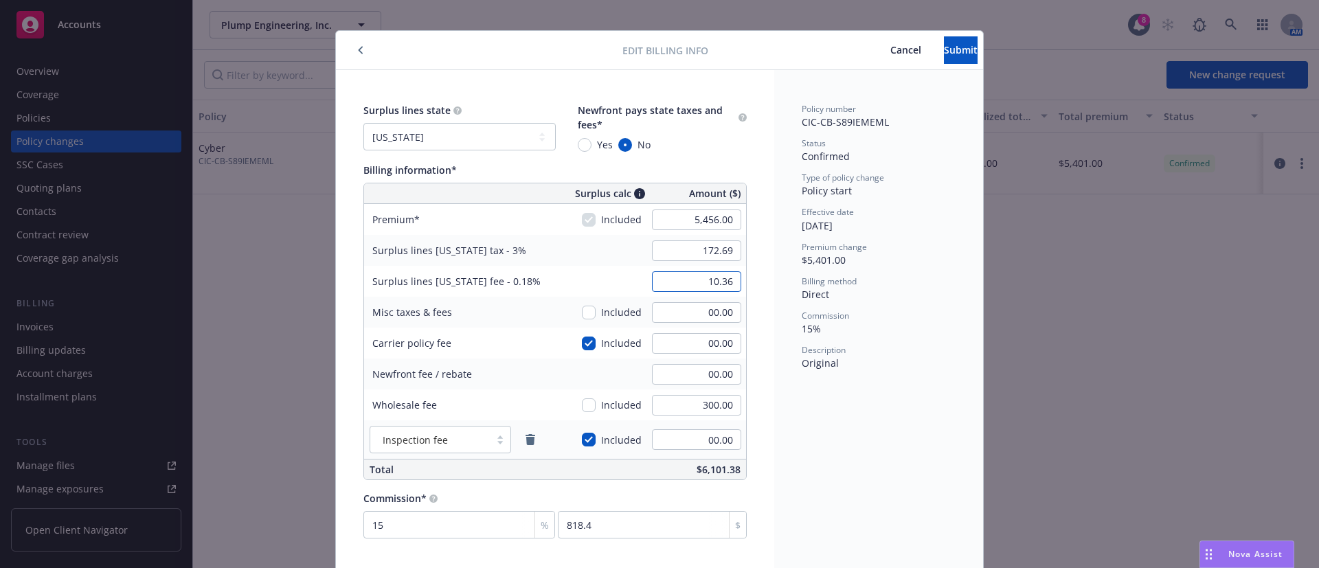
type input "10.36"
click at [883, 452] on div "Policy number CIC-CB-S89IEMEML Status Confirmed Type of policy change Policy st…" at bounding box center [878, 320] width 209 height 501
click at [944, 50] on button "Submit" at bounding box center [961, 49] width 34 height 27
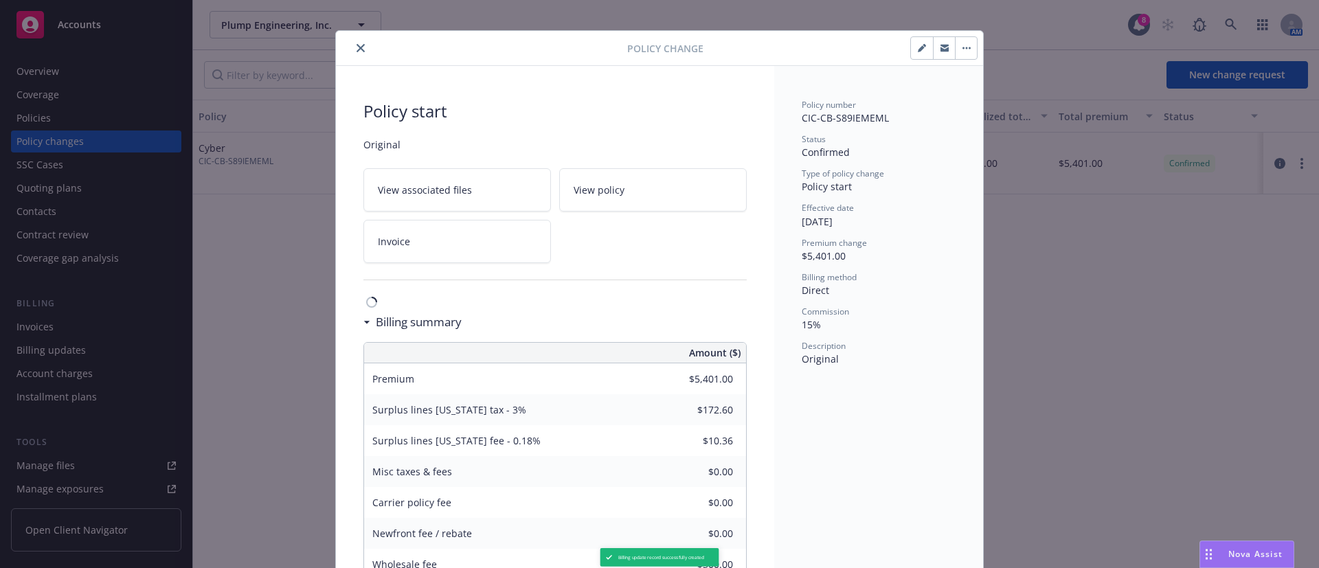
type input "$5,456.00"
type input "$172.69"
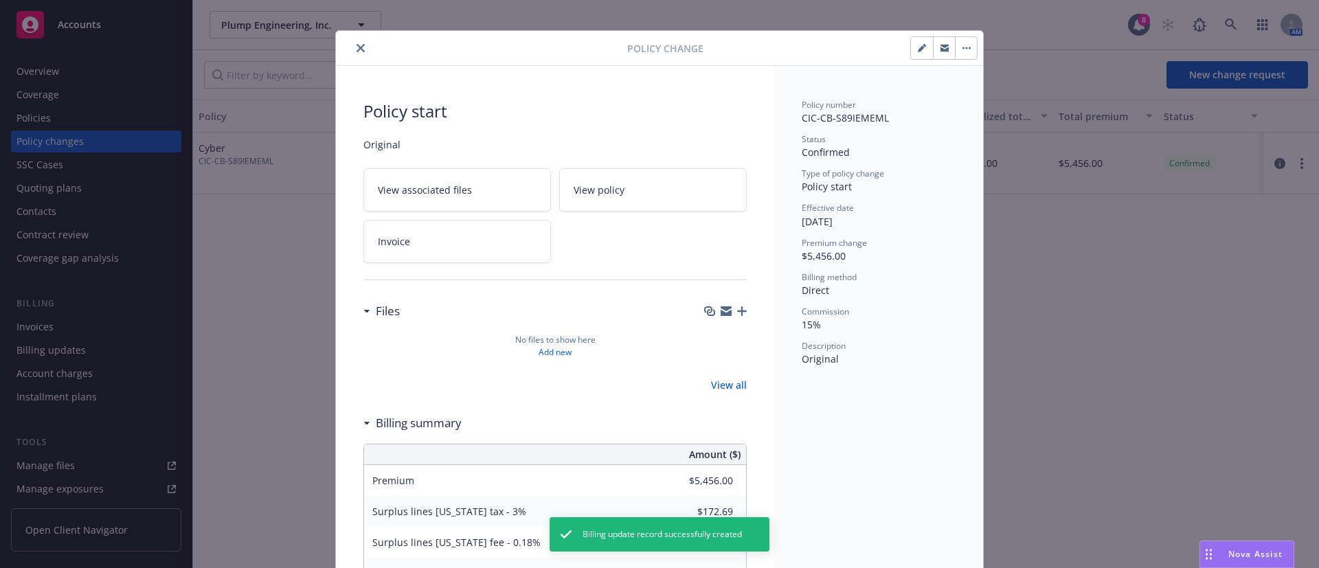
click at [356, 52] on icon "close" at bounding box center [360, 48] width 8 height 8
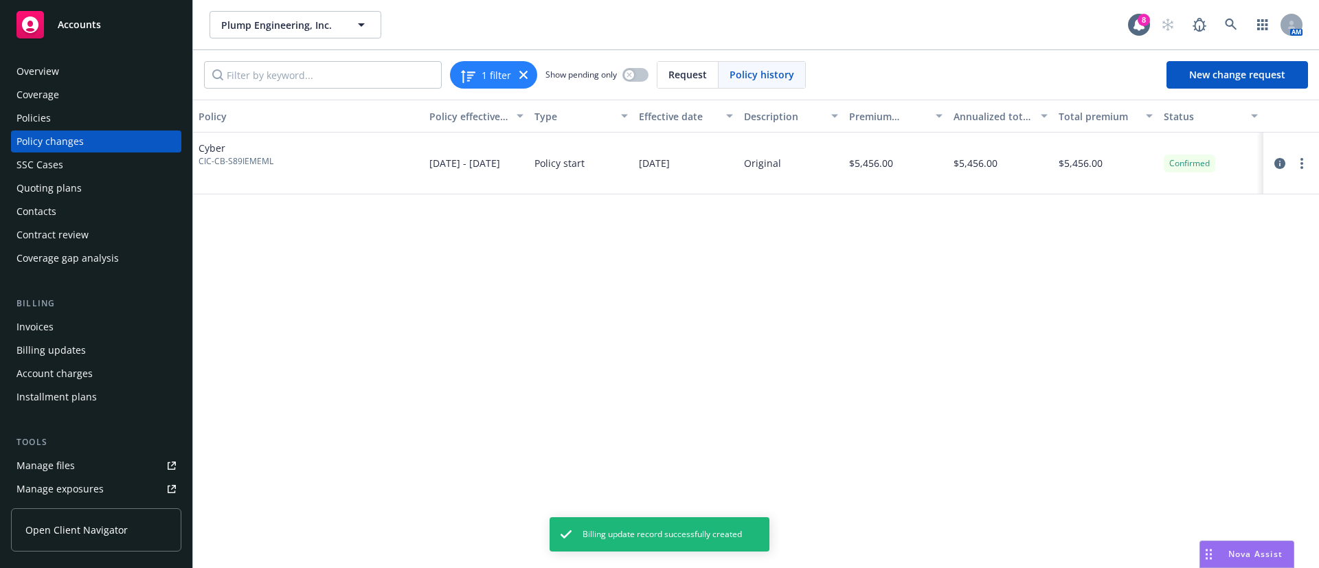
click at [45, 118] on div "Policies" at bounding box center [33, 118] width 34 height 22
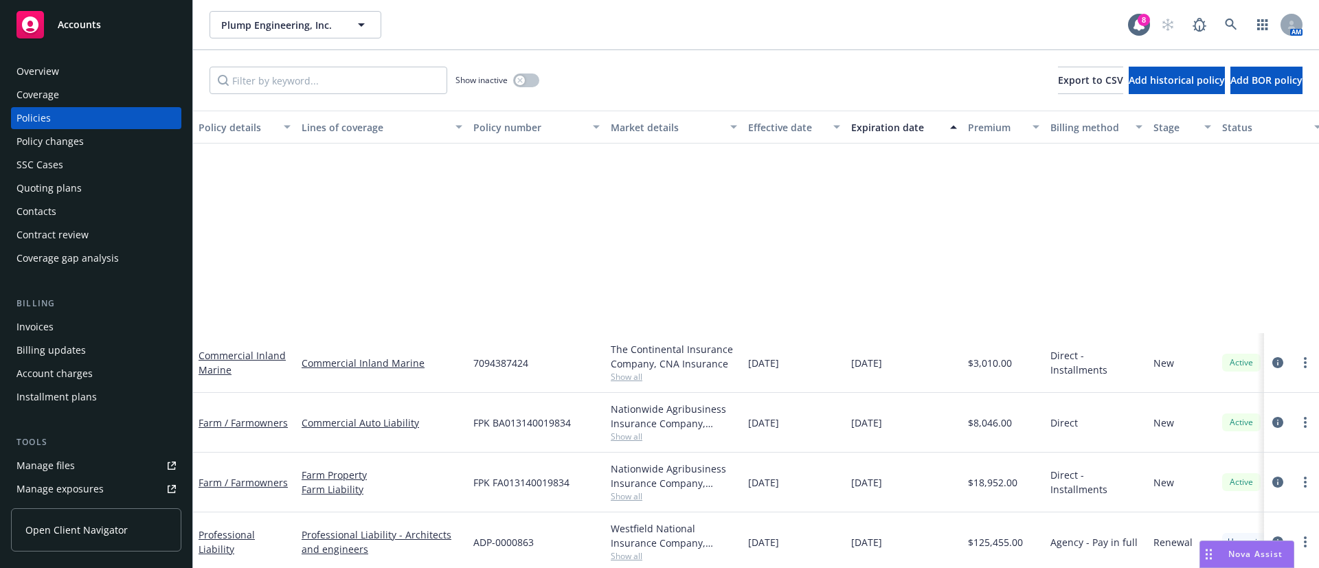
scroll to position [515, 0]
